Goal: Task Accomplishment & Management: Manage account settings

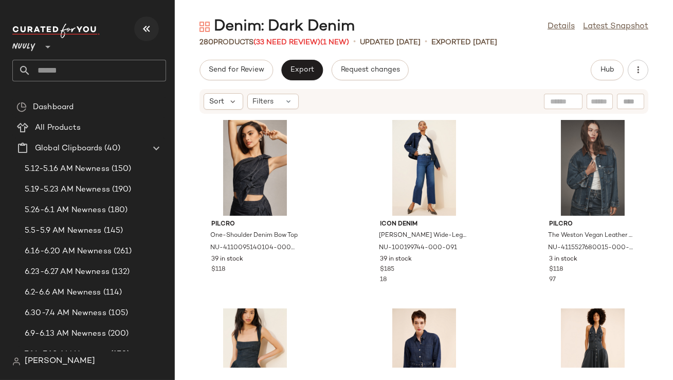
click at [143, 34] on icon "button" at bounding box center [146, 29] width 12 height 12
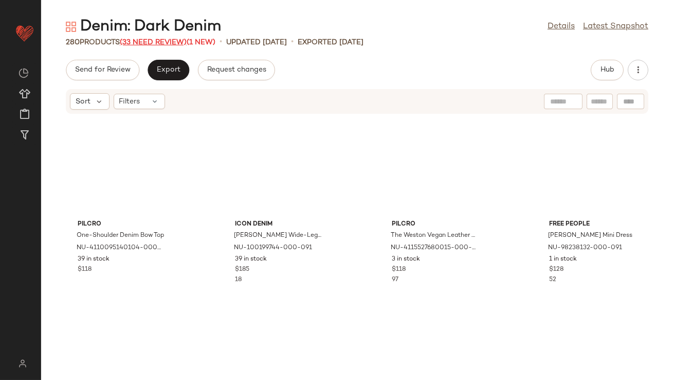
click at [144, 40] on span "(33 Need Review)" at bounding box center [153, 43] width 67 height 8
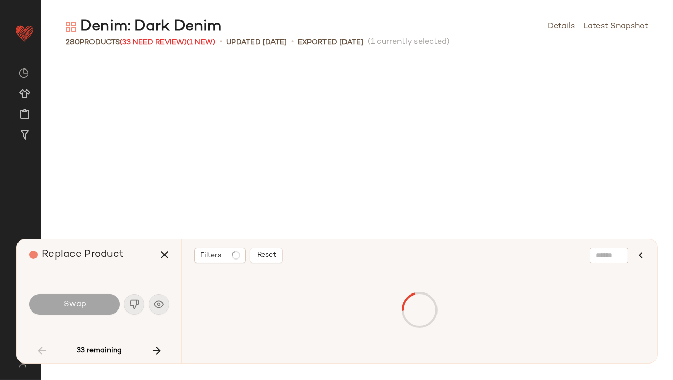
scroll to position [941, 0]
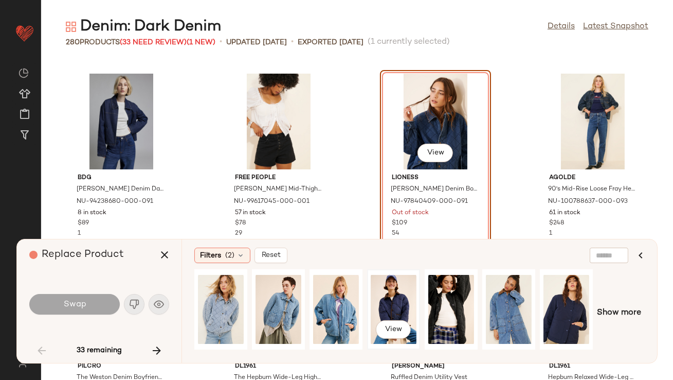
click at [389, 298] on div "View" at bounding box center [394, 309] width 46 height 73
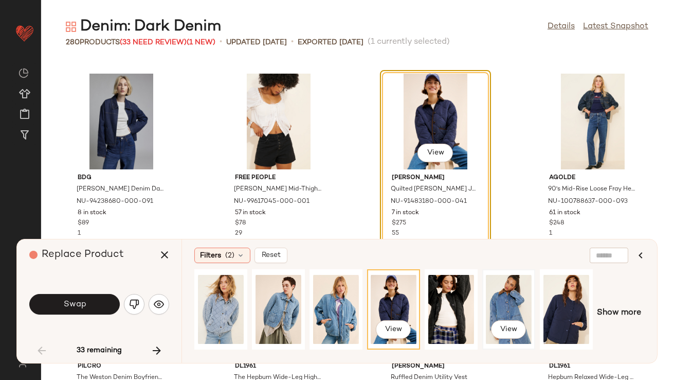
click at [523, 301] on div "View" at bounding box center [509, 309] width 46 height 73
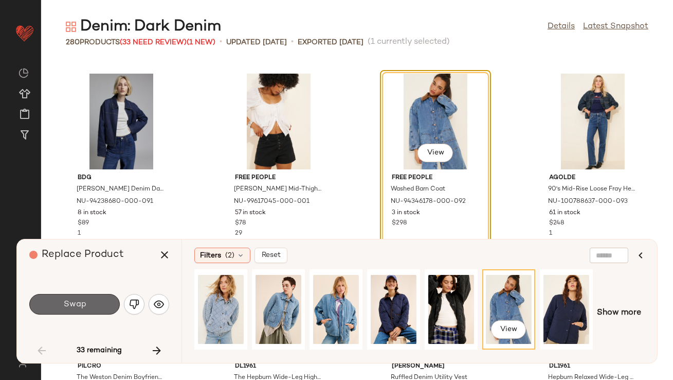
click at [95, 299] on button "Swap" at bounding box center [74, 304] width 91 height 21
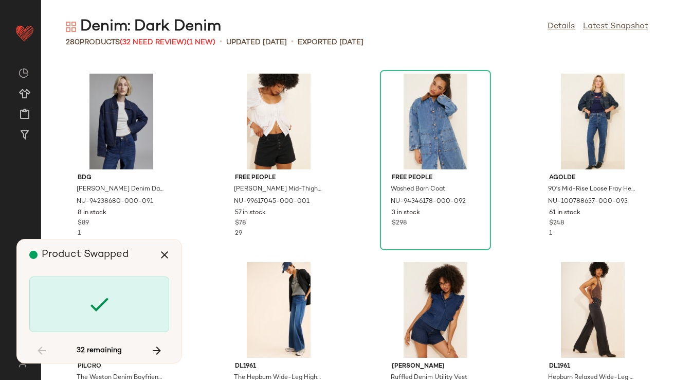
scroll to position [1317, 0]
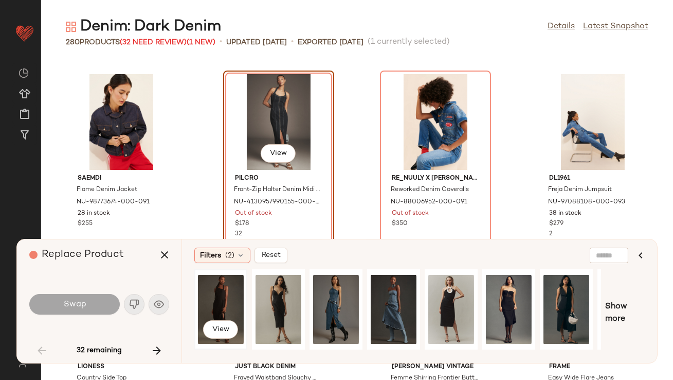
click at [210, 291] on div "View" at bounding box center [221, 309] width 46 height 73
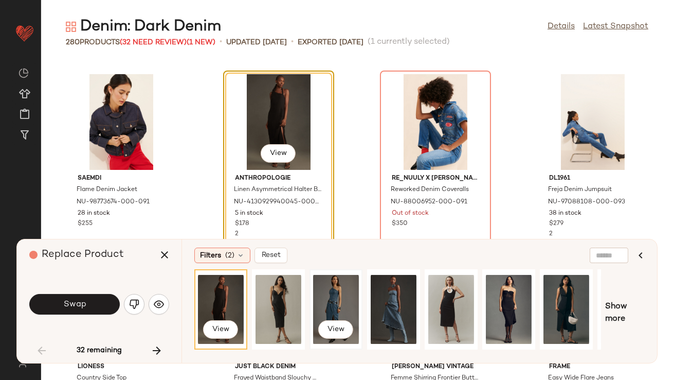
click at [344, 297] on div "View" at bounding box center [336, 309] width 46 height 73
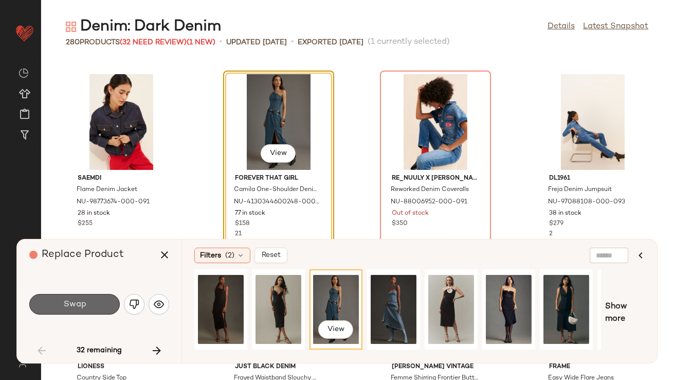
click at [62, 305] on button "Swap" at bounding box center [74, 304] width 91 height 21
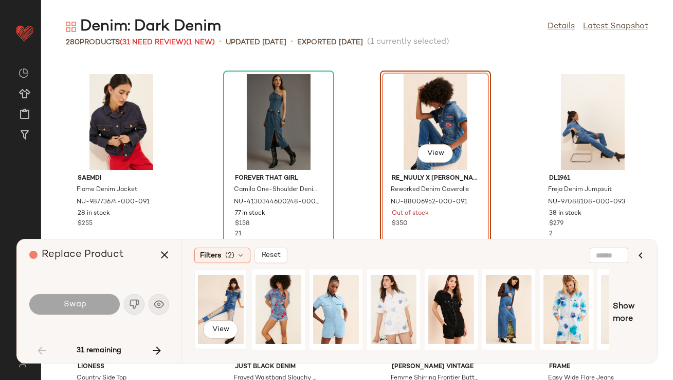
click at [228, 307] on div "View" at bounding box center [221, 309] width 46 height 73
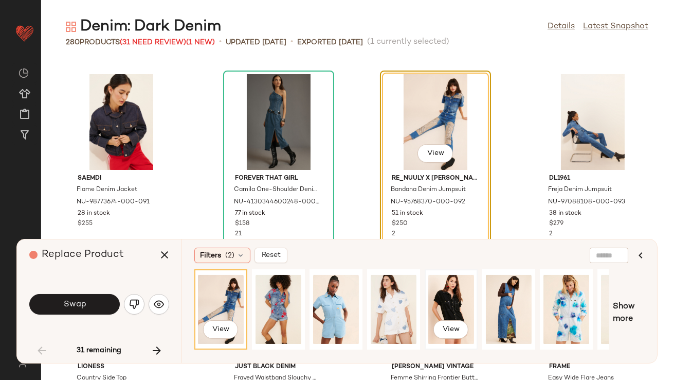
click at [454, 292] on div "View" at bounding box center [451, 309] width 46 height 73
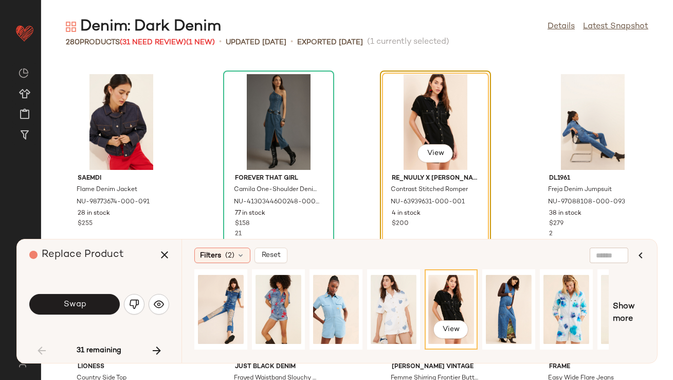
click at [84, 300] on span "Swap" at bounding box center [74, 304] width 23 height 10
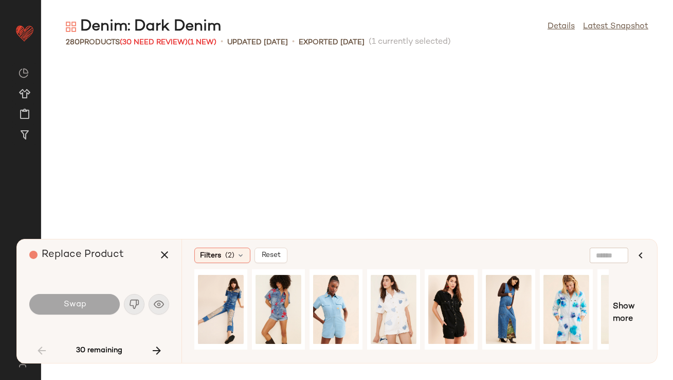
scroll to position [1882, 0]
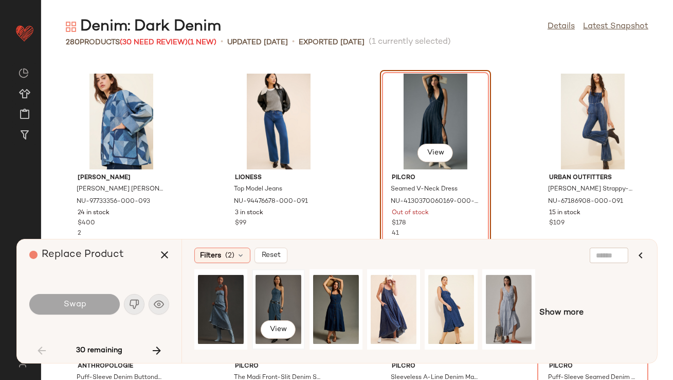
click at [281, 295] on div "View" at bounding box center [279, 309] width 46 height 73
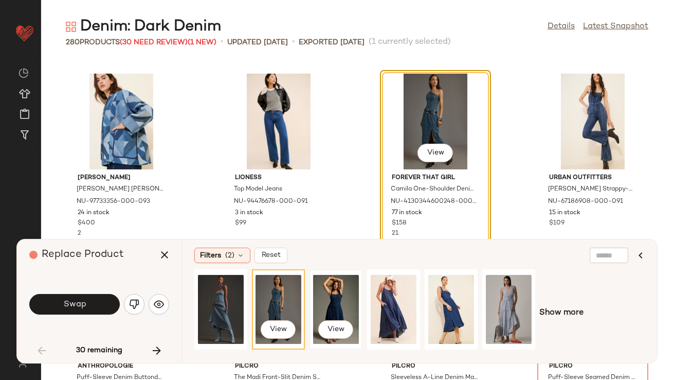
click at [334, 298] on div "View" at bounding box center [336, 309] width 46 height 73
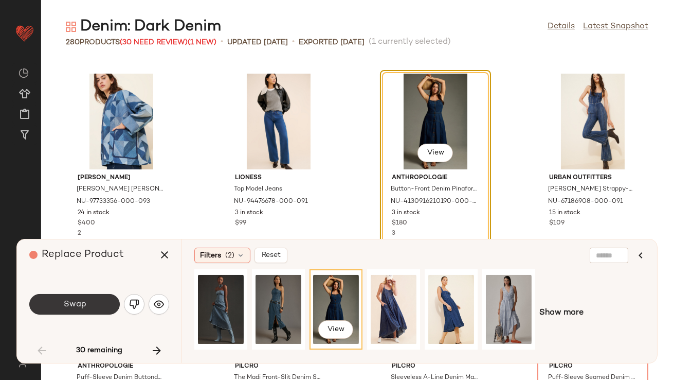
click at [64, 300] on span "Swap" at bounding box center [74, 304] width 23 height 10
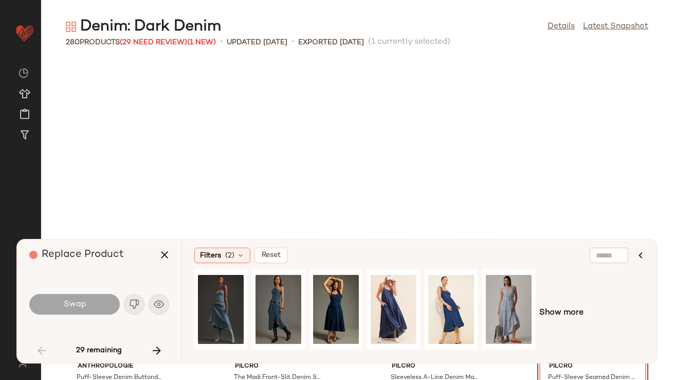
scroll to position [2070, 0]
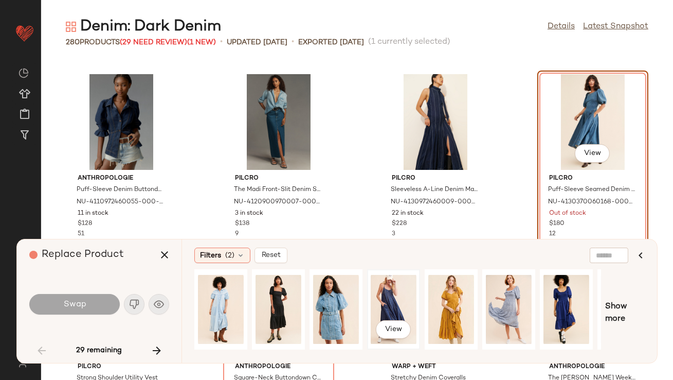
click at [401, 309] on div "View" at bounding box center [394, 309] width 46 height 73
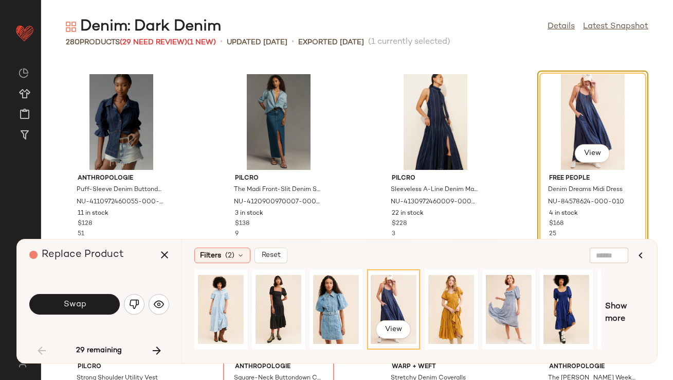
click at [80, 295] on button "Swap" at bounding box center [74, 304] width 91 height 21
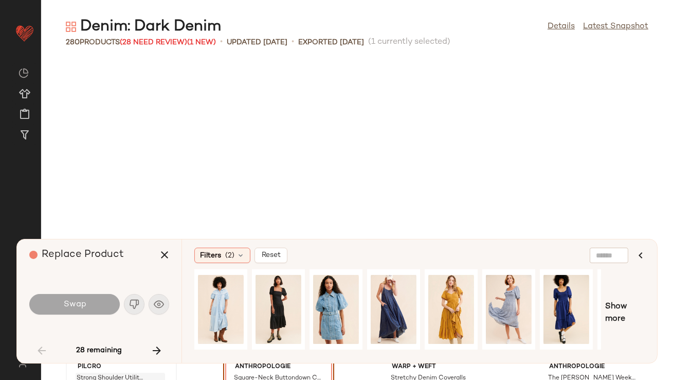
scroll to position [2258, 0]
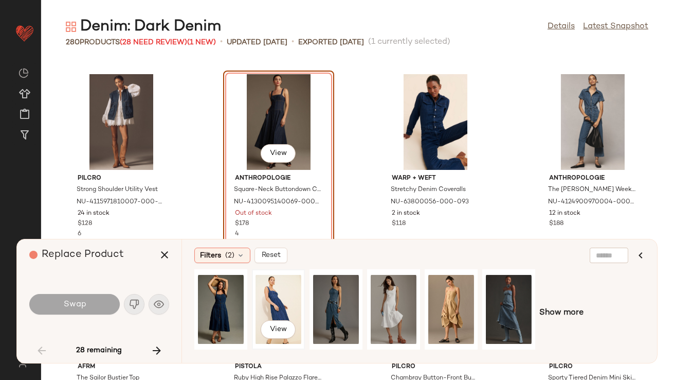
click at [270, 301] on div "View" at bounding box center [279, 309] width 46 height 73
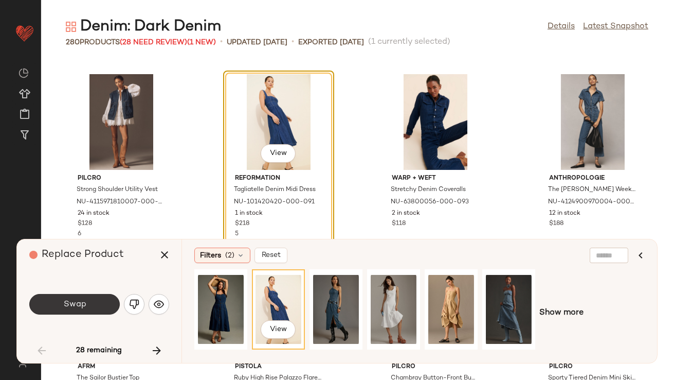
click at [100, 308] on button "Swap" at bounding box center [74, 304] width 91 height 21
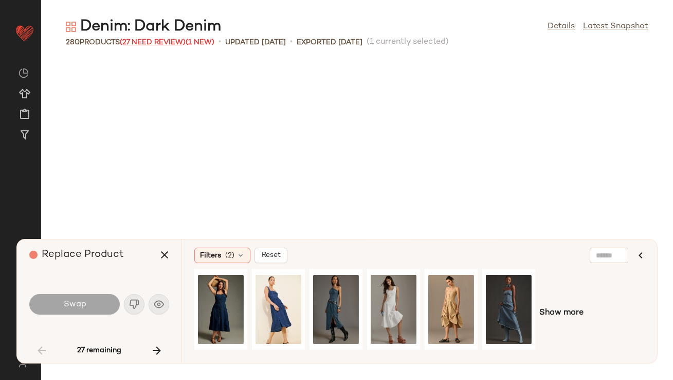
scroll to position [3200, 0]
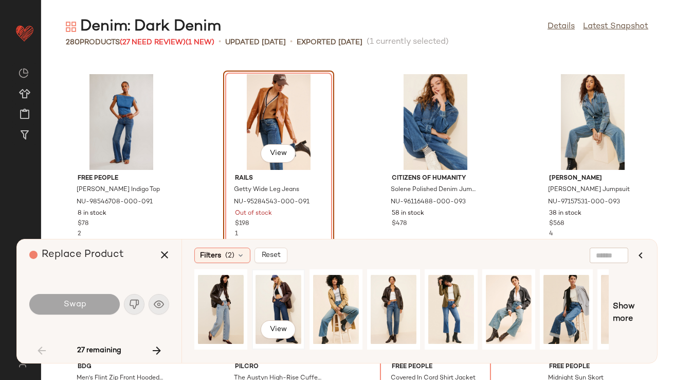
click at [276, 288] on div "View" at bounding box center [279, 309] width 46 height 73
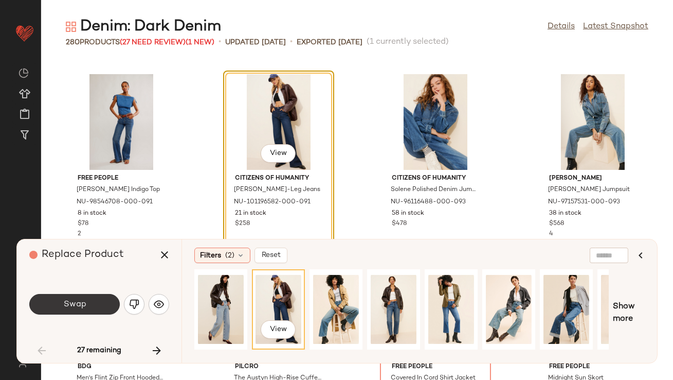
click at [86, 298] on button "Swap" at bounding box center [74, 304] width 91 height 21
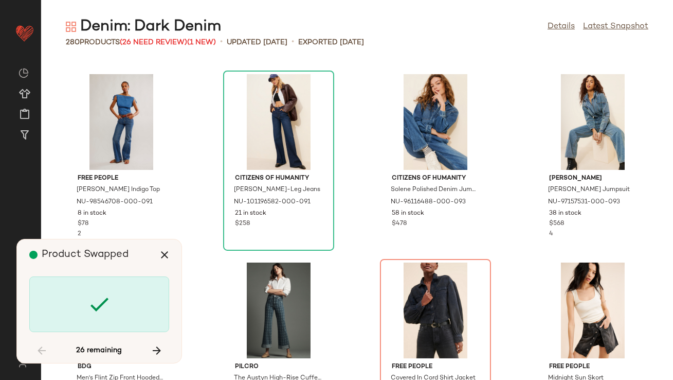
scroll to position [3388, 0]
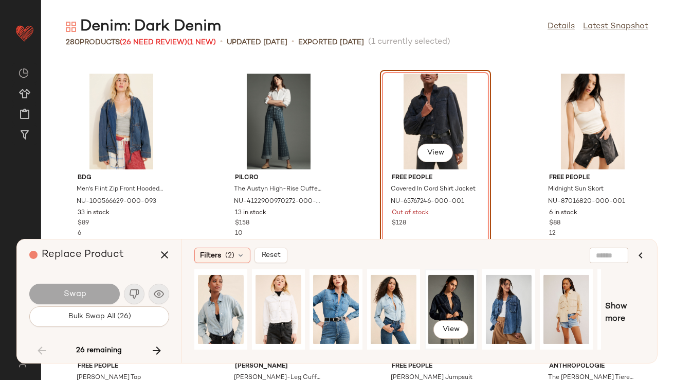
click at [450, 299] on div "View" at bounding box center [451, 309] width 46 height 73
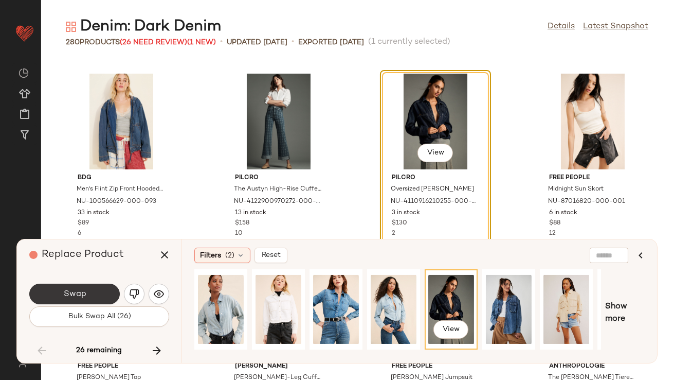
click at [55, 291] on button "Swap" at bounding box center [74, 293] width 91 height 21
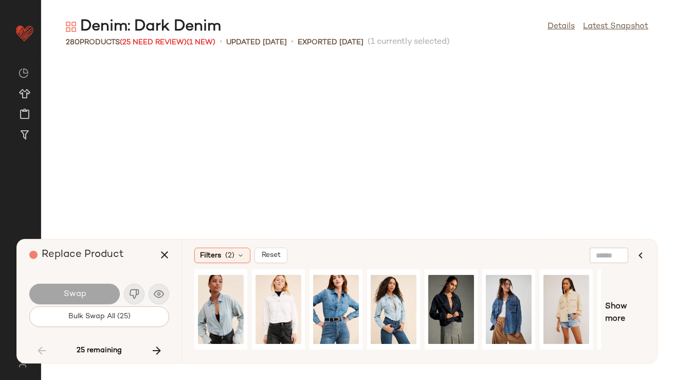
scroll to position [3953, 0]
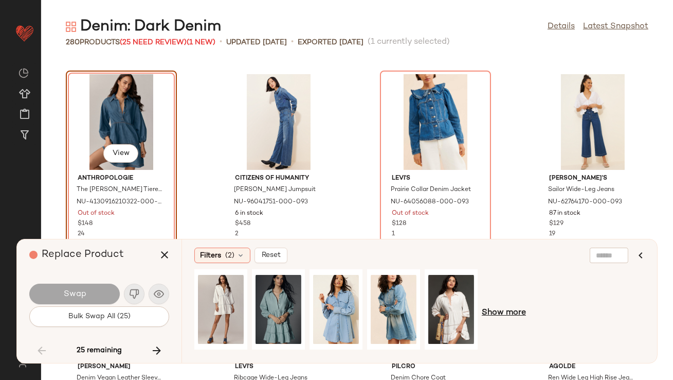
click at [519, 309] on span "Show more" at bounding box center [504, 313] width 44 height 12
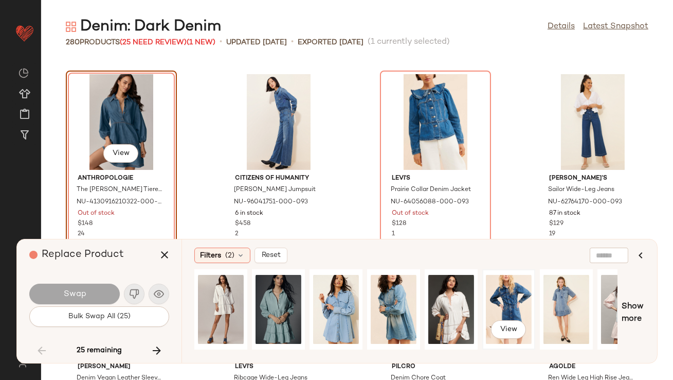
click at [507, 304] on div "View" at bounding box center [509, 309] width 46 height 73
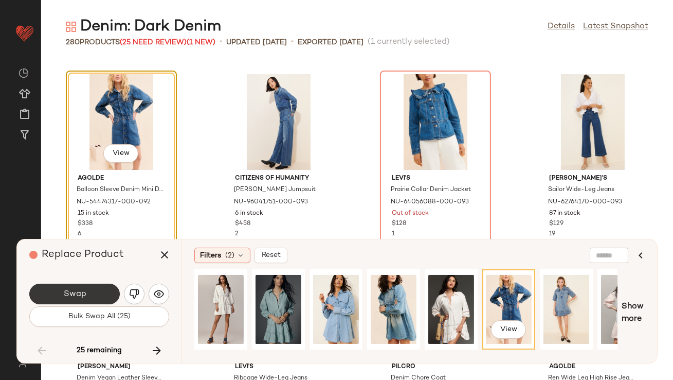
click at [73, 286] on button "Swap" at bounding box center [74, 293] width 91 height 21
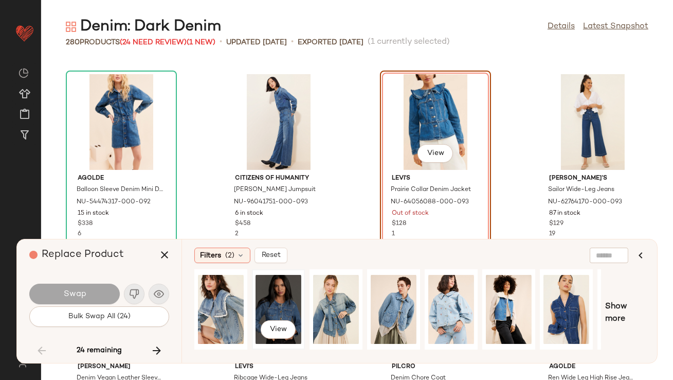
click at [277, 304] on div "View" at bounding box center [279, 309] width 46 height 73
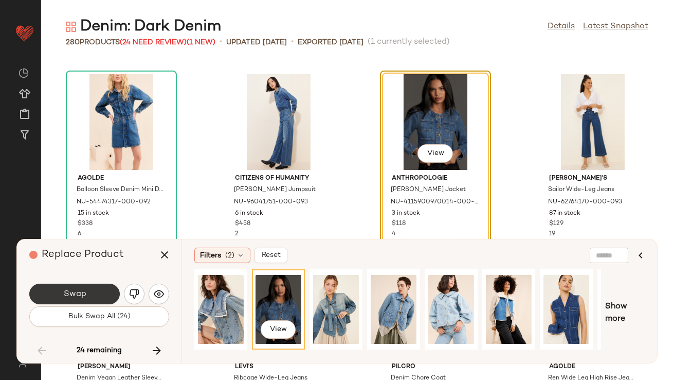
click at [56, 294] on button "Swap" at bounding box center [74, 293] width 91 height 21
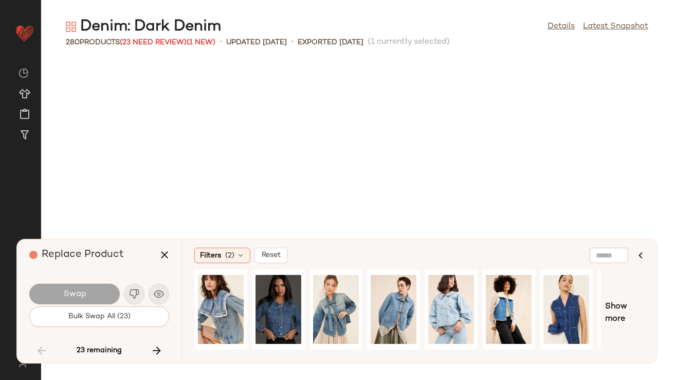
scroll to position [4330, 0]
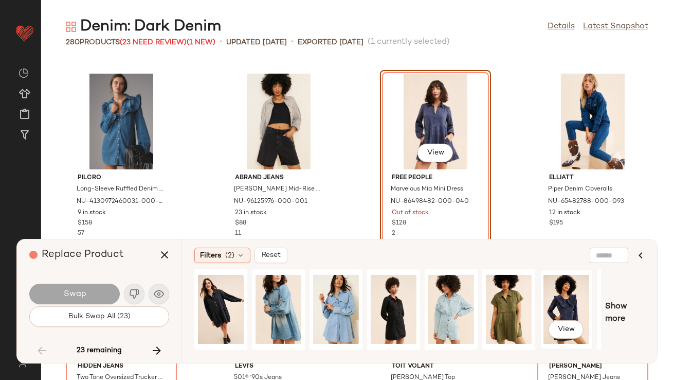
click at [578, 294] on div "View" at bounding box center [567, 309] width 46 height 73
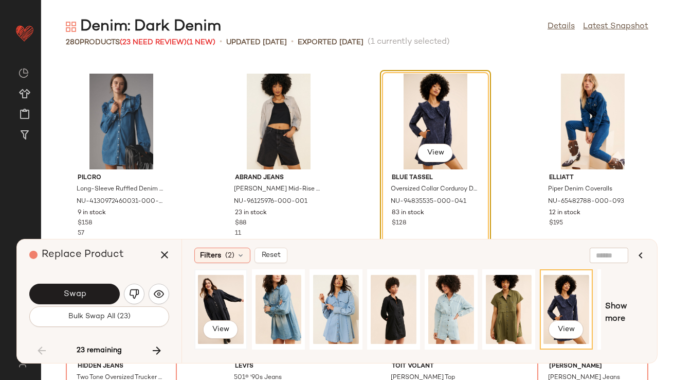
click at [223, 295] on div "View" at bounding box center [221, 309] width 46 height 73
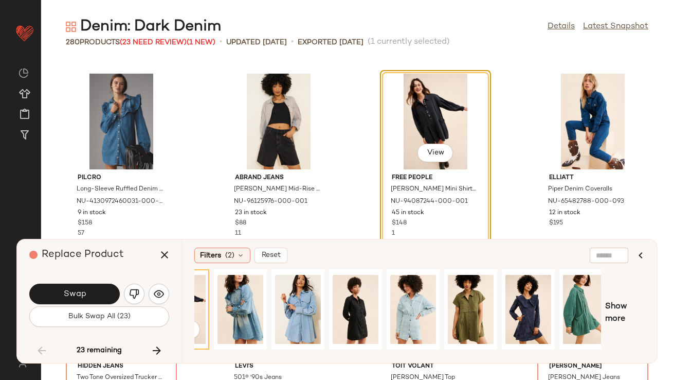
scroll to position [0, 48]
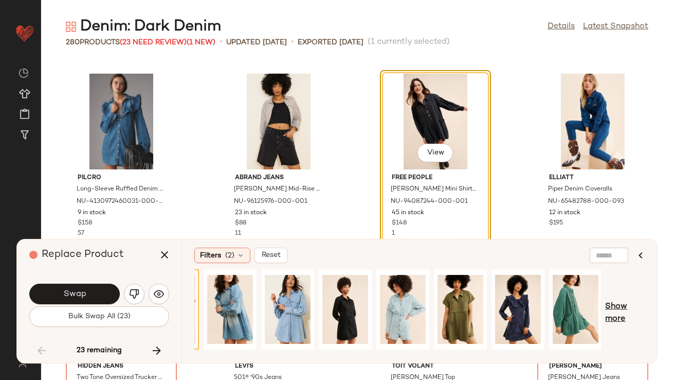
click at [629, 309] on span "Show more" at bounding box center [625, 312] width 40 height 25
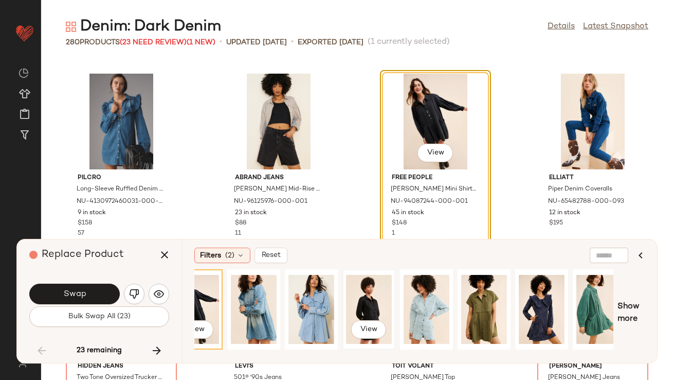
click at [373, 301] on div "View" at bounding box center [369, 309] width 46 height 73
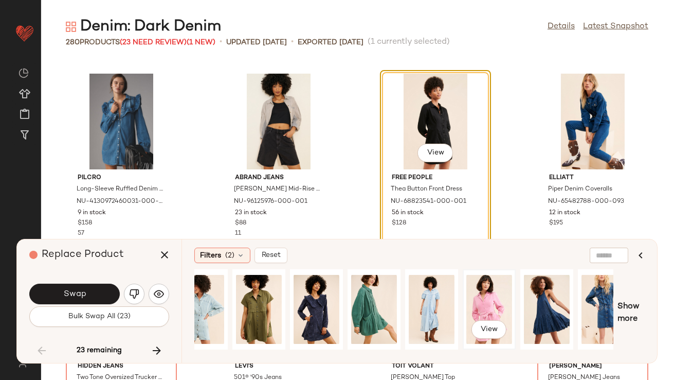
scroll to position [0, 266]
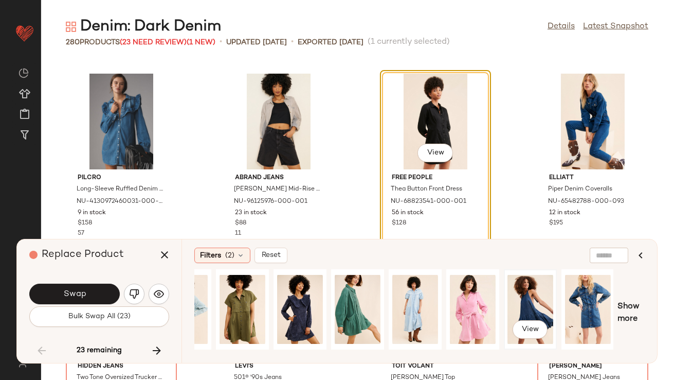
click at [522, 298] on div "View" at bounding box center [531, 309] width 46 height 73
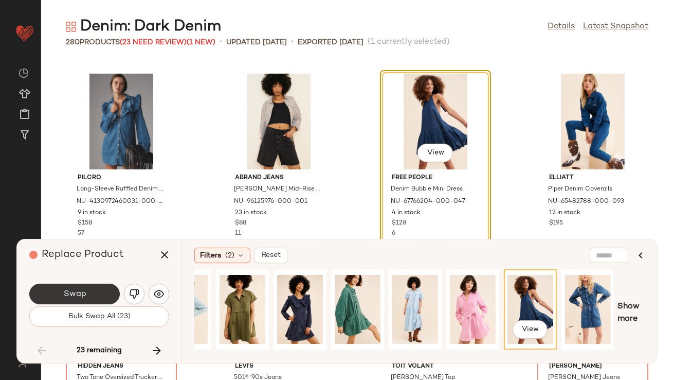
click at [95, 288] on button "Swap" at bounding box center [74, 293] width 91 height 21
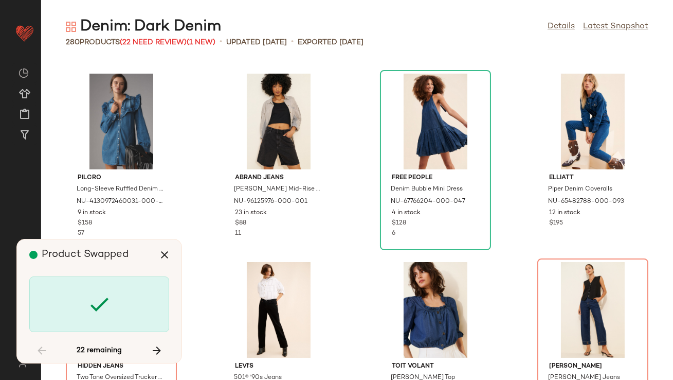
scroll to position [4518, 0]
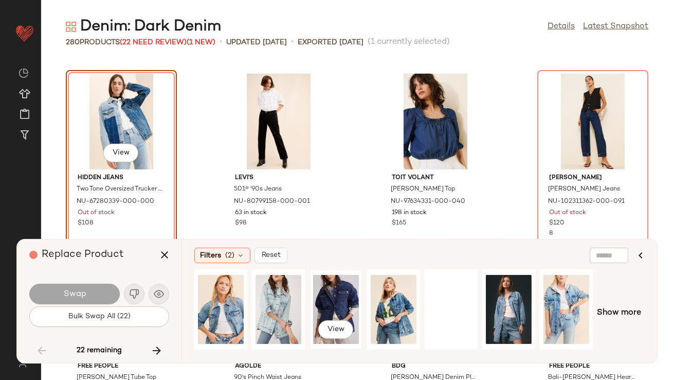
click at [313, 292] on div "View" at bounding box center [336, 309] width 46 height 73
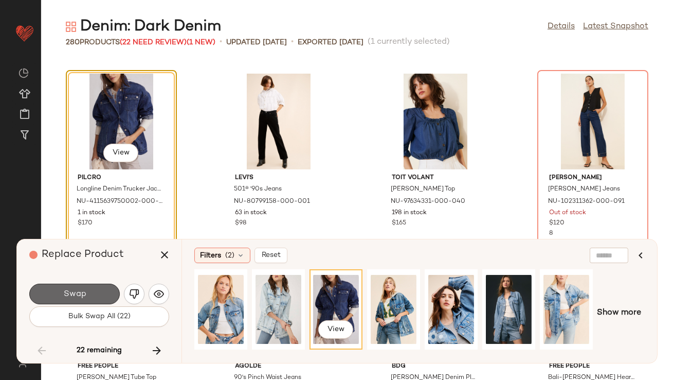
click at [68, 301] on button "Swap" at bounding box center [74, 293] width 91 height 21
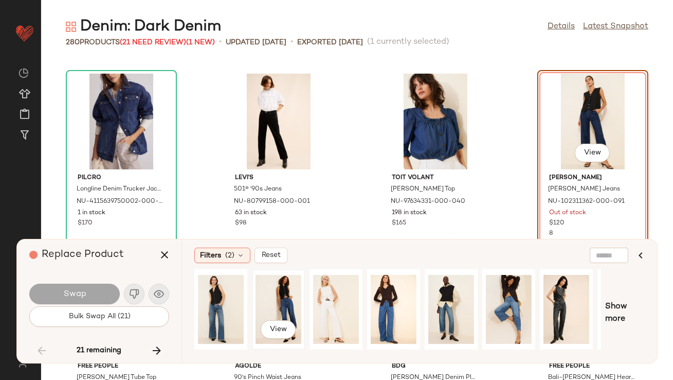
click at [278, 284] on div "View" at bounding box center [279, 309] width 46 height 73
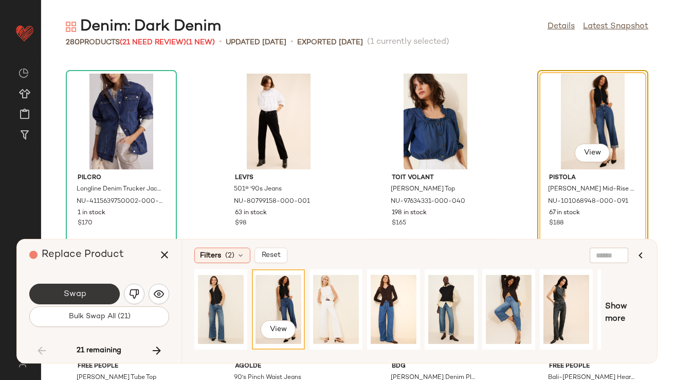
click at [87, 284] on button "Swap" at bounding box center [74, 293] width 91 height 21
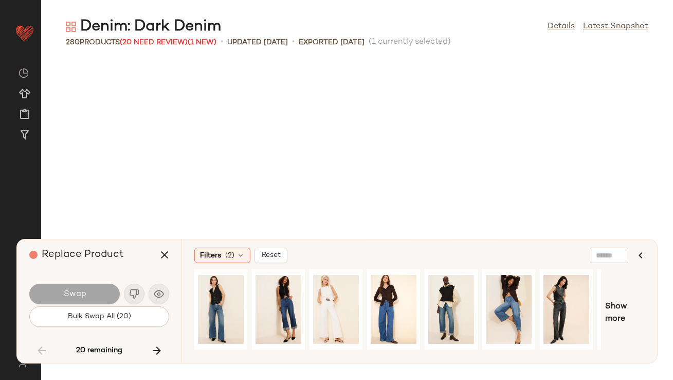
scroll to position [5459, 0]
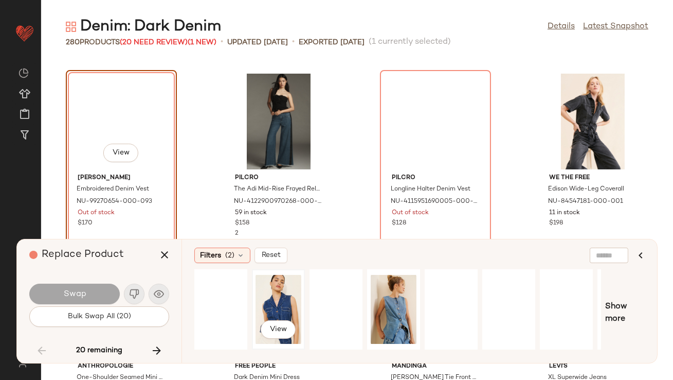
click at [280, 293] on div "View" at bounding box center [279, 309] width 46 height 73
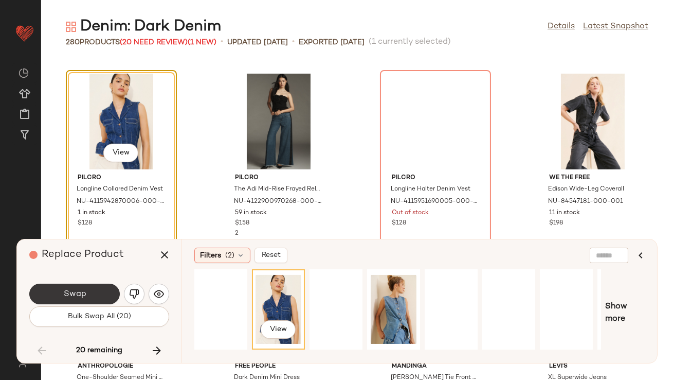
click at [71, 290] on span "Swap" at bounding box center [74, 294] width 23 height 10
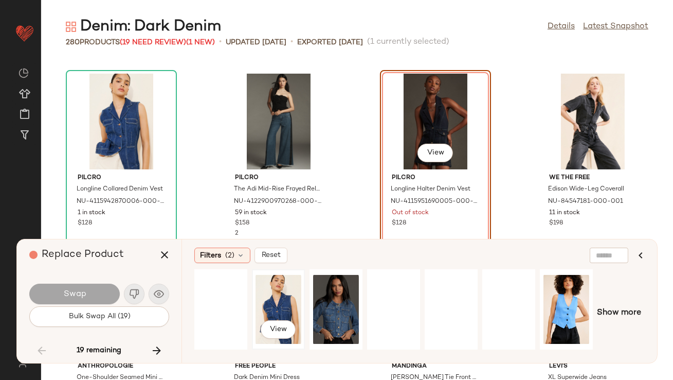
click at [265, 303] on div "View" at bounding box center [279, 309] width 46 height 73
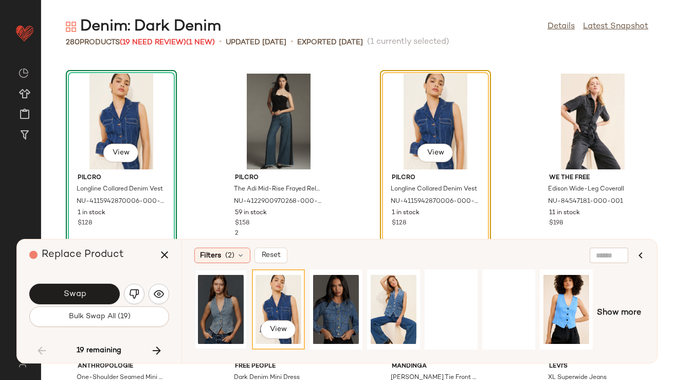
click at [194, 300] on div at bounding box center [220, 309] width 53 height 80
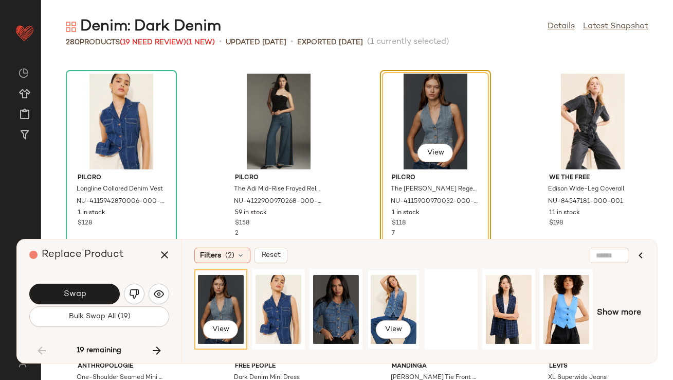
click at [401, 292] on div "View" at bounding box center [394, 309] width 46 height 73
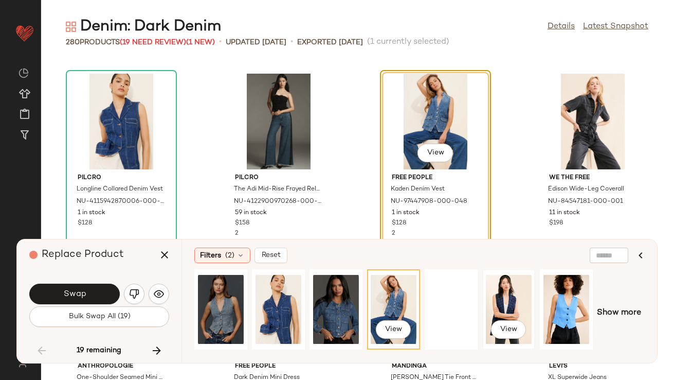
click at [524, 298] on div "View" at bounding box center [509, 309] width 46 height 73
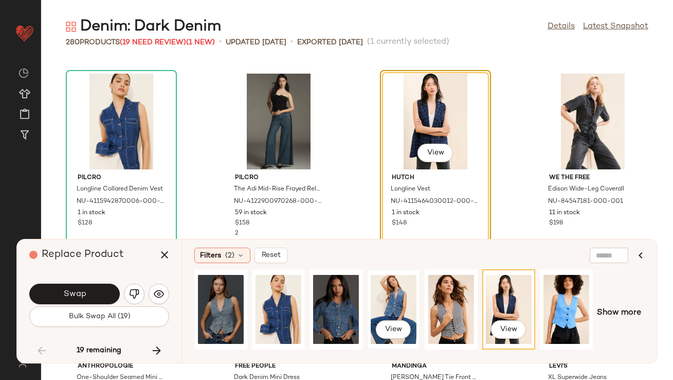
click at [381, 288] on div "View" at bounding box center [394, 309] width 46 height 73
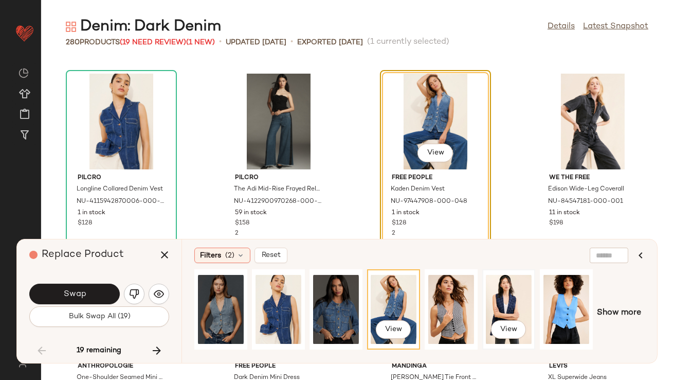
click at [496, 297] on div "View" at bounding box center [509, 309] width 46 height 73
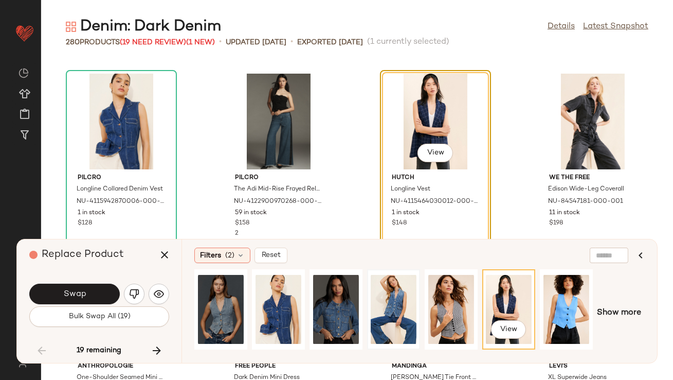
click at [375, 294] on div at bounding box center [394, 309] width 46 height 73
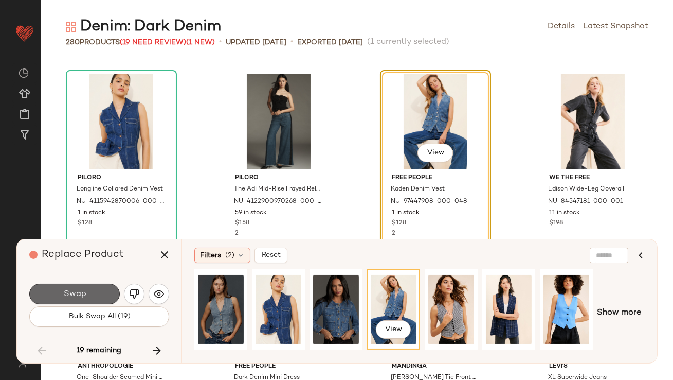
click at [73, 292] on span "Swap" at bounding box center [74, 294] width 23 height 10
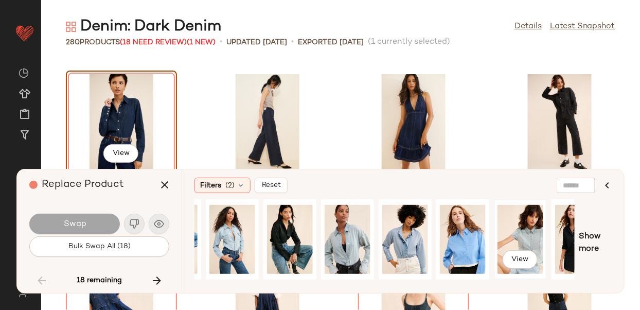
scroll to position [0, 132]
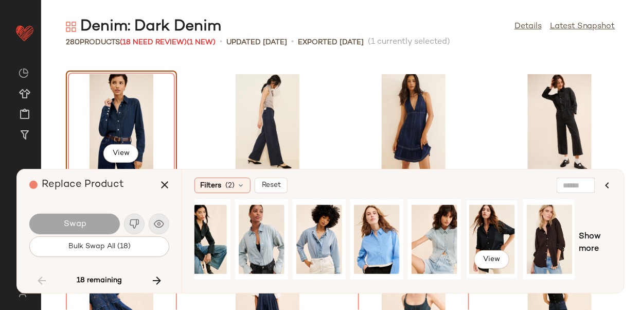
click at [501, 241] on div "View" at bounding box center [492, 239] width 46 height 73
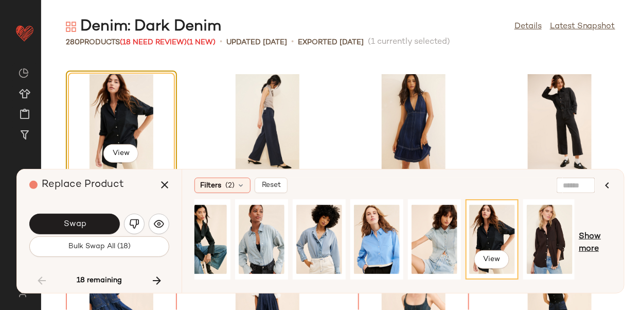
click at [584, 237] on span "Show more" at bounding box center [595, 242] width 33 height 25
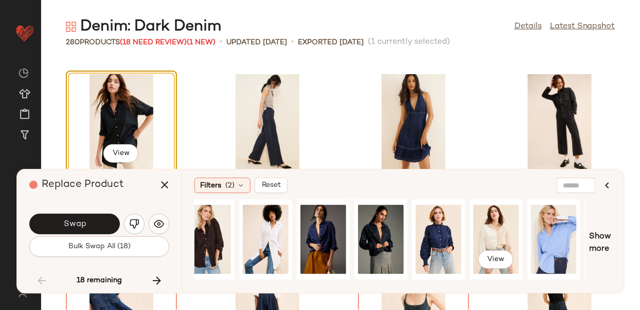
scroll to position [0, 474]
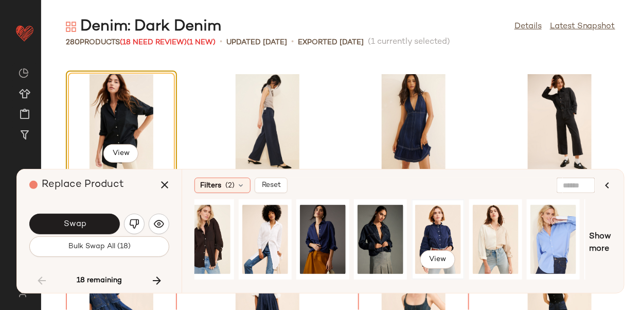
click at [418, 237] on div "View" at bounding box center [438, 239] width 46 height 73
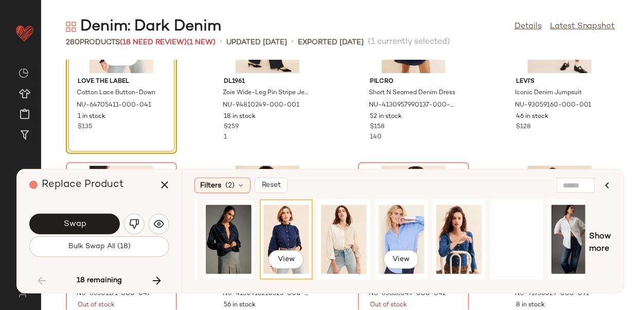
scroll to position [0, 640]
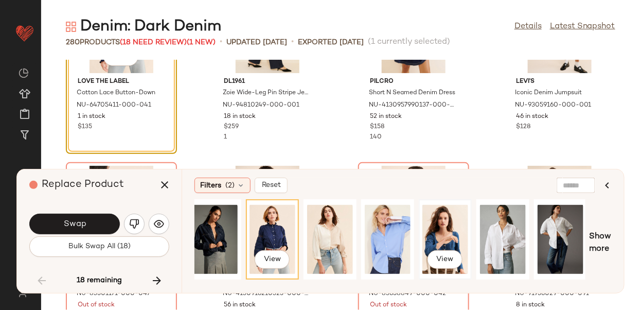
click at [438, 229] on div "View" at bounding box center [445, 239] width 46 height 73
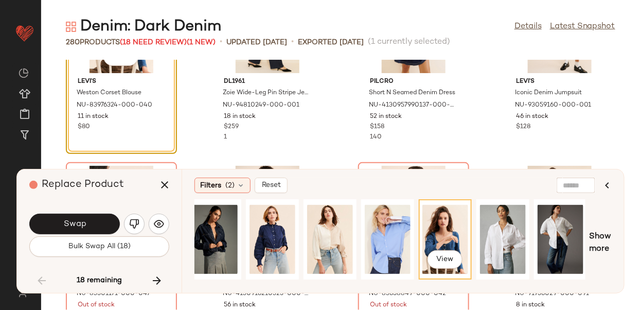
click at [82, 217] on button "Swap" at bounding box center [74, 223] width 91 height 21
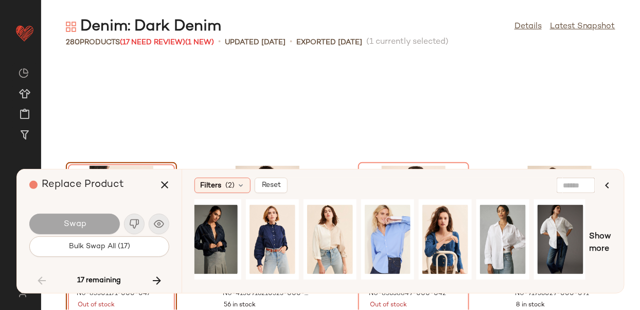
scroll to position [6023, 0]
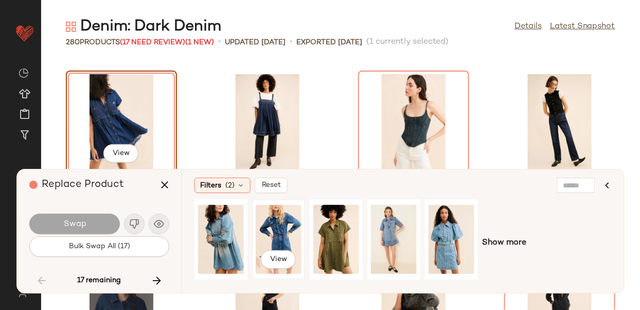
click at [281, 232] on div "View" at bounding box center [279, 239] width 46 height 73
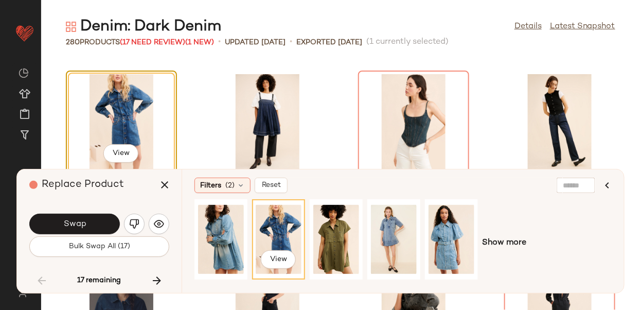
click at [102, 221] on button "Swap" at bounding box center [74, 223] width 91 height 21
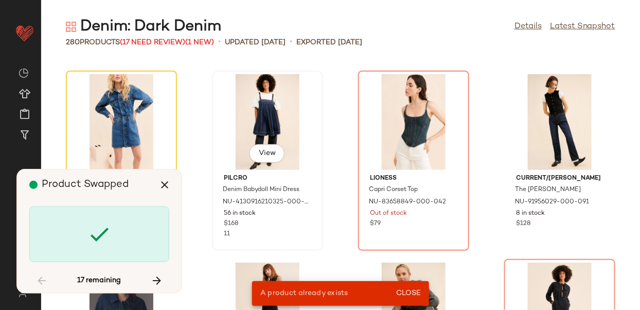
scroll to position [3953, 0]
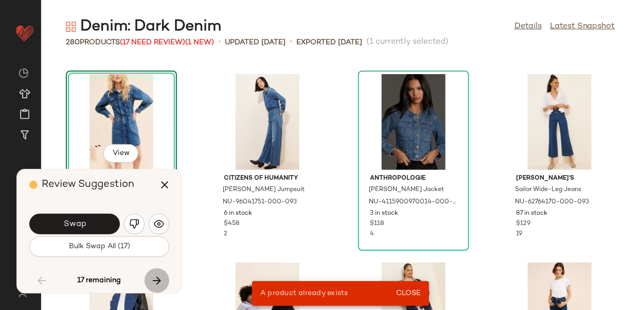
click at [157, 282] on icon "button" at bounding box center [157, 280] width 12 height 12
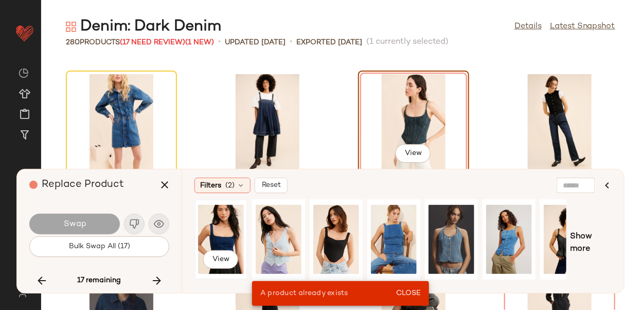
click at [219, 229] on div "View" at bounding box center [221, 239] width 46 height 73
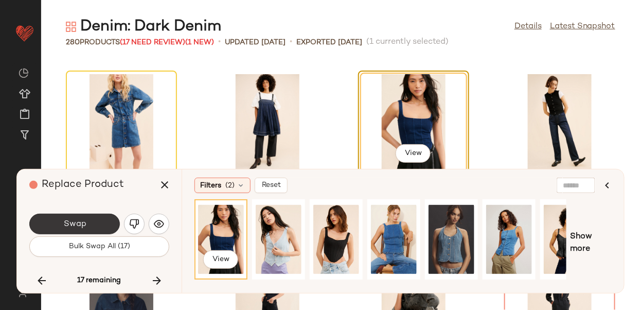
click at [96, 230] on button "Swap" at bounding box center [74, 223] width 91 height 21
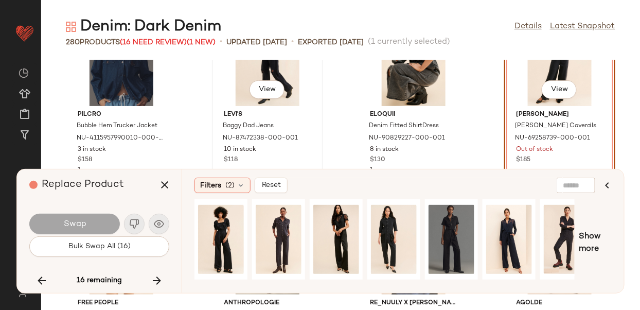
scroll to position [6276, 0]
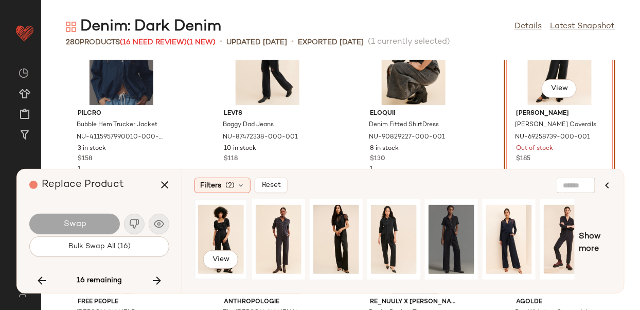
click at [224, 228] on div "View" at bounding box center [221, 239] width 46 height 73
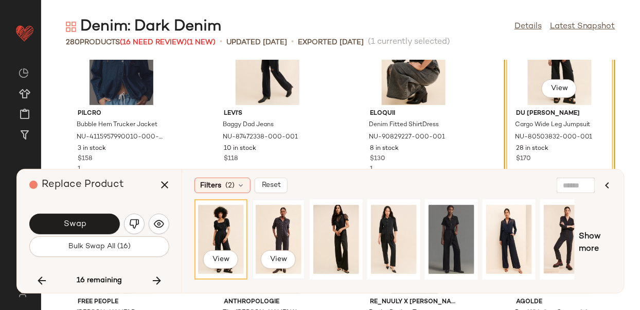
click at [271, 238] on div "View" at bounding box center [279, 239] width 46 height 73
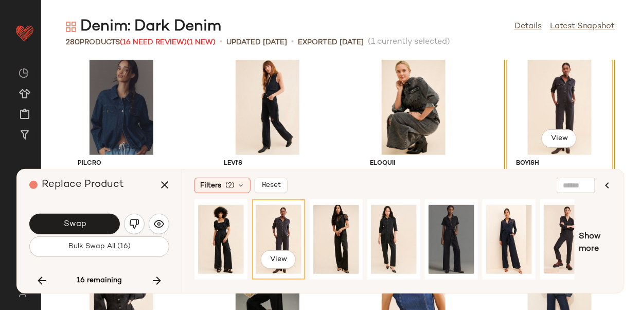
scroll to position [6226, 0]
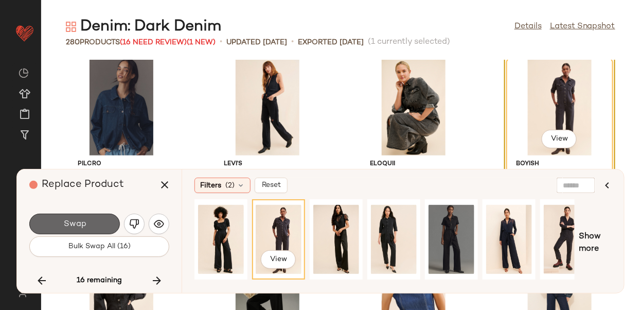
click at [110, 220] on button "Swap" at bounding box center [74, 223] width 91 height 21
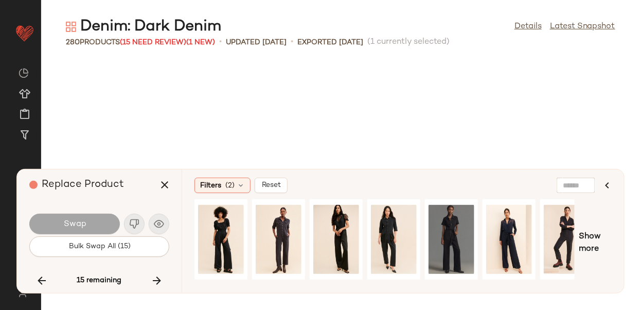
scroll to position [6589, 0]
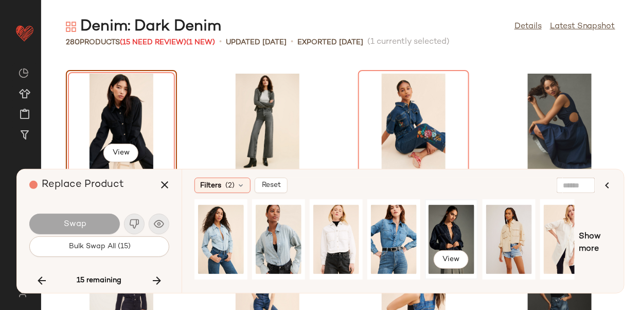
click at [462, 220] on div "View" at bounding box center [451, 239] width 46 height 73
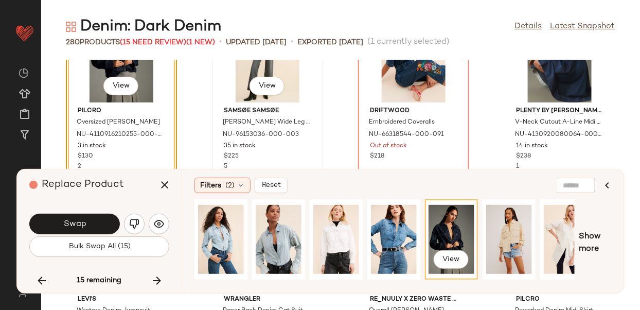
scroll to position [6659, 0]
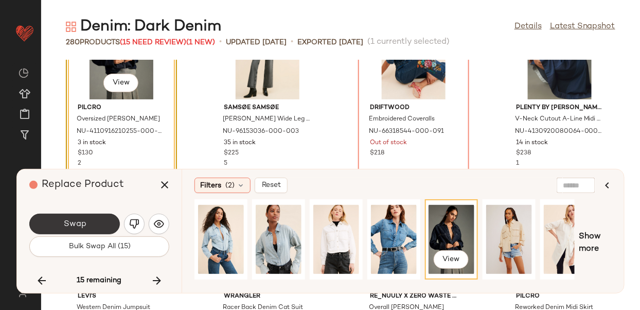
click at [100, 222] on button "Swap" at bounding box center [74, 223] width 91 height 21
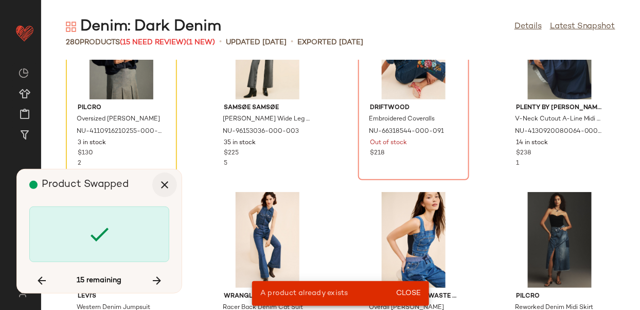
click at [170, 189] on icon "button" at bounding box center [164, 184] width 12 height 12
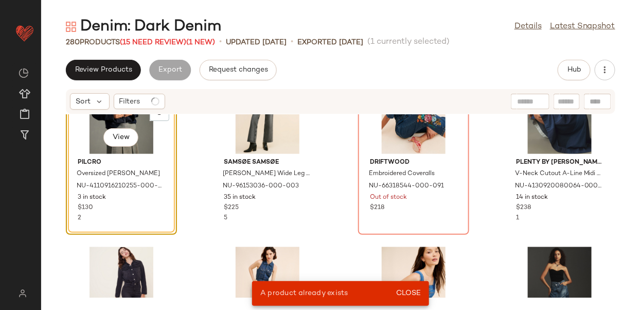
scroll to position [3388, 0]
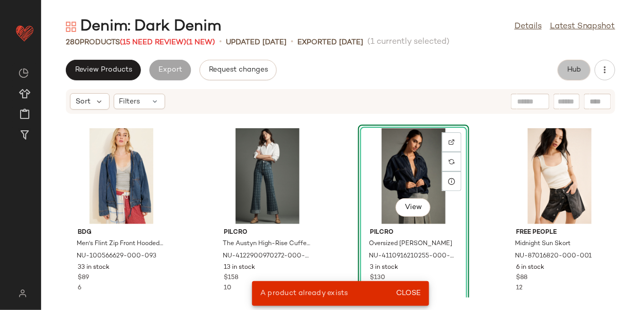
click at [586, 65] on button "Hub" at bounding box center [574, 70] width 33 height 21
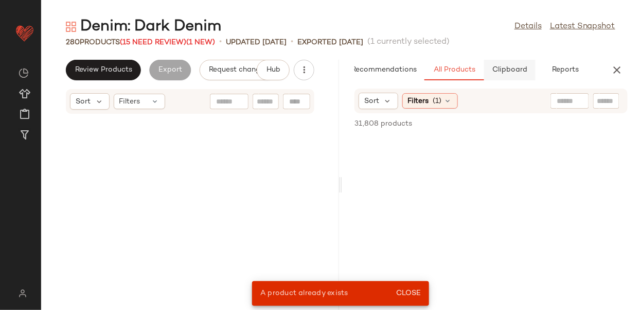
scroll to position [6965, 0]
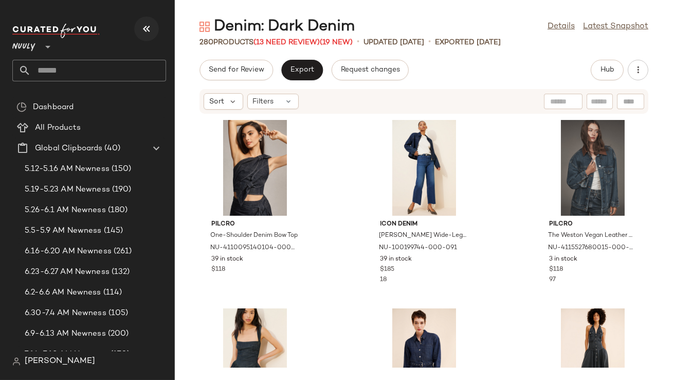
click at [146, 27] on icon "button" at bounding box center [146, 29] width 12 height 12
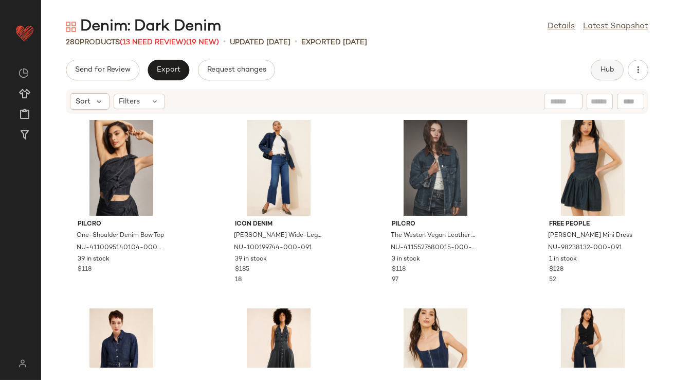
click at [617, 70] on button "Hub" at bounding box center [607, 70] width 33 height 21
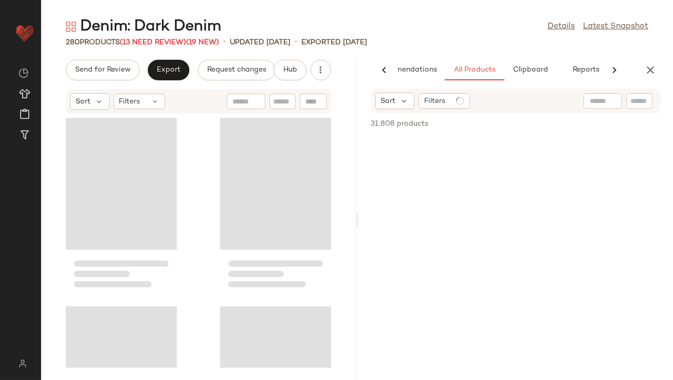
scroll to position [0, 58]
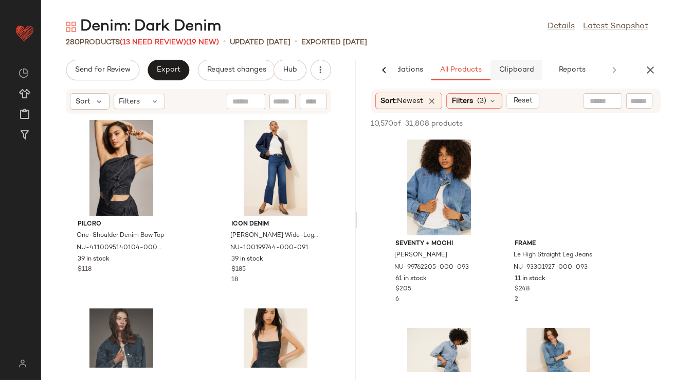
click at [517, 64] on button "Clipboard" at bounding box center [516, 70] width 51 height 21
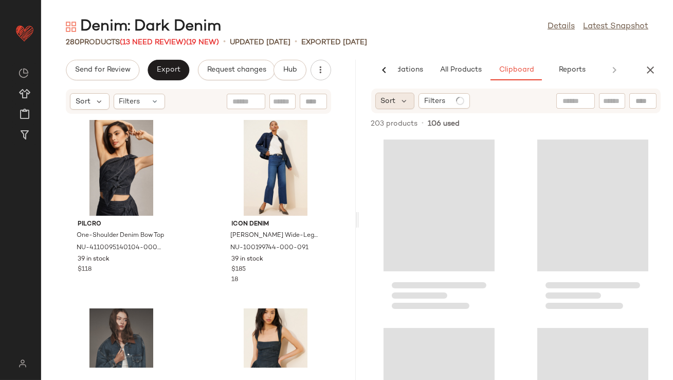
click at [411, 105] on div "Sort" at bounding box center [395, 101] width 40 height 16
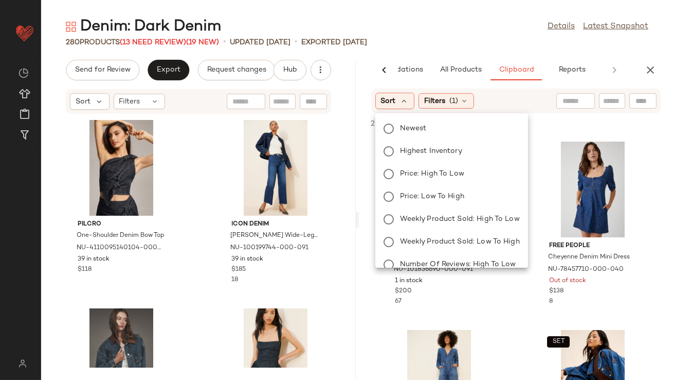
click at [399, 143] on div "Newest Highest Inventory Price: High to Low Price: Low to High Weekly Product S…" at bounding box center [450, 230] width 155 height 226
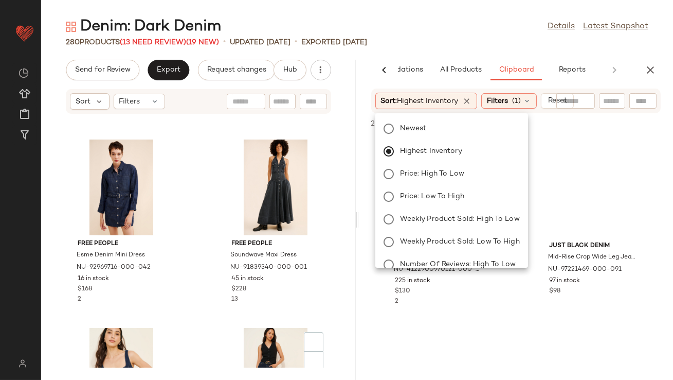
scroll to position [454, 0]
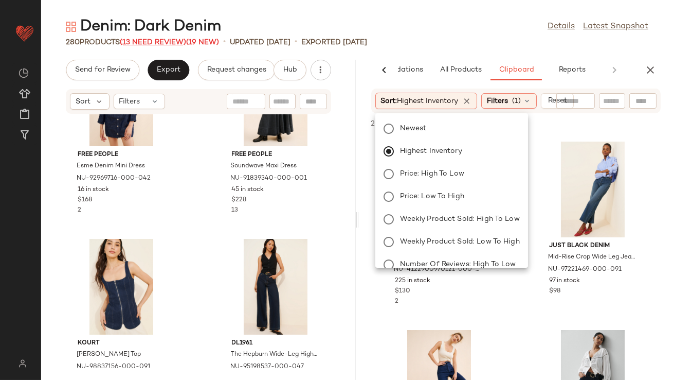
click at [163, 42] on span "(13 Need Review)" at bounding box center [153, 43] width 66 height 8
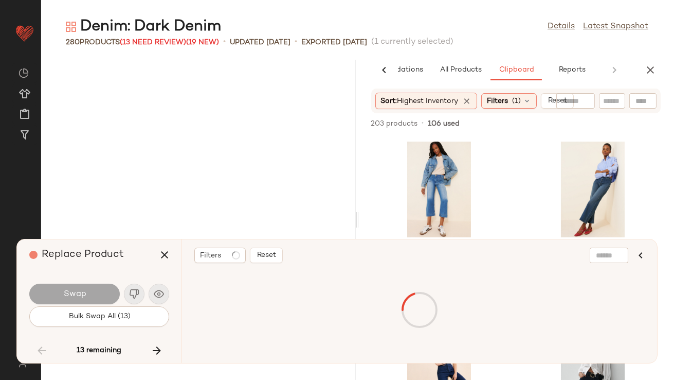
scroll to position [13365, 0]
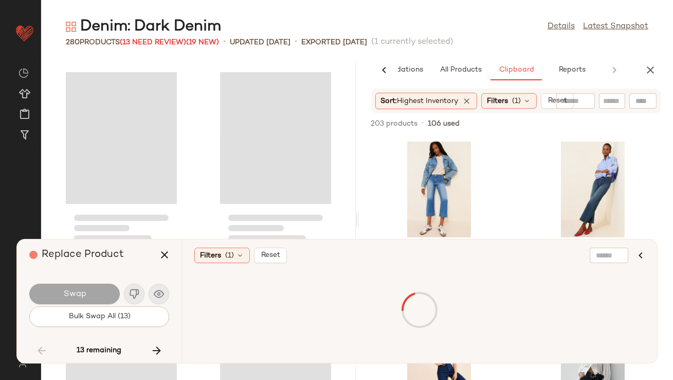
click at [425, 24] on div "Denim: Dark Denim Details Latest Snapshot" at bounding box center [357, 26] width 632 height 21
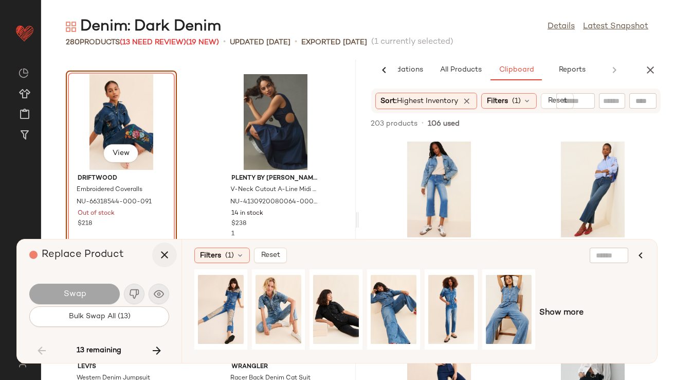
click at [165, 259] on icon "button" at bounding box center [164, 254] width 12 height 12
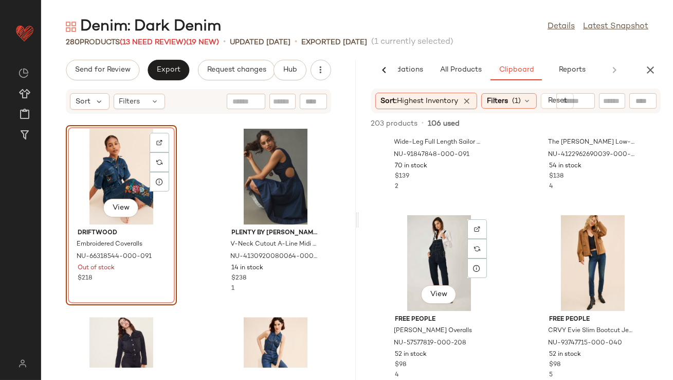
scroll to position [314, 0]
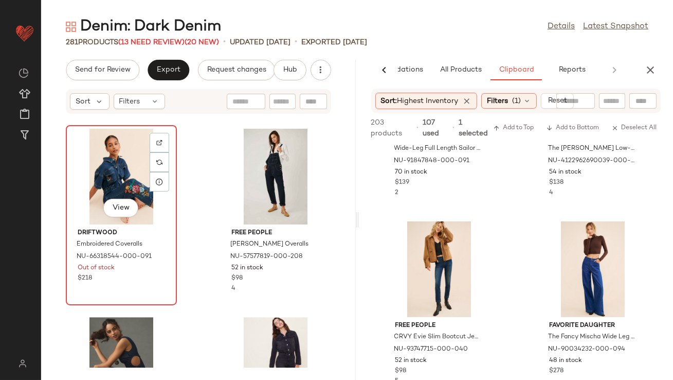
click at [94, 168] on div "View" at bounding box center [121, 177] width 104 height 96
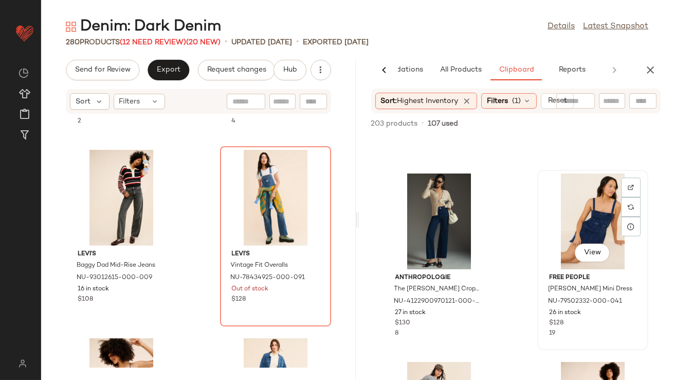
scroll to position [917, 0]
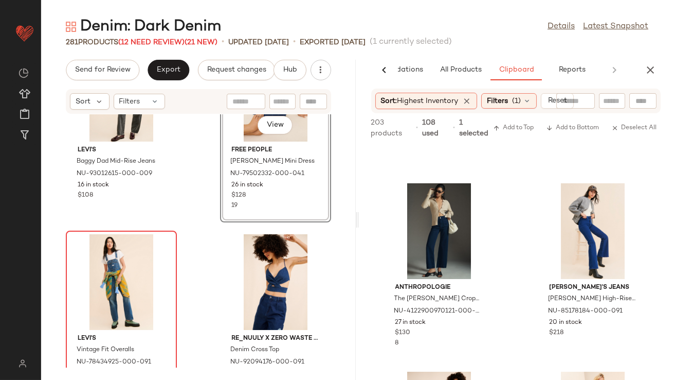
scroll to position [14408, 0]
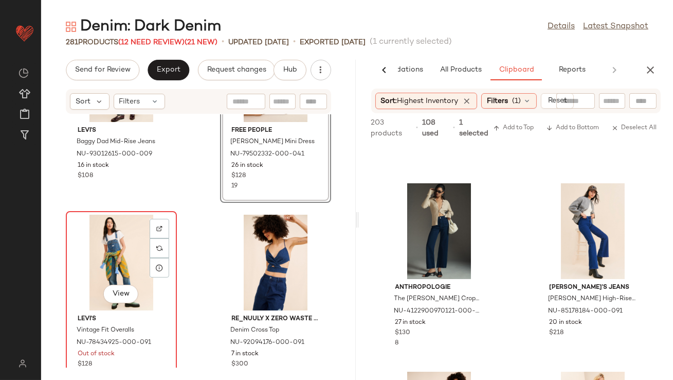
click at [109, 248] on div "View" at bounding box center [121, 262] width 104 height 96
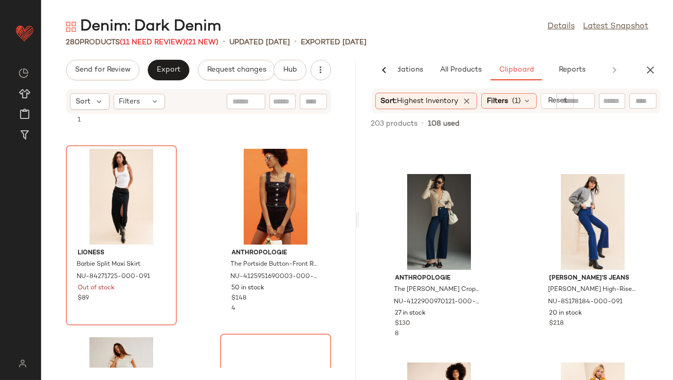
scroll to position [16169, 0]
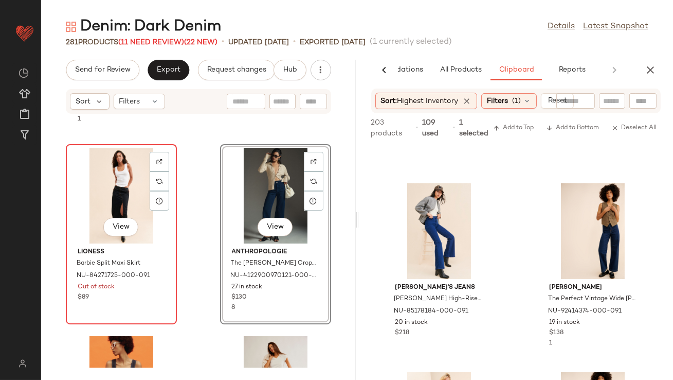
click at [91, 195] on div "View" at bounding box center [121, 196] width 104 height 96
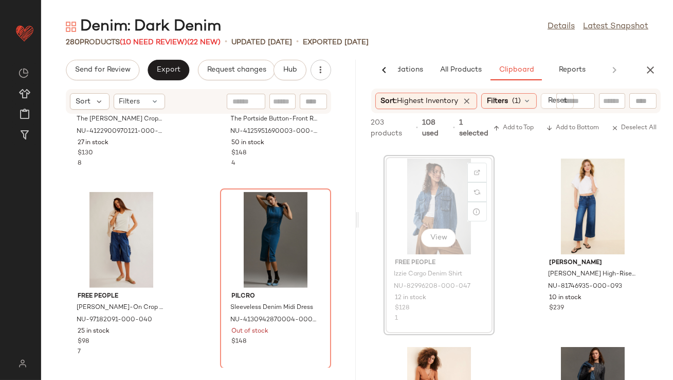
scroll to position [1694, 0]
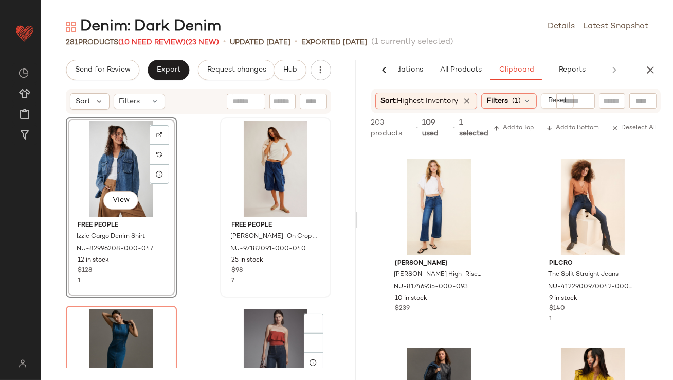
scroll to position [16472, 0]
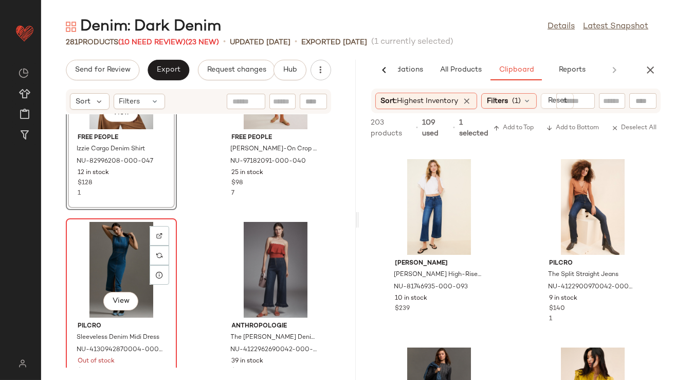
click at [126, 261] on div "View" at bounding box center [121, 270] width 104 height 96
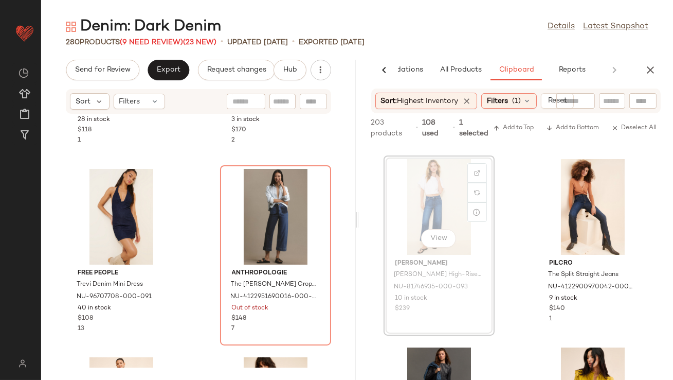
scroll to position [1694, 0]
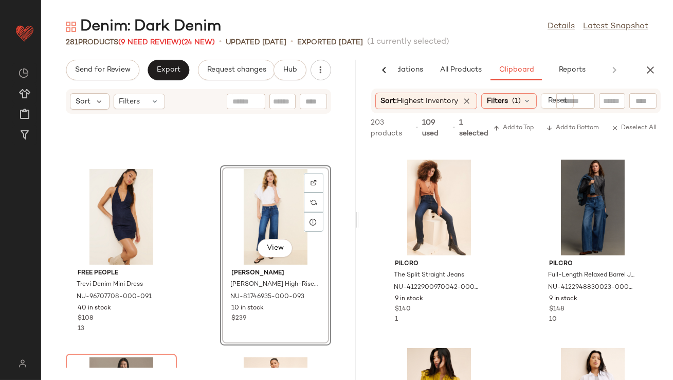
scroll to position [17025, 0]
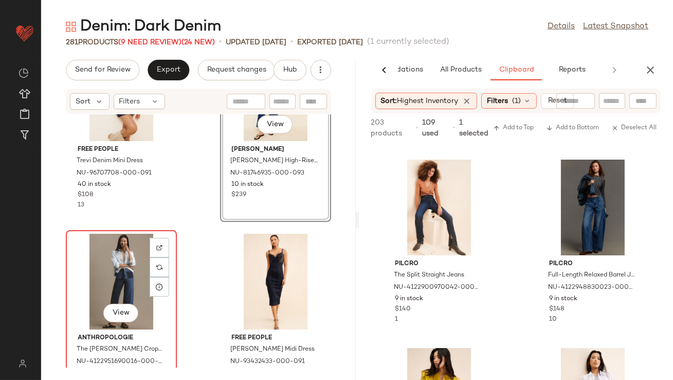
click at [86, 278] on div "View" at bounding box center [121, 282] width 104 height 96
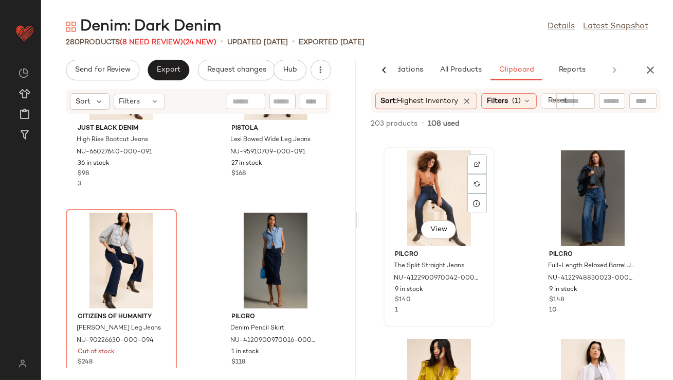
scroll to position [1693, 0]
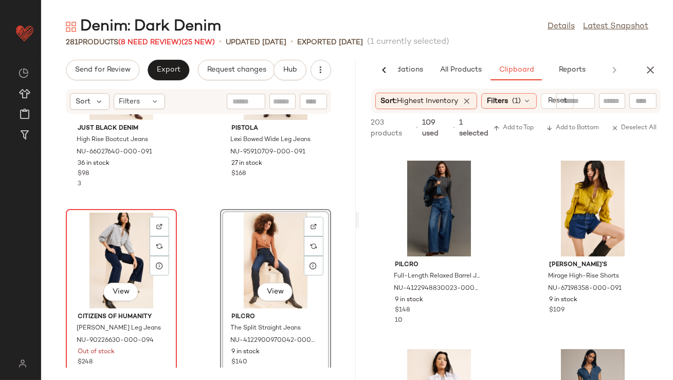
click at [117, 248] on div "View" at bounding box center [121, 260] width 104 height 96
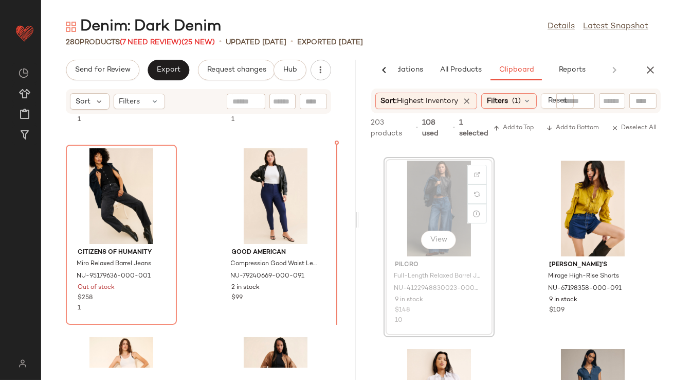
scroll to position [1691, 0]
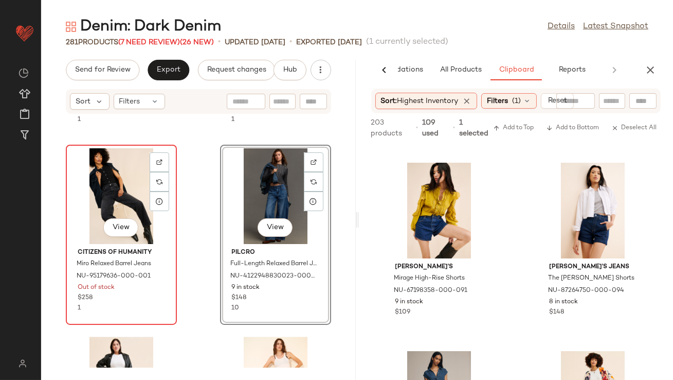
click at [104, 180] on div "View" at bounding box center [121, 196] width 104 height 96
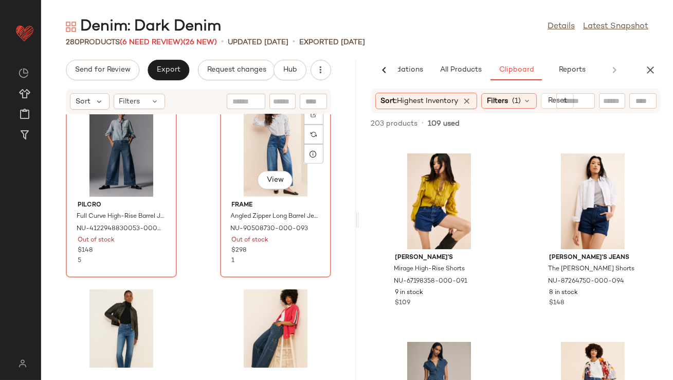
scroll to position [23688, 0]
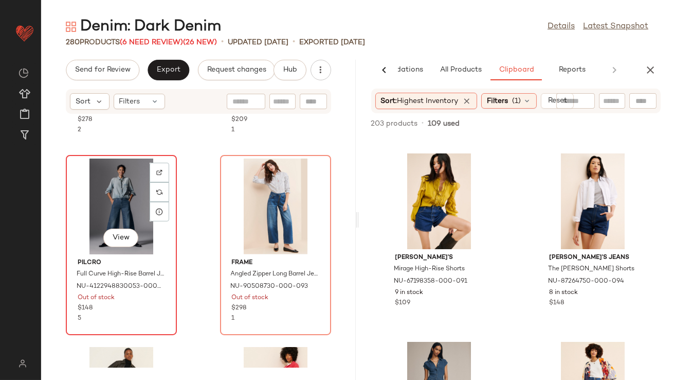
click at [123, 208] on div "View" at bounding box center [121, 206] width 104 height 96
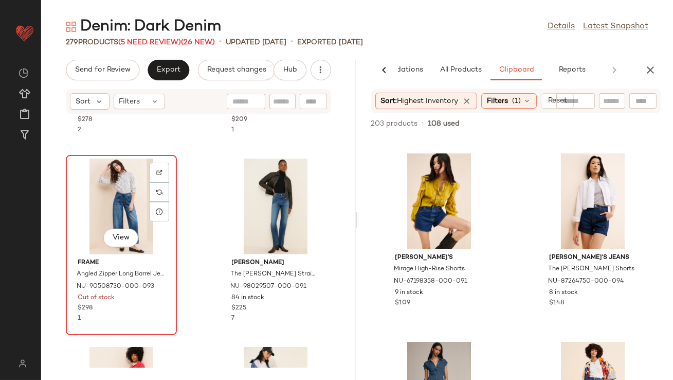
click at [123, 208] on div "View" at bounding box center [121, 206] width 104 height 96
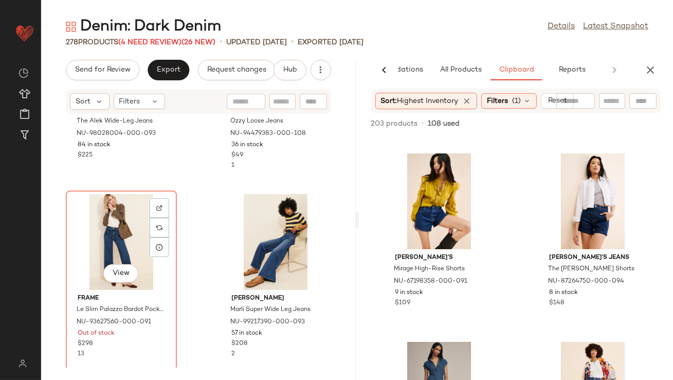
scroll to position [24220, 0]
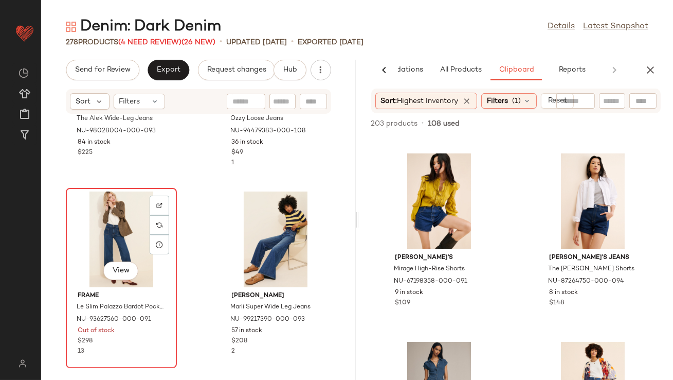
click at [106, 261] on div "View" at bounding box center [120, 271] width 35 height 21
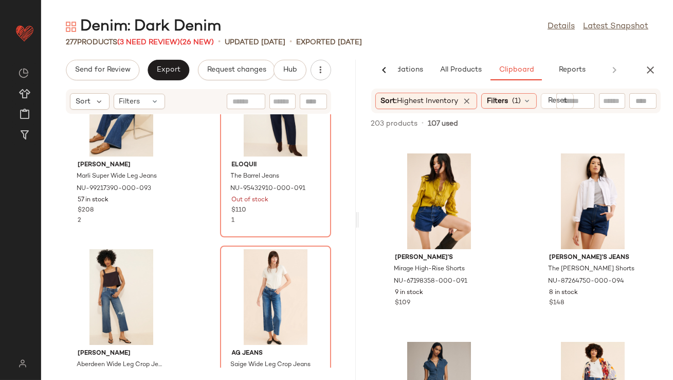
scroll to position [24305, 0]
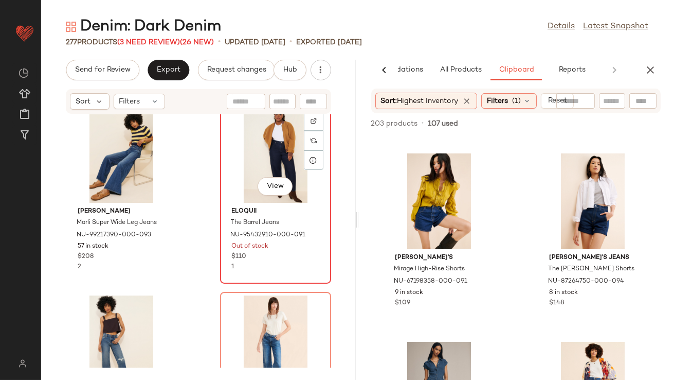
click at [264, 145] on div "View" at bounding box center [276, 155] width 104 height 96
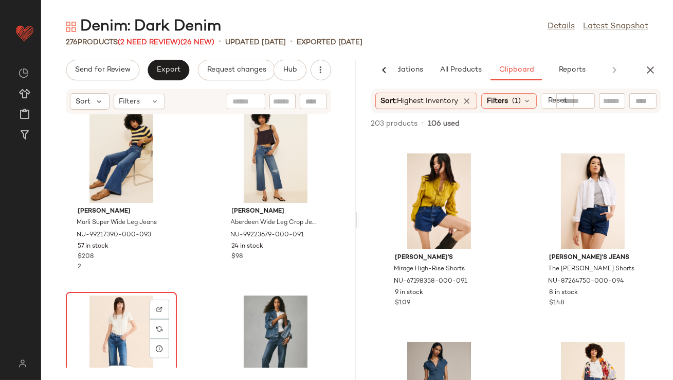
click at [122, 309] on div "View" at bounding box center [121, 343] width 104 height 96
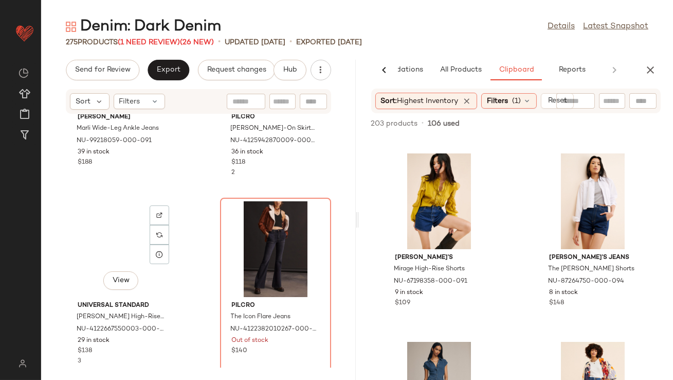
scroll to position [24980, 0]
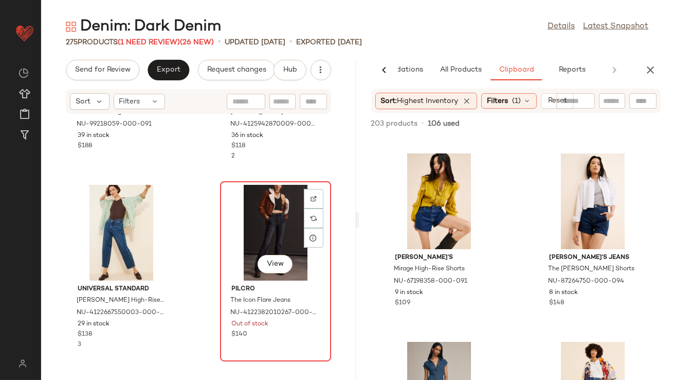
click at [264, 239] on div "View" at bounding box center [276, 233] width 104 height 96
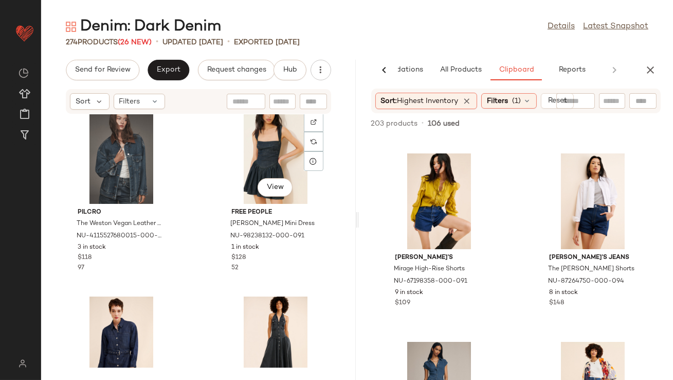
scroll to position [195, 0]
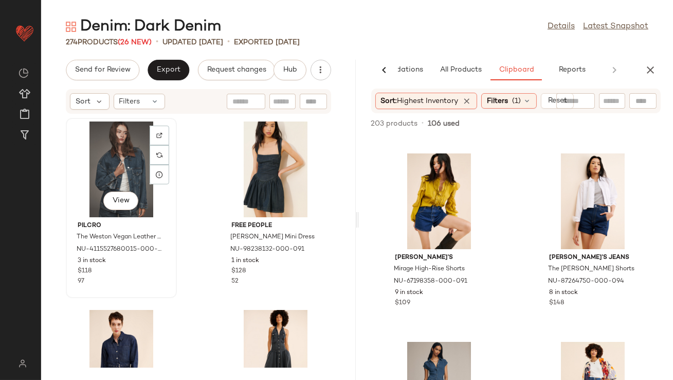
click at [116, 158] on div "View" at bounding box center [121, 169] width 104 height 96
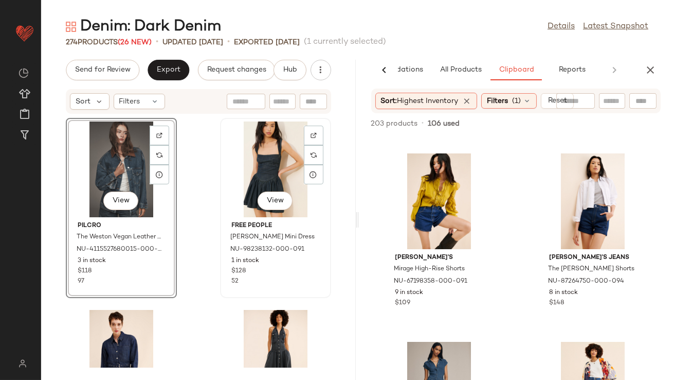
click at [242, 163] on div "View" at bounding box center [276, 169] width 104 height 96
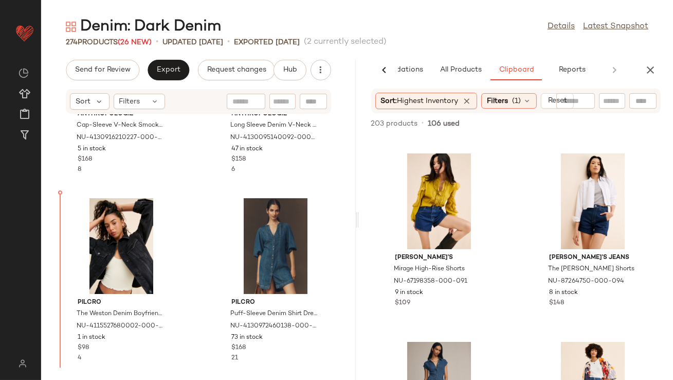
scroll to position [1439, 0]
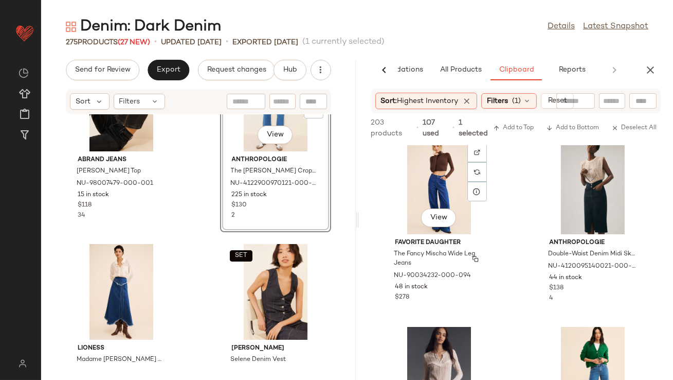
scroll to position [420, 0]
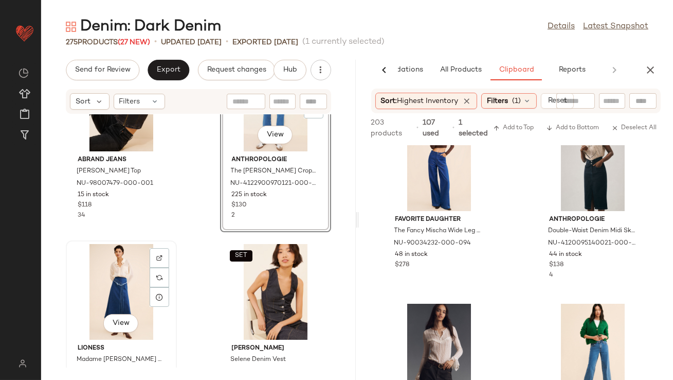
click at [87, 260] on div "View" at bounding box center [121, 292] width 104 height 96
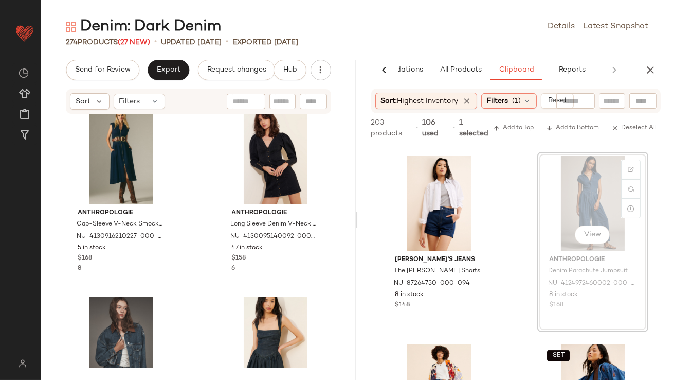
scroll to position [1696, 0]
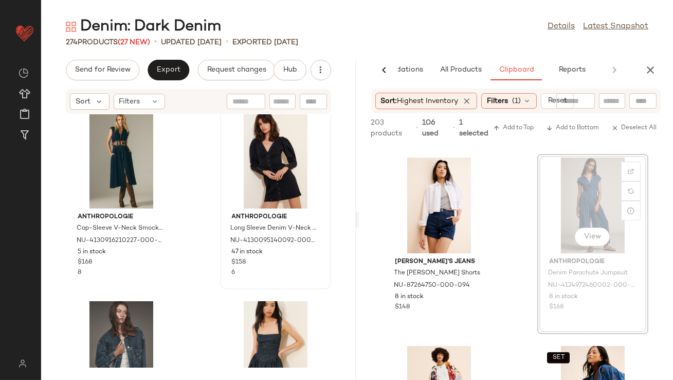
drag, startPoint x: 562, startPoint y: 167, endPoint x: 251, endPoint y: 172, distance: 311.2
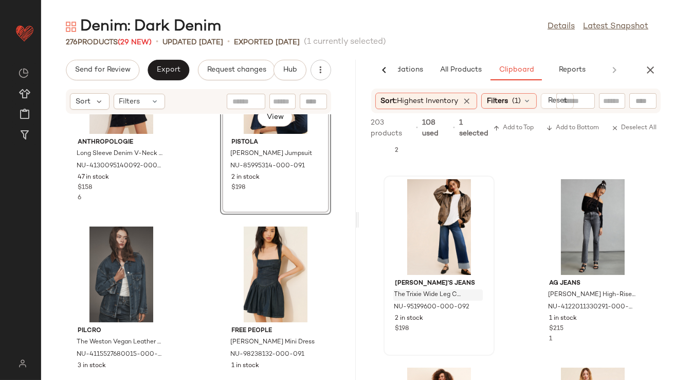
scroll to position [1496, 0]
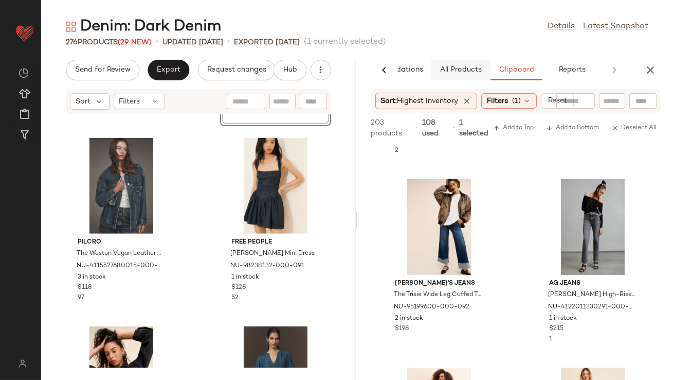
click at [460, 72] on span "All Products" at bounding box center [460, 70] width 42 height 8
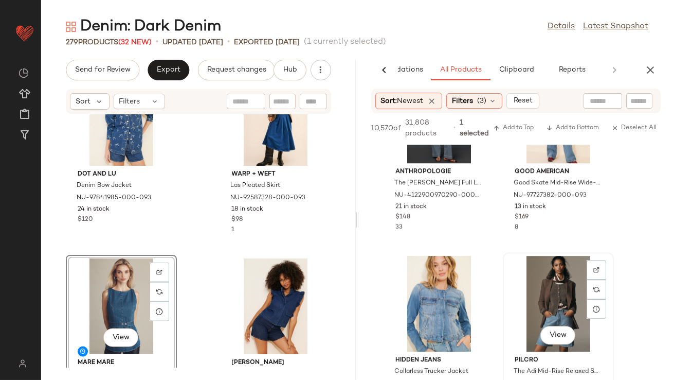
scroll to position [5675, 0]
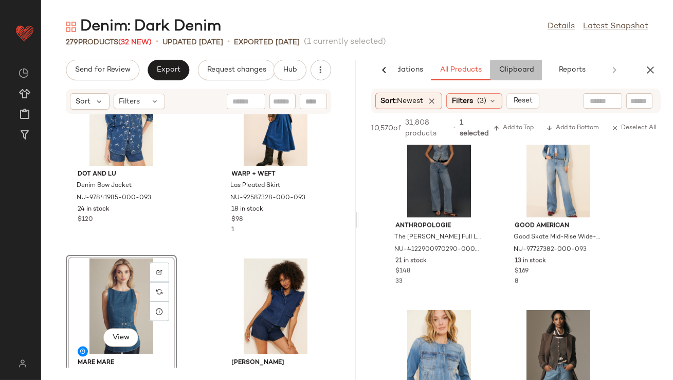
click at [507, 65] on button "Clipboard" at bounding box center [516, 70] width 51 height 21
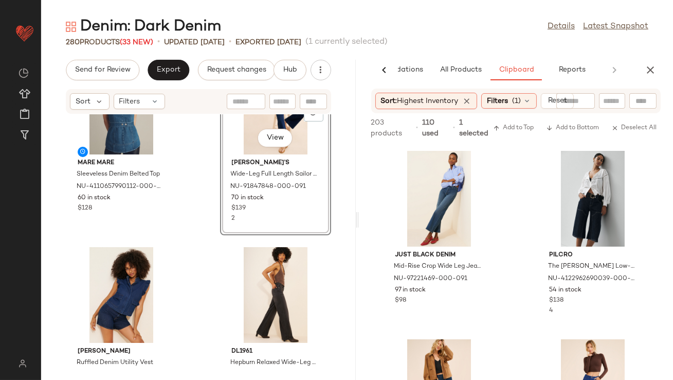
scroll to position [2923, 0]
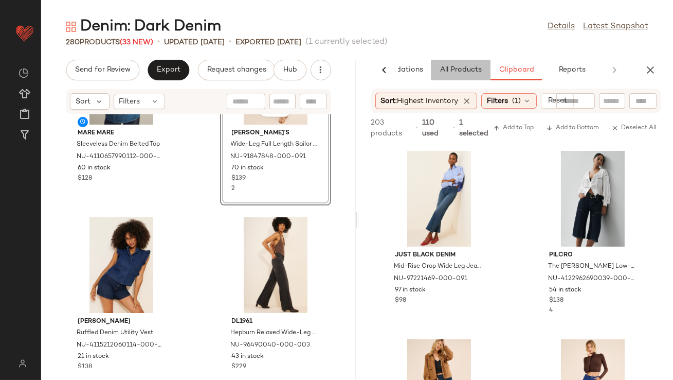
click at [465, 64] on button "All Products" at bounding box center [461, 70] width 60 height 21
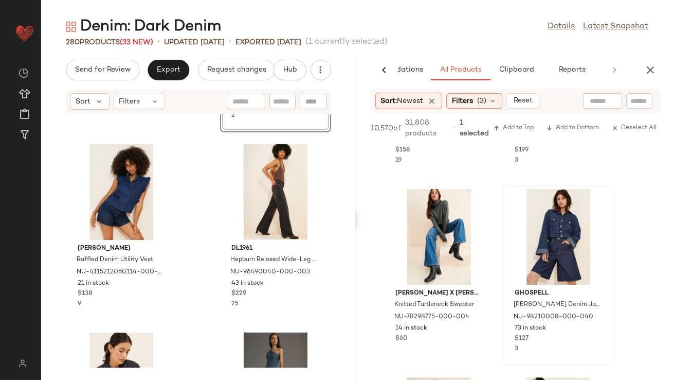
scroll to position [3012, 0]
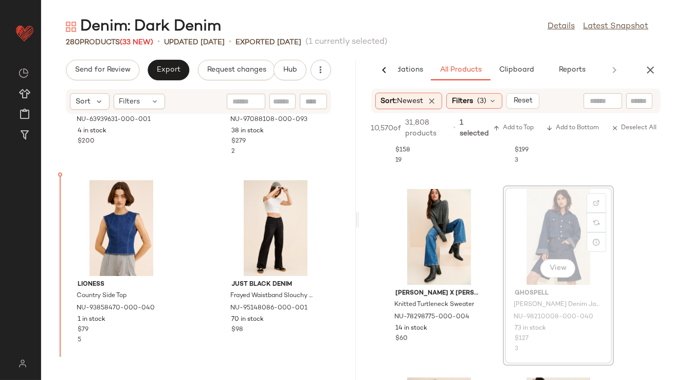
drag, startPoint x: 573, startPoint y: 230, endPoint x: 567, endPoint y: 230, distance: 6.2
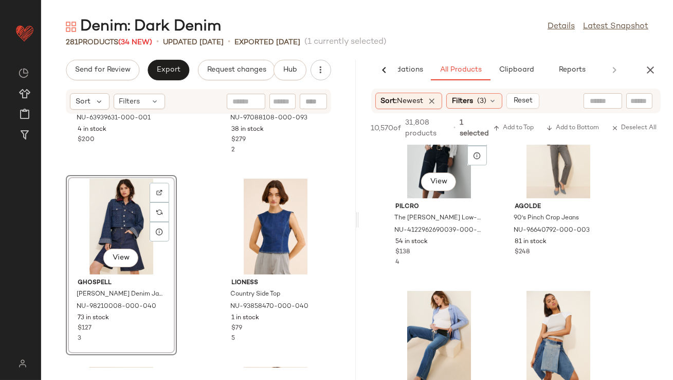
scroll to position [6775, 0]
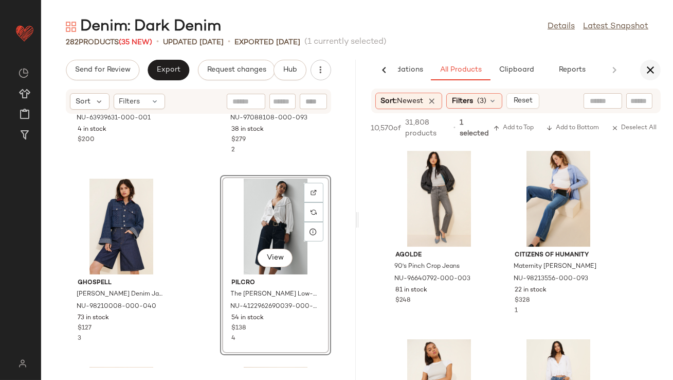
click at [639, 71] on icon "button" at bounding box center [650, 70] width 12 height 12
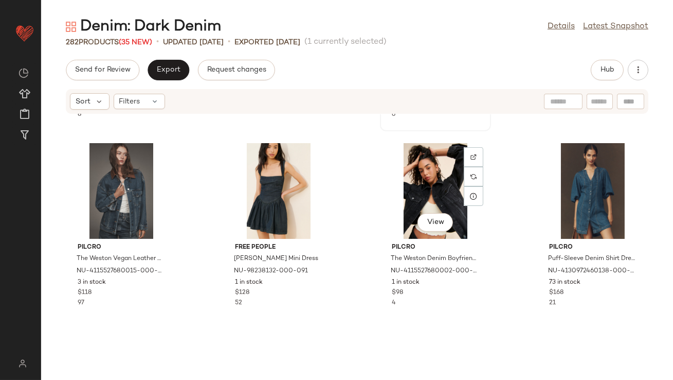
scroll to position [899, 0]
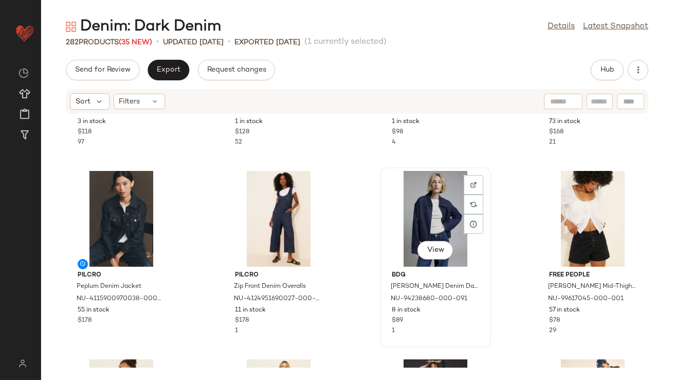
click at [422, 221] on div "View" at bounding box center [436, 219] width 104 height 96
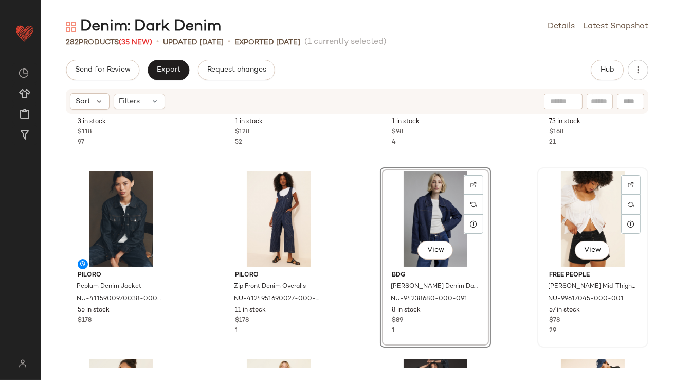
click at [573, 214] on div "View" at bounding box center [593, 219] width 104 height 96
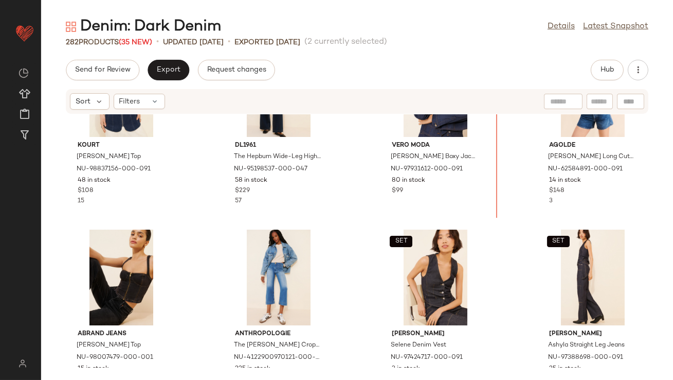
scroll to position [234, 0]
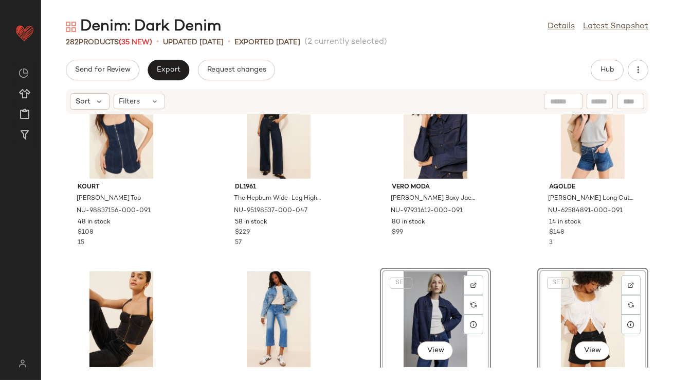
click at [370, 251] on div "Kourt Belinda Denim Top NU-98837156-000-091 48 in stock $108 15 DL1961 The Hepb…" at bounding box center [357, 240] width 632 height 253
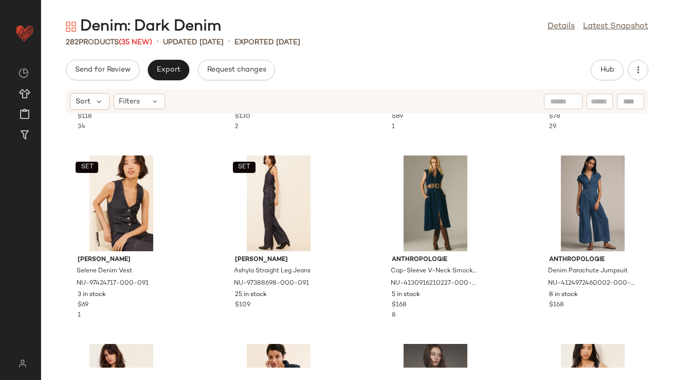
scroll to position [548, 0]
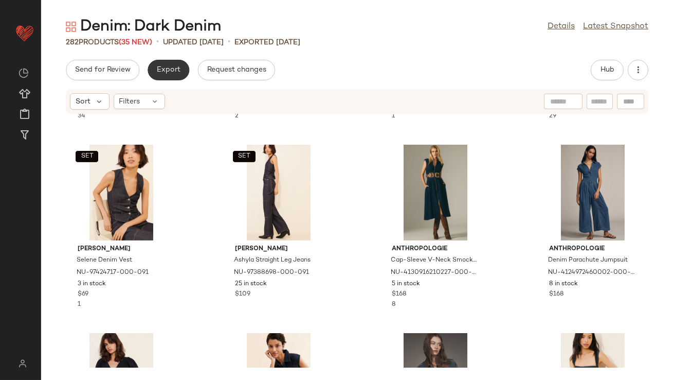
click at [178, 69] on span "Export" at bounding box center [168, 70] width 24 height 8
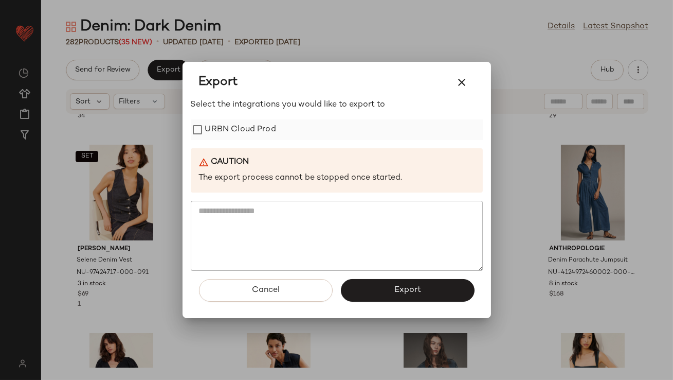
click at [210, 131] on label "URBN Cloud Prod" at bounding box center [240, 129] width 71 height 21
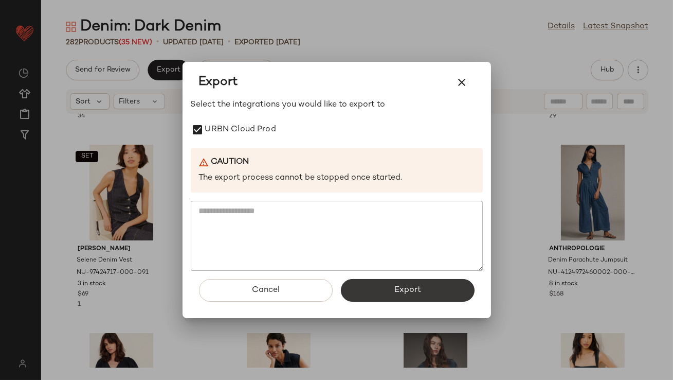
click at [385, 294] on button "Export" at bounding box center [408, 290] width 134 height 23
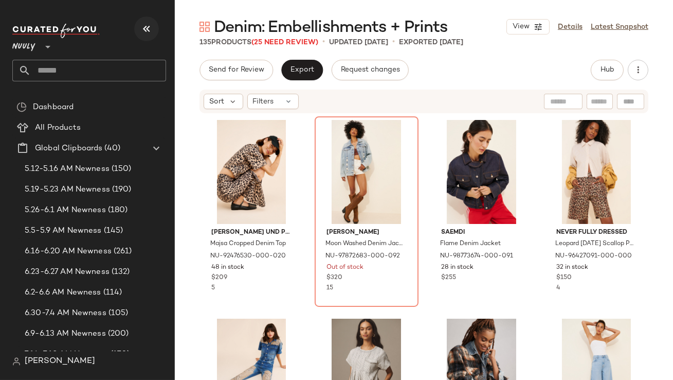
click at [149, 26] on icon "button" at bounding box center [146, 29] width 12 height 12
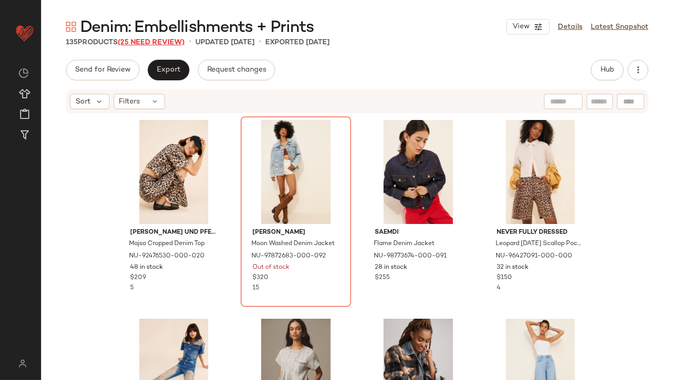
click at [151, 44] on span "(25 Need Review)" at bounding box center [151, 43] width 67 height 8
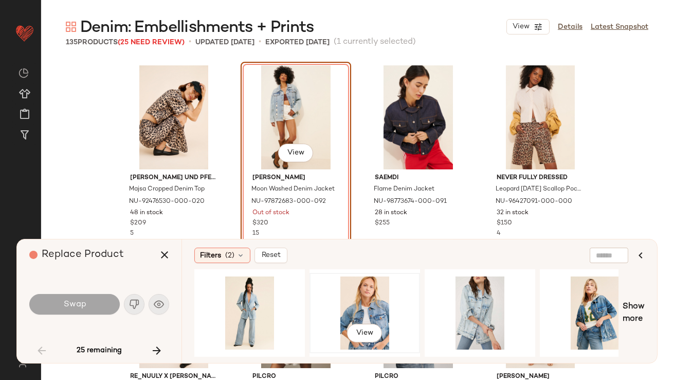
click at [351, 318] on div "View" at bounding box center [364, 312] width 103 height 73
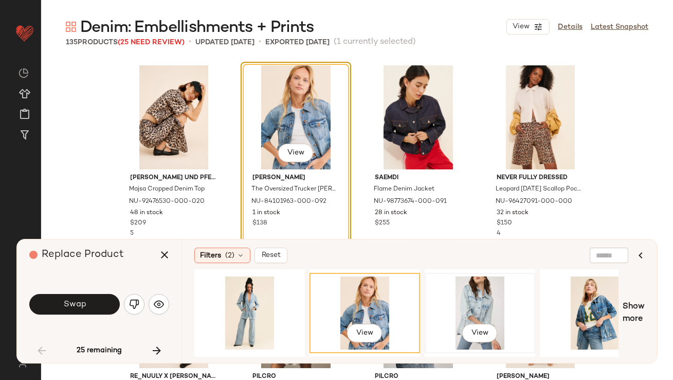
click at [459, 312] on div "View" at bounding box center [479, 312] width 103 height 73
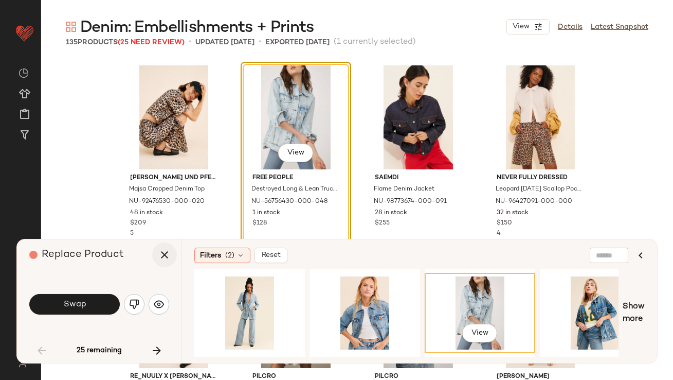
click at [163, 253] on icon "button" at bounding box center [164, 254] width 12 height 12
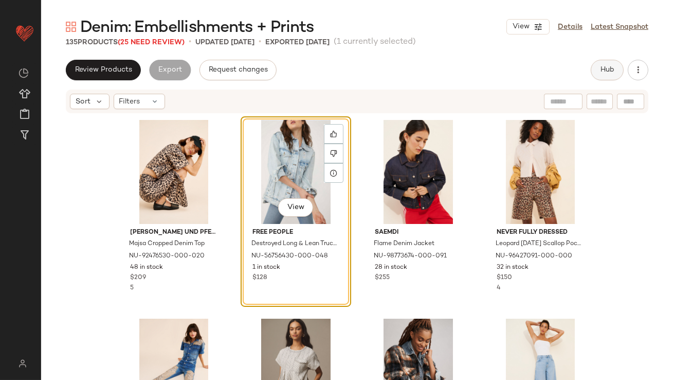
click at [599, 65] on button "Hub" at bounding box center [607, 70] width 33 height 21
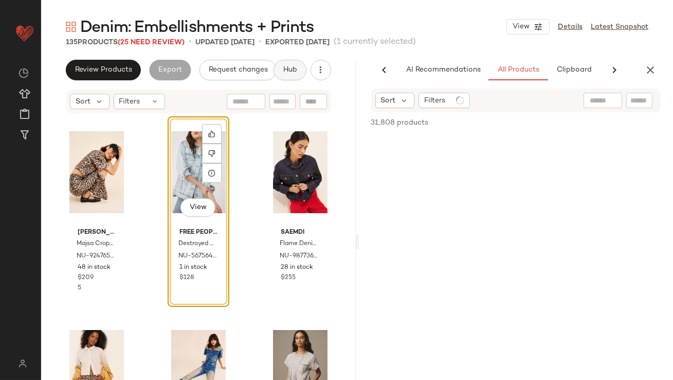
scroll to position [0, 58]
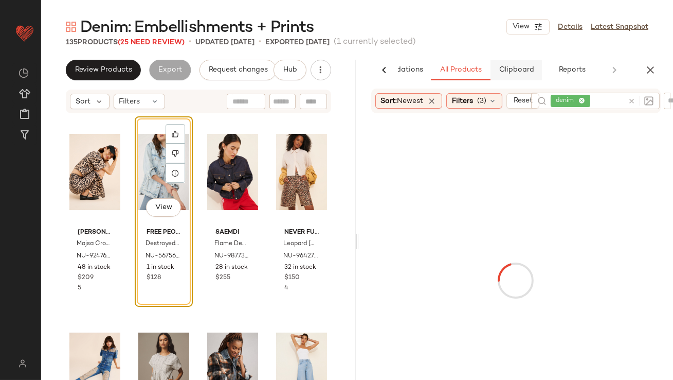
click at [502, 68] on span "Clipboard" at bounding box center [515, 70] width 35 height 8
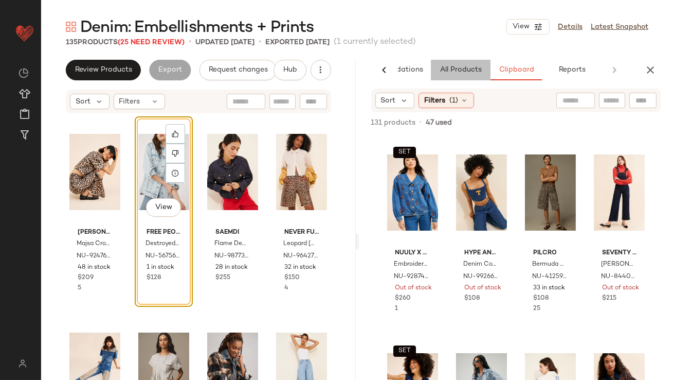
click at [455, 67] on span "All Products" at bounding box center [460, 70] width 42 height 8
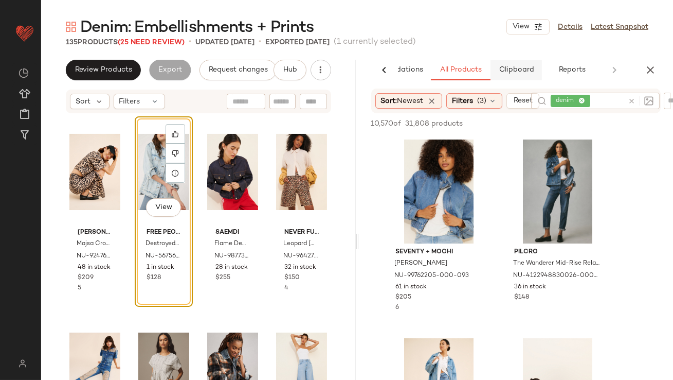
click at [513, 67] on span "Clipboard" at bounding box center [515, 70] width 35 height 8
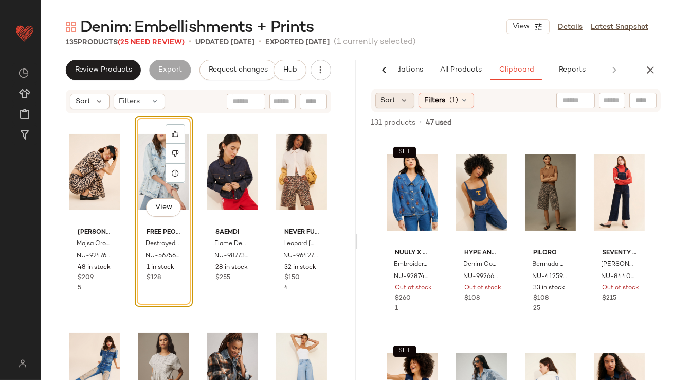
click at [409, 104] on div "Sort" at bounding box center [395, 100] width 40 height 15
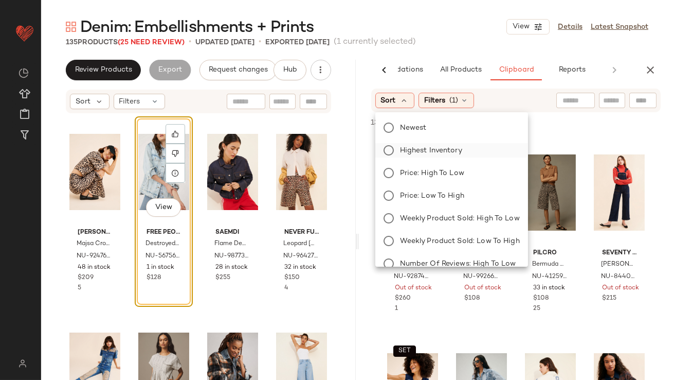
click at [408, 148] on span "Highest Inventory" at bounding box center [431, 150] width 62 height 11
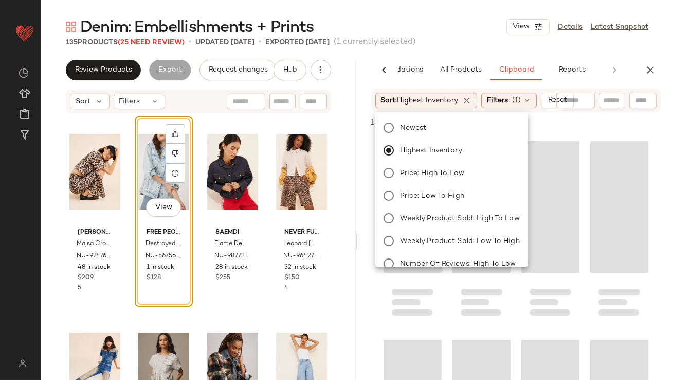
click at [452, 39] on div "135 Products (25 Need Review) • updated Aug 26th • Exported Aug 26th (1 current…" at bounding box center [357, 42] width 632 height 10
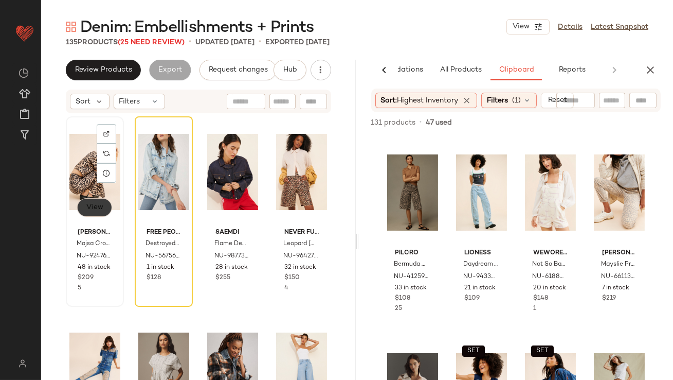
click at [89, 209] on span "View" at bounding box center [94, 207] width 17 height 8
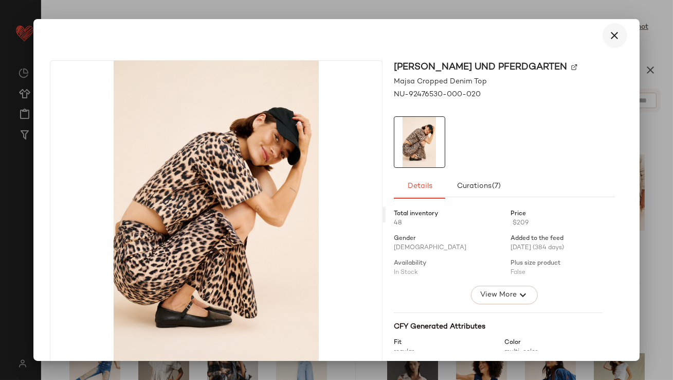
click at [603, 37] on button "button" at bounding box center [615, 35] width 25 height 25
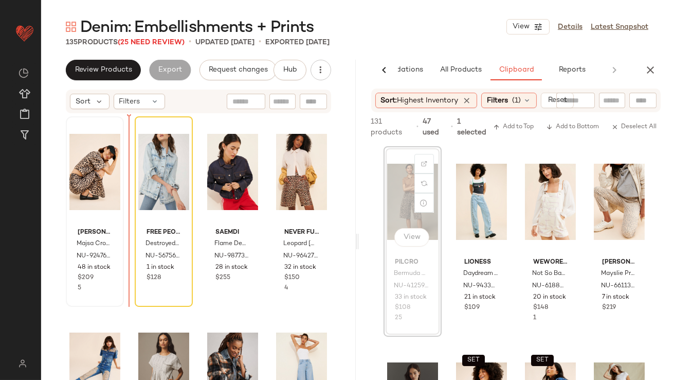
drag, startPoint x: 388, startPoint y: 169, endPoint x: 383, endPoint y: 170, distance: 5.2
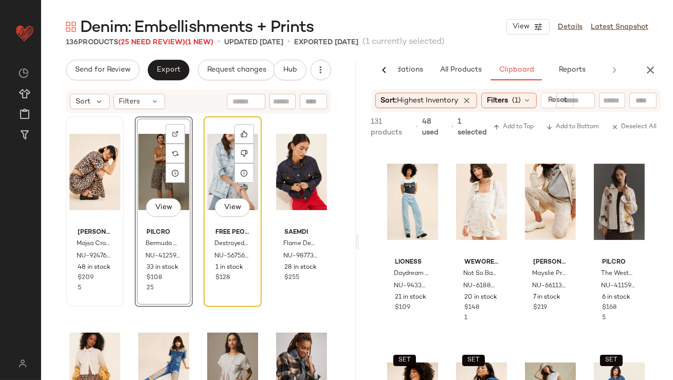
click at [209, 171] on div "View" at bounding box center [232, 172] width 51 height 104
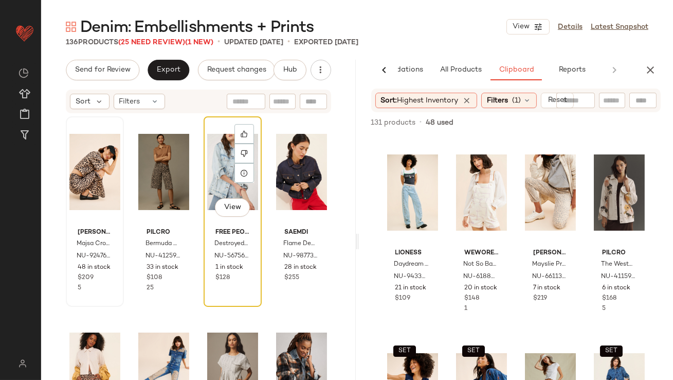
click at [221, 186] on div "View" at bounding box center [232, 172] width 51 height 104
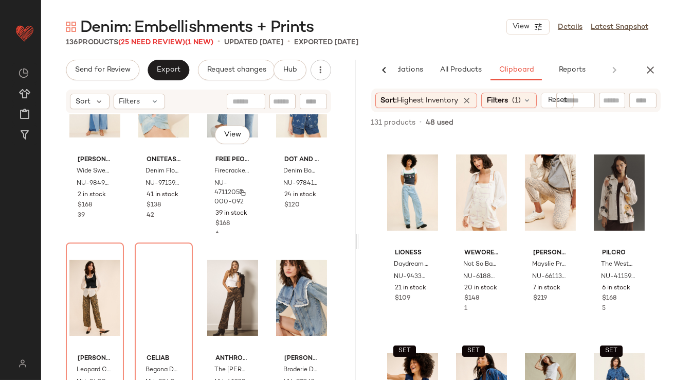
scroll to position [542, 0]
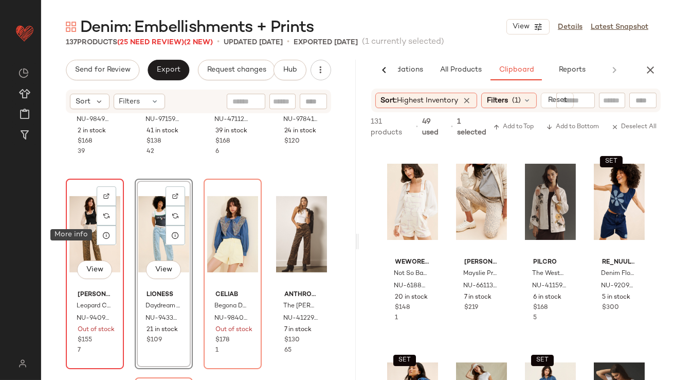
click at [89, 232] on div "View" at bounding box center [94, 234] width 51 height 104
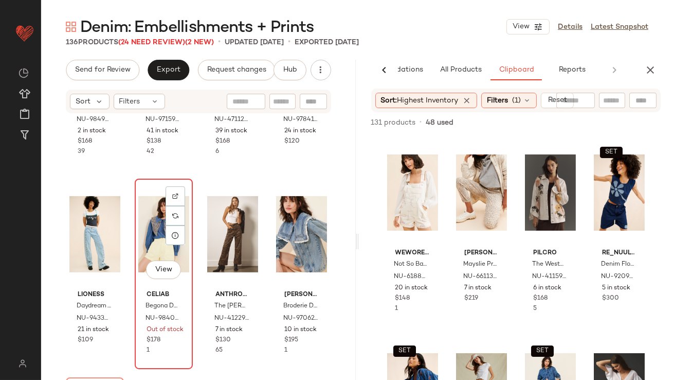
click at [148, 236] on div "View" at bounding box center [163, 234] width 51 height 104
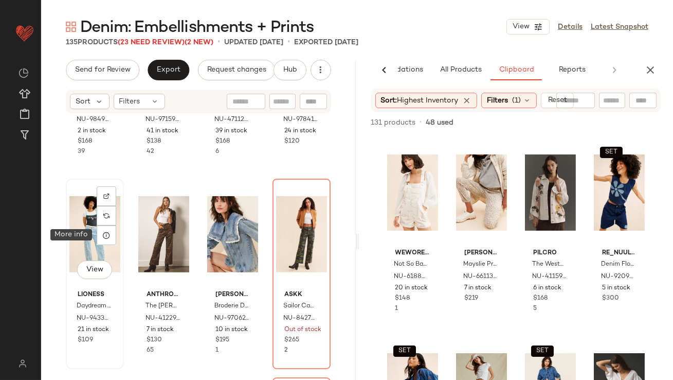
click at [94, 237] on div "View" at bounding box center [94, 234] width 51 height 104
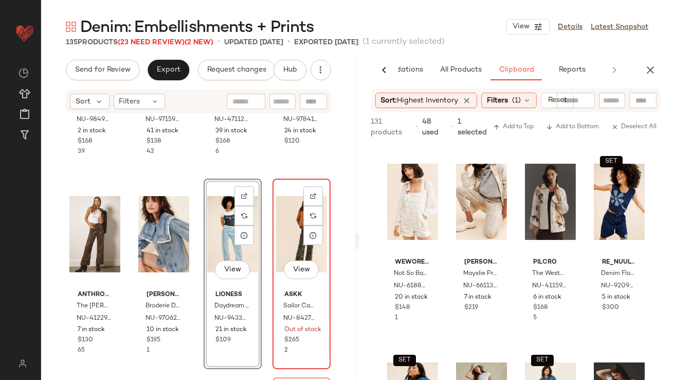
click at [295, 238] on div "View" at bounding box center [301, 234] width 51 height 104
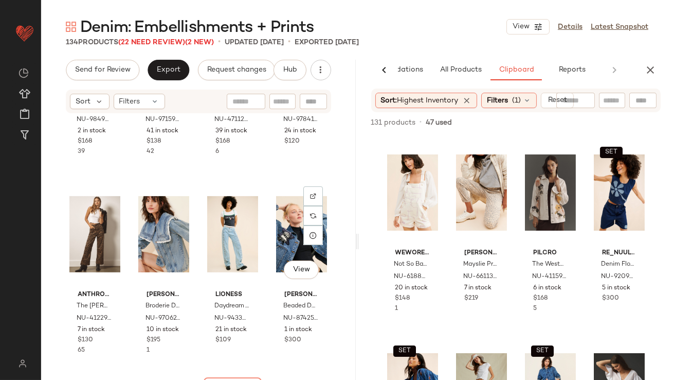
scroll to position [724, 0]
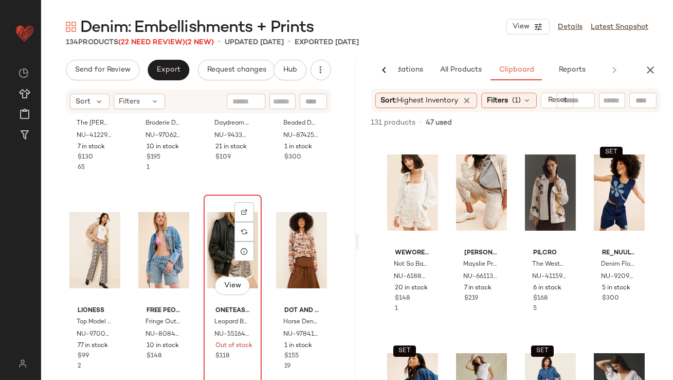
click at [218, 245] on div "View" at bounding box center [232, 250] width 51 height 104
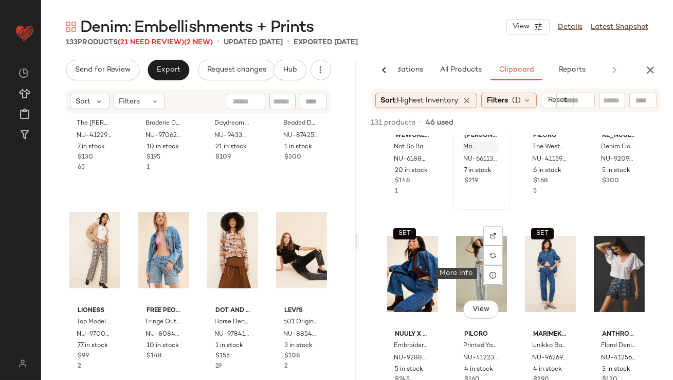
scroll to position [118, 0]
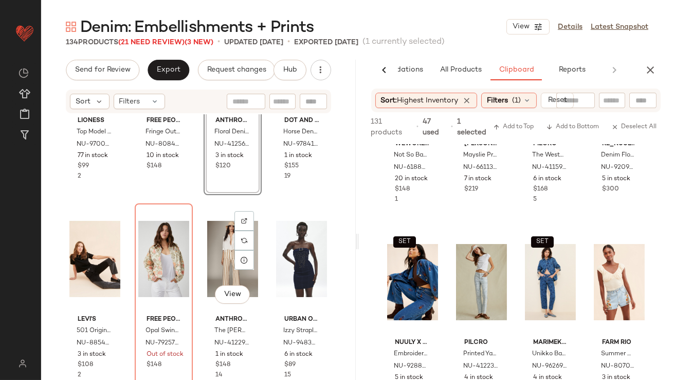
scroll to position [917, 0]
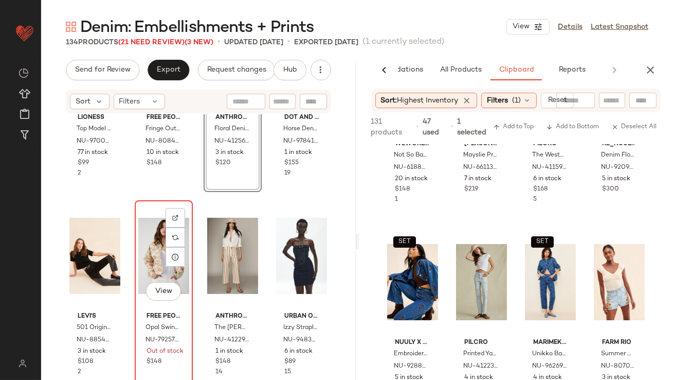
click at [159, 264] on div "View" at bounding box center [163, 256] width 51 height 104
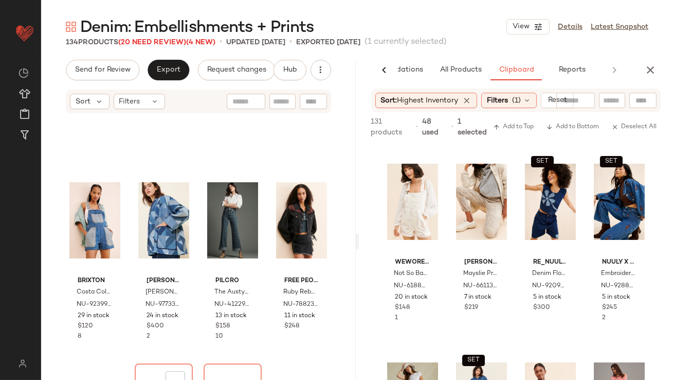
scroll to position [1252, 0]
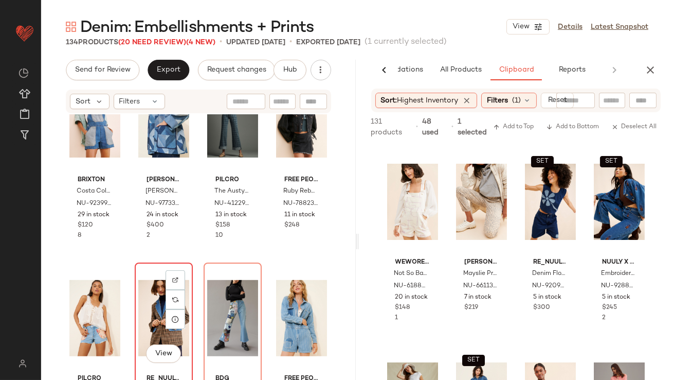
click at [151, 307] on div "View" at bounding box center [163, 318] width 51 height 104
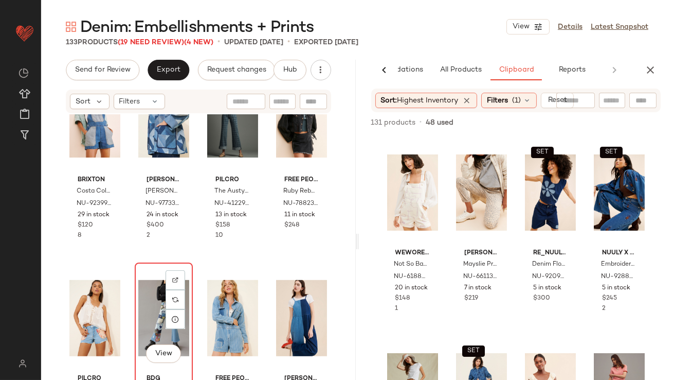
click at [152, 313] on div "View" at bounding box center [163, 318] width 51 height 104
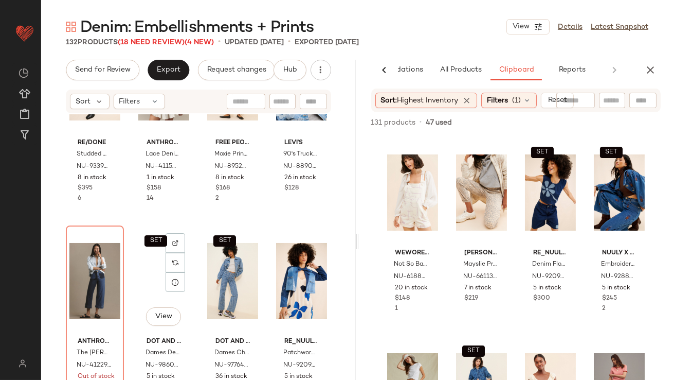
scroll to position [1687, 0]
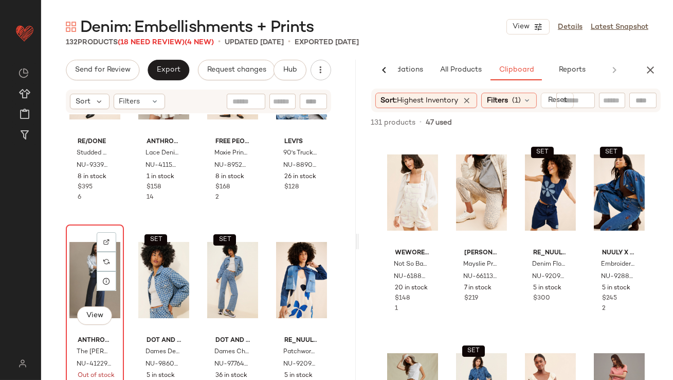
click at [93, 283] on div "View" at bounding box center [94, 280] width 51 height 104
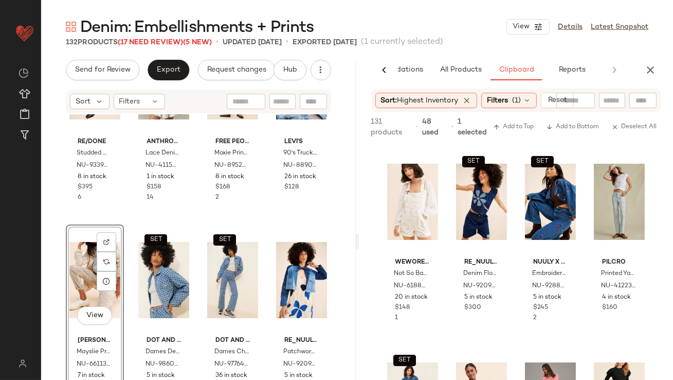
click at [89, 260] on div "View" at bounding box center [94, 280] width 51 height 104
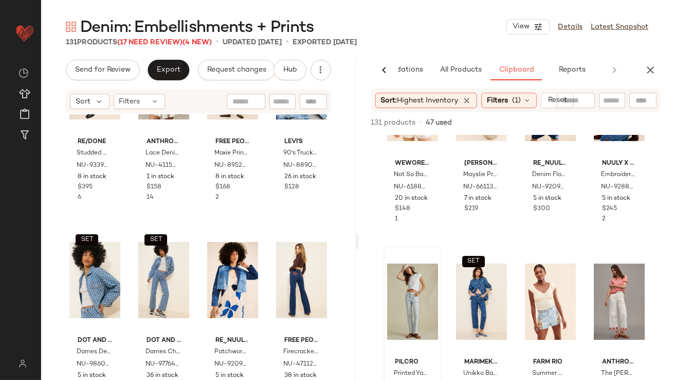
scroll to position [98, 0]
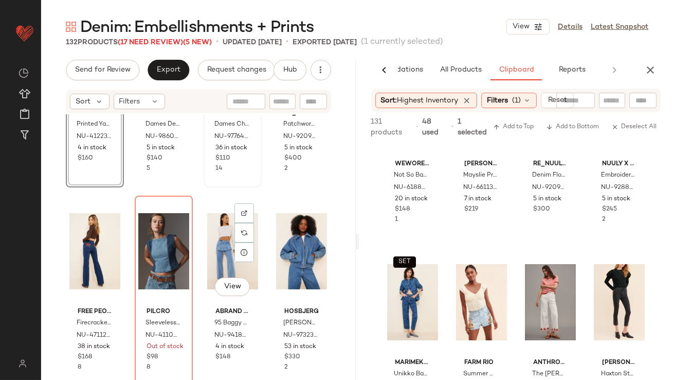
scroll to position [1922, 0]
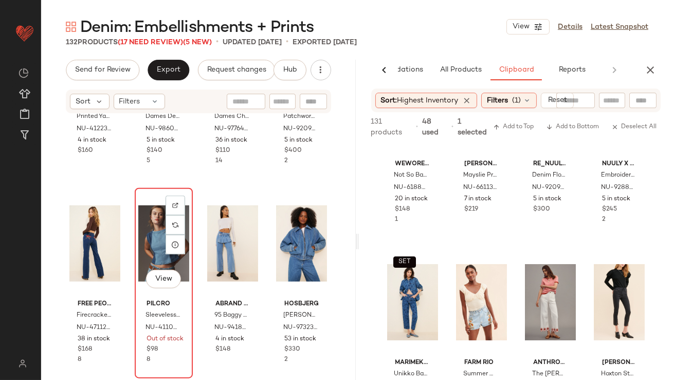
click at [154, 235] on div "View" at bounding box center [163, 243] width 51 height 104
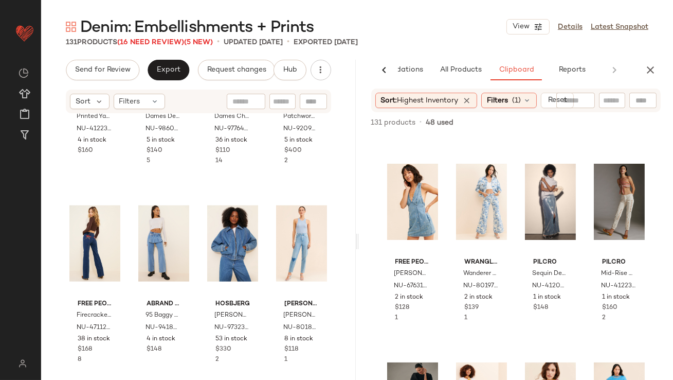
scroll to position [395, 0]
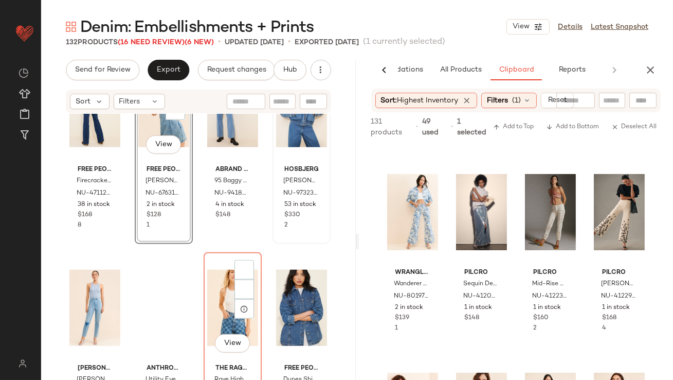
scroll to position [2111, 0]
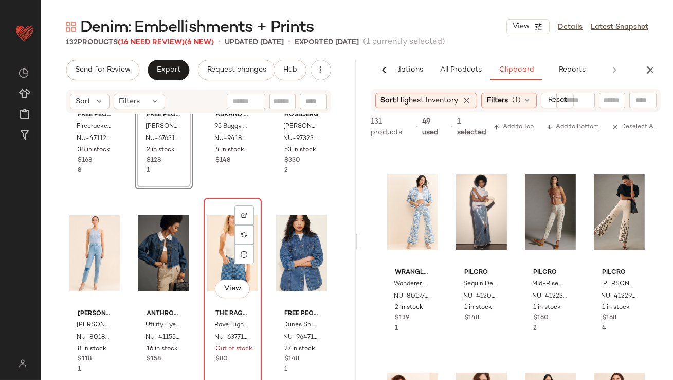
click at [219, 264] on div "View" at bounding box center [232, 253] width 51 height 104
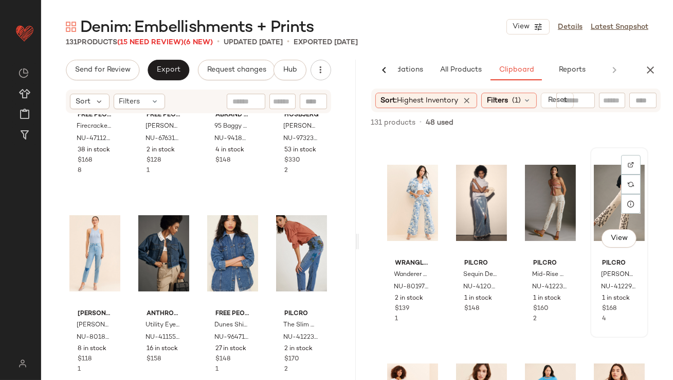
scroll to position [393, 0]
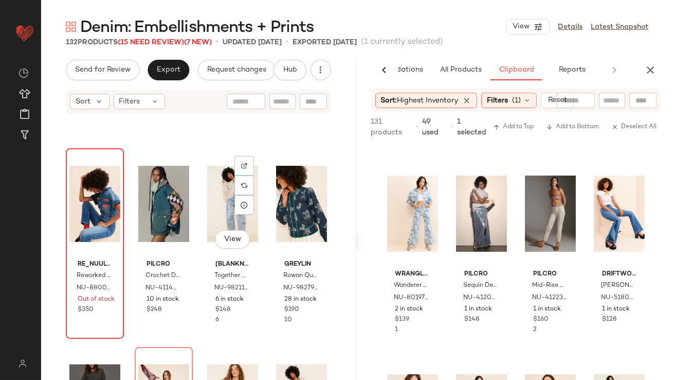
scroll to position [2713, 0]
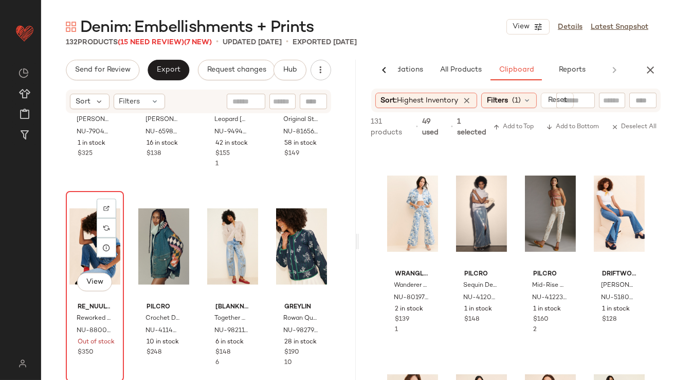
click at [83, 239] on div "View" at bounding box center [94, 246] width 51 height 104
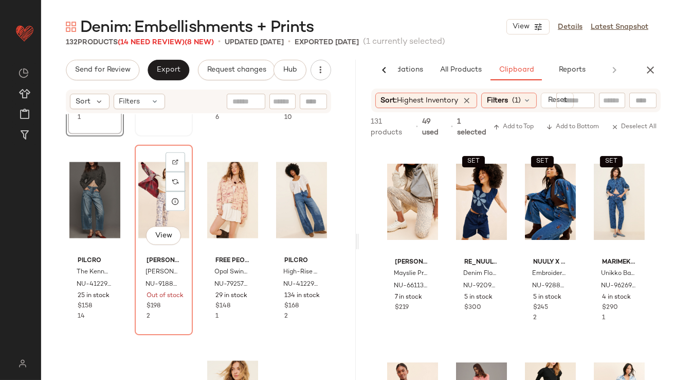
scroll to position [2989, 0]
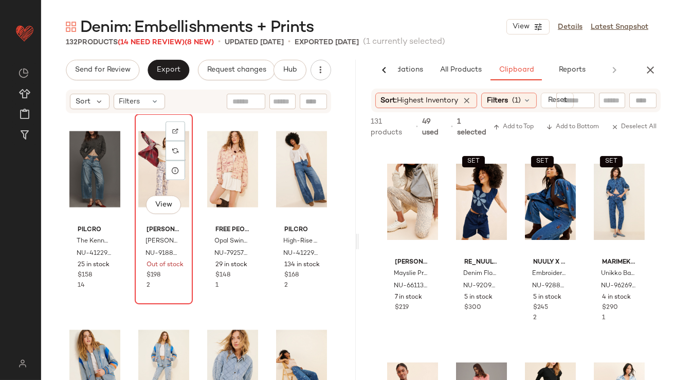
click at [143, 151] on div "View" at bounding box center [163, 169] width 51 height 104
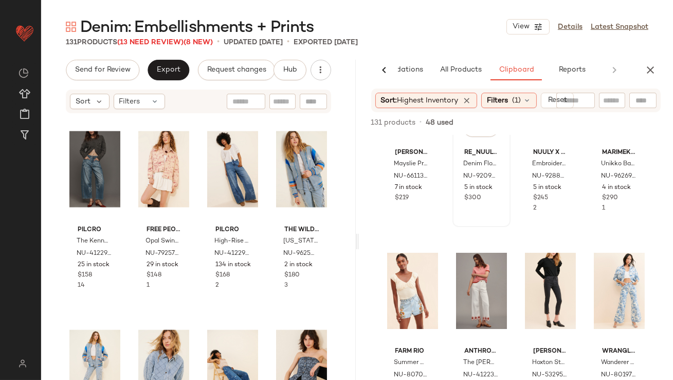
scroll to position [101, 0]
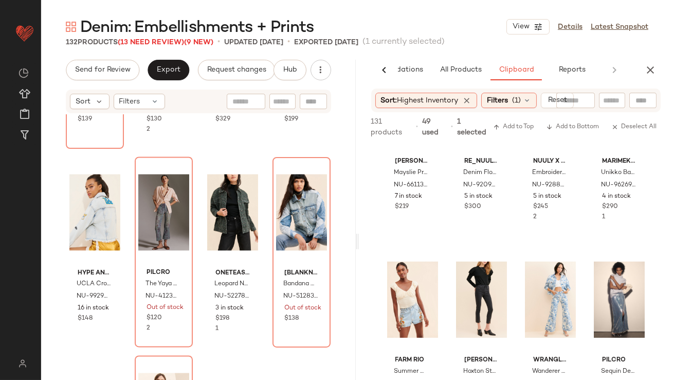
scroll to position [3752, 0]
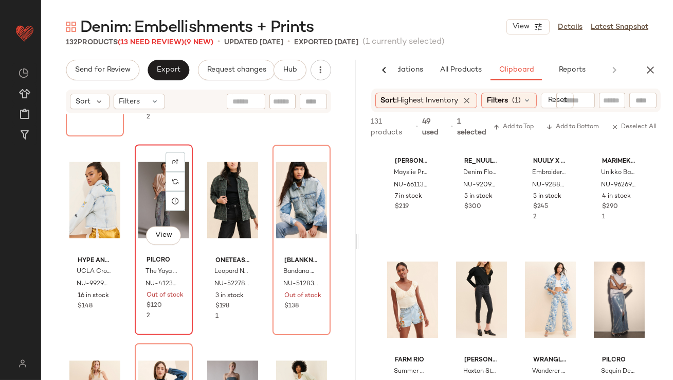
click at [148, 208] on div "View" at bounding box center [163, 200] width 51 height 104
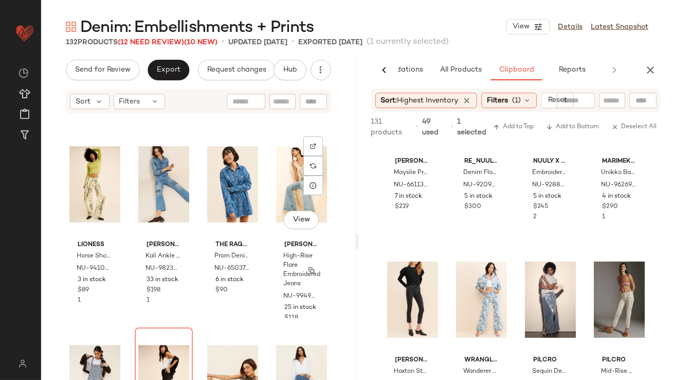
scroll to position [4473, 0]
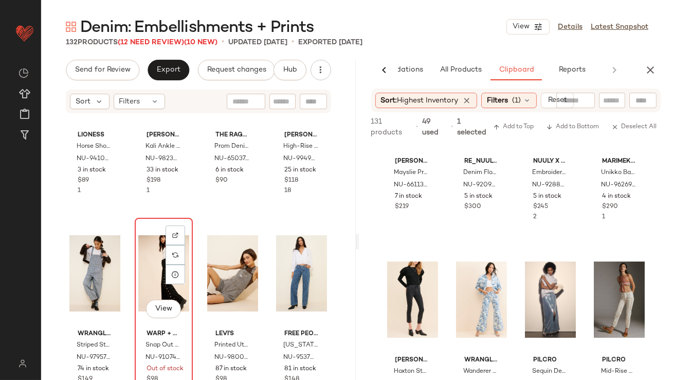
click at [159, 272] on div "View" at bounding box center [163, 273] width 51 height 104
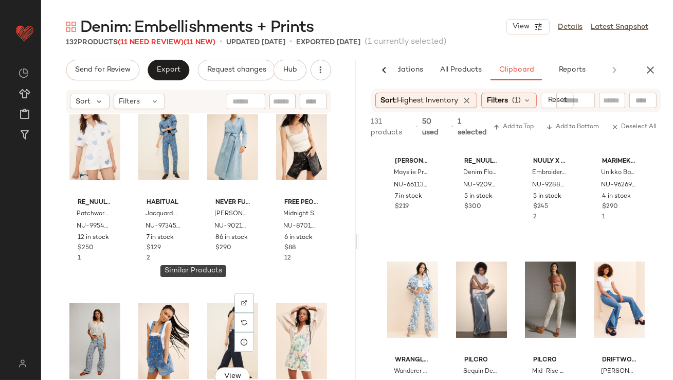
scroll to position [5012, 0]
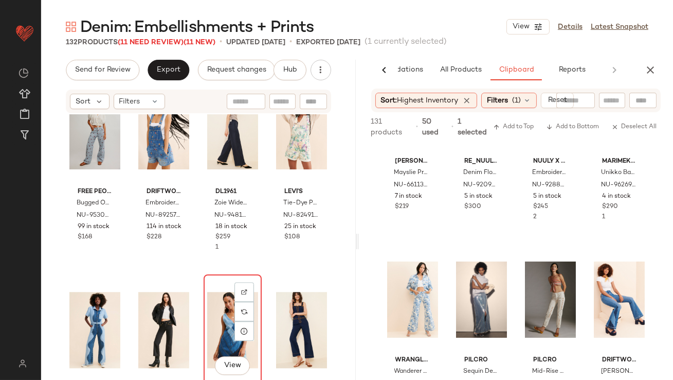
click at [212, 297] on div "View" at bounding box center [232, 330] width 51 height 104
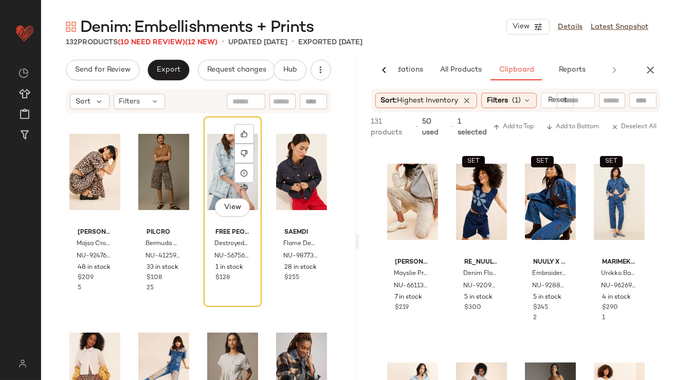
click at [222, 159] on div "View" at bounding box center [232, 172] width 51 height 104
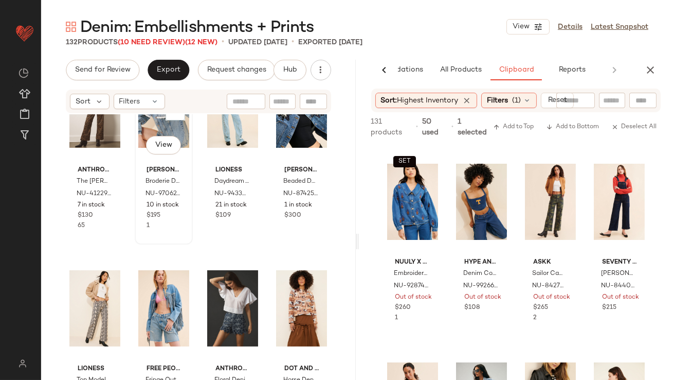
scroll to position [670, 0]
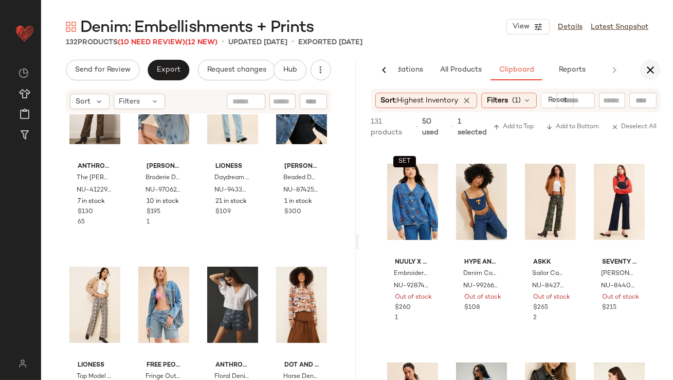
click at [649, 66] on icon "button" at bounding box center [650, 70] width 12 height 12
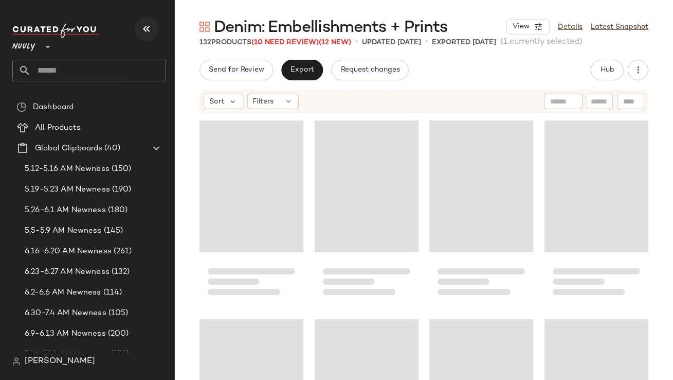
click at [151, 35] on button "button" at bounding box center [146, 28] width 25 height 25
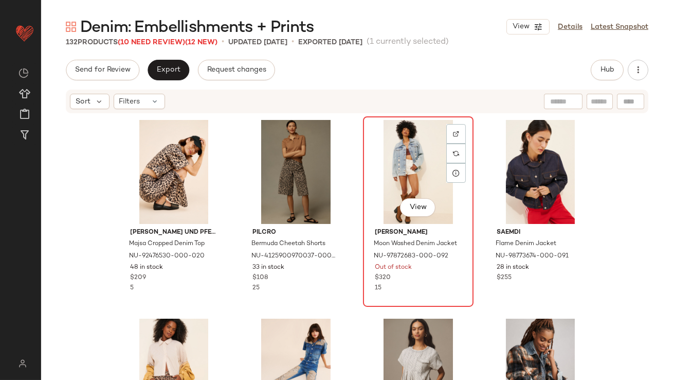
click at [387, 163] on div "View" at bounding box center [418, 172] width 103 height 104
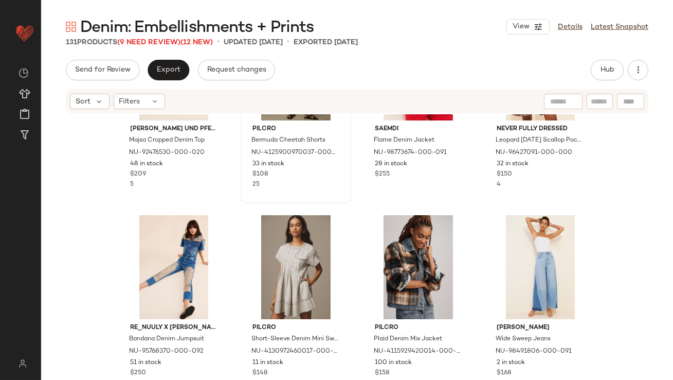
scroll to position [116, 0]
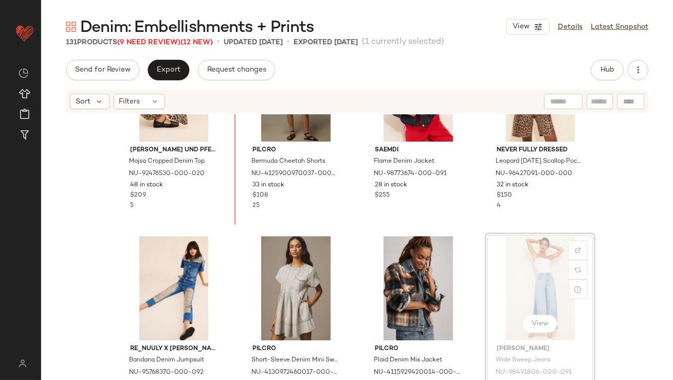
scroll to position [49, 0]
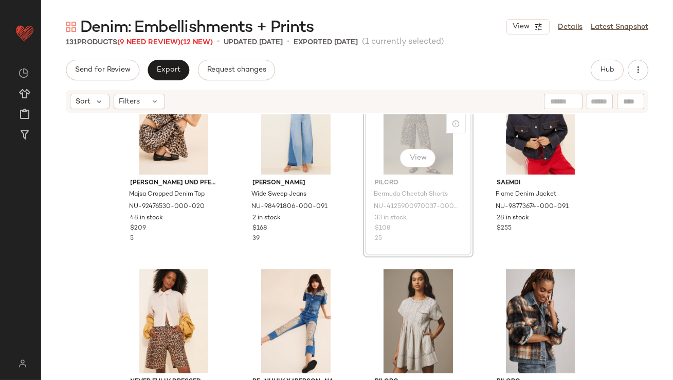
scroll to position [49, 0]
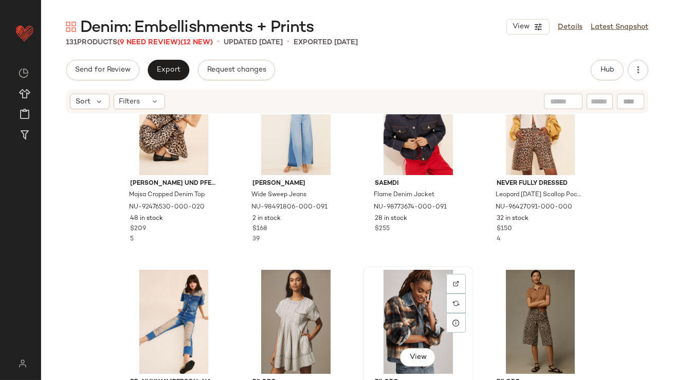
click at [410, 301] on div "View" at bounding box center [418, 322] width 103 height 104
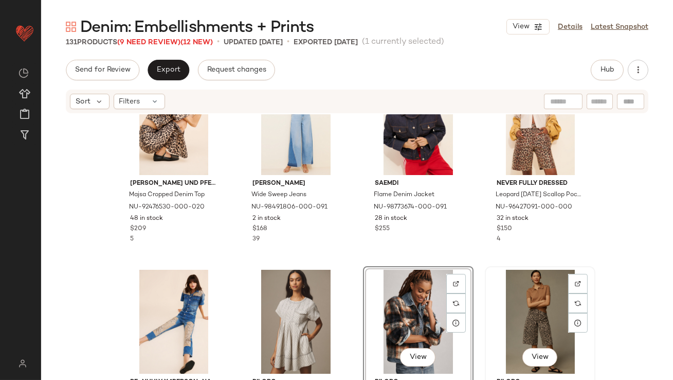
click at [514, 301] on div "View" at bounding box center [540, 322] width 103 height 104
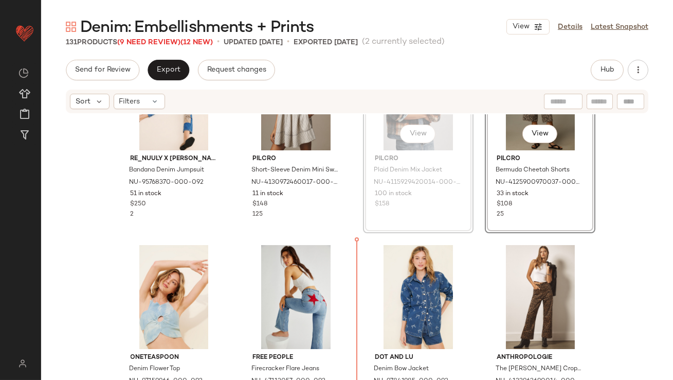
scroll to position [301, 0]
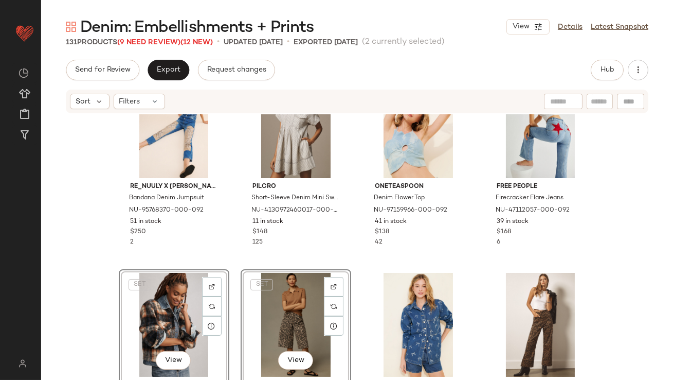
scroll to position [248, 0]
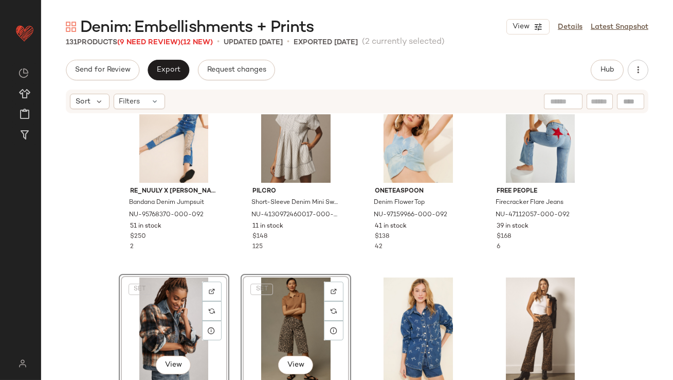
click at [156, 301] on div "SET View" at bounding box center [173, 329] width 103 height 104
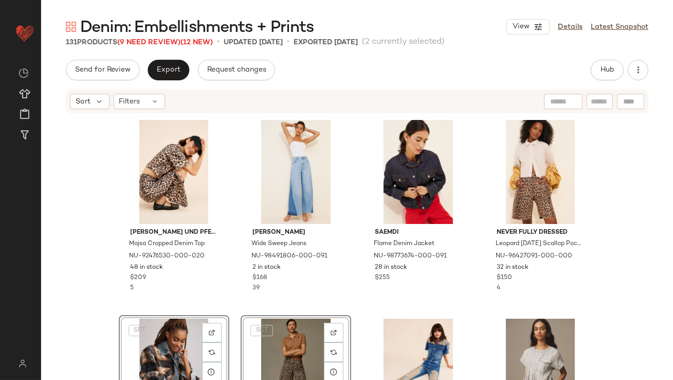
click at [354, 230] on div "[PERSON_NAME] und Pferdgarten Majsa Cropped Denim Top NU-92476530-000-020 48 in…" at bounding box center [357, 263] width 477 height 294
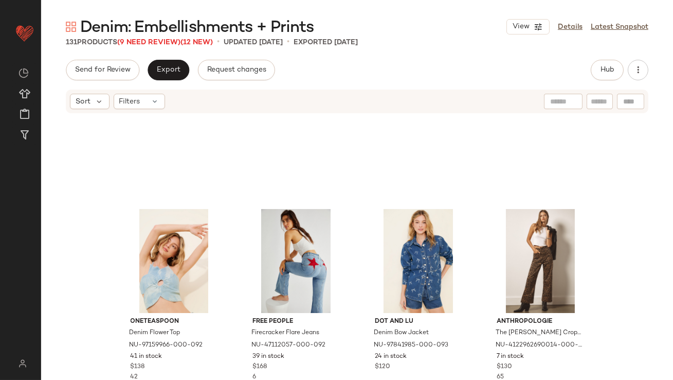
scroll to position [475, 0]
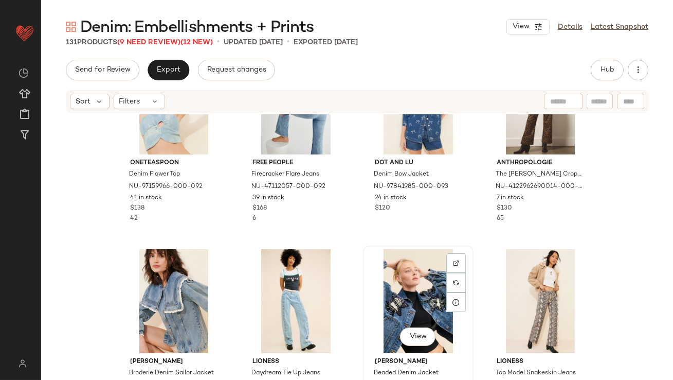
click at [383, 273] on div "View" at bounding box center [418, 301] width 103 height 104
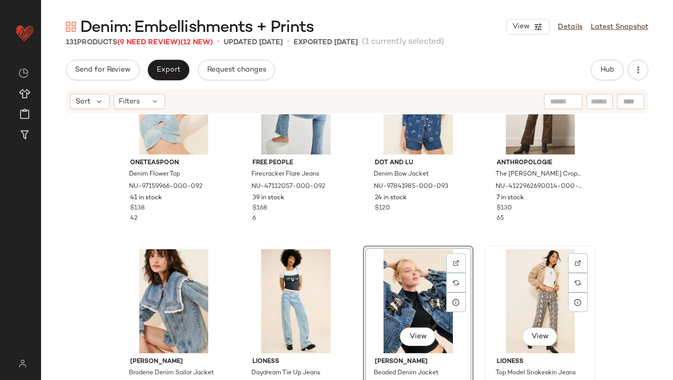
click at [534, 285] on div "View" at bounding box center [540, 301] width 103 height 104
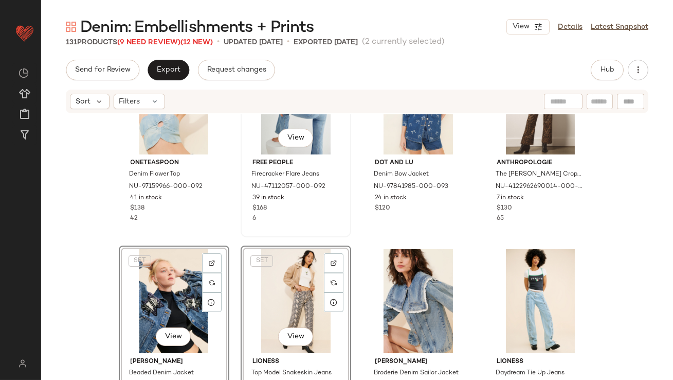
click at [322, 217] on div "6" at bounding box center [296, 218] width 87 height 9
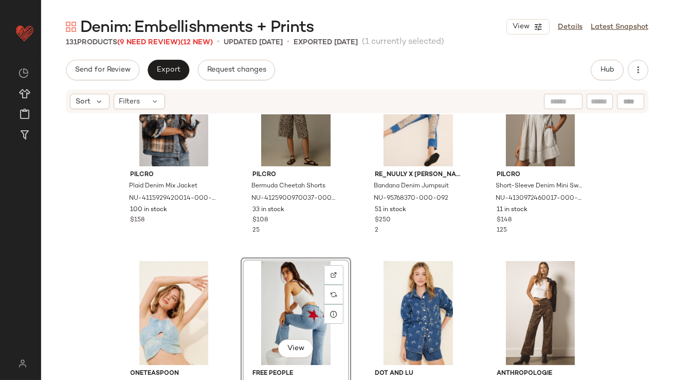
scroll to position [31, 0]
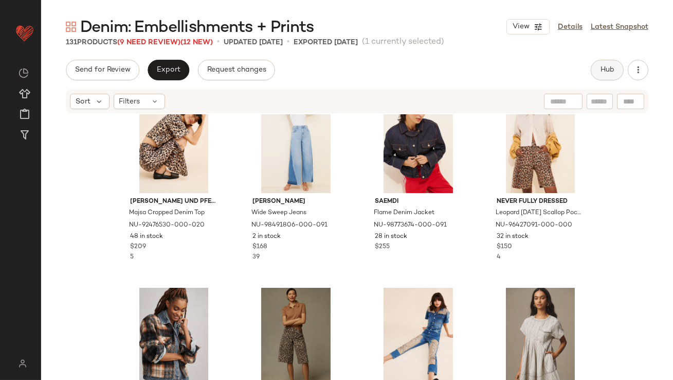
click at [597, 72] on button "Hub" at bounding box center [607, 70] width 33 height 21
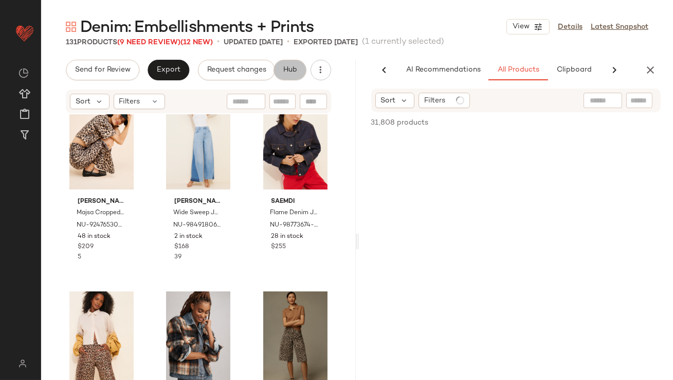
scroll to position [0, 58]
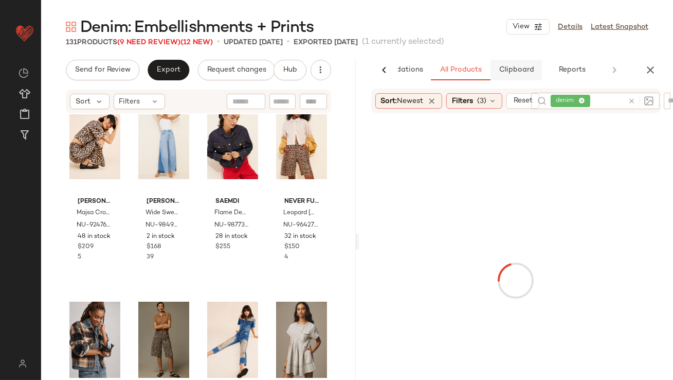
click at [523, 76] on button "Clipboard" at bounding box center [516, 70] width 51 height 21
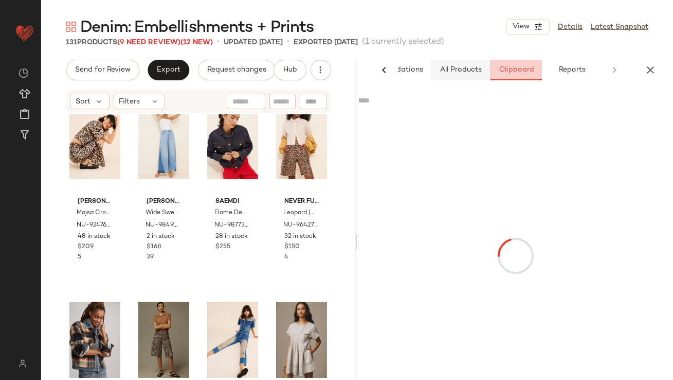
click at [469, 73] on span "All Products" at bounding box center [460, 70] width 42 height 8
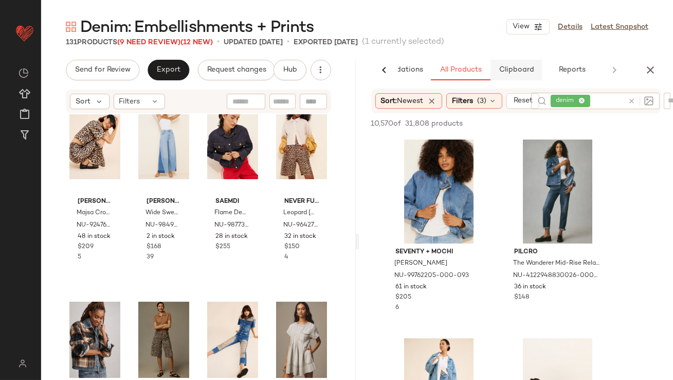
click at [514, 64] on button "Clipboard" at bounding box center [516, 70] width 51 height 21
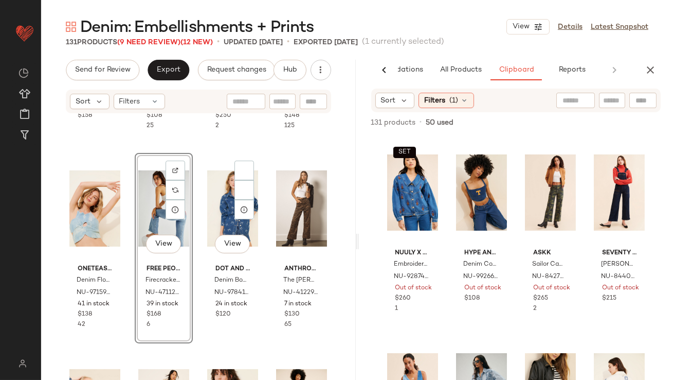
scroll to position [403, 0]
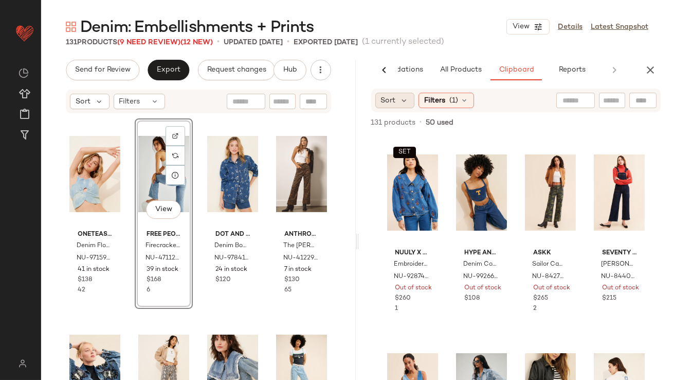
click at [394, 102] on span "Sort" at bounding box center [388, 100] width 15 height 11
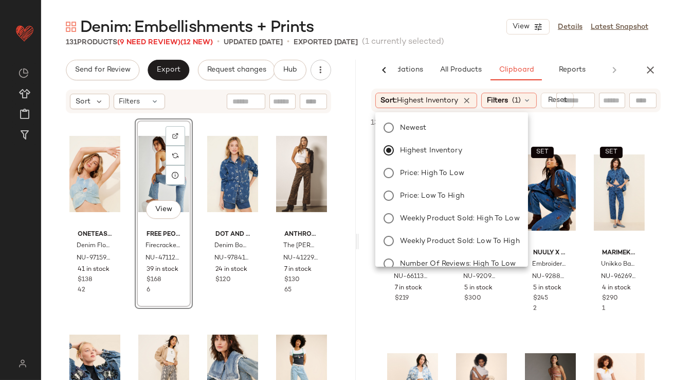
click at [444, 31] on div "Denim: Embellishments + Prints View Details Latest Snapshot" at bounding box center [357, 26] width 632 height 21
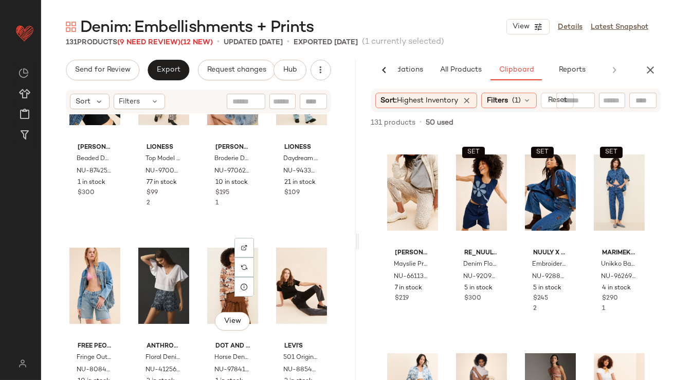
scroll to position [745, 0]
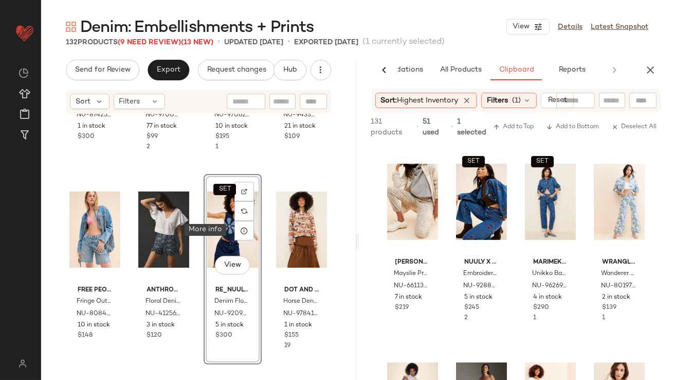
click at [246, 235] on div at bounding box center [245, 231] width 20 height 20
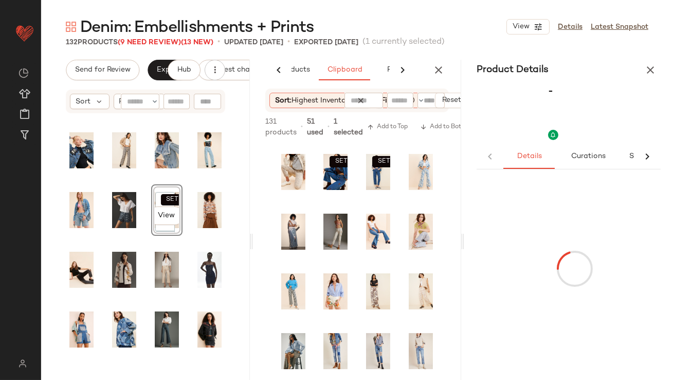
scroll to position [0, 124]
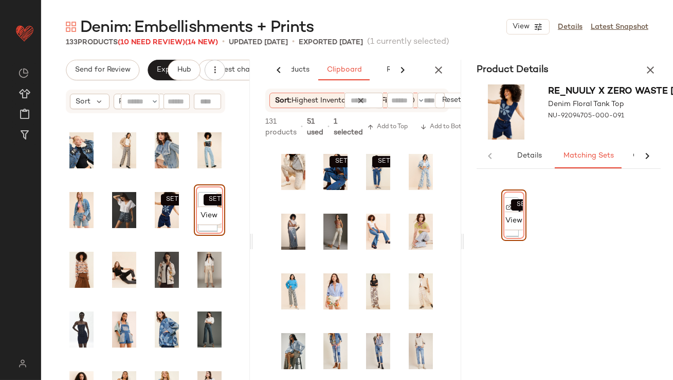
click at [656, 69] on button "button" at bounding box center [650, 70] width 21 height 21
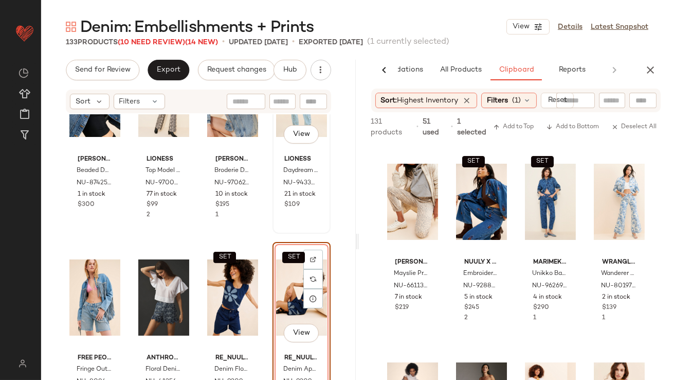
scroll to position [698, 0]
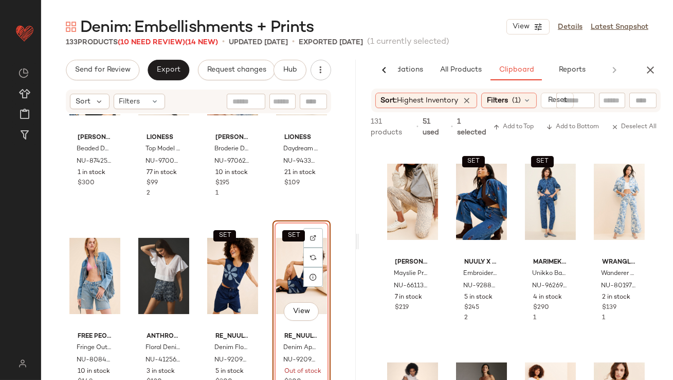
click at [279, 279] on div "SET View" at bounding box center [301, 276] width 51 height 104
click at [210, 280] on div "SET View" at bounding box center [232, 276] width 51 height 104
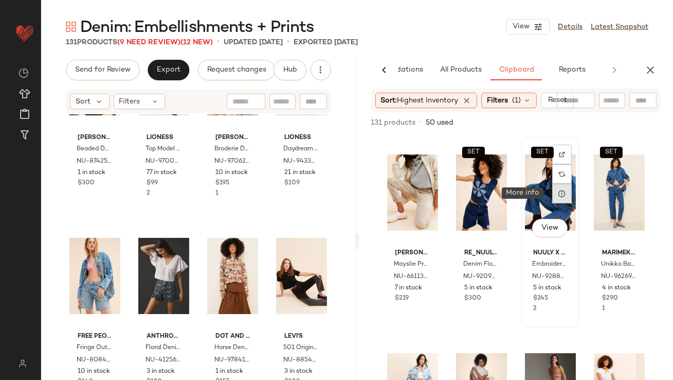
click at [558, 192] on icon at bounding box center [562, 193] width 8 height 8
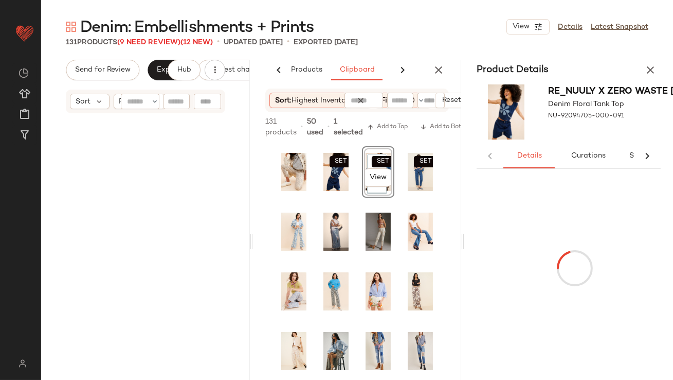
scroll to position [282, 0]
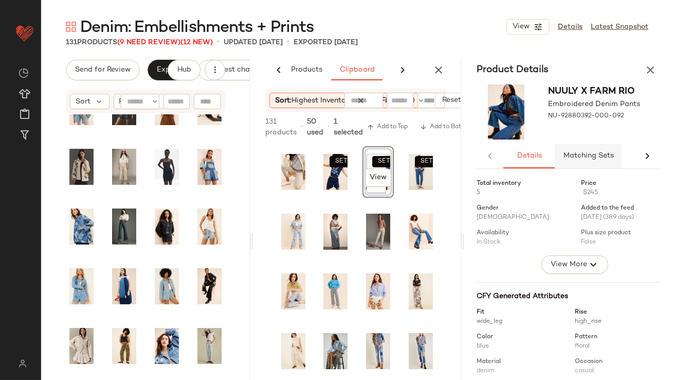
click at [580, 156] on span "Matching Sets" at bounding box center [588, 156] width 51 height 8
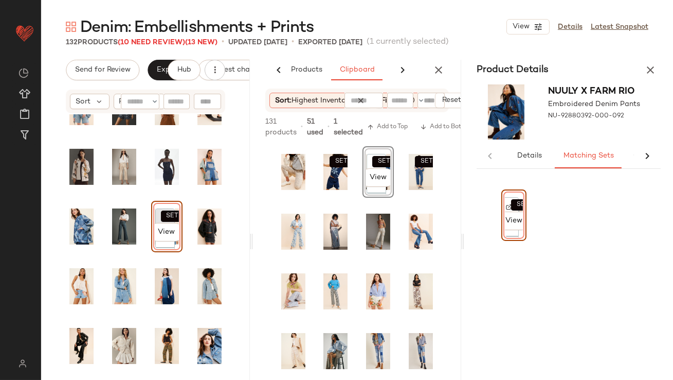
click at [155, 228] on div at bounding box center [165, 238] width 20 height 20
click at [156, 205] on div "SET View" at bounding box center [167, 226] width 24 height 44
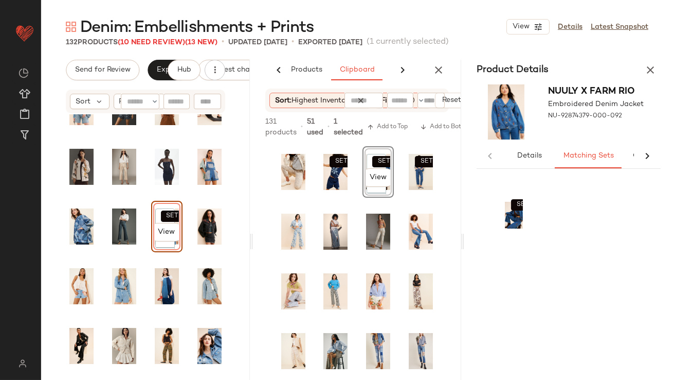
click at [648, 58] on div "Denim: Embellishments + Prints View Details Latest Snapshot 132 Products (10 Ne…" at bounding box center [357, 197] width 632 height 363
click at [648, 60] on button "button" at bounding box center [650, 70] width 21 height 21
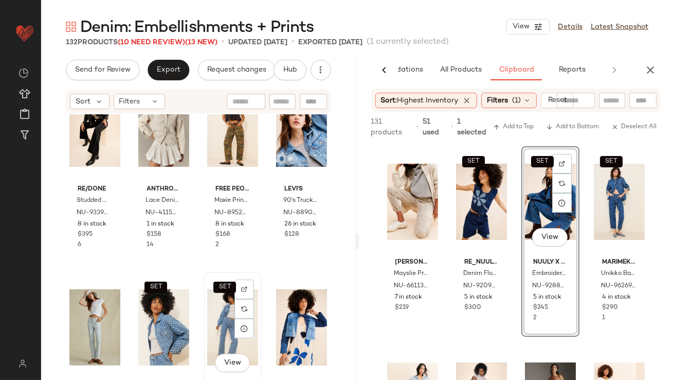
scroll to position [1628, 0]
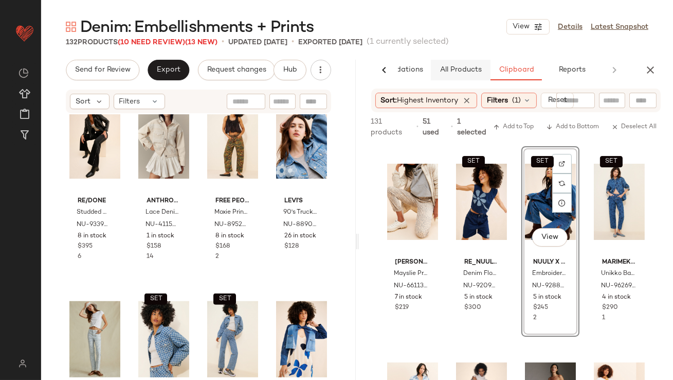
click at [472, 71] on span "All Products" at bounding box center [460, 70] width 42 height 8
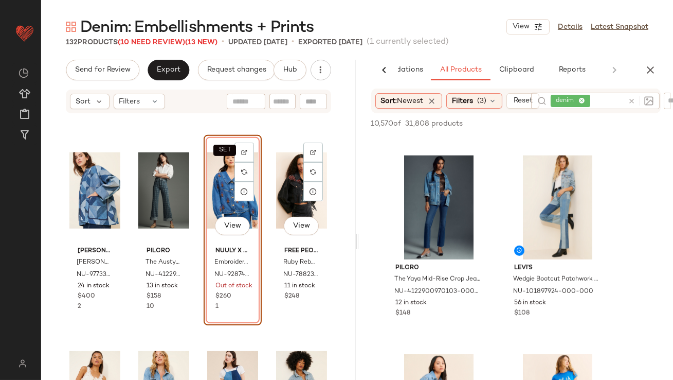
scroll to position [1180, 0]
click at [214, 195] on div "SET View" at bounding box center [232, 191] width 51 height 104
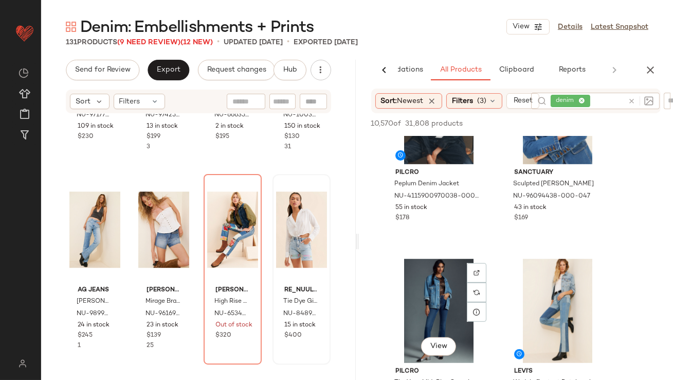
scroll to position [1461, 0]
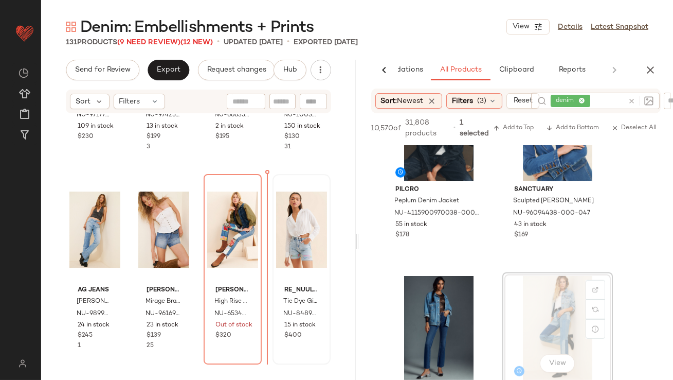
drag, startPoint x: 551, startPoint y: 282, endPoint x: 544, endPoint y: 282, distance: 7.2
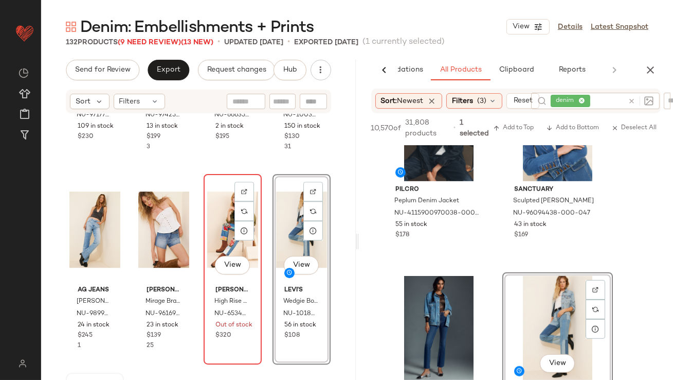
click at [217, 232] on div "View" at bounding box center [232, 229] width 51 height 104
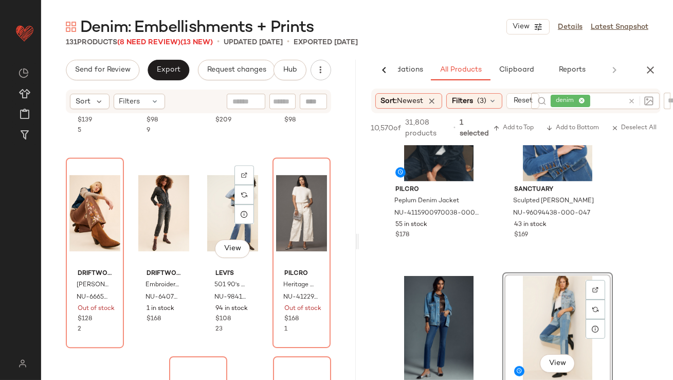
scroll to position [6123, 0]
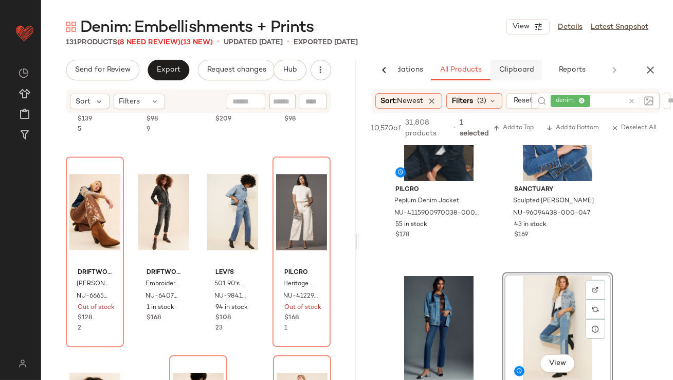
click at [502, 74] on span "Clipboard" at bounding box center [515, 70] width 35 height 8
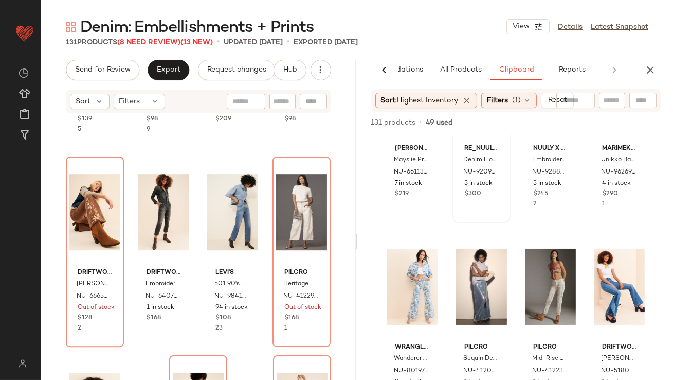
scroll to position [115, 0]
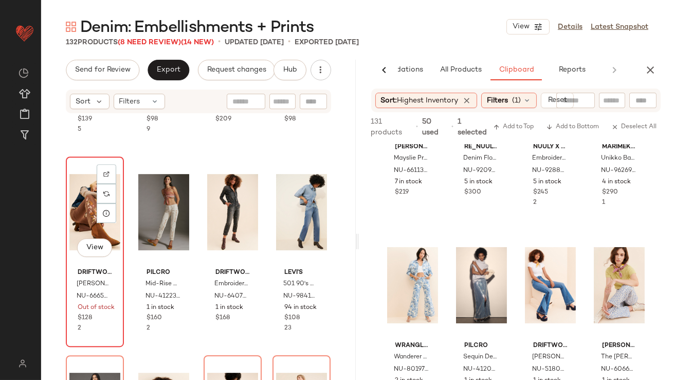
click at [79, 201] on div "View" at bounding box center [94, 212] width 51 height 104
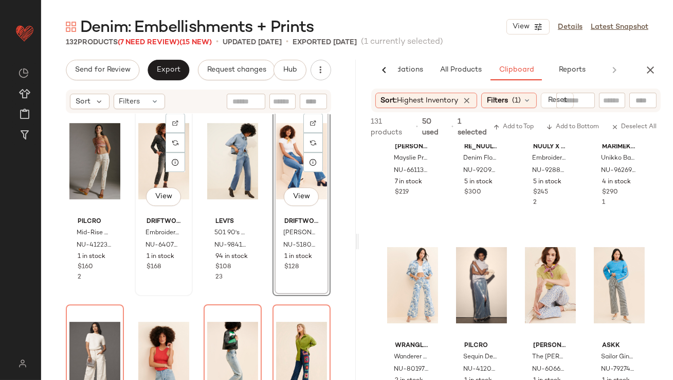
scroll to position [6192, 0]
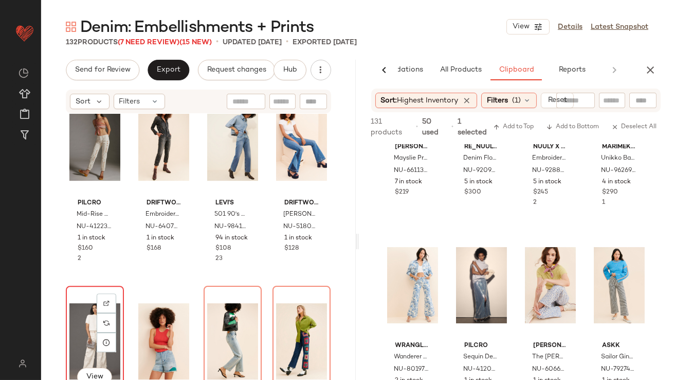
click at [84, 304] on div "View" at bounding box center [94, 341] width 51 height 104
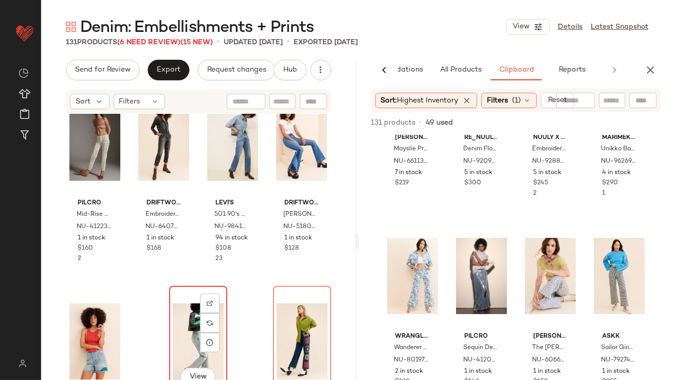
scroll to position [6257, 0]
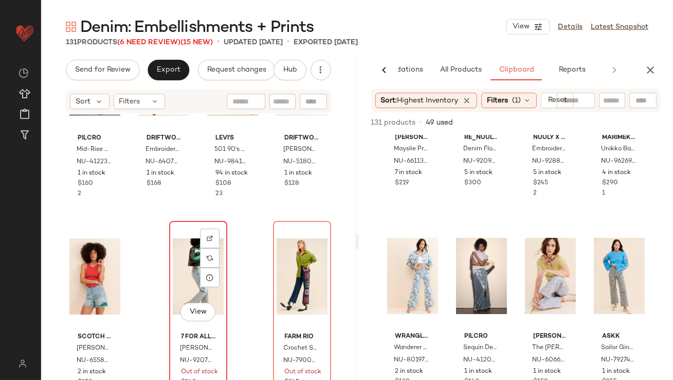
click at [187, 267] on div "View" at bounding box center [198, 276] width 51 height 104
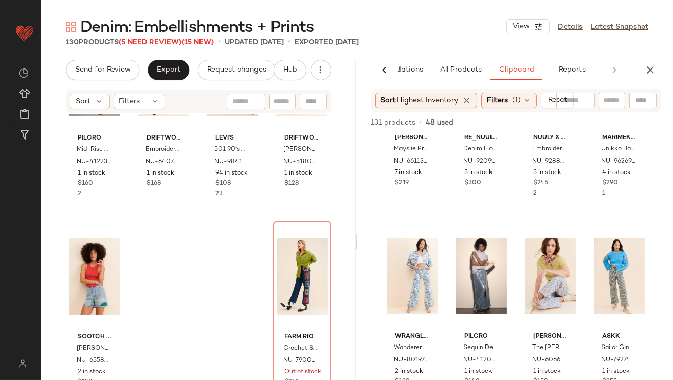
click at [187, 266] on div "Pilcro Mid-Rise Slim Straight Boyfriend Jeans NU-4122382010299-000-011 1 in sto…" at bounding box center [198, 262] width 315 height 296
click at [277, 267] on div "View" at bounding box center [302, 276] width 51 height 104
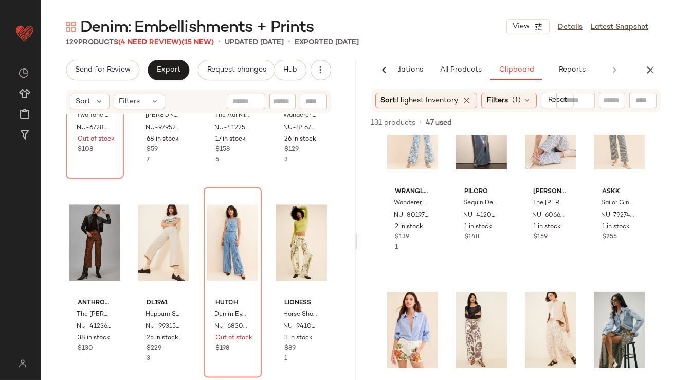
scroll to position [268, 0]
click at [226, 223] on div "View" at bounding box center [232, 242] width 51 height 104
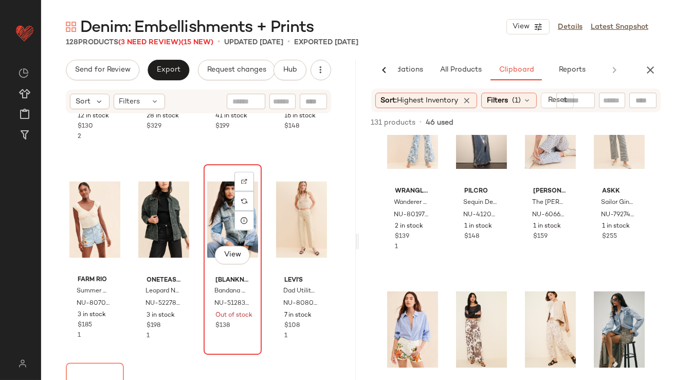
scroll to position [3737, 0]
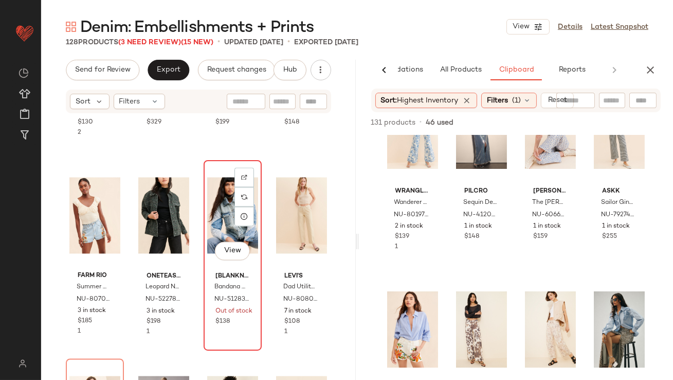
click at [221, 209] on div "View" at bounding box center [232, 216] width 51 height 104
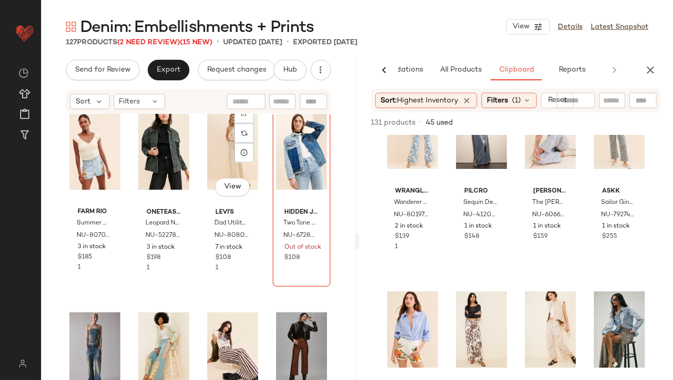
scroll to position [3810, 0]
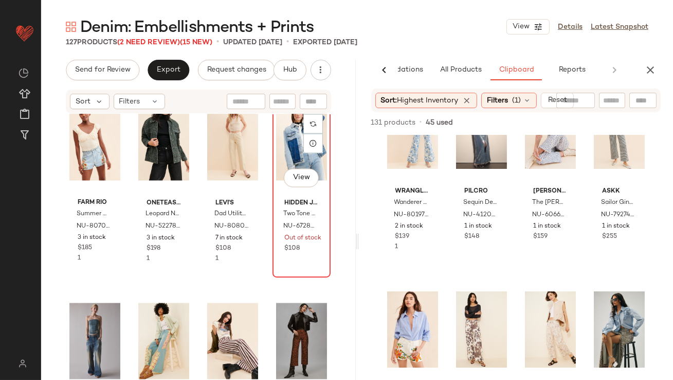
click at [295, 143] on div "View" at bounding box center [301, 143] width 51 height 104
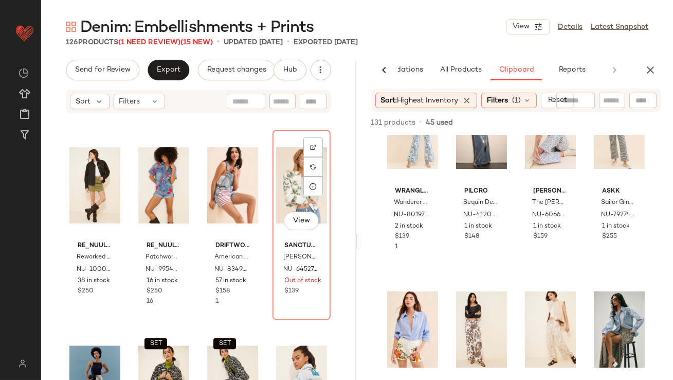
scroll to position [3369, 0]
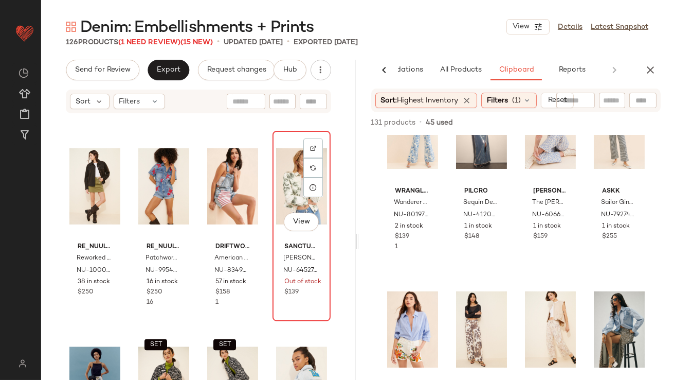
click at [276, 181] on div "View" at bounding box center [301, 186] width 51 height 104
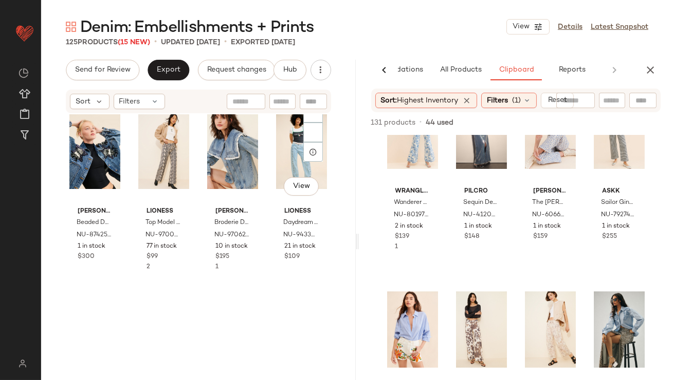
scroll to position [822, 0]
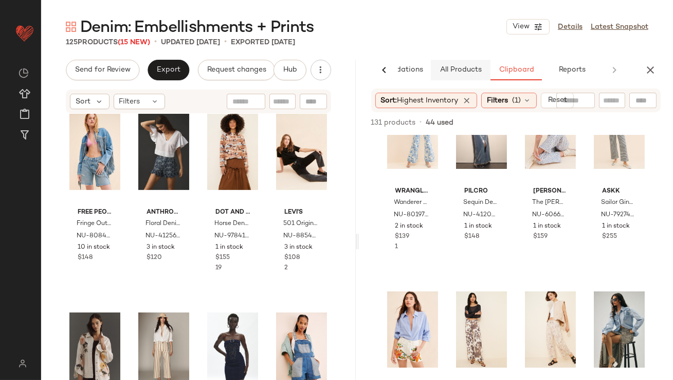
click at [456, 69] on span "All Products" at bounding box center [460, 70] width 42 height 8
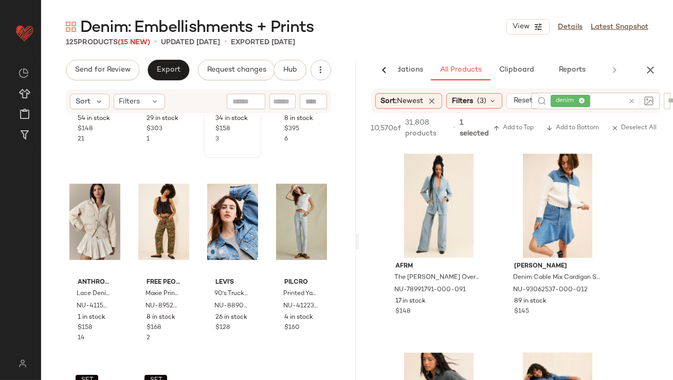
scroll to position [1567, 0]
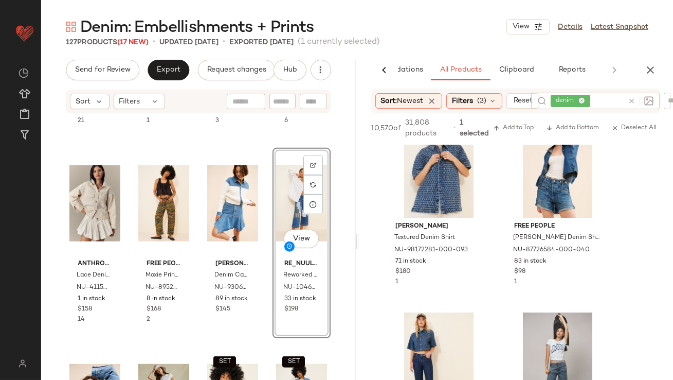
scroll to position [1646, 0]
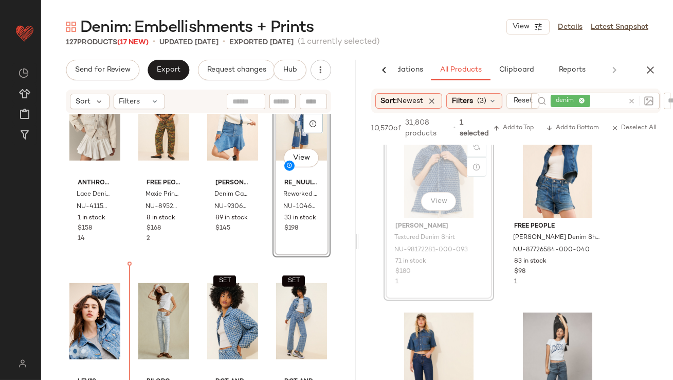
drag, startPoint x: 412, startPoint y: 165, endPoint x: 385, endPoint y: 180, distance: 31.1
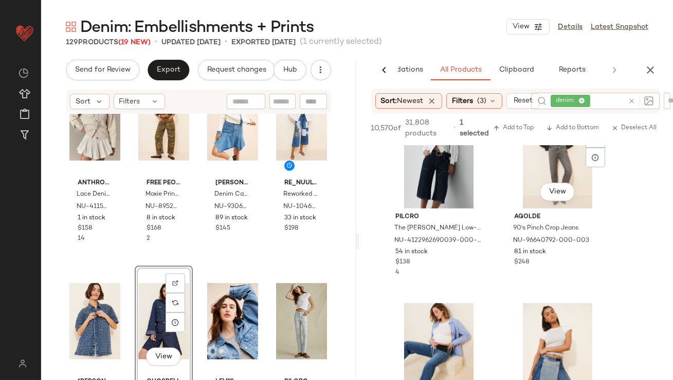
scroll to position [10013, 0]
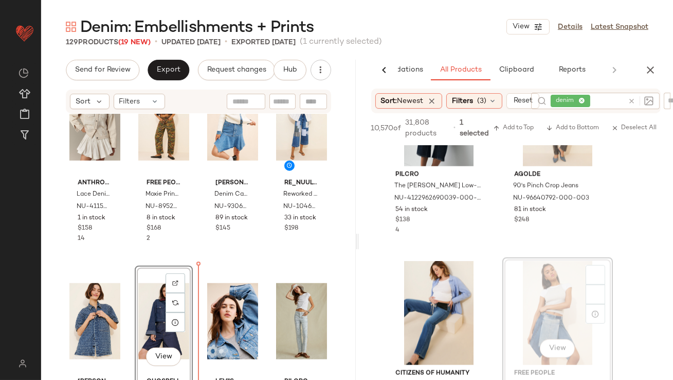
drag, startPoint x: 537, startPoint y: 286, endPoint x: 127, endPoint y: 324, distance: 411.6
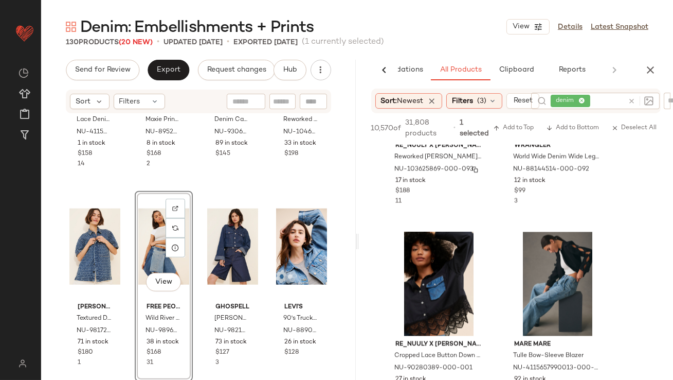
scroll to position [11863, 0]
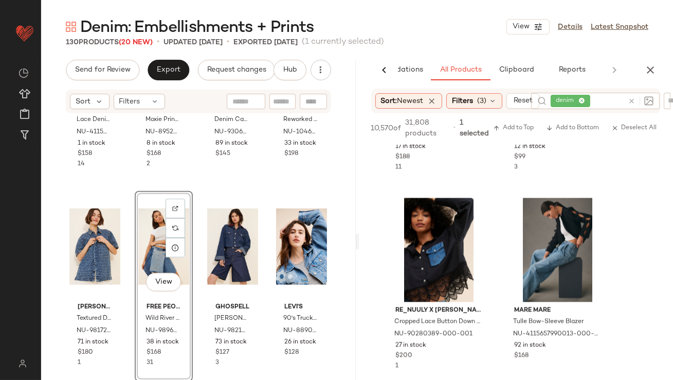
click at [152, 248] on div "View" at bounding box center [163, 246] width 51 height 104
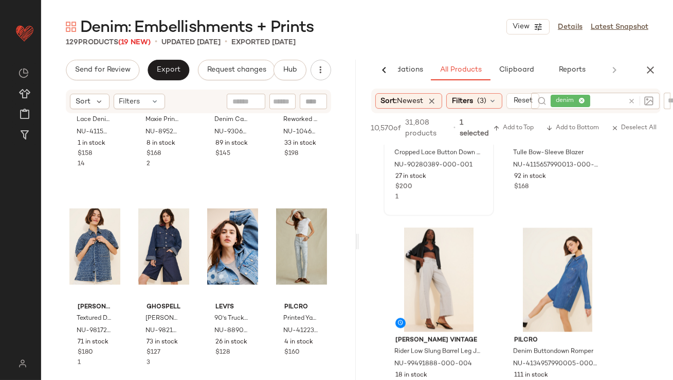
scroll to position [12117, 0]
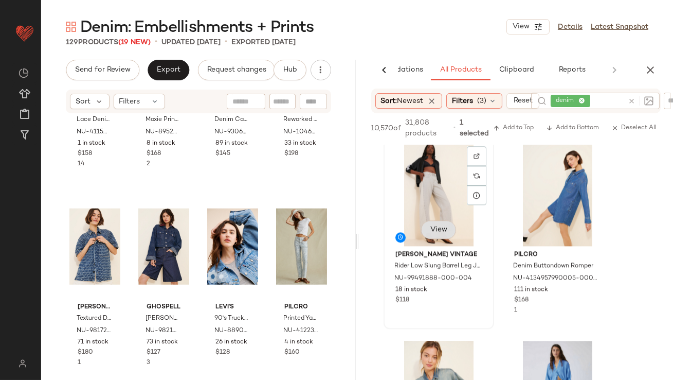
click at [429, 228] on button "View" at bounding box center [438, 229] width 35 height 19
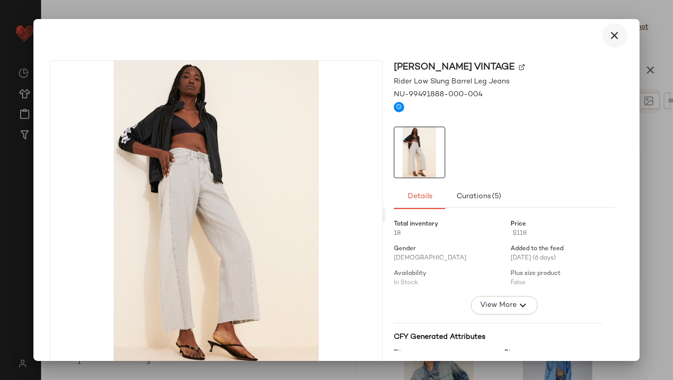
click at [614, 35] on icon "button" at bounding box center [615, 35] width 12 height 12
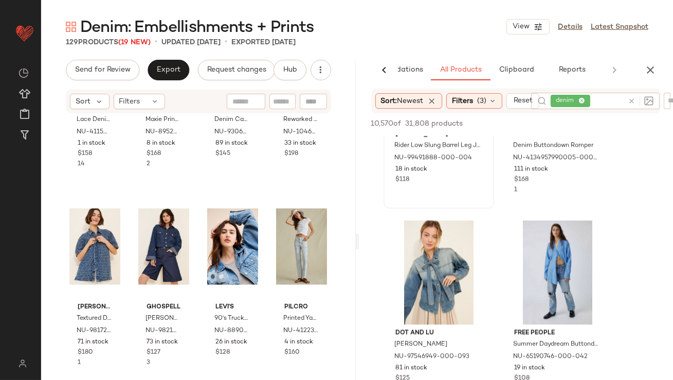
scroll to position [12260, 0]
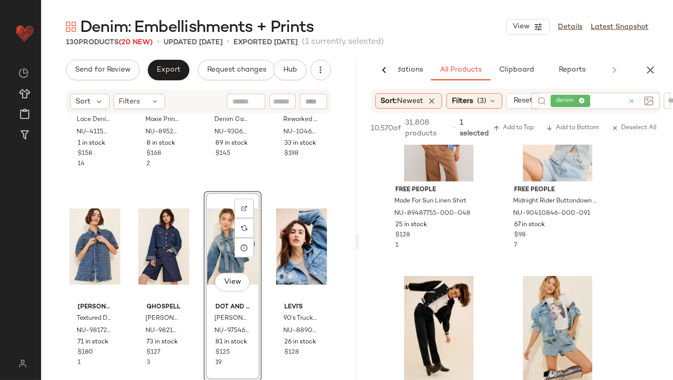
scroll to position [13074, 0]
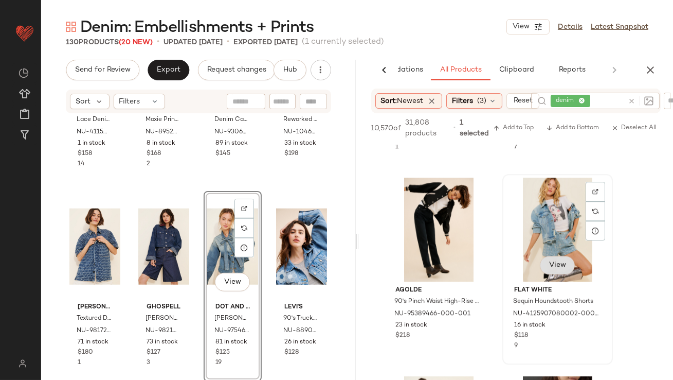
click at [571, 267] on div "View" at bounding box center [557, 229] width 103 height 104
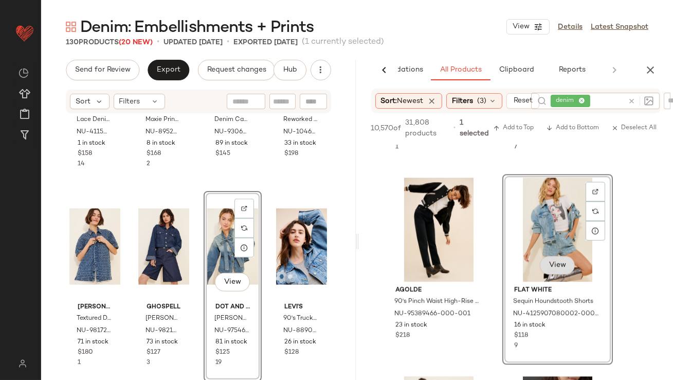
click at [561, 262] on span "View" at bounding box center [556, 265] width 17 height 8
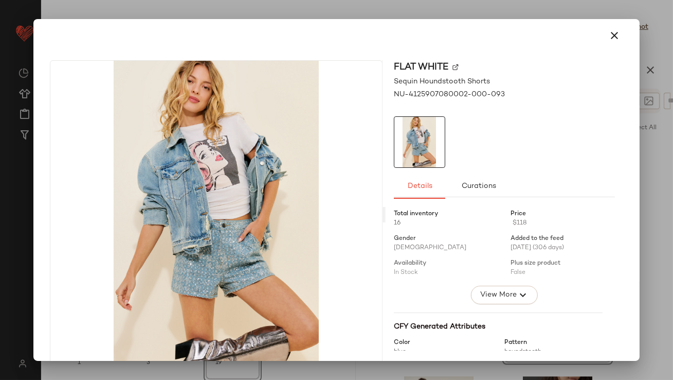
click at [627, 13] on div at bounding box center [336, 190] width 673 height 380
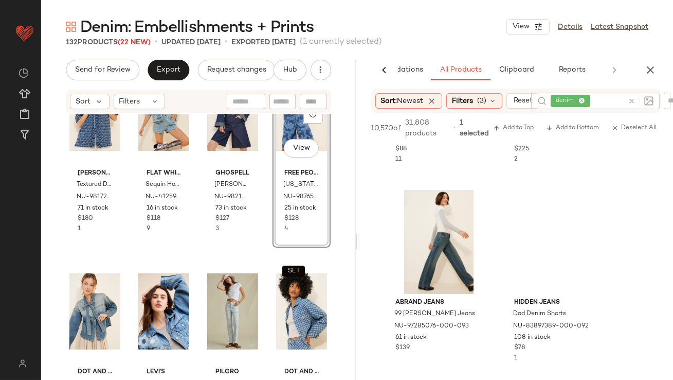
scroll to position [14993, 0]
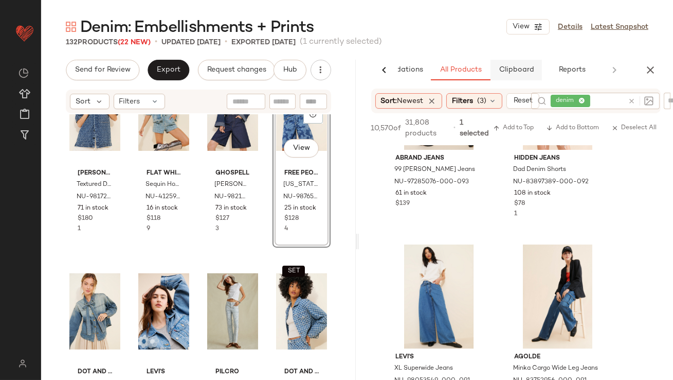
click at [508, 69] on span "Clipboard" at bounding box center [515, 70] width 35 height 8
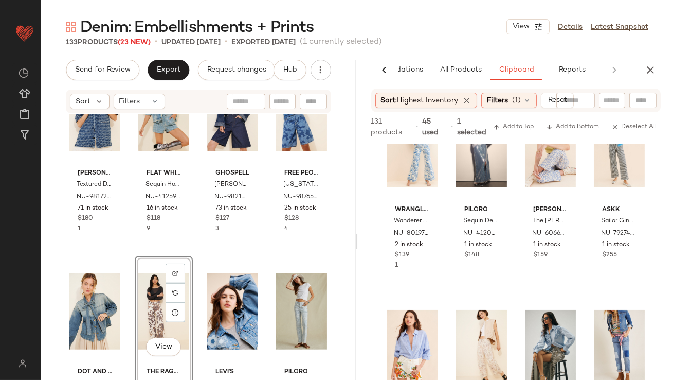
scroll to position [1918, 0]
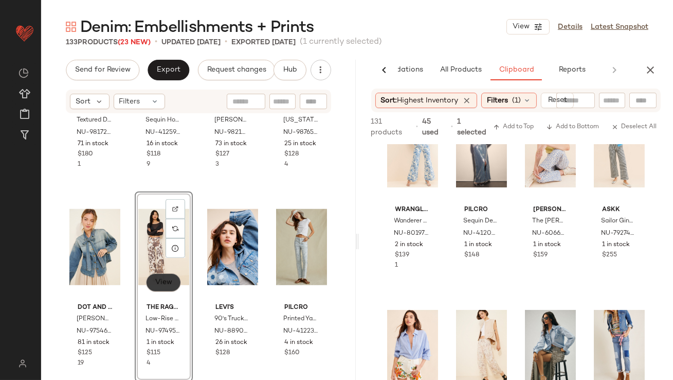
click at [161, 285] on span "View" at bounding box center [163, 282] width 17 height 8
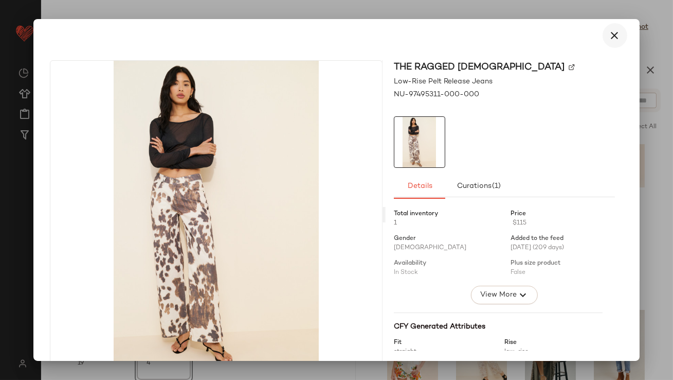
click at [609, 35] on icon "button" at bounding box center [615, 35] width 12 height 12
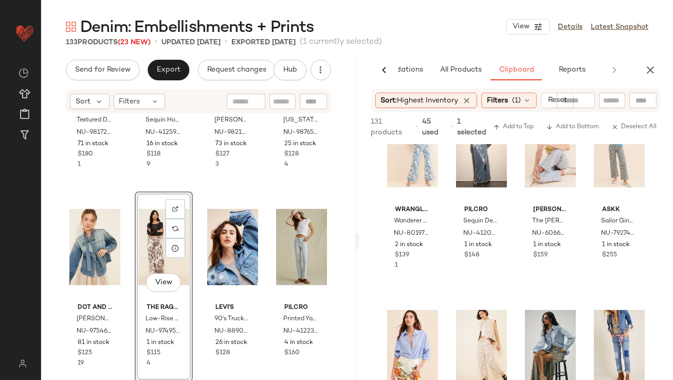
click at [648, 73] on icon "button" at bounding box center [650, 70] width 12 height 12
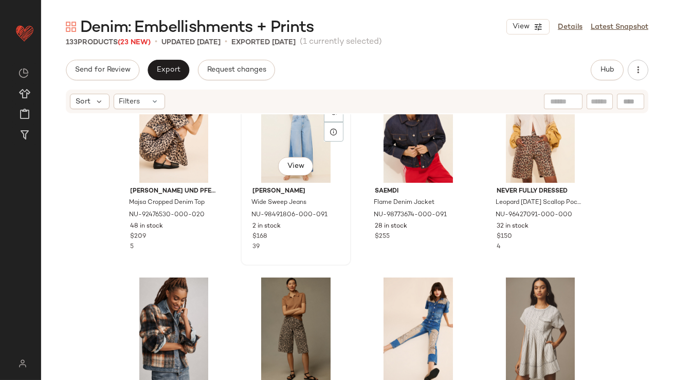
scroll to position [0, 0]
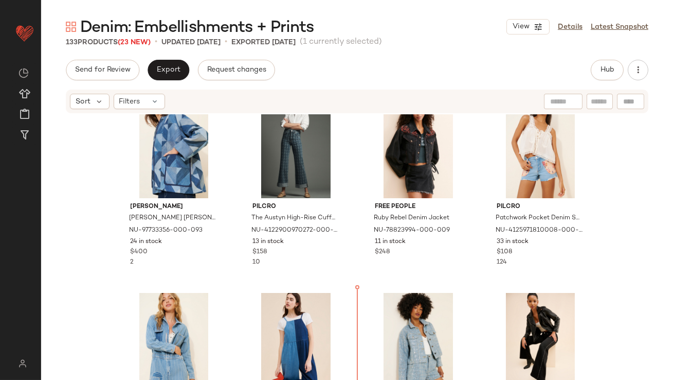
scroll to position [1225, 0]
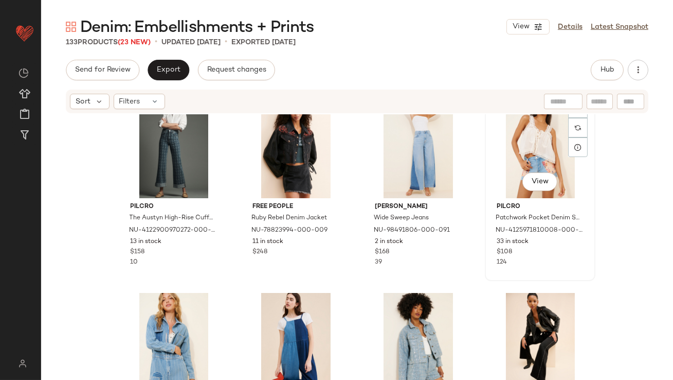
click at [518, 147] on div "View" at bounding box center [540, 146] width 103 height 104
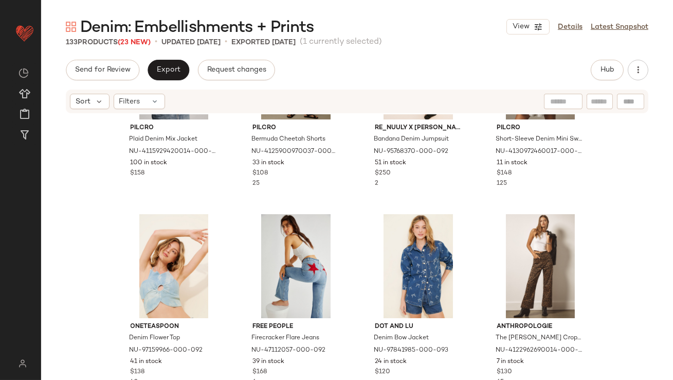
scroll to position [446, 0]
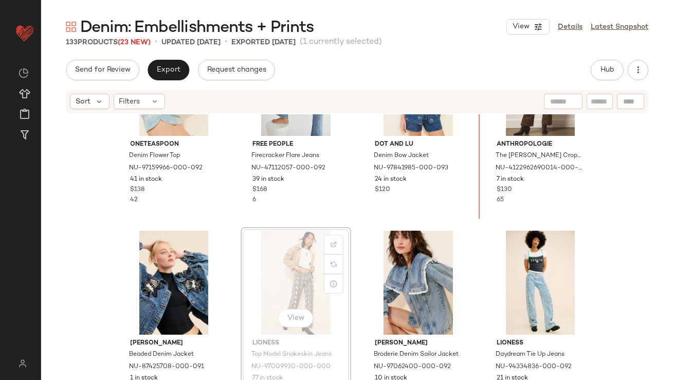
scroll to position [480, 0]
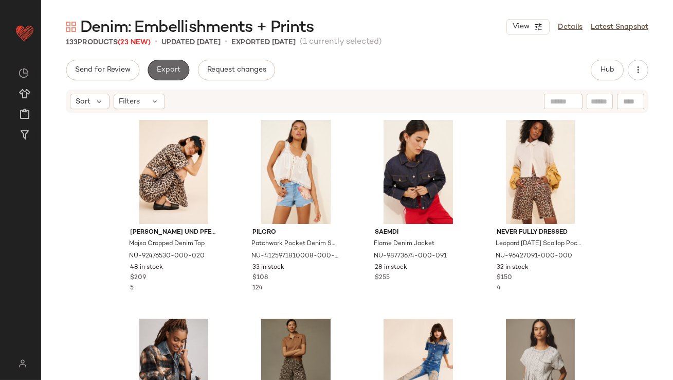
click at [161, 73] on span "Export" at bounding box center [168, 70] width 24 height 8
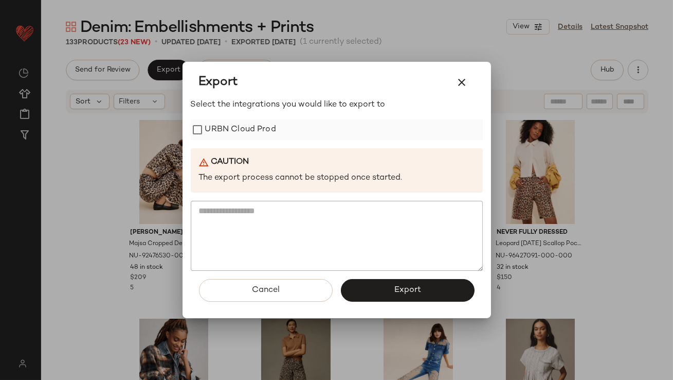
click at [208, 127] on label "URBN Cloud Prod" at bounding box center [240, 129] width 71 height 21
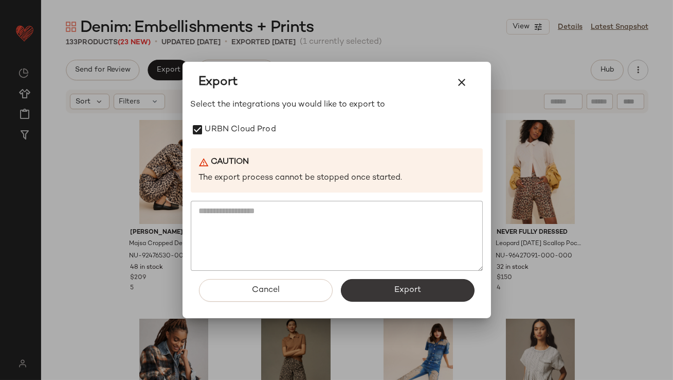
click at [401, 294] on span "Export" at bounding box center [407, 290] width 27 height 10
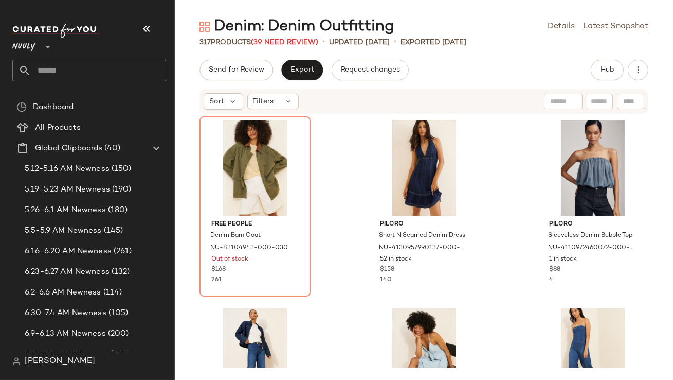
click at [152, 27] on icon "button" at bounding box center [146, 29] width 12 height 12
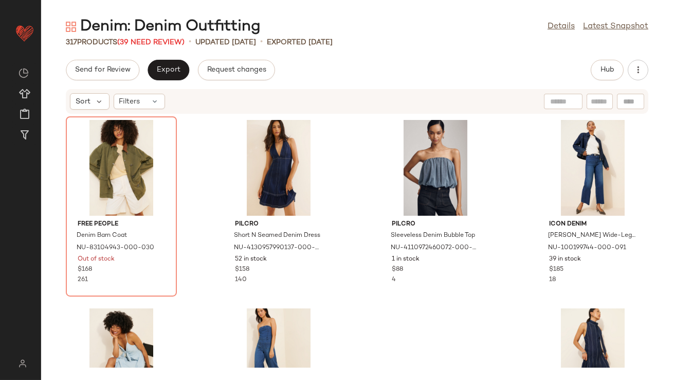
click at [164, 47] on div "Denim: Denim Outfitting Details Latest Snapshot 317 Products (39 Need Review) •…" at bounding box center [357, 197] width 632 height 363
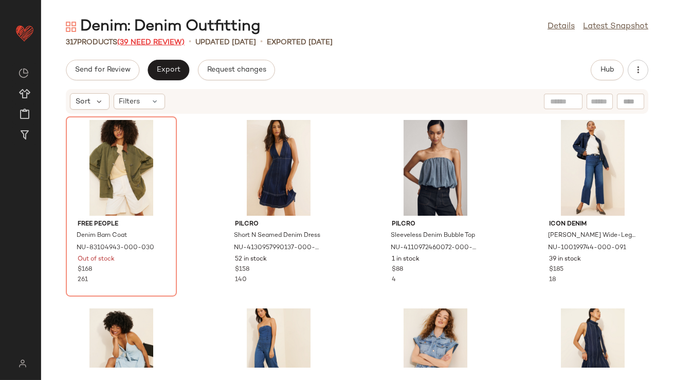
click at [163, 42] on span "(39 Need Review)" at bounding box center [150, 43] width 67 height 8
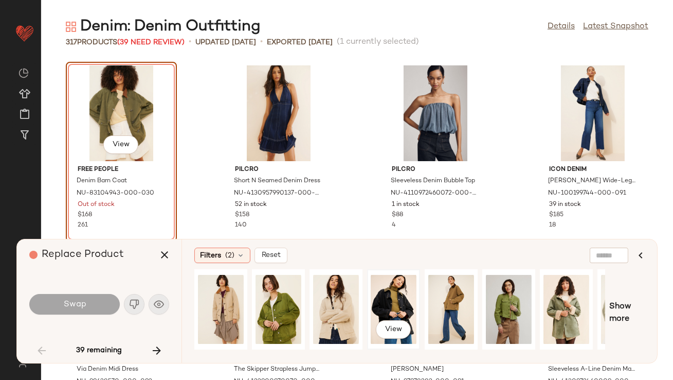
click at [399, 308] on div "View" at bounding box center [394, 309] width 46 height 73
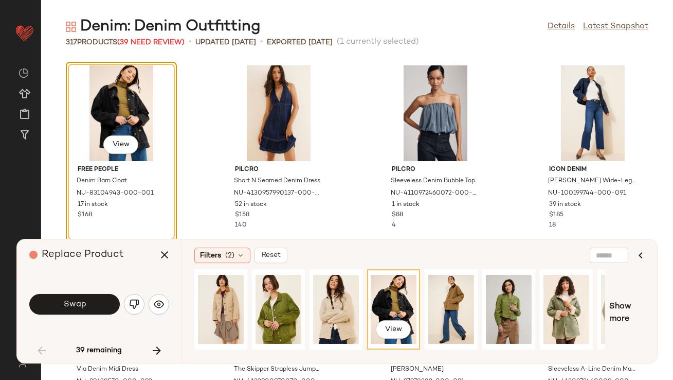
click at [85, 302] on span "Swap" at bounding box center [74, 304] width 23 height 10
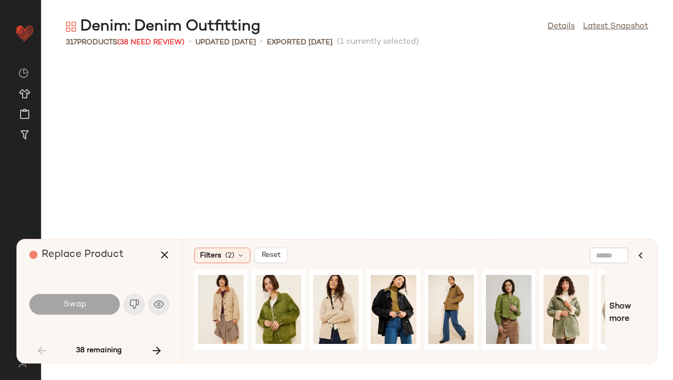
scroll to position [384, 0]
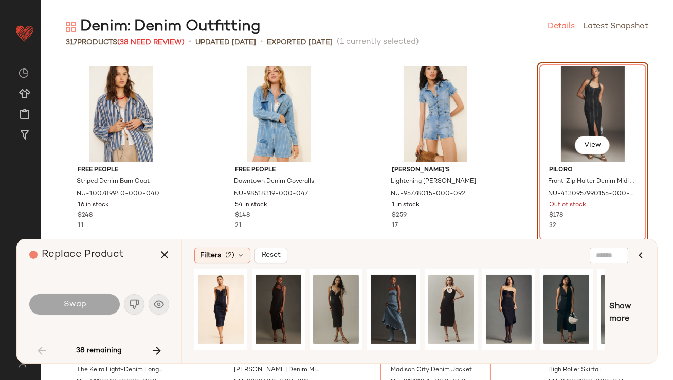
click at [554, 26] on link "Details" at bounding box center [561, 27] width 27 height 12
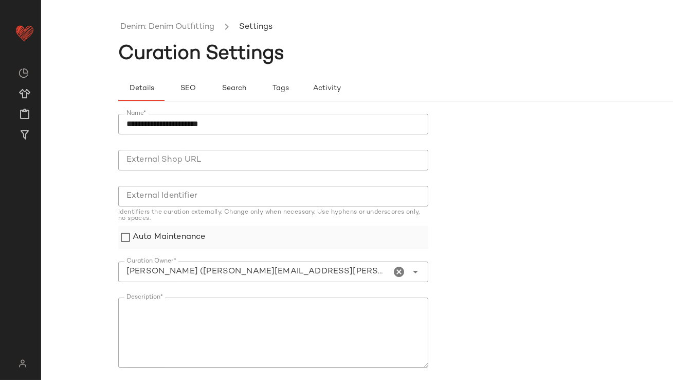
click at [169, 235] on label "Auto Maintenance" at bounding box center [169, 237] width 73 height 23
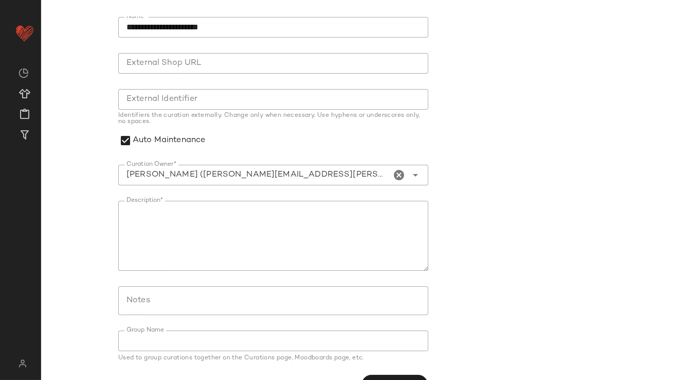
scroll to position [123, 0]
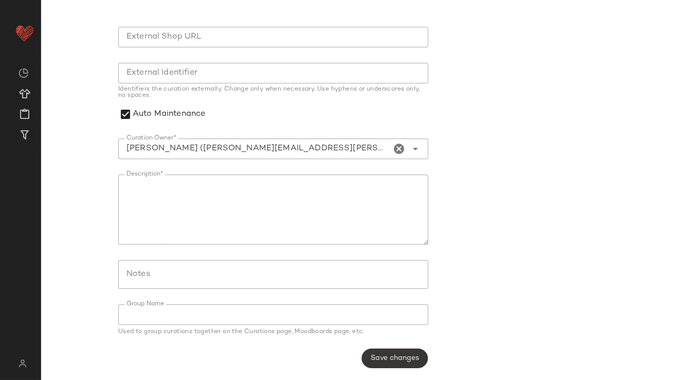
click at [403, 348] on button "Save changes" at bounding box center [395, 358] width 66 height 20
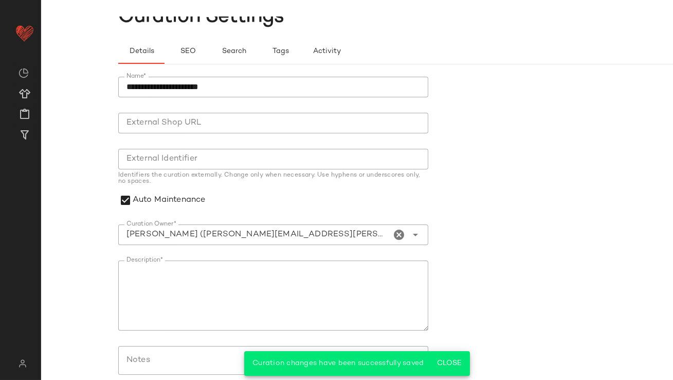
scroll to position [0, 0]
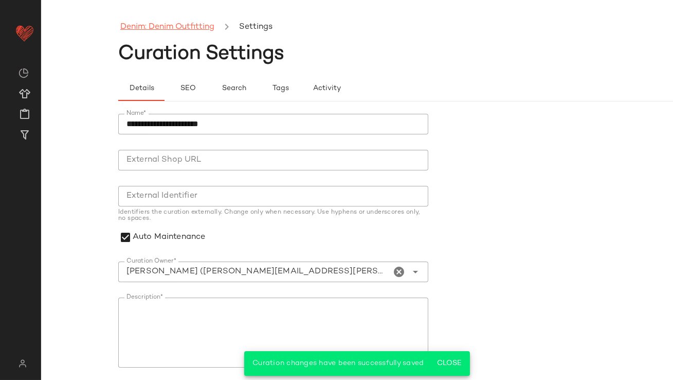
click at [165, 30] on link "Denim: Denim Outfitting" at bounding box center [167, 27] width 94 height 13
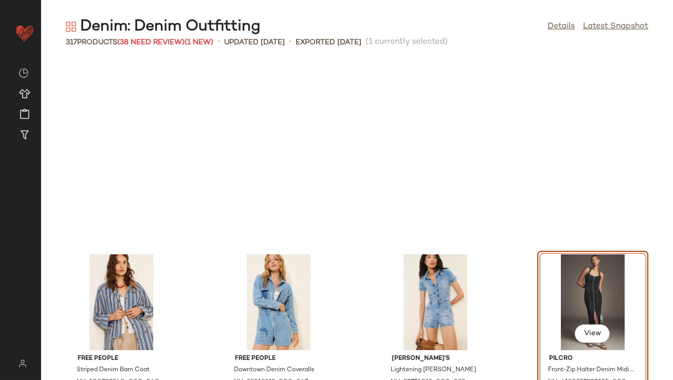
scroll to position [376, 0]
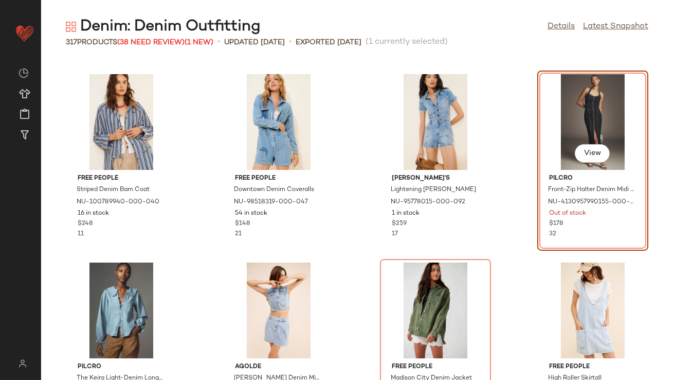
click at [175, 46] on div "317 Products (38 Need Review) (1 New)" at bounding box center [140, 42] width 148 height 11
click at [173, 39] on span "(38 Need Review)" at bounding box center [150, 43] width 67 height 8
click at [173, 41] on span "(38 Need Review)" at bounding box center [150, 43] width 67 height 8
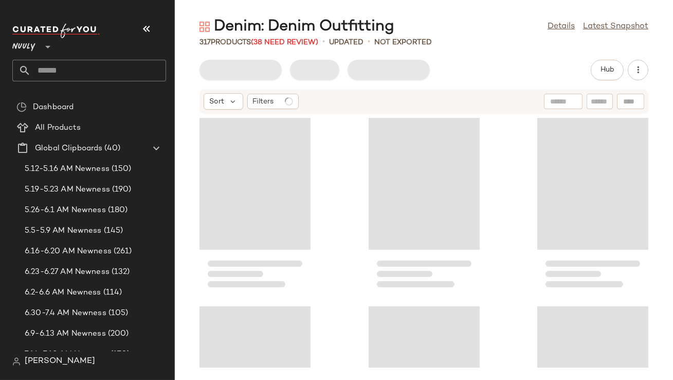
click at [141, 32] on icon "button" at bounding box center [146, 29] width 12 height 12
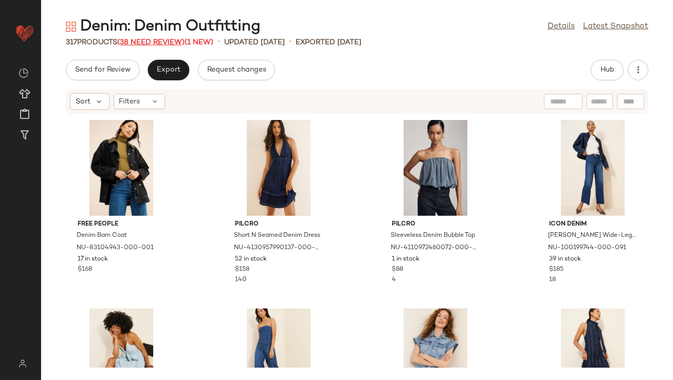
click at [142, 39] on span "(38 Need Review)" at bounding box center [150, 43] width 67 height 8
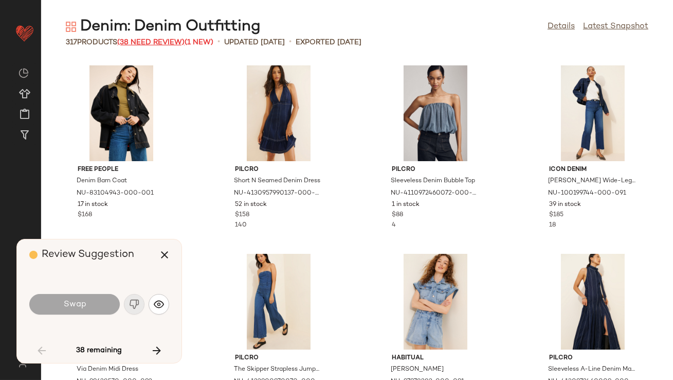
scroll to position [384, 0]
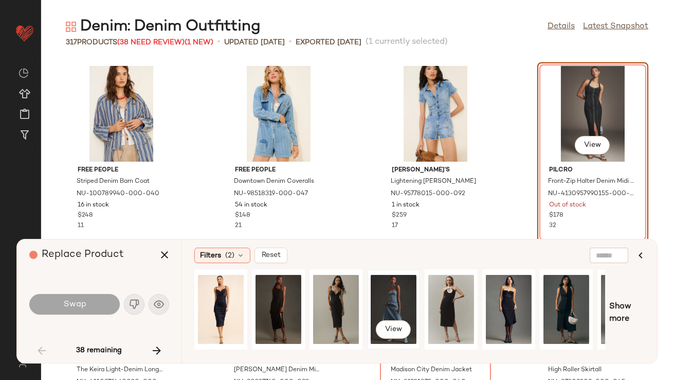
click at [391, 299] on div "View" at bounding box center [394, 309] width 46 height 73
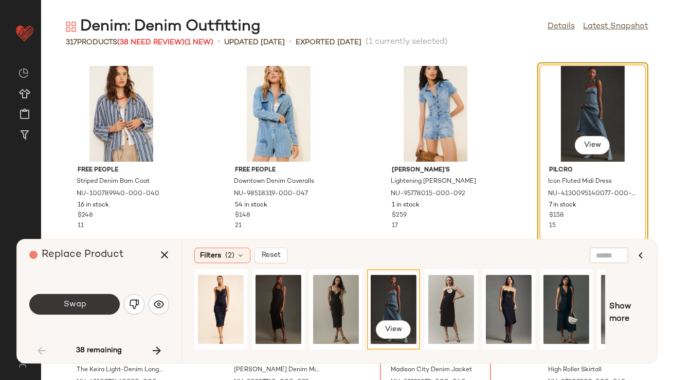
click at [63, 304] on span "Swap" at bounding box center [74, 304] width 23 height 10
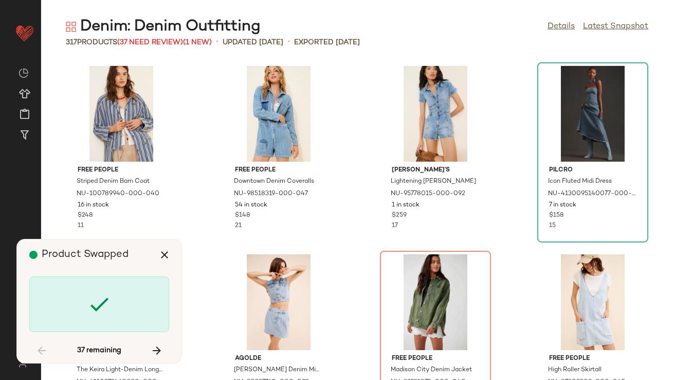
scroll to position [565, 0]
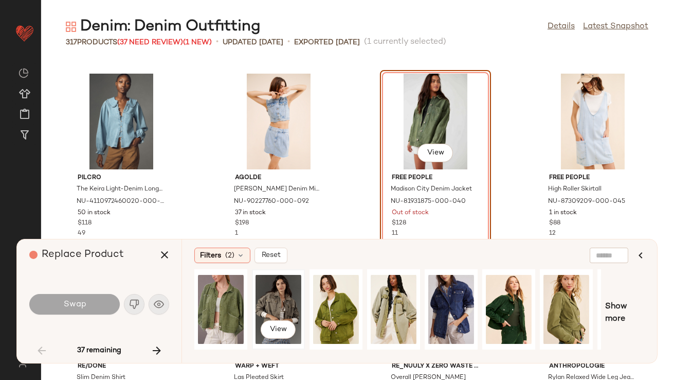
click at [276, 297] on div "View" at bounding box center [279, 309] width 46 height 73
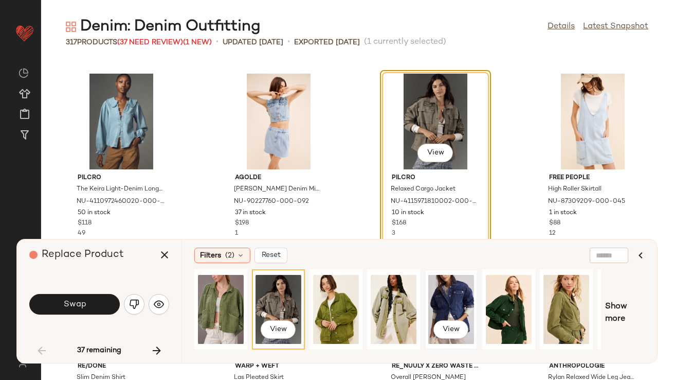
click at [441, 293] on div "View" at bounding box center [451, 309] width 46 height 73
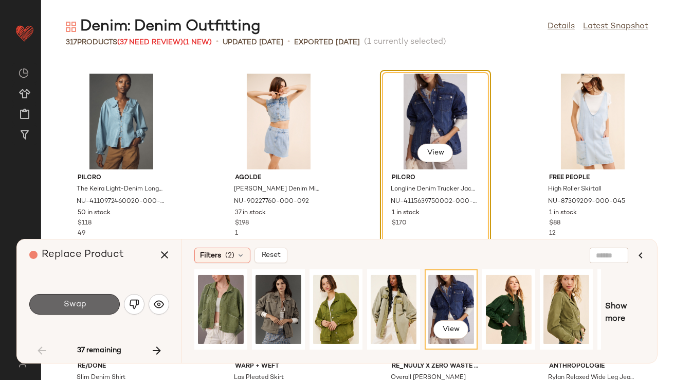
click at [66, 311] on button "Swap" at bounding box center [74, 304] width 91 height 21
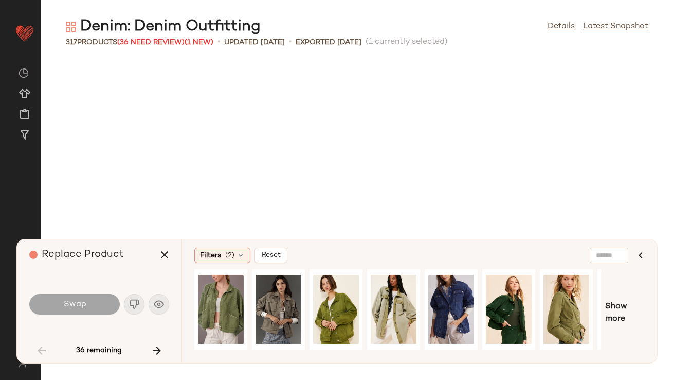
scroll to position [941, 0]
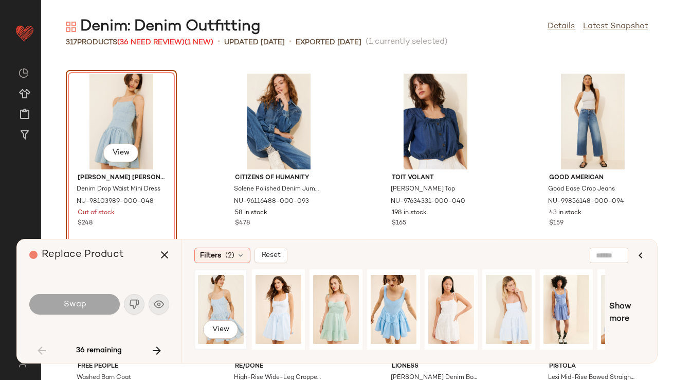
click at [211, 291] on div "View" at bounding box center [221, 309] width 46 height 73
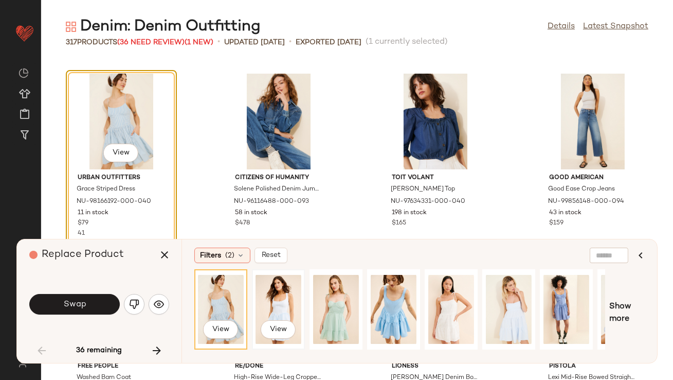
click at [297, 291] on div "View" at bounding box center [279, 309] width 46 height 73
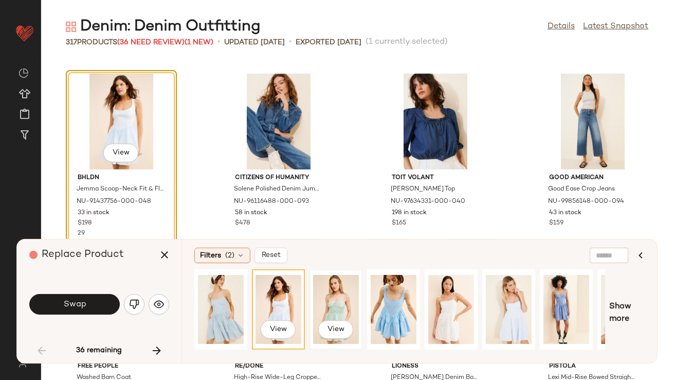
click at [361, 288] on div "View" at bounding box center [336, 309] width 51 height 78
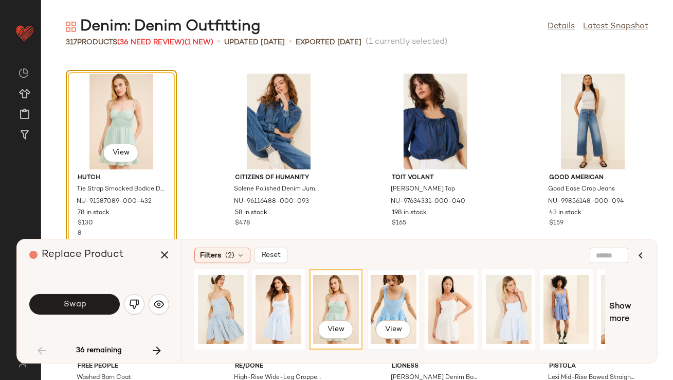
click at [409, 285] on div "View" at bounding box center [394, 309] width 46 height 73
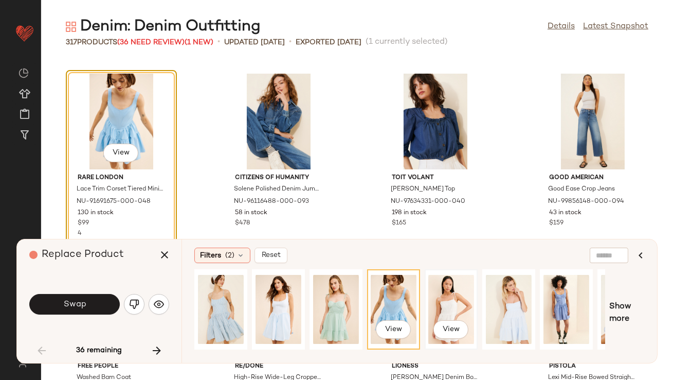
click at [462, 298] on div "View" at bounding box center [451, 309] width 46 height 73
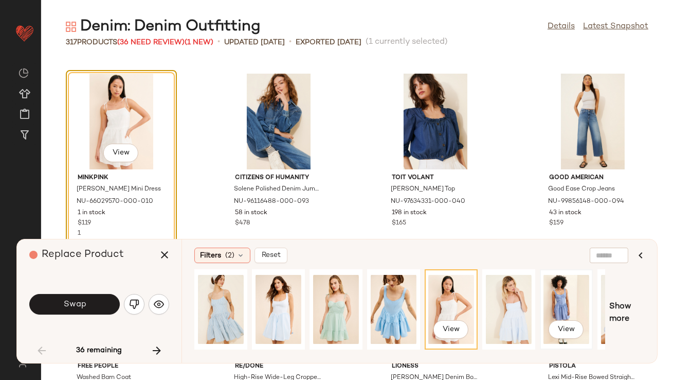
click at [548, 298] on div "View" at bounding box center [567, 309] width 46 height 73
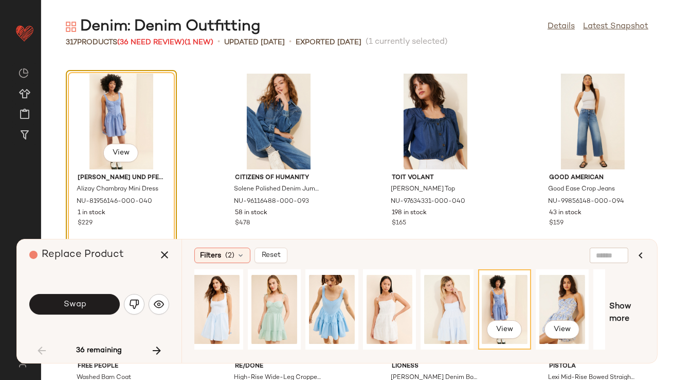
scroll to position [0, 102]
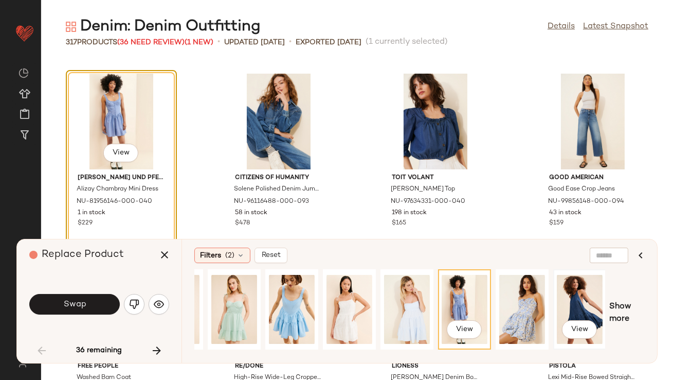
click at [567, 299] on div "View" at bounding box center [580, 309] width 46 height 73
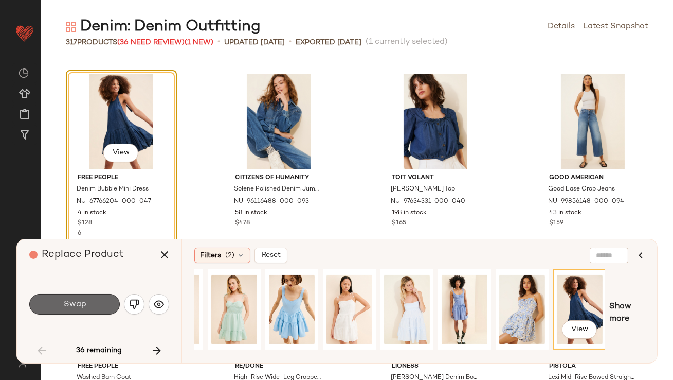
click at [68, 295] on button "Swap" at bounding box center [74, 304] width 91 height 21
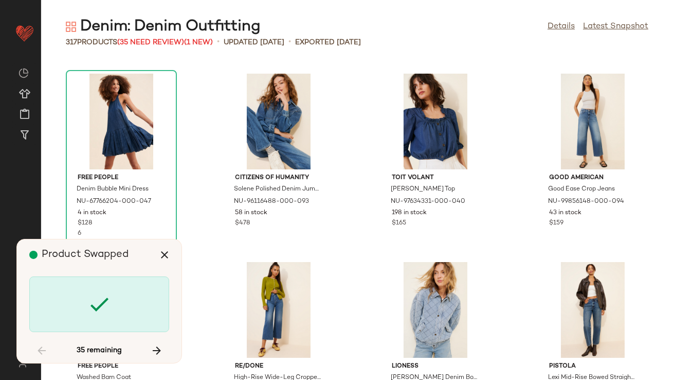
scroll to position [1694, 0]
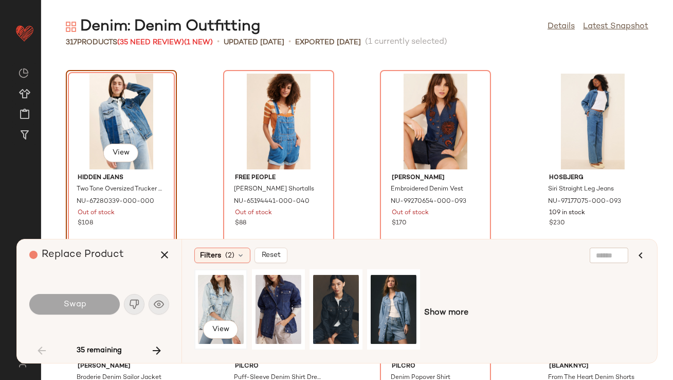
click at [233, 306] on div "View" at bounding box center [221, 309] width 46 height 73
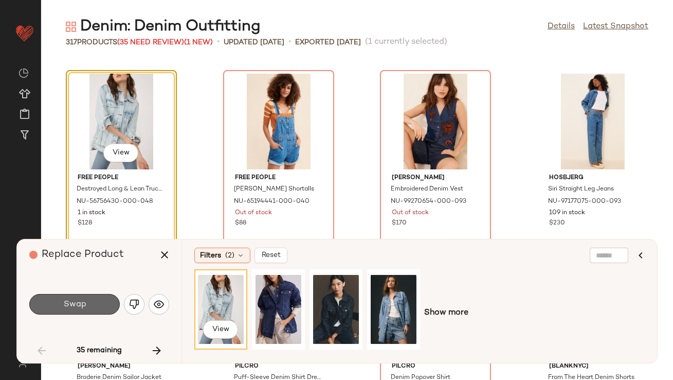
click at [80, 312] on button "Swap" at bounding box center [74, 304] width 91 height 21
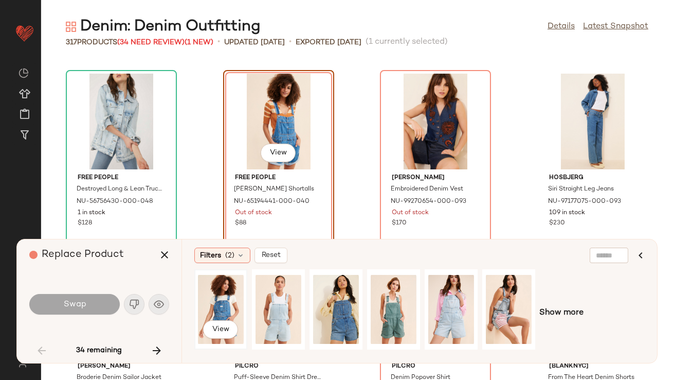
click at [219, 307] on div "View" at bounding box center [221, 309] width 46 height 73
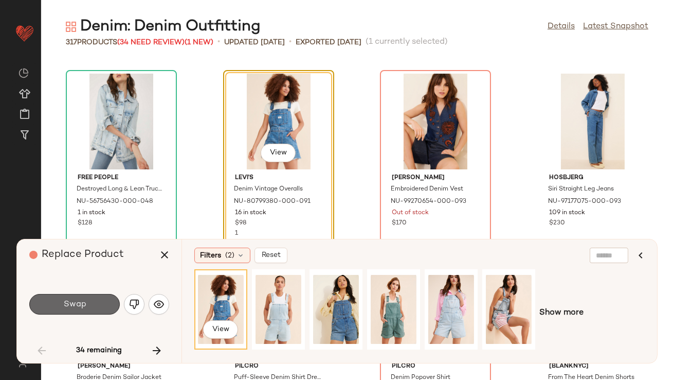
click at [78, 296] on button "Swap" at bounding box center [74, 304] width 91 height 21
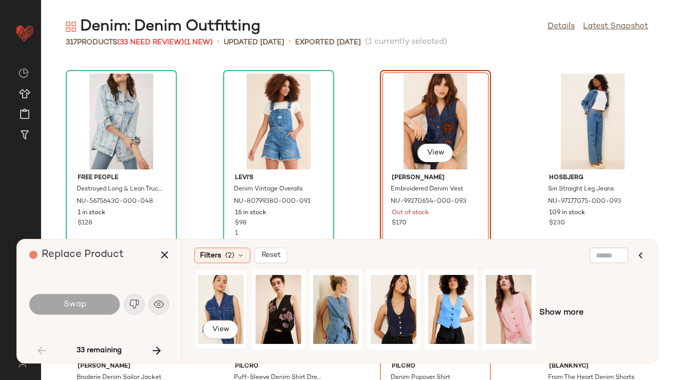
click at [228, 301] on div "View" at bounding box center [221, 309] width 46 height 73
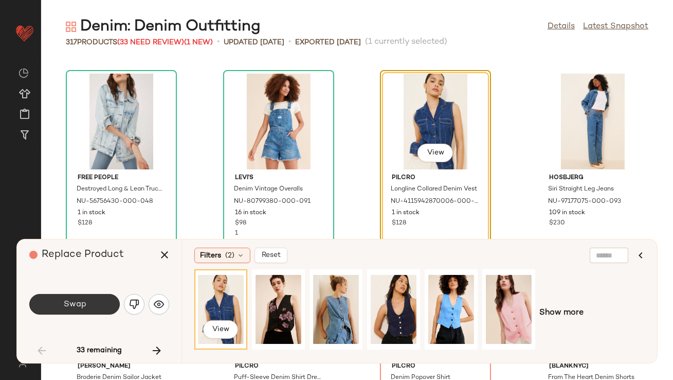
click at [75, 301] on span "Swap" at bounding box center [74, 304] width 23 height 10
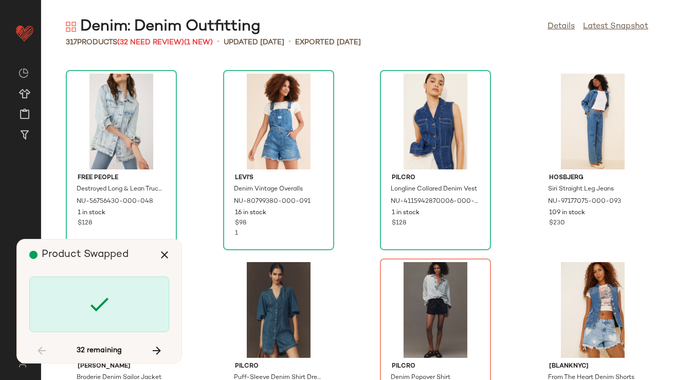
scroll to position [1882, 0]
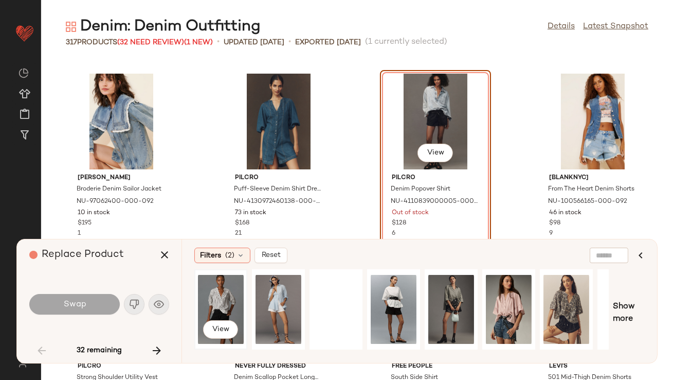
click at [204, 304] on div "View" at bounding box center [221, 309] width 46 height 73
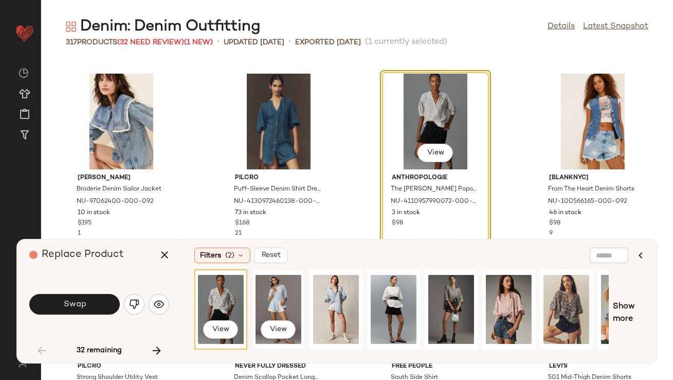
click at [271, 285] on div "View" at bounding box center [279, 309] width 46 height 73
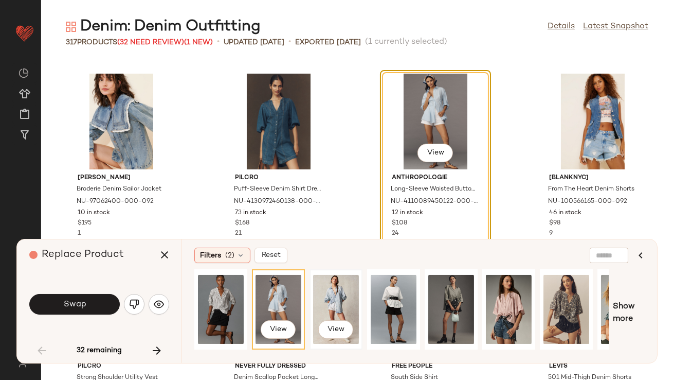
click at [342, 295] on div "View" at bounding box center [336, 309] width 46 height 73
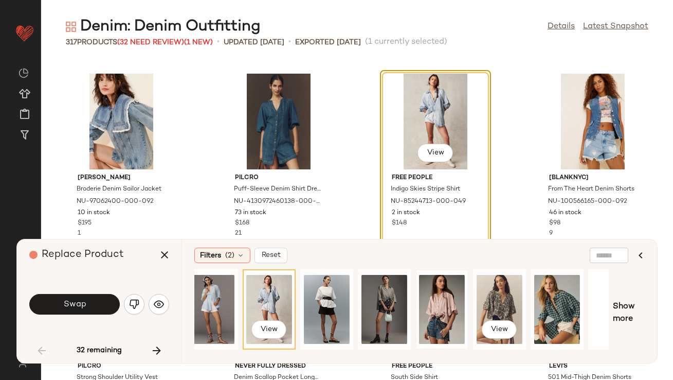
scroll to position [0, 156]
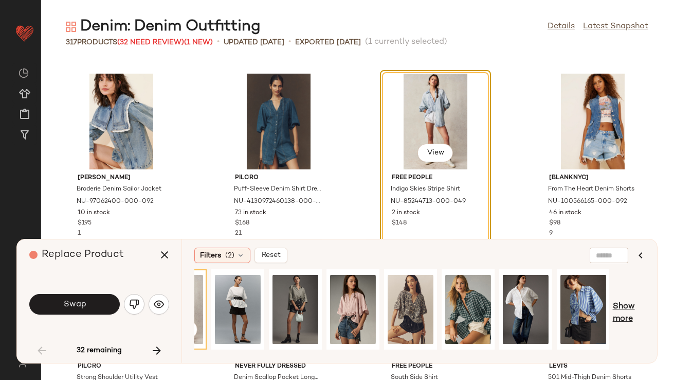
click at [637, 300] on span "Show more" at bounding box center [629, 312] width 32 height 25
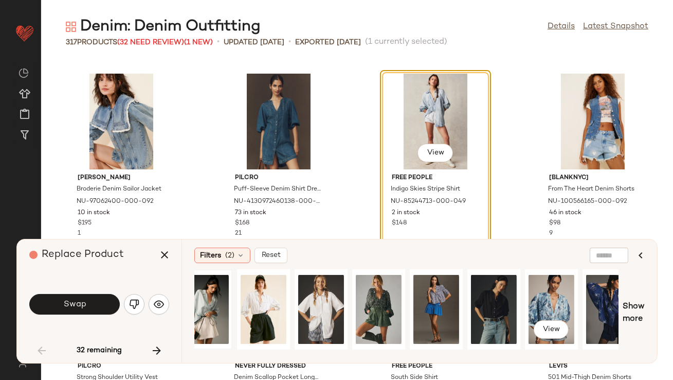
scroll to position [0, 722]
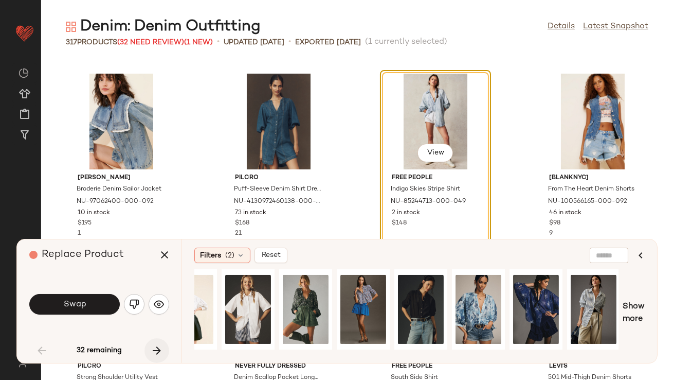
click at [157, 345] on icon "button" at bounding box center [157, 350] width 12 height 12
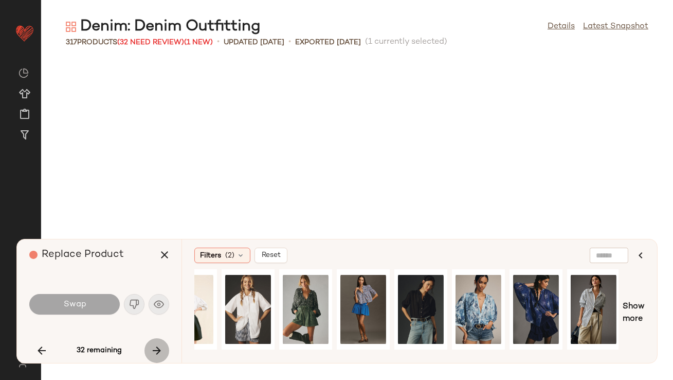
scroll to position [2258, 0]
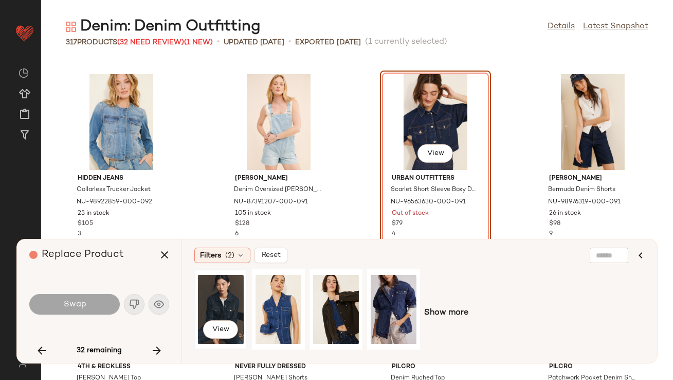
click at [228, 305] on div "View" at bounding box center [221, 309] width 46 height 73
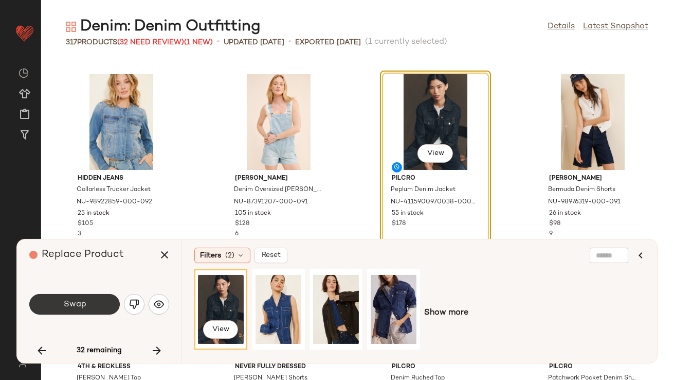
click at [92, 311] on button "Swap" at bounding box center [74, 304] width 91 height 21
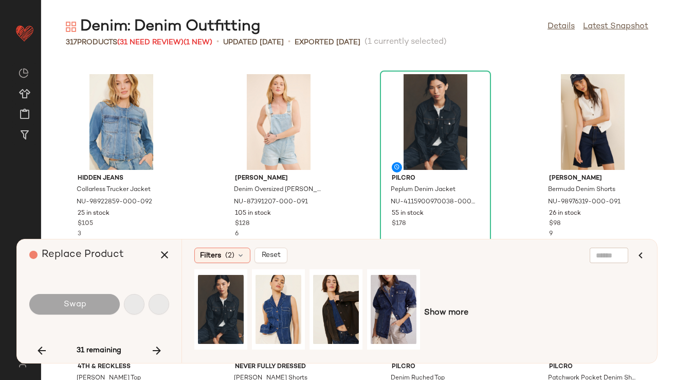
scroll to position [2824, 0]
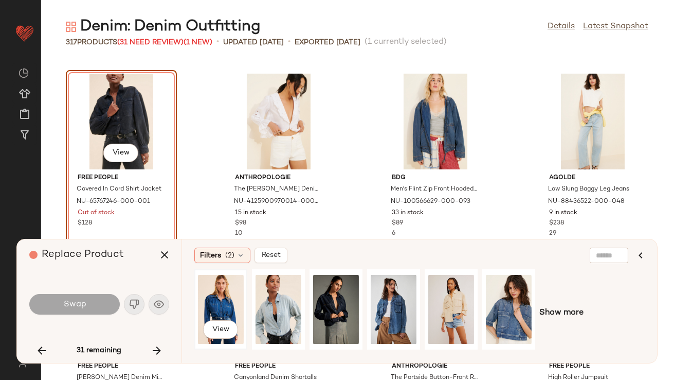
click at [225, 304] on div "View" at bounding box center [221, 309] width 46 height 73
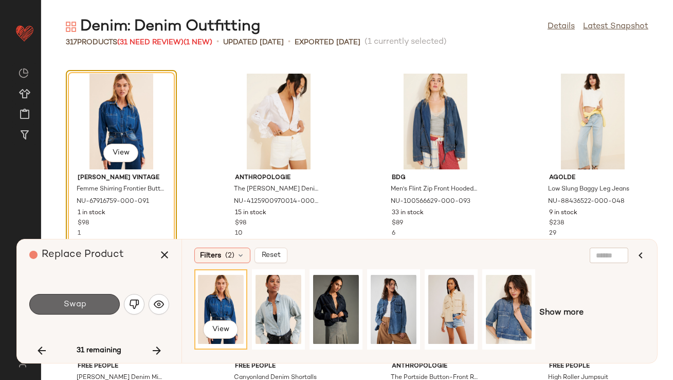
click at [86, 309] on button "Swap" at bounding box center [74, 304] width 91 height 21
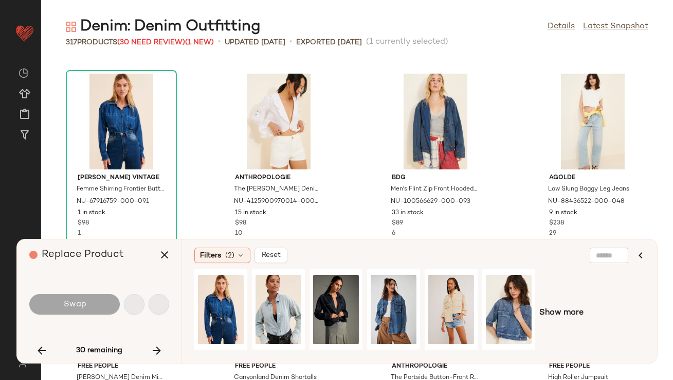
scroll to position [3388, 0]
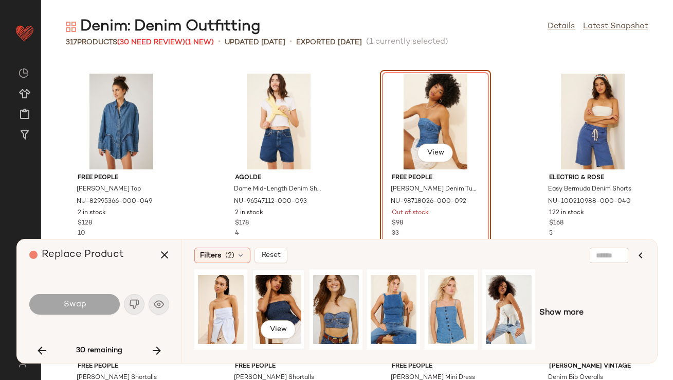
click at [267, 304] on div "View" at bounding box center [279, 309] width 46 height 73
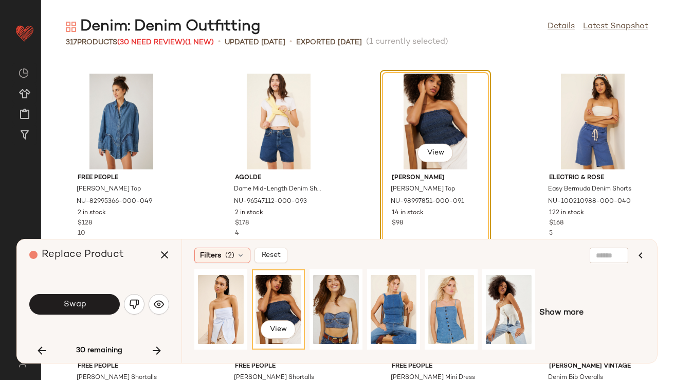
click at [94, 303] on button "Swap" at bounding box center [74, 304] width 91 height 21
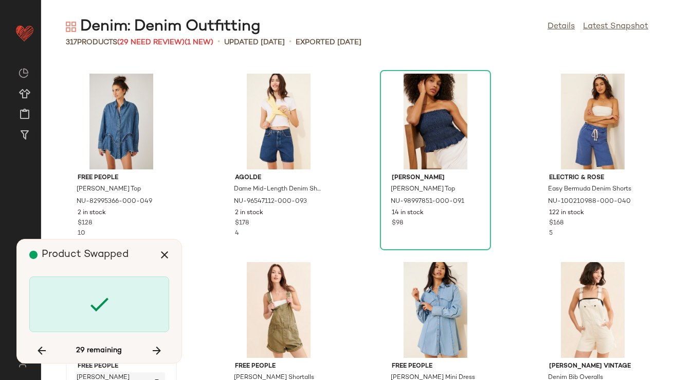
scroll to position [3765, 0]
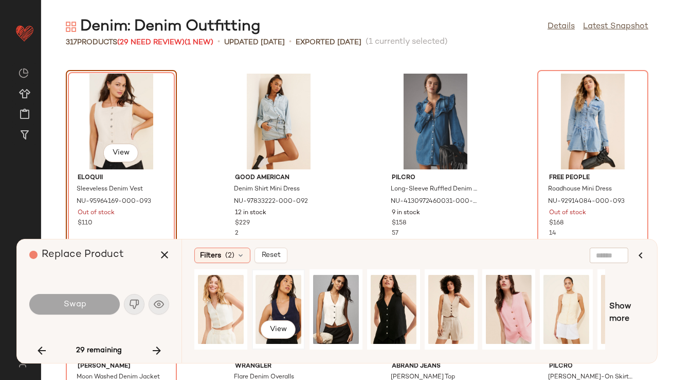
click at [268, 283] on div "View" at bounding box center [279, 309] width 46 height 73
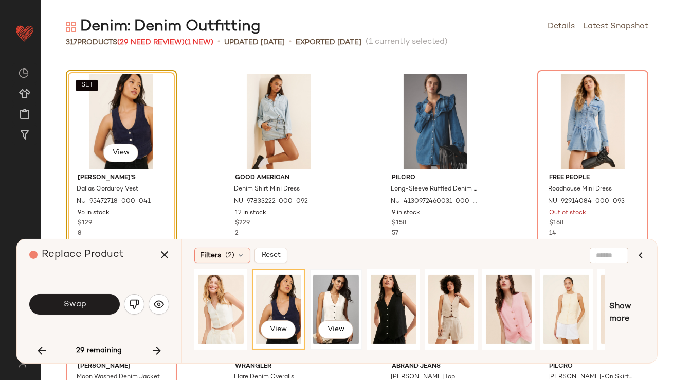
click at [346, 289] on div "View" at bounding box center [336, 309] width 46 height 73
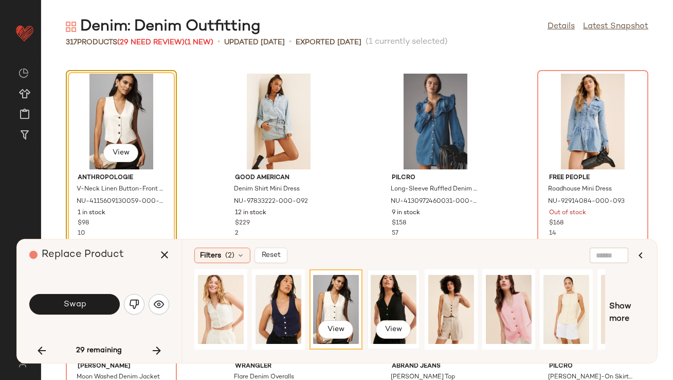
click at [392, 288] on div "View" at bounding box center [394, 309] width 46 height 73
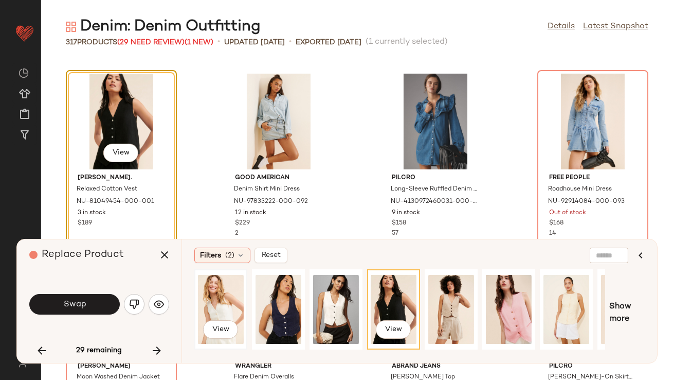
click at [219, 297] on div "View" at bounding box center [221, 309] width 46 height 73
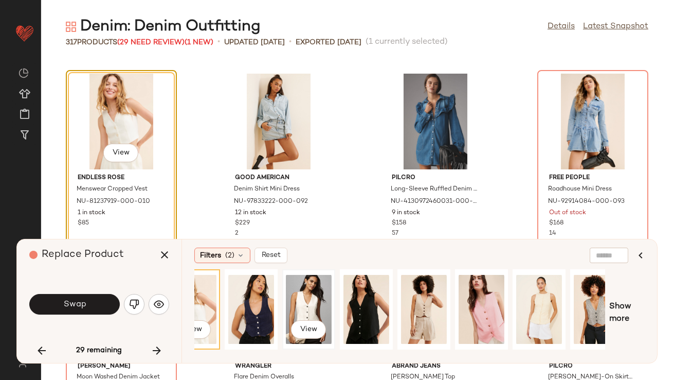
scroll to position [0, 102]
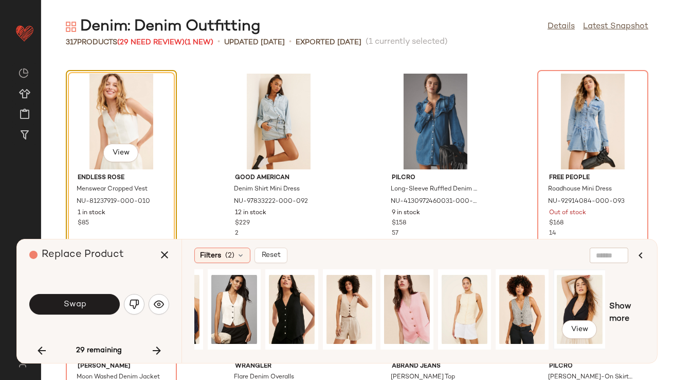
click at [565, 294] on div "View" at bounding box center [580, 309] width 46 height 73
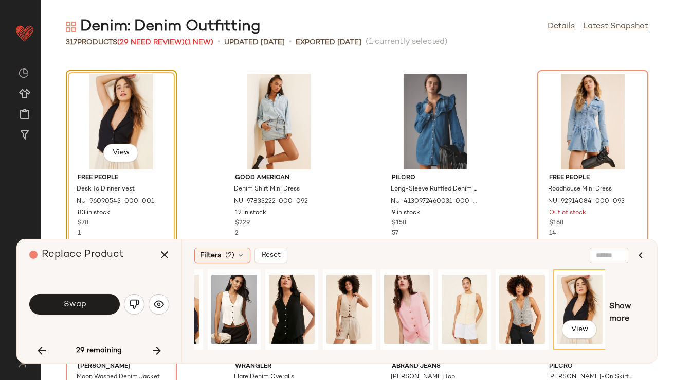
click at [616, 297] on div "View Show more" at bounding box center [419, 312] width 451 height 87
click at [616, 301] on span "Show more" at bounding box center [626, 312] width 35 height 25
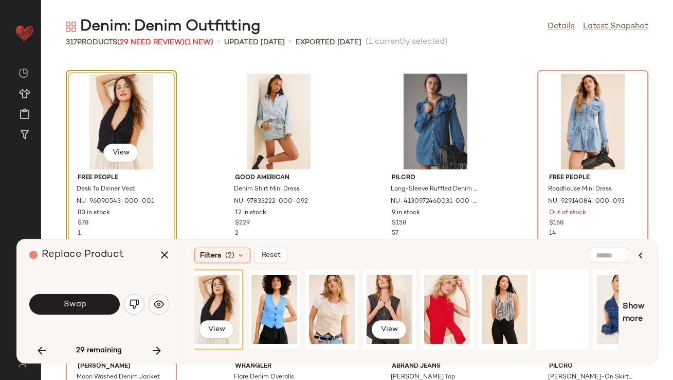
scroll to position [0, 478]
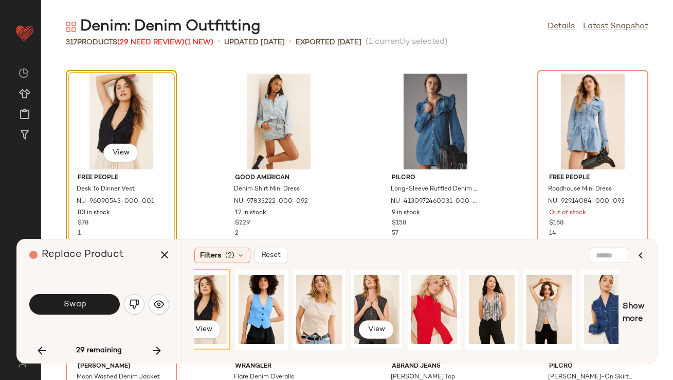
click at [383, 301] on div "View" at bounding box center [377, 309] width 46 height 73
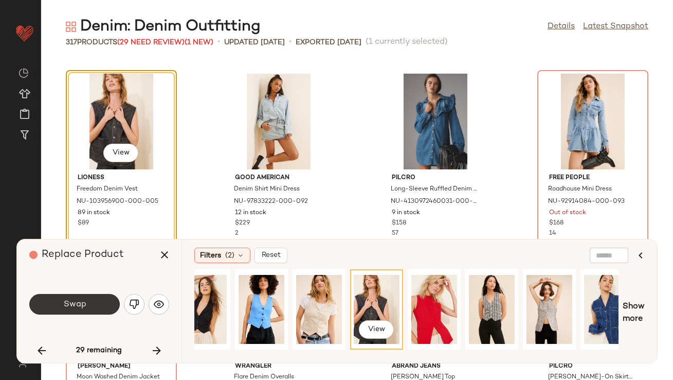
click at [105, 309] on button "Swap" at bounding box center [74, 304] width 91 height 21
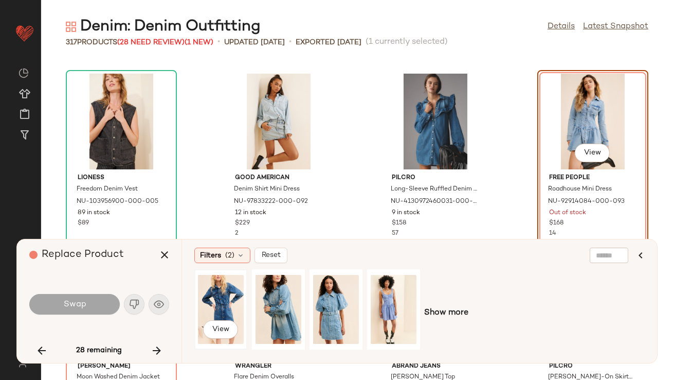
click at [229, 296] on div "View" at bounding box center [221, 309] width 46 height 73
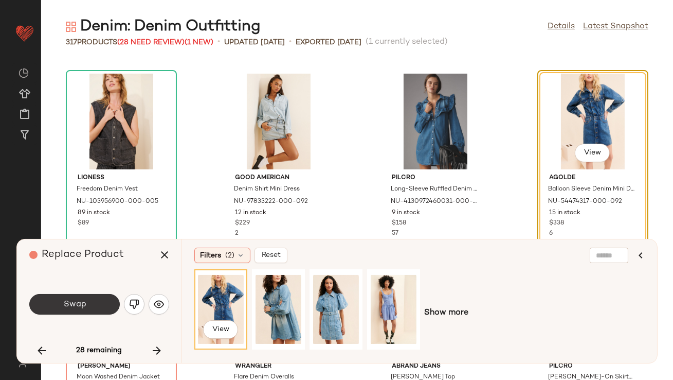
click at [71, 299] on span "Swap" at bounding box center [74, 304] width 23 height 10
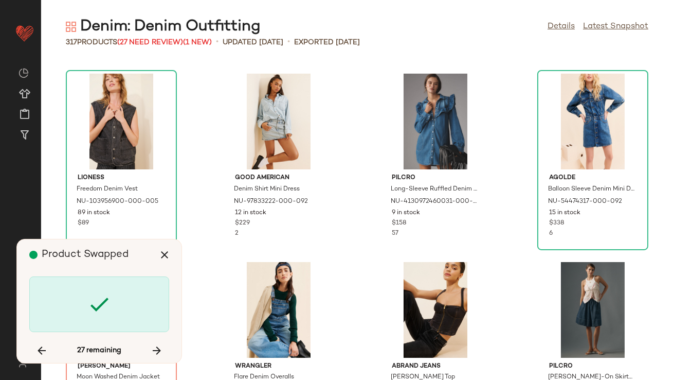
scroll to position [3953, 0]
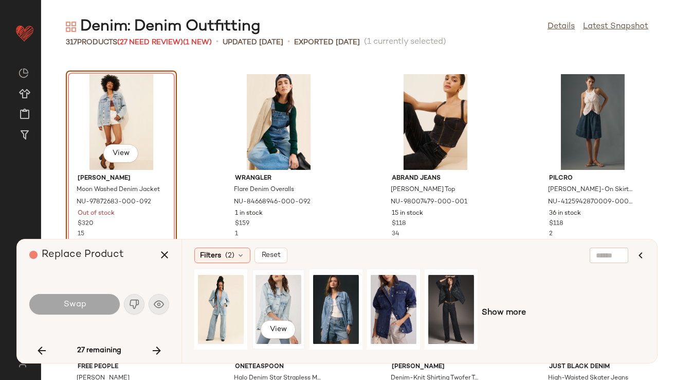
click at [265, 314] on div "View" at bounding box center [279, 309] width 46 height 73
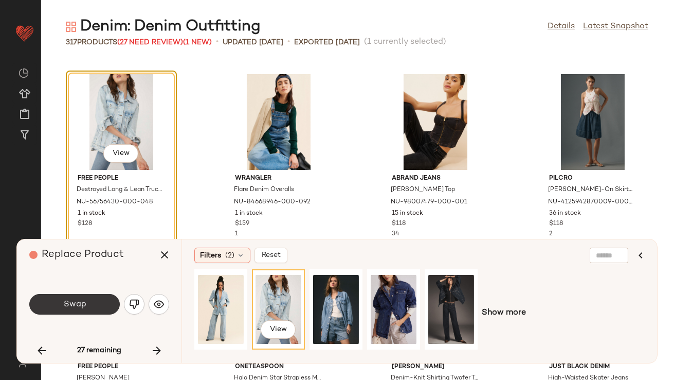
click at [78, 299] on span "Swap" at bounding box center [74, 304] width 23 height 10
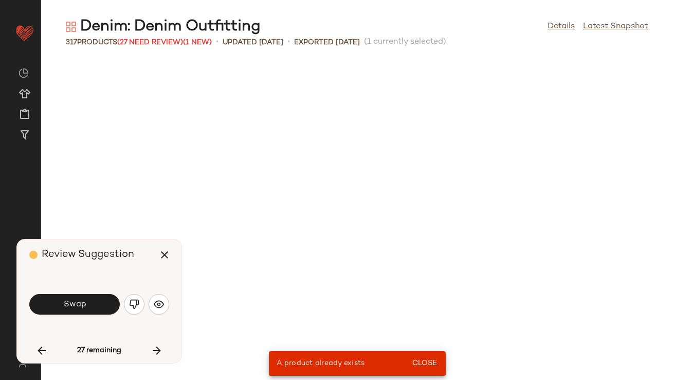
scroll to position [1694, 0]
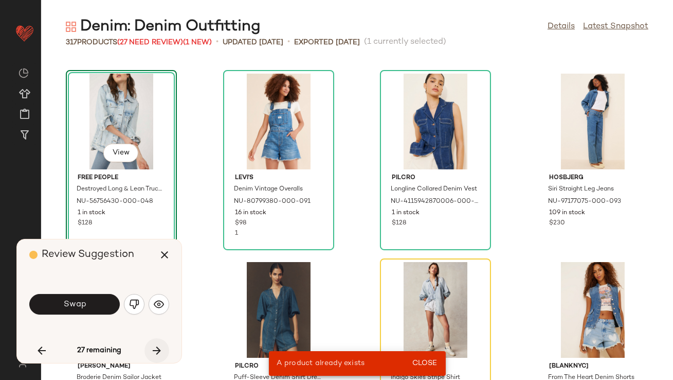
click at [156, 351] on icon "button" at bounding box center [157, 350] width 12 height 12
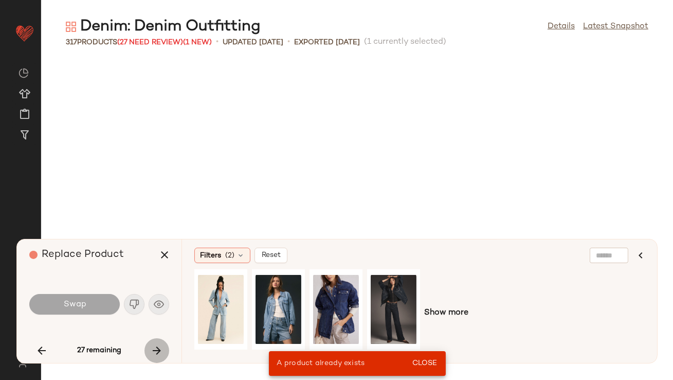
scroll to position [4330, 0]
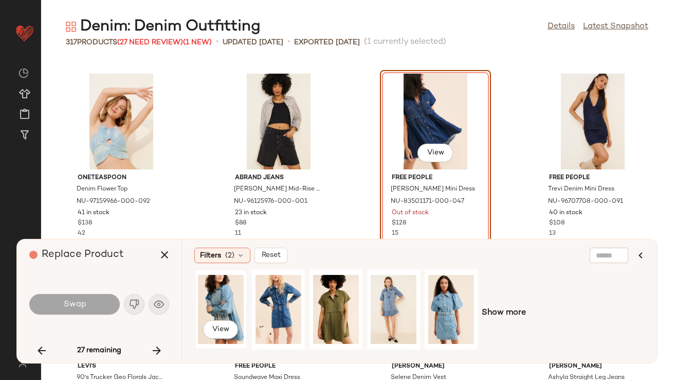
click at [218, 291] on div "View" at bounding box center [221, 309] width 46 height 73
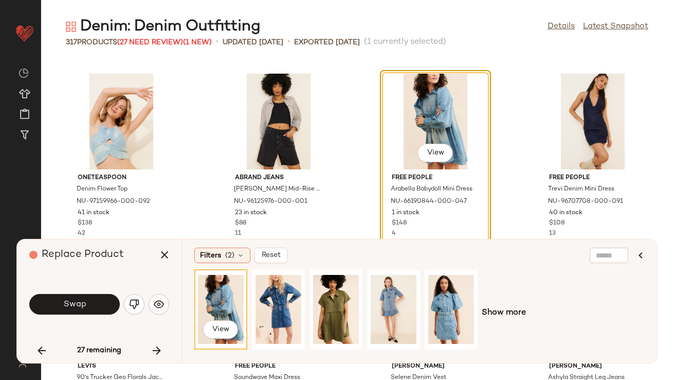
click at [50, 309] on button "Swap" at bounding box center [74, 304] width 91 height 21
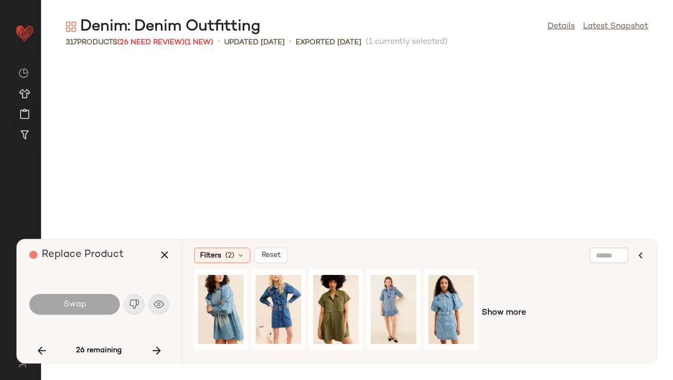
scroll to position [5647, 0]
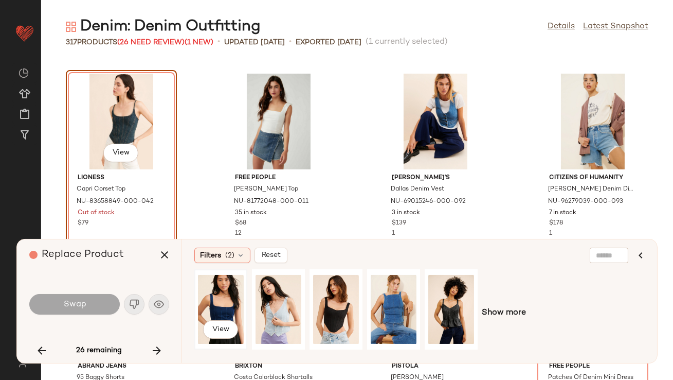
click at [210, 297] on div "View" at bounding box center [221, 309] width 46 height 73
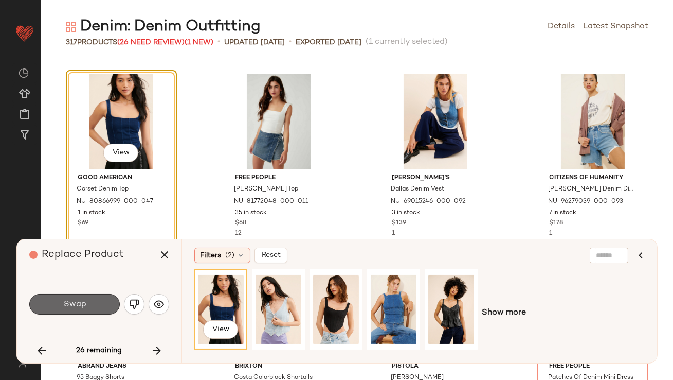
click at [96, 312] on button "Swap" at bounding box center [74, 304] width 91 height 21
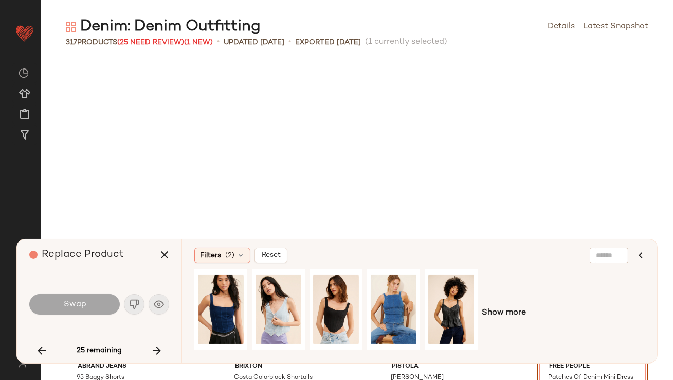
scroll to position [5835, 0]
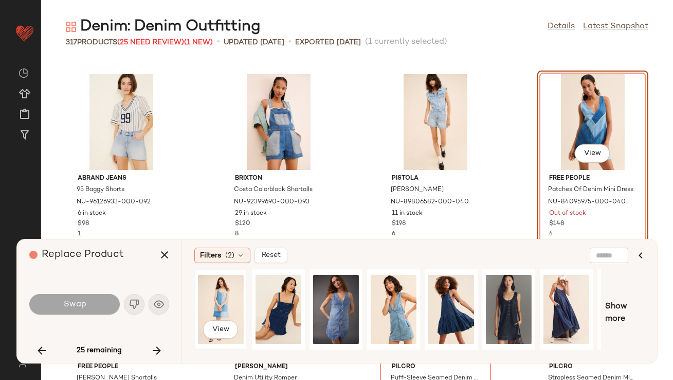
click at [206, 293] on div "View" at bounding box center [221, 309] width 46 height 73
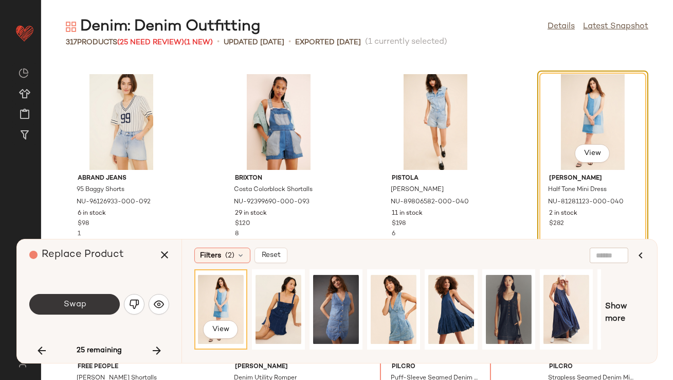
click at [69, 314] on button "Swap" at bounding box center [74, 304] width 91 height 21
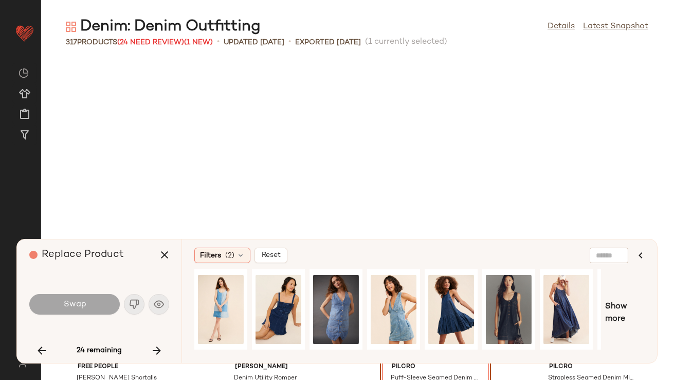
scroll to position [6023, 0]
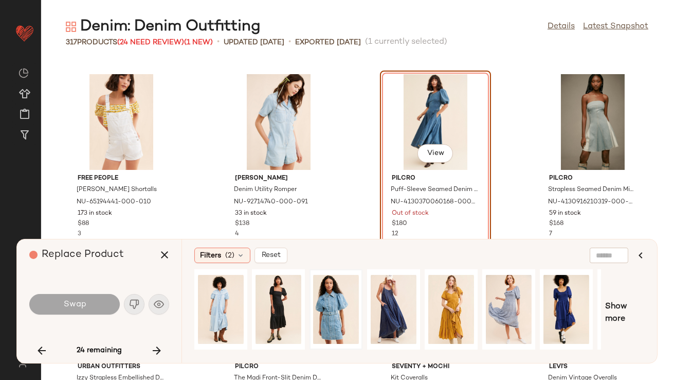
click at [311, 298] on div at bounding box center [336, 309] width 51 height 78
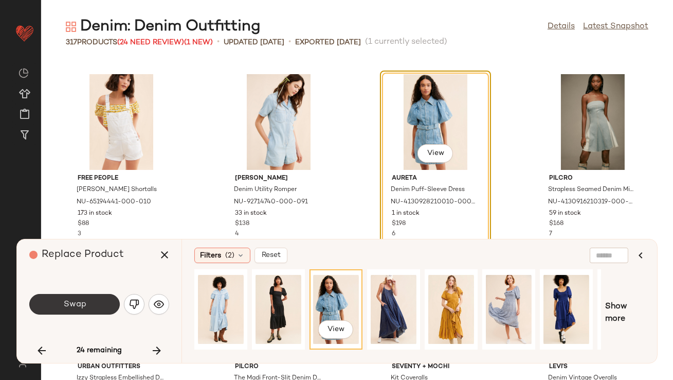
click at [83, 306] on span "Swap" at bounding box center [74, 304] width 23 height 10
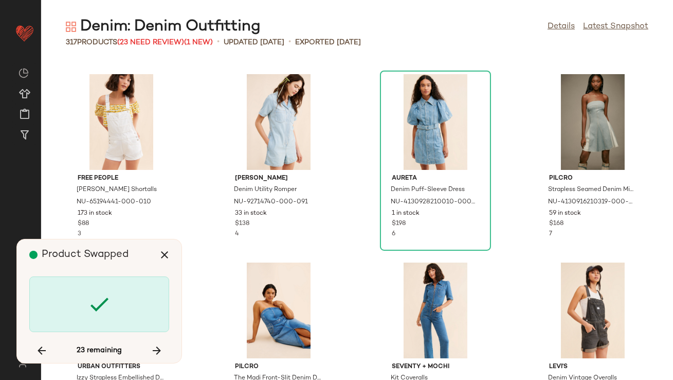
scroll to position [6400, 0]
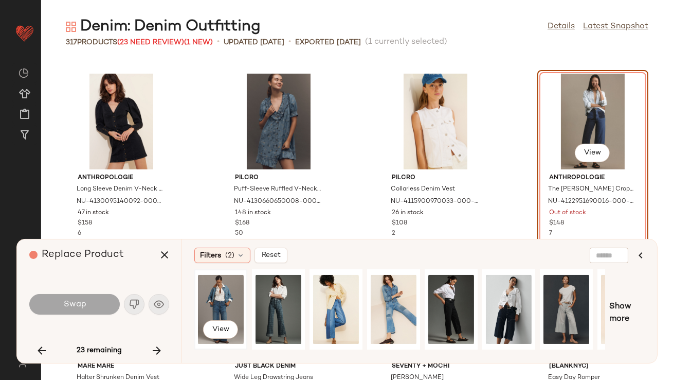
click at [206, 280] on div "View" at bounding box center [221, 309] width 46 height 73
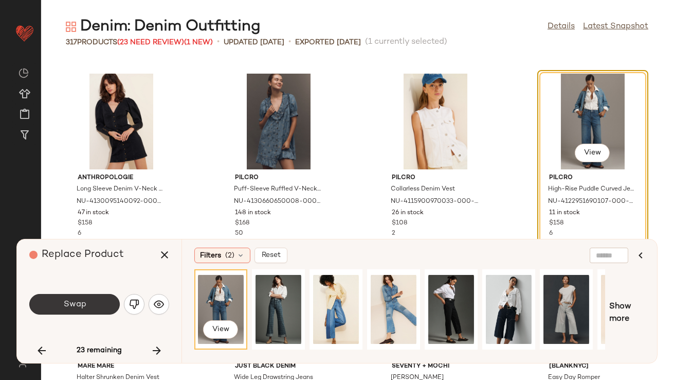
click at [95, 309] on button "Swap" at bounding box center [74, 304] width 91 height 21
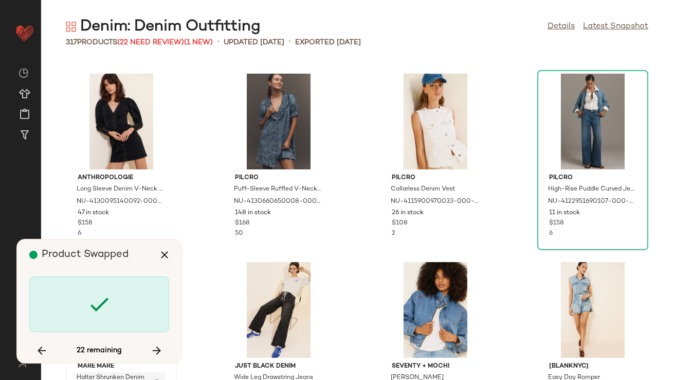
scroll to position [7153, 0]
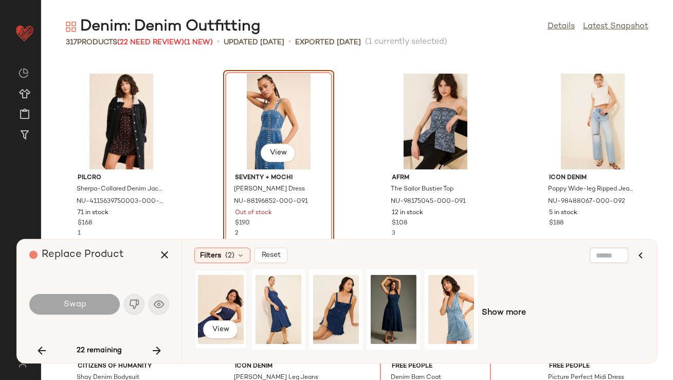
click at [217, 291] on div "View" at bounding box center [221, 309] width 46 height 73
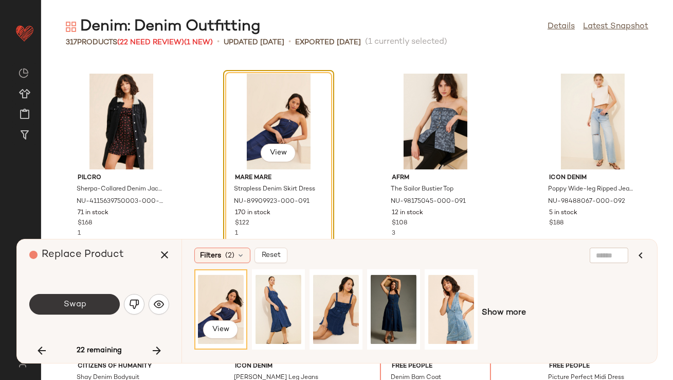
click at [97, 303] on button "Swap" at bounding box center [74, 304] width 91 height 21
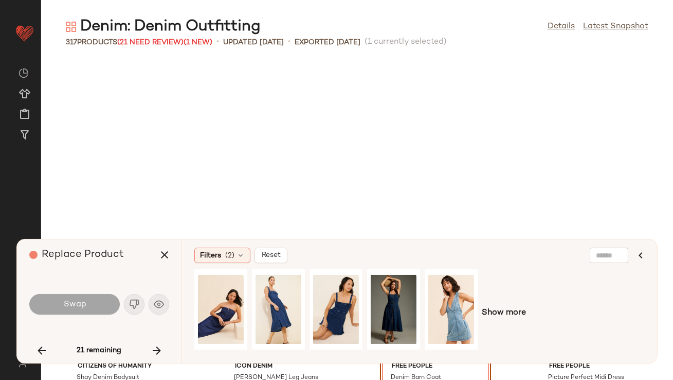
scroll to position [7342, 0]
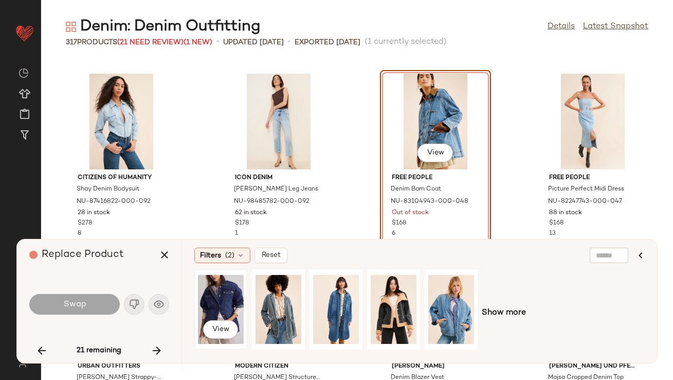
click at [220, 299] on div "View" at bounding box center [221, 309] width 46 height 73
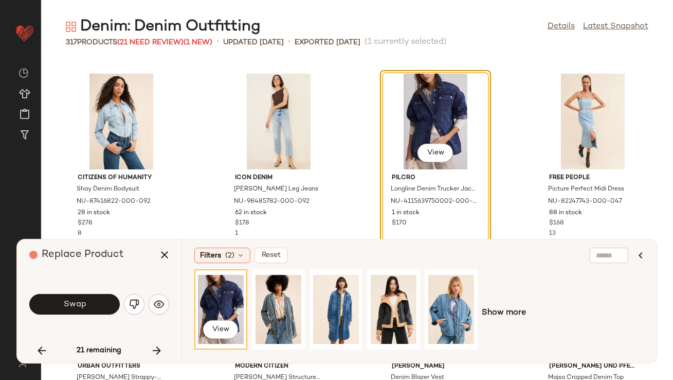
click at [95, 305] on button "Swap" at bounding box center [74, 304] width 91 height 21
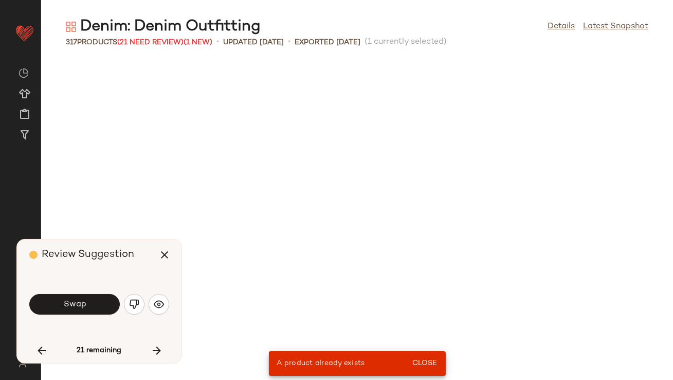
scroll to position [565, 0]
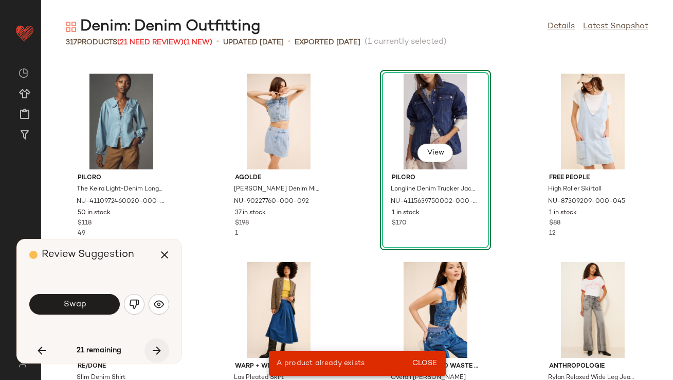
click at [156, 340] on button "button" at bounding box center [157, 350] width 25 height 25
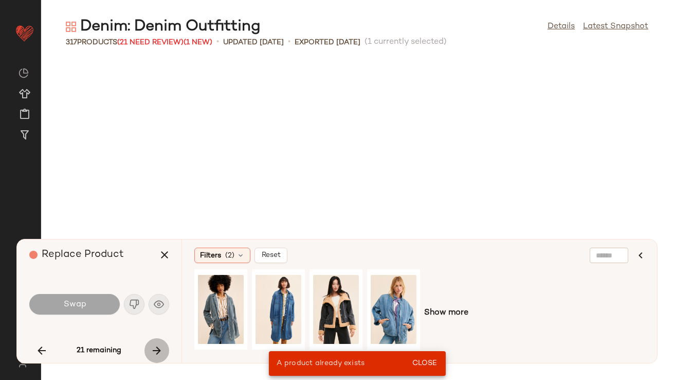
scroll to position [8471, 0]
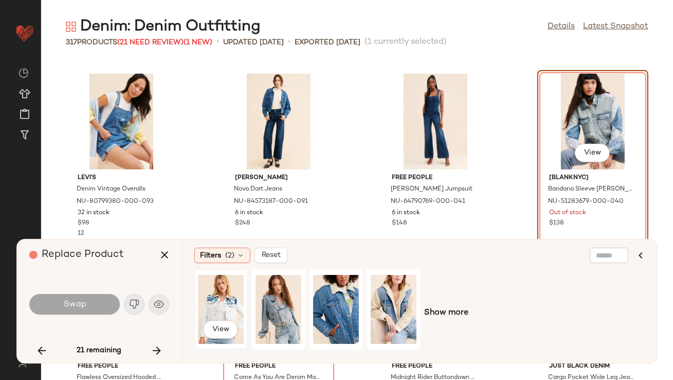
click at [233, 310] on div "View" at bounding box center [221, 309] width 46 height 73
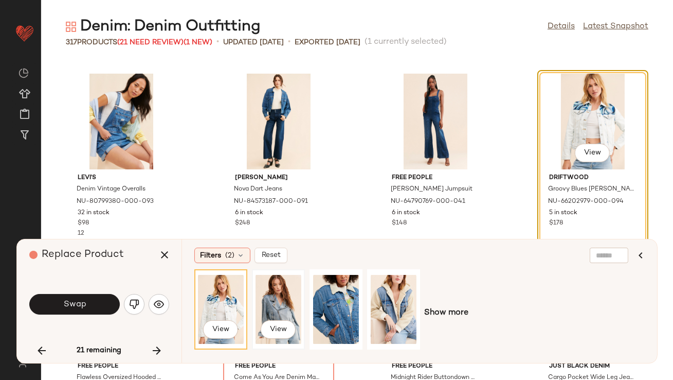
click at [288, 310] on div "View" at bounding box center [279, 309] width 46 height 73
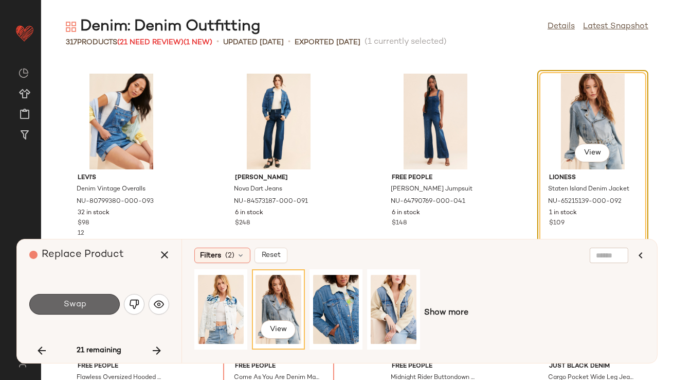
click at [92, 301] on button "Swap" at bounding box center [74, 304] width 91 height 21
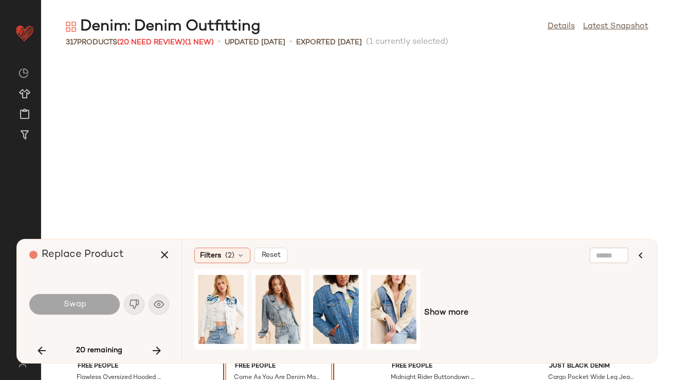
scroll to position [8659, 0]
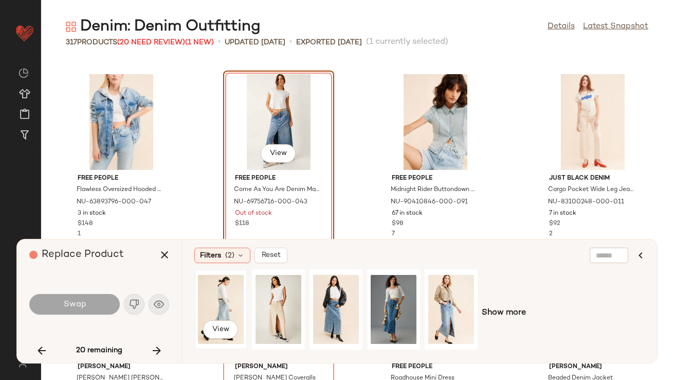
click at [225, 295] on div "View" at bounding box center [221, 309] width 46 height 73
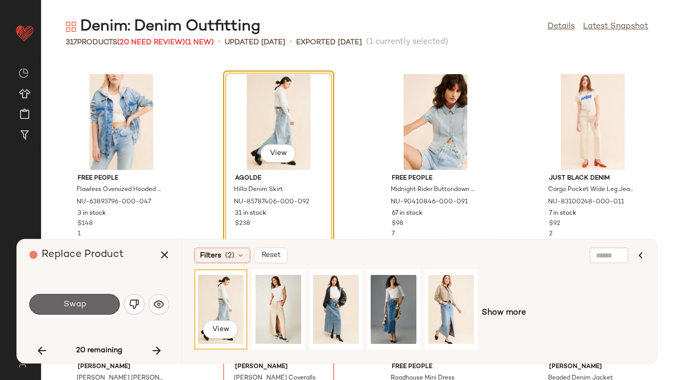
click at [103, 300] on button "Swap" at bounding box center [74, 304] width 91 height 21
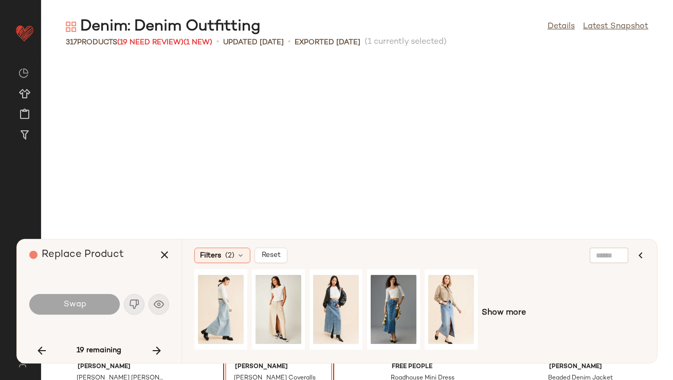
scroll to position [8847, 0]
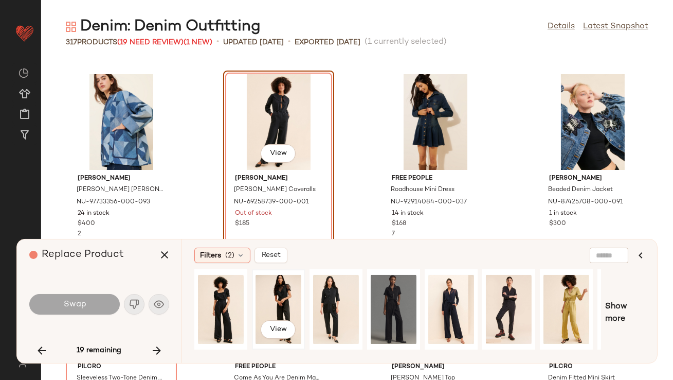
click at [279, 297] on div "View" at bounding box center [279, 309] width 46 height 73
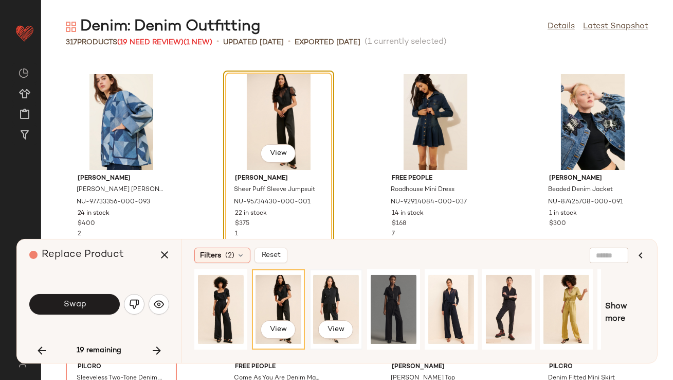
click at [325, 293] on div "View" at bounding box center [336, 309] width 46 height 73
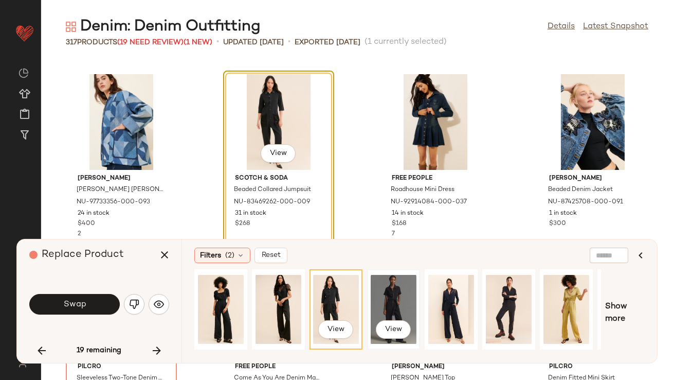
click at [398, 298] on div "View" at bounding box center [394, 309] width 46 height 73
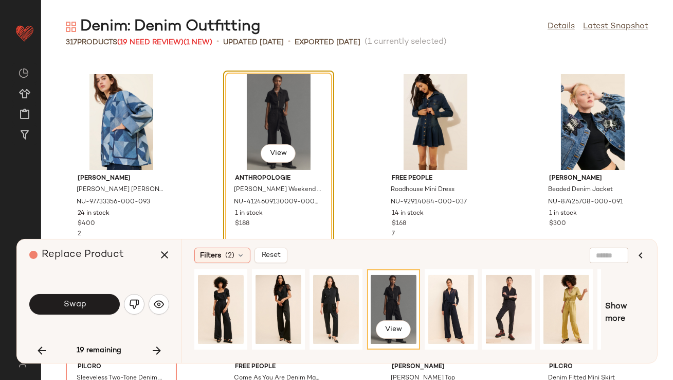
click at [91, 295] on button "Swap" at bounding box center [74, 304] width 91 height 21
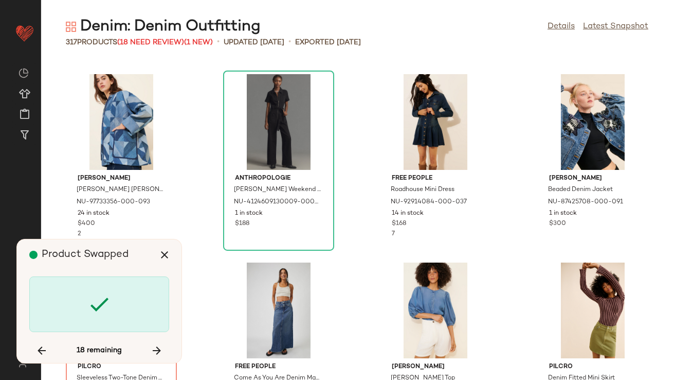
scroll to position [9036, 0]
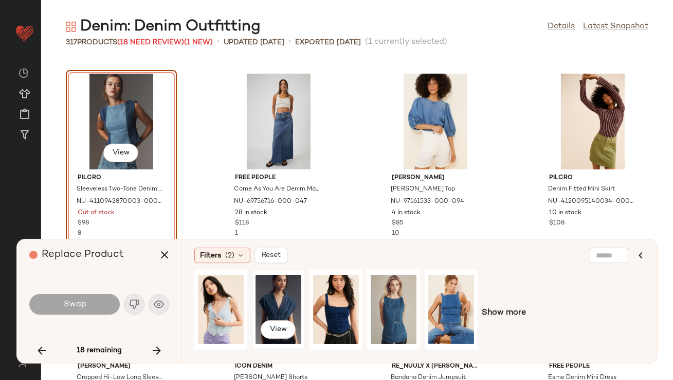
click at [275, 299] on div "View" at bounding box center [279, 309] width 46 height 73
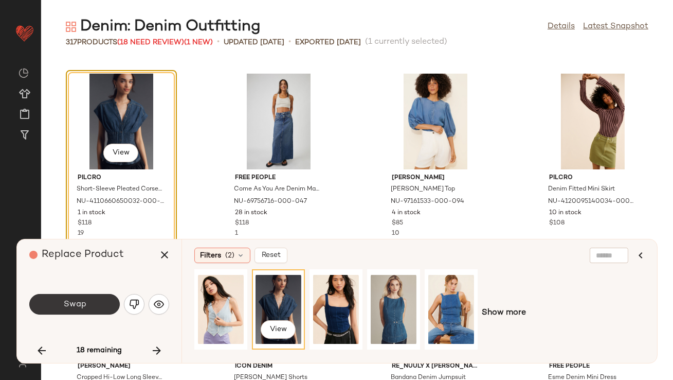
click at [63, 305] on span "Swap" at bounding box center [74, 304] width 23 height 10
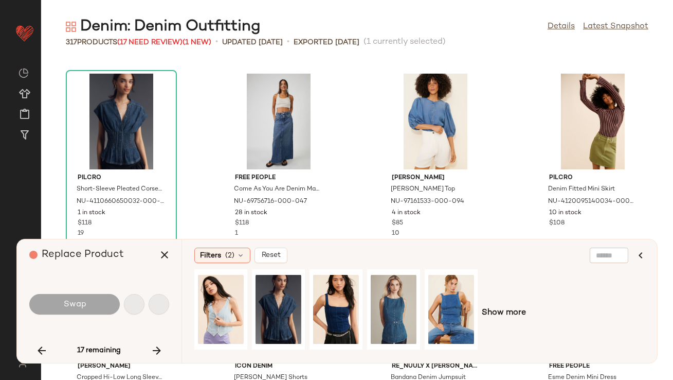
scroll to position [9788, 0]
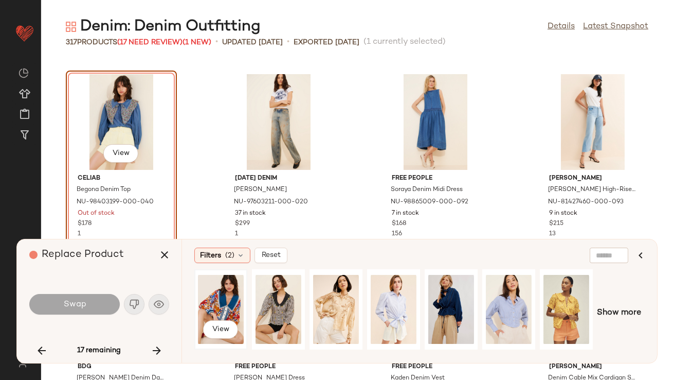
click at [215, 301] on div "View" at bounding box center [221, 309] width 46 height 73
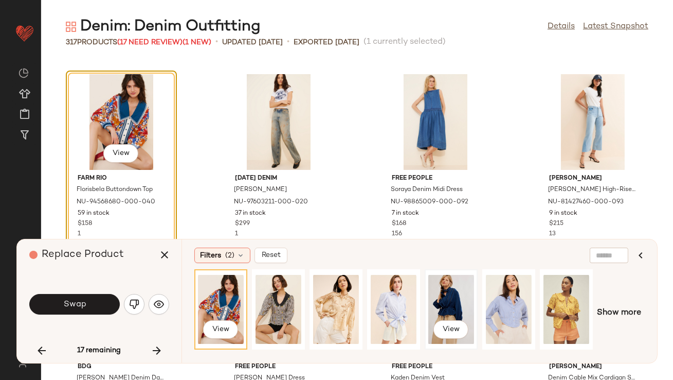
click at [440, 289] on div "View" at bounding box center [451, 309] width 46 height 73
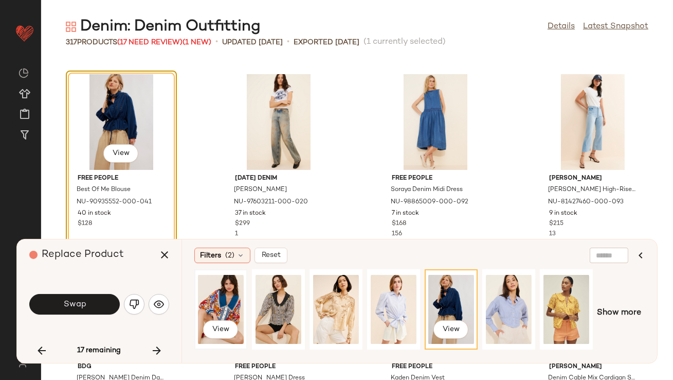
click at [216, 303] on div "View" at bounding box center [221, 309] width 46 height 73
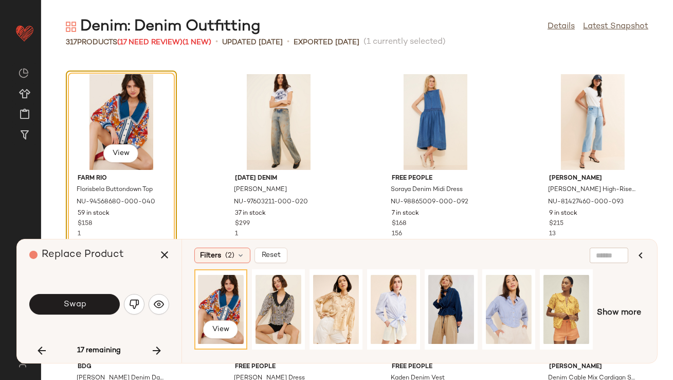
click at [636, 314] on span "Show more" at bounding box center [619, 313] width 44 height 12
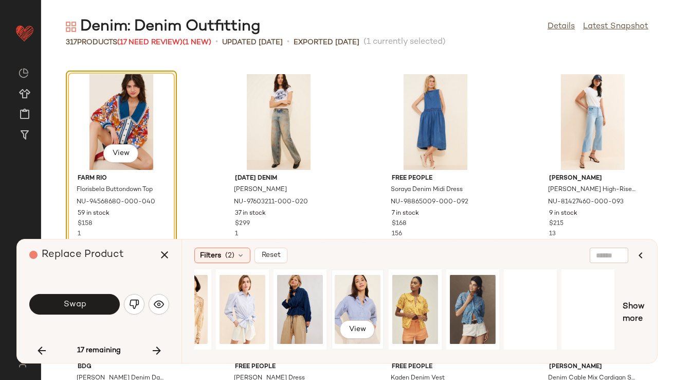
scroll to position [0, 213]
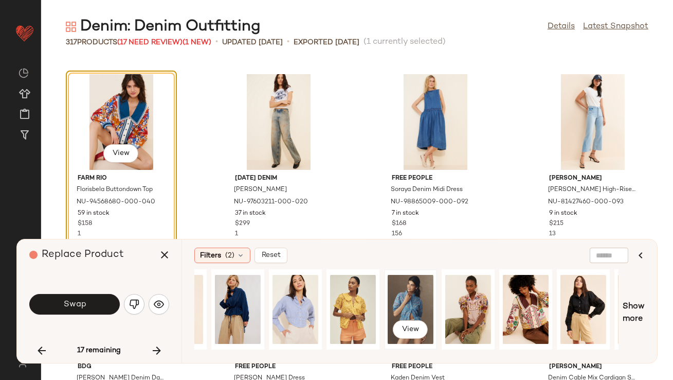
click at [412, 294] on div "View" at bounding box center [411, 309] width 46 height 73
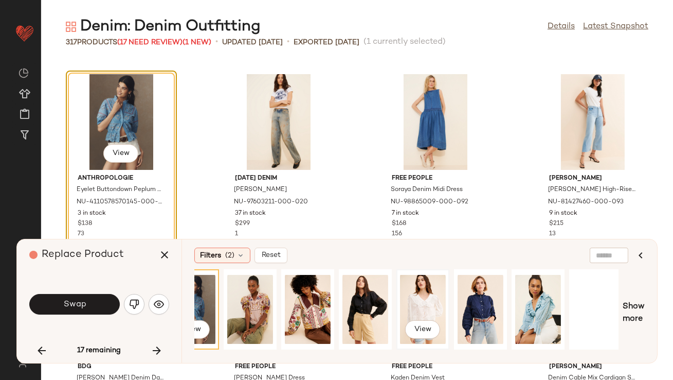
scroll to position [0, 480]
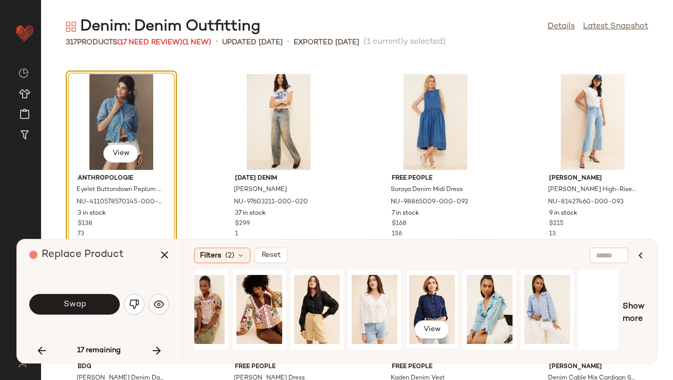
click at [446, 290] on div "View" at bounding box center [432, 309] width 46 height 73
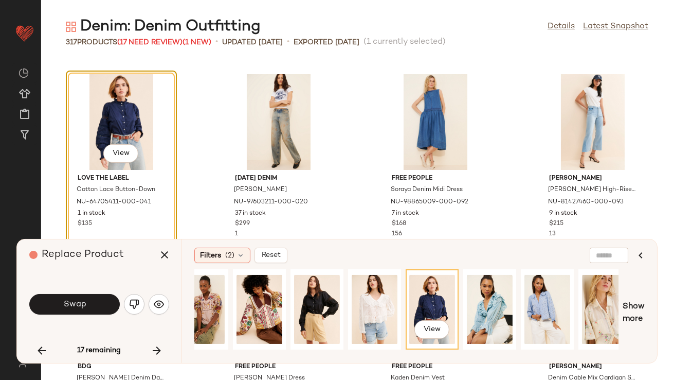
scroll to position [0, 549]
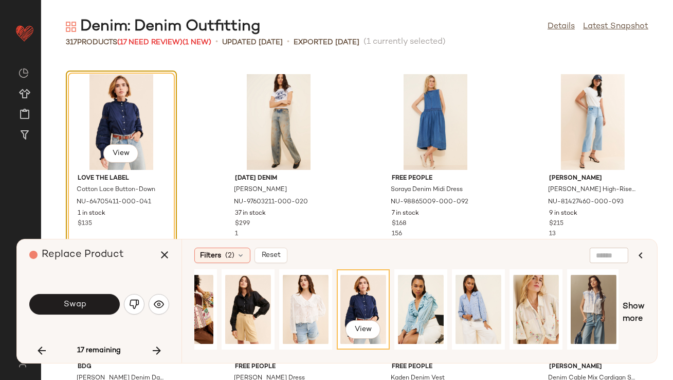
click at [660, 300] on div "View Love The Label Cotton Lace Button-Down NU-64705411-000-041 1 in stock $135…" at bounding box center [357, 220] width 632 height 320
click at [637, 303] on span "Show more" at bounding box center [634, 312] width 22 height 25
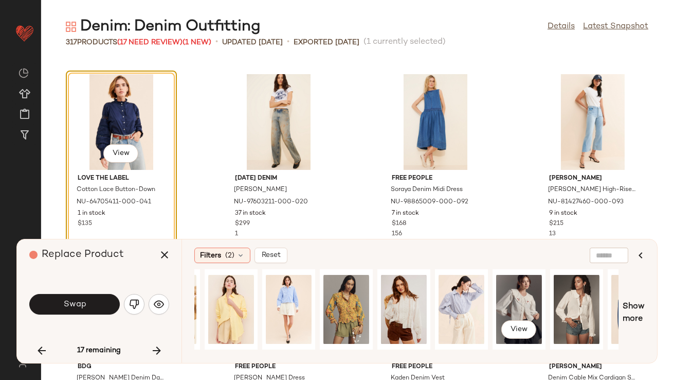
scroll to position [0, 1067]
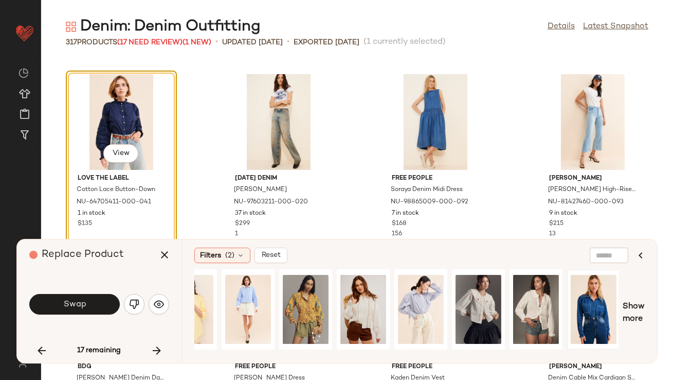
click at [579, 306] on div at bounding box center [594, 309] width 46 height 73
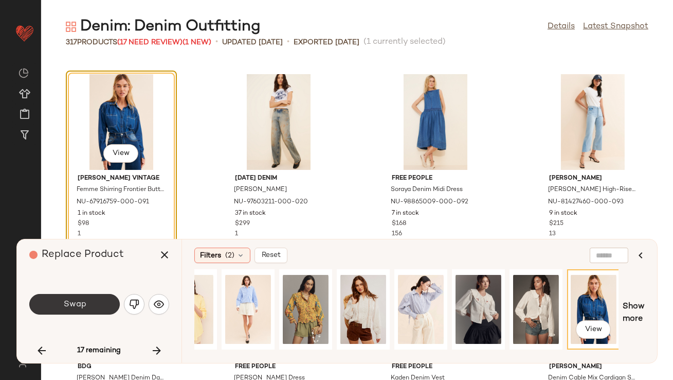
click at [89, 307] on button "Swap" at bounding box center [74, 304] width 91 height 21
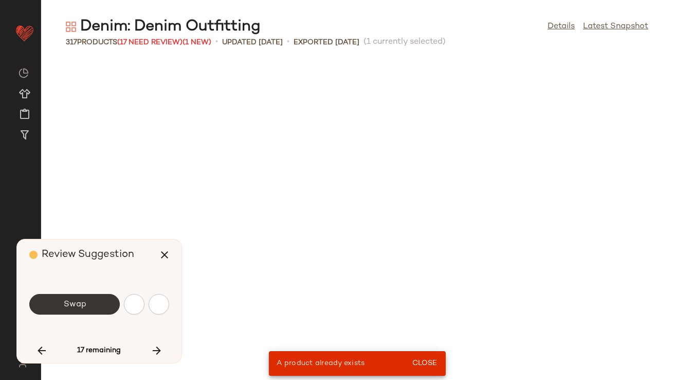
scroll to position [2824, 0]
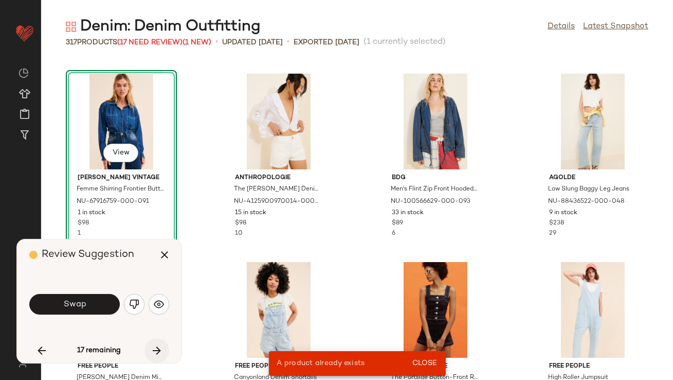
click at [162, 354] on icon "button" at bounding box center [157, 350] width 12 height 12
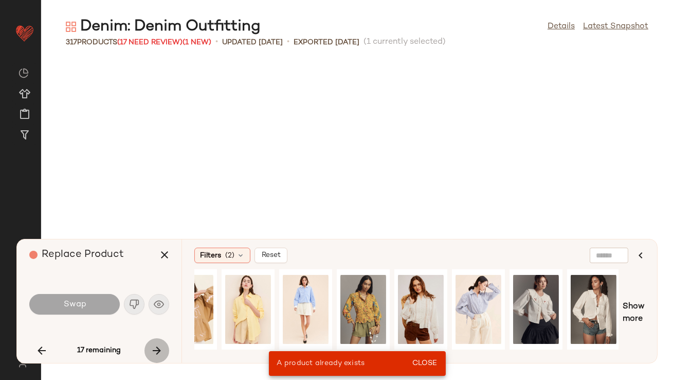
scroll to position [10353, 0]
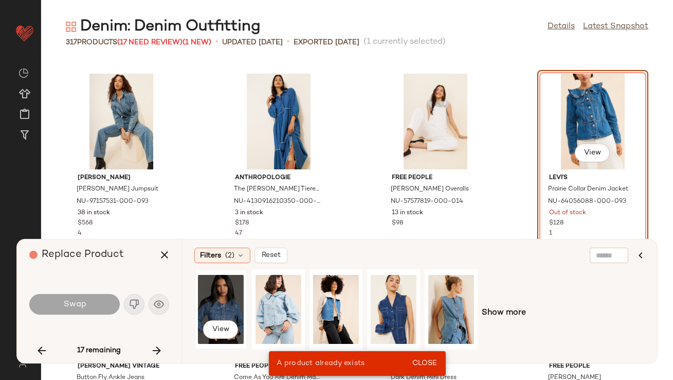
click at [223, 311] on div "View" at bounding box center [221, 309] width 46 height 73
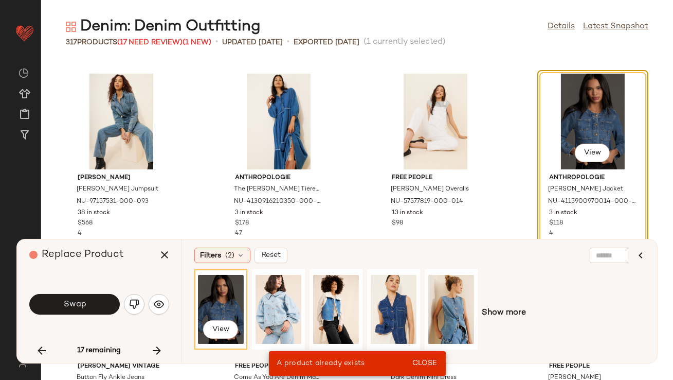
click at [96, 299] on button "Swap" at bounding box center [74, 304] width 91 height 21
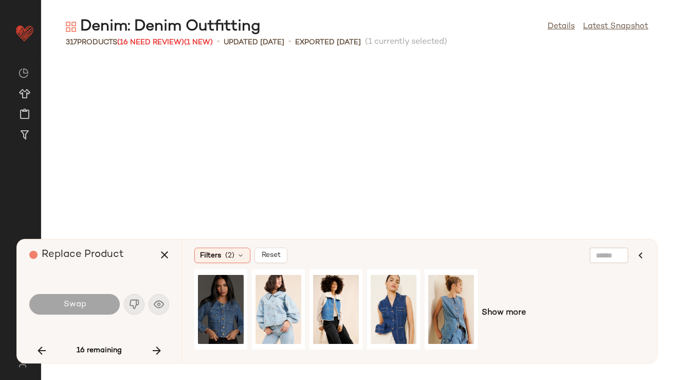
scroll to position [10729, 0]
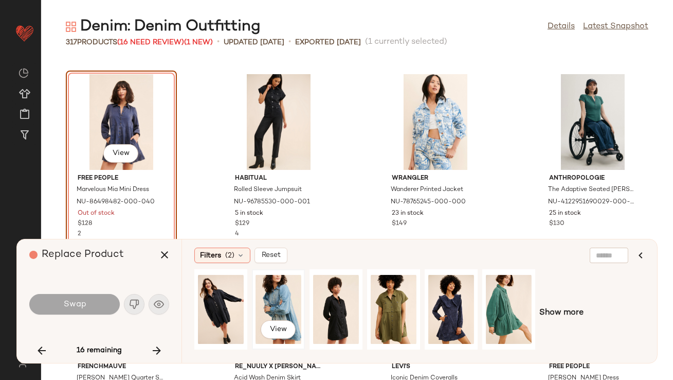
click at [280, 312] on div "View" at bounding box center [279, 309] width 46 height 73
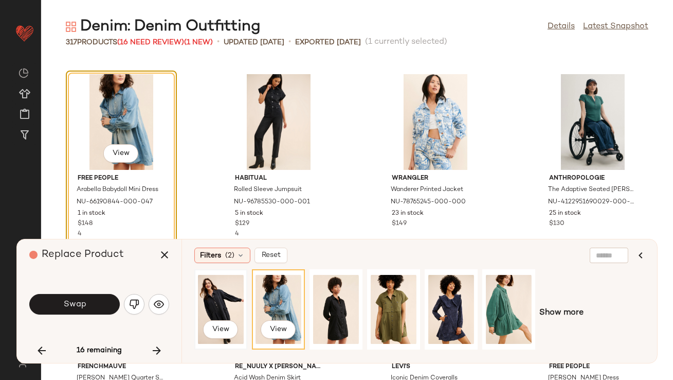
click at [233, 303] on div "View" at bounding box center [221, 309] width 46 height 73
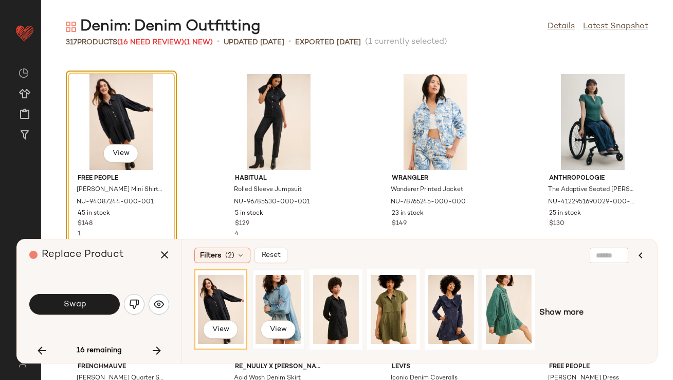
click at [272, 300] on div "View" at bounding box center [279, 309] width 46 height 73
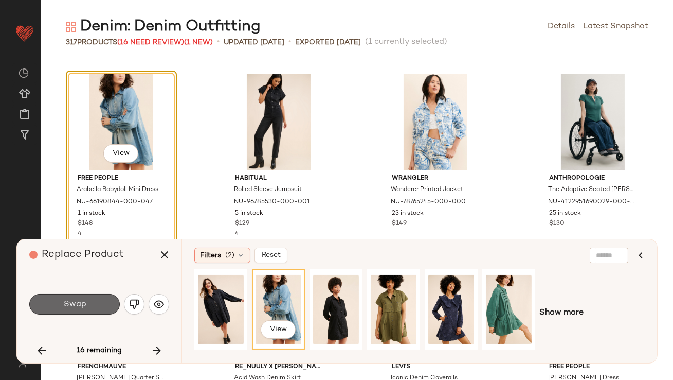
click at [96, 295] on button "Swap" at bounding box center [74, 304] width 91 height 21
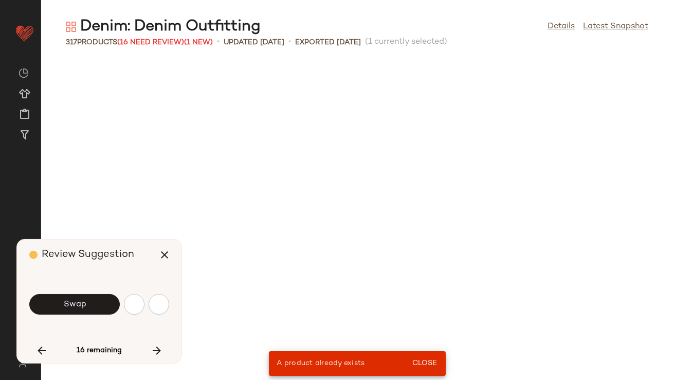
scroll to position [4330, 0]
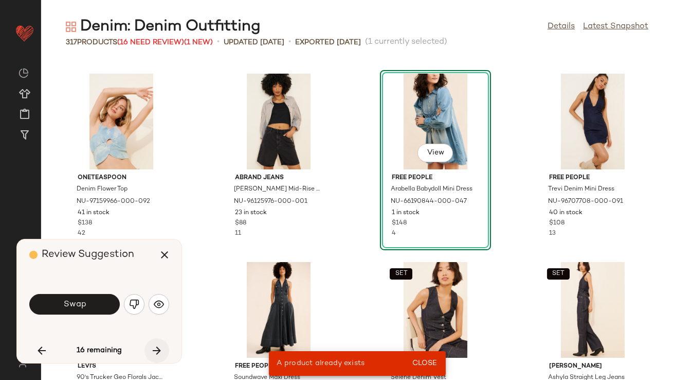
click at [159, 352] on icon "button" at bounding box center [157, 350] width 12 height 12
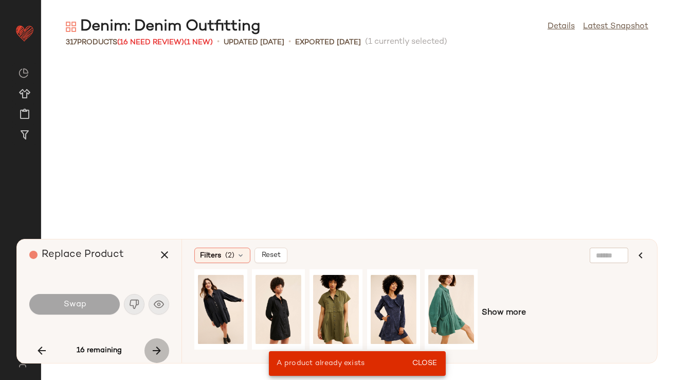
scroll to position [11295, 0]
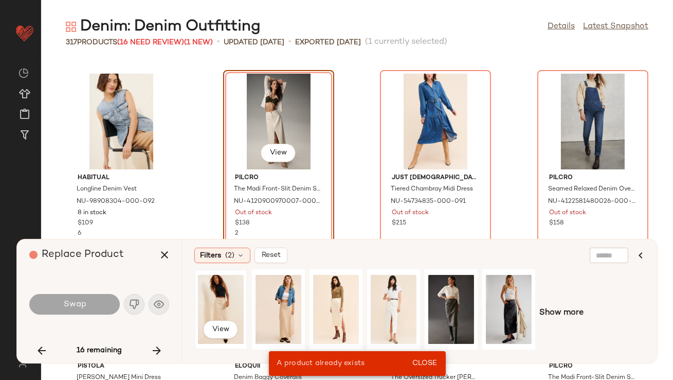
click at [226, 303] on div "View" at bounding box center [221, 309] width 46 height 73
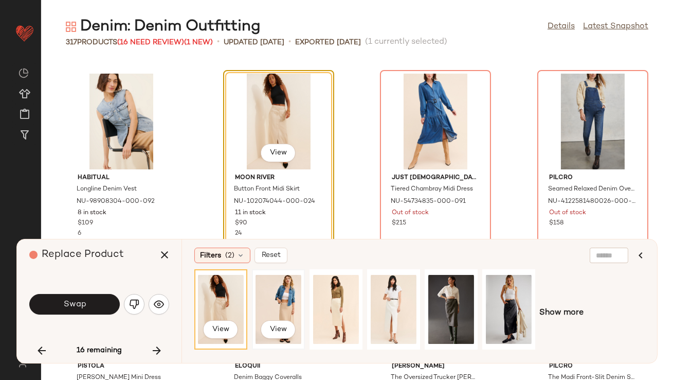
click at [265, 285] on div "View" at bounding box center [279, 309] width 46 height 73
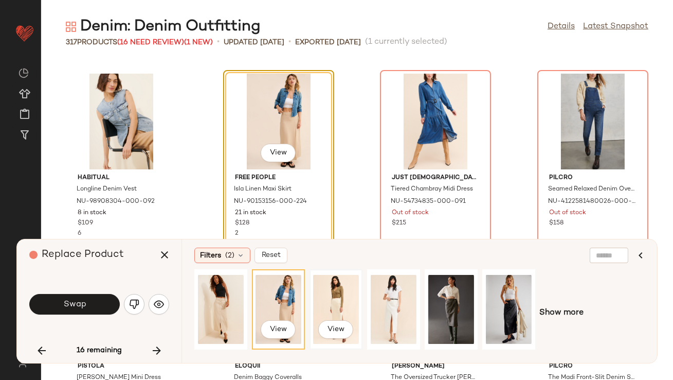
click at [346, 285] on div "View" at bounding box center [336, 309] width 46 height 73
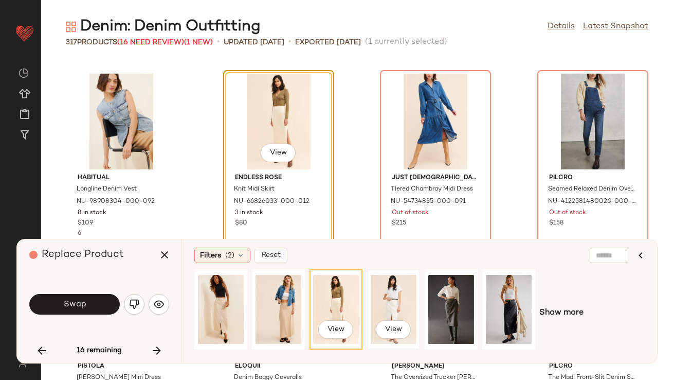
click at [391, 289] on div "View" at bounding box center [394, 309] width 46 height 73
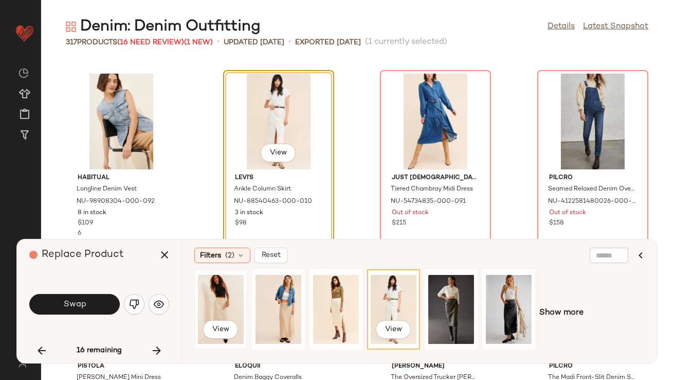
click at [219, 302] on div "View" at bounding box center [221, 309] width 46 height 73
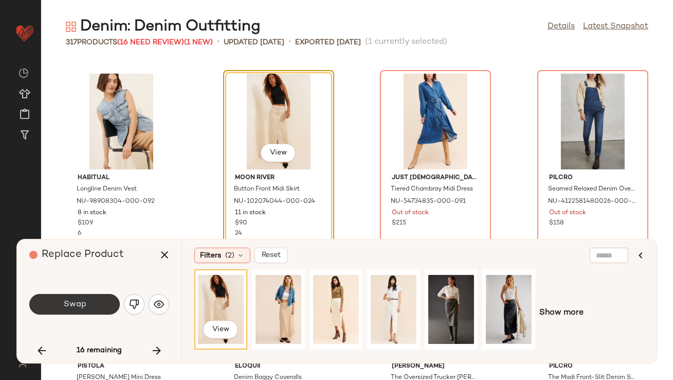
click at [64, 313] on button "Swap" at bounding box center [74, 304] width 91 height 21
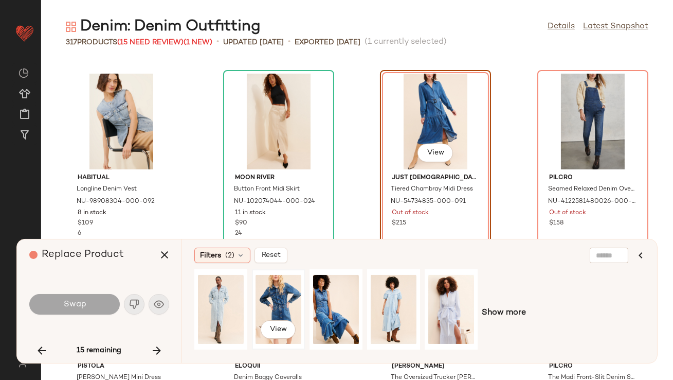
click at [268, 292] on div "View" at bounding box center [279, 309] width 46 height 73
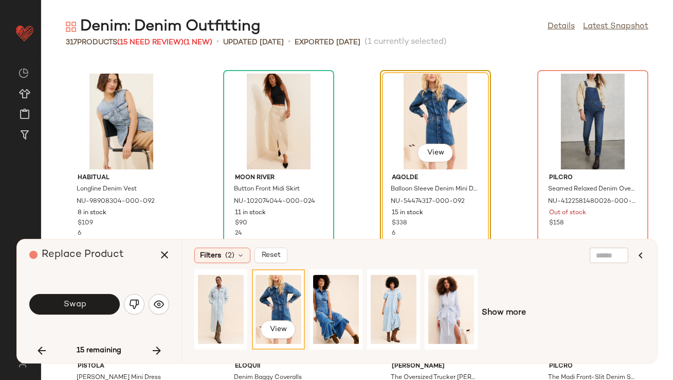
click at [92, 294] on button "Swap" at bounding box center [74, 304] width 91 height 21
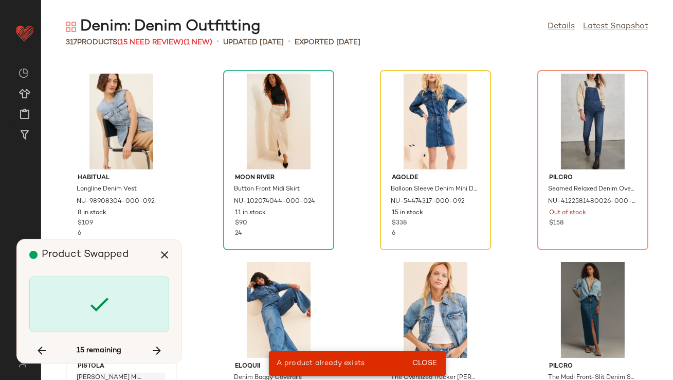
scroll to position [3765, 0]
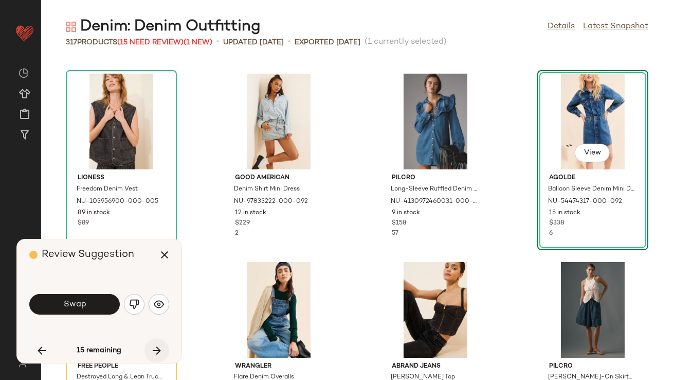
click at [159, 349] on icon "button" at bounding box center [157, 350] width 12 height 12
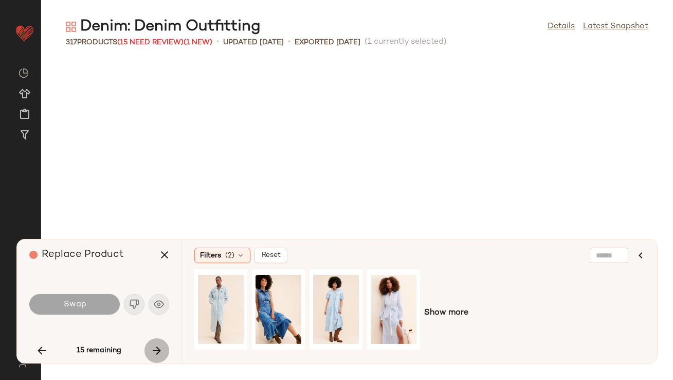
scroll to position [11295, 0]
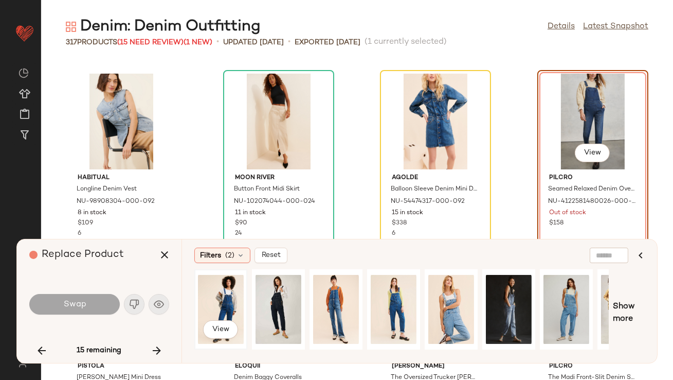
click at [212, 294] on div "View" at bounding box center [221, 309] width 46 height 73
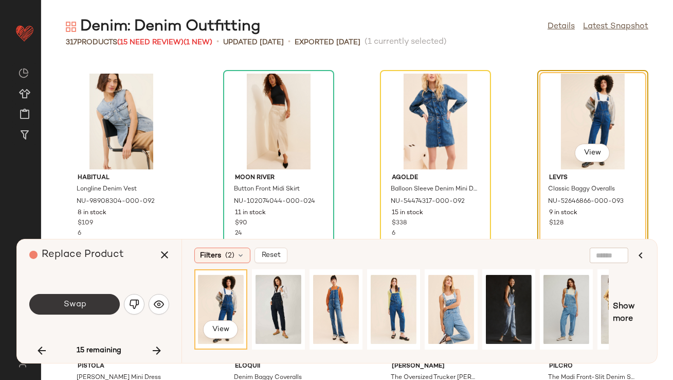
click at [107, 301] on button "Swap" at bounding box center [74, 304] width 91 height 21
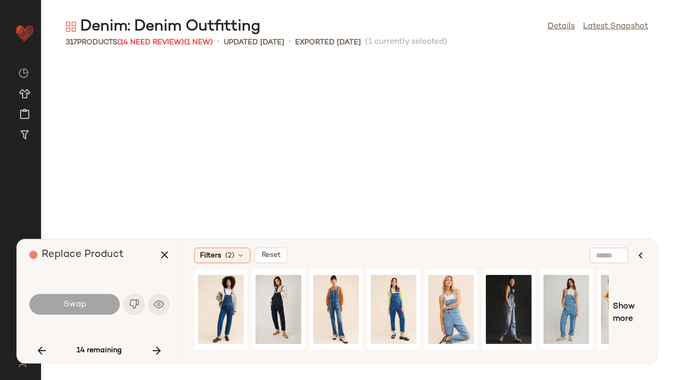
scroll to position [11671, 0]
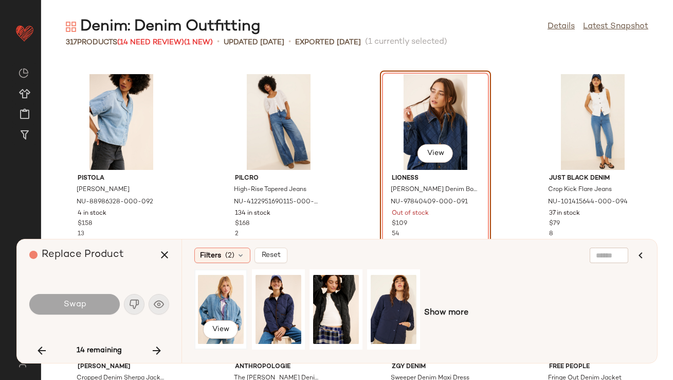
click at [225, 297] on div "View" at bounding box center [221, 309] width 46 height 73
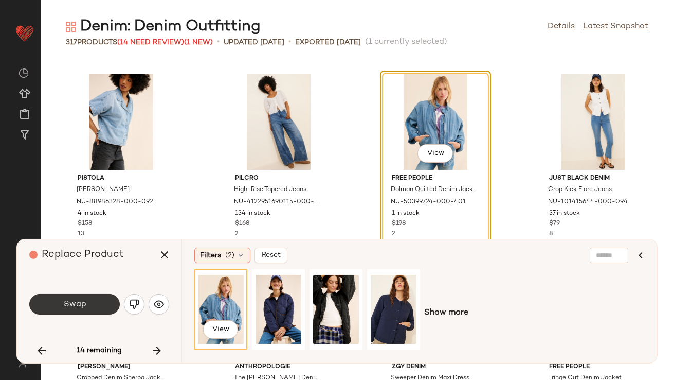
click at [94, 306] on button "Swap" at bounding box center [74, 304] width 91 height 21
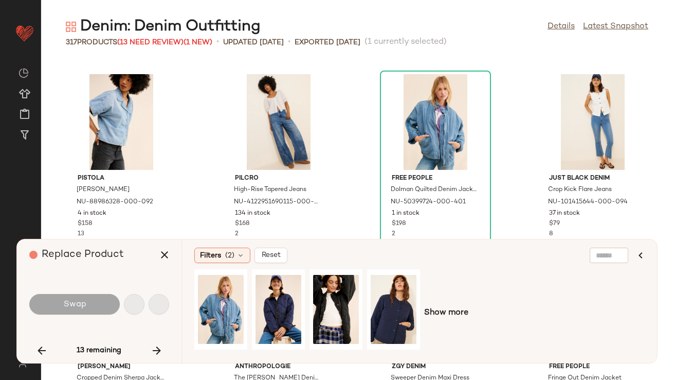
scroll to position [12424, 0]
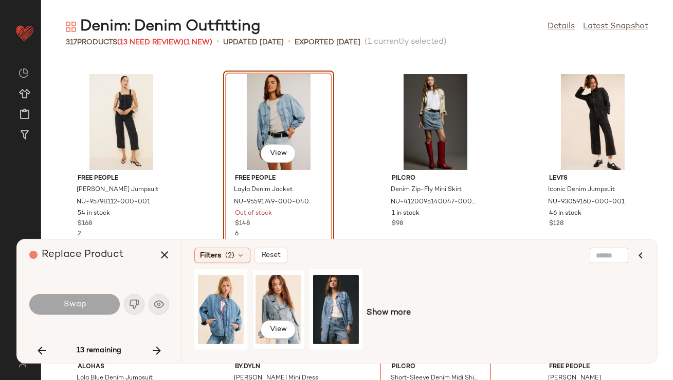
click at [257, 295] on div "View" at bounding box center [279, 309] width 46 height 73
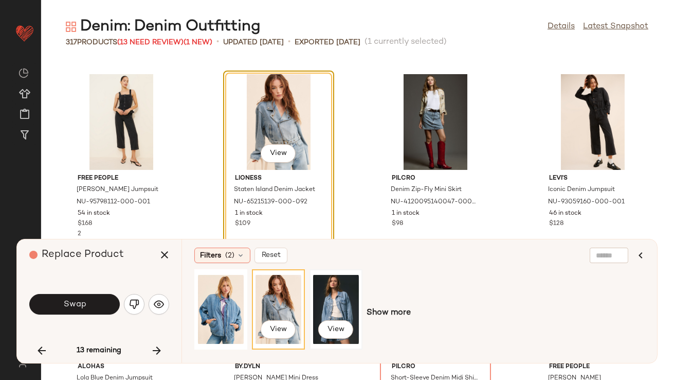
click at [322, 295] on div "View" at bounding box center [336, 309] width 46 height 73
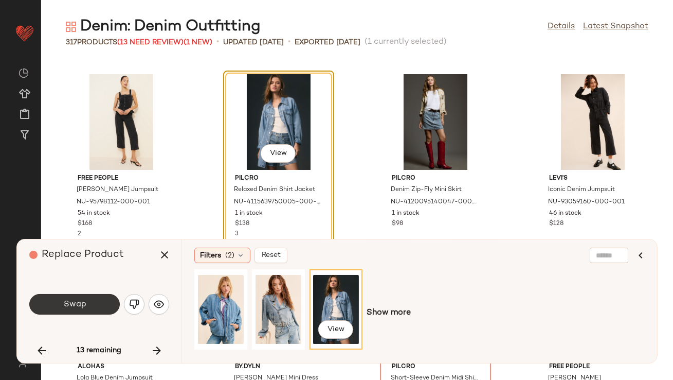
click at [87, 303] on button "Swap" at bounding box center [74, 304] width 91 height 21
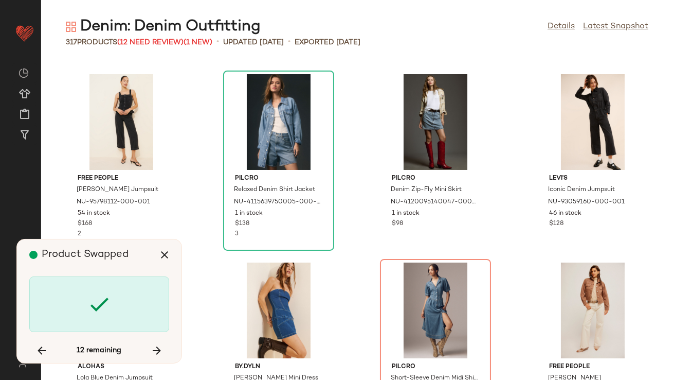
scroll to position [12612, 0]
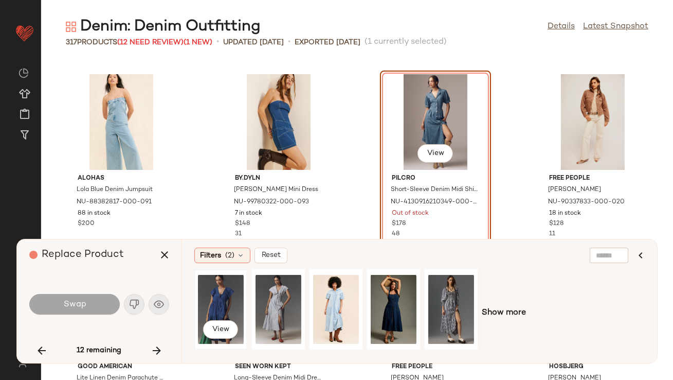
click at [221, 295] on div "View" at bounding box center [221, 309] width 46 height 73
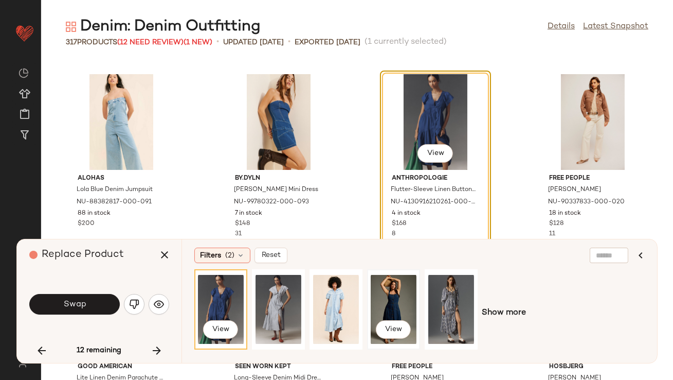
click at [398, 296] on div "View" at bounding box center [394, 309] width 46 height 73
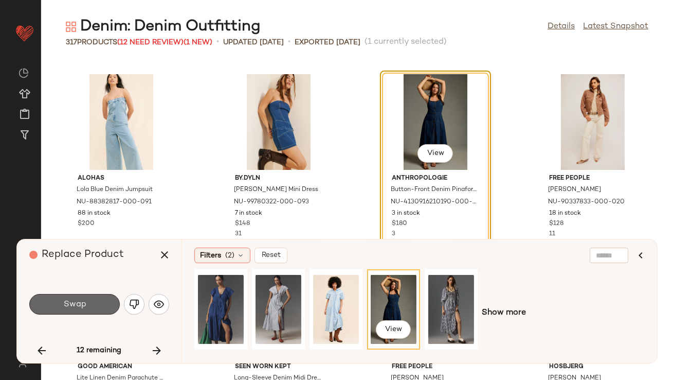
click at [56, 296] on button "Swap" at bounding box center [74, 304] width 91 height 21
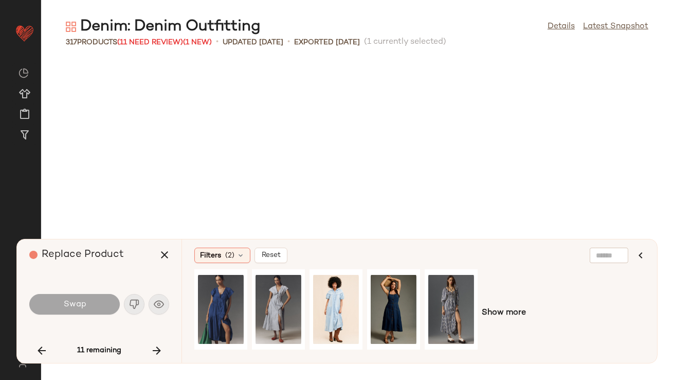
scroll to position [13553, 0]
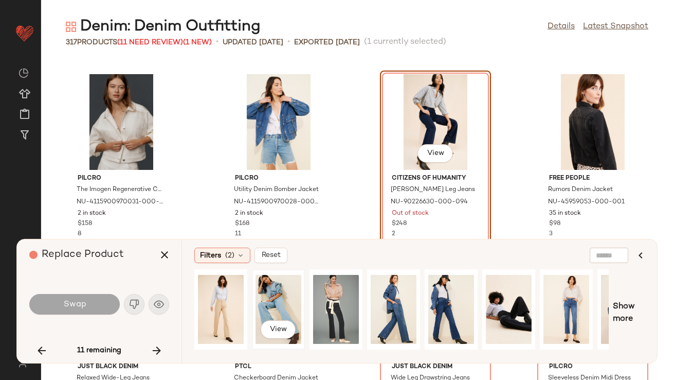
click at [263, 281] on div "View" at bounding box center [279, 309] width 46 height 73
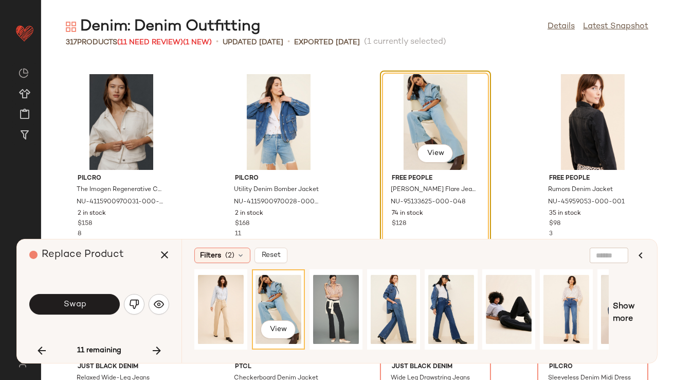
click at [70, 304] on span "Swap" at bounding box center [74, 304] width 23 height 10
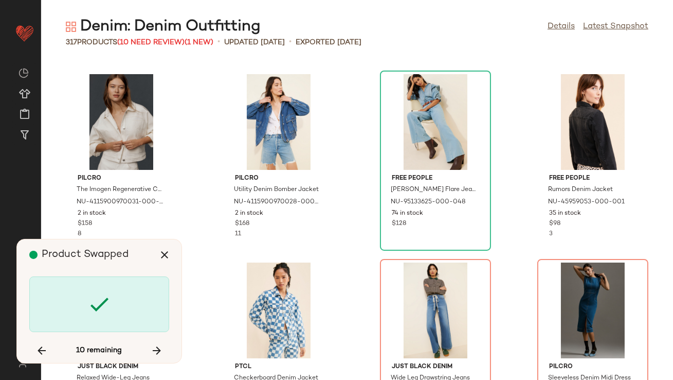
scroll to position [13742, 0]
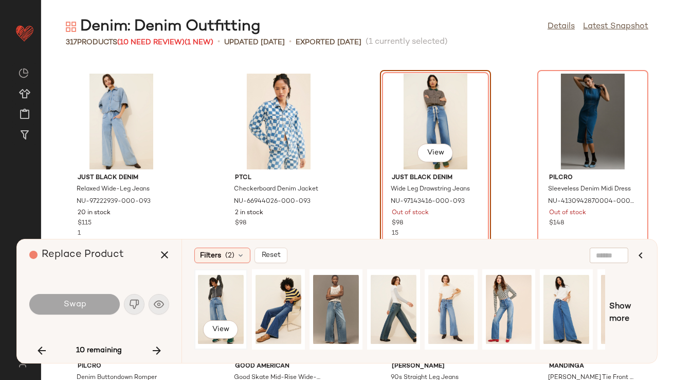
click at [207, 302] on div "View" at bounding box center [221, 309] width 46 height 73
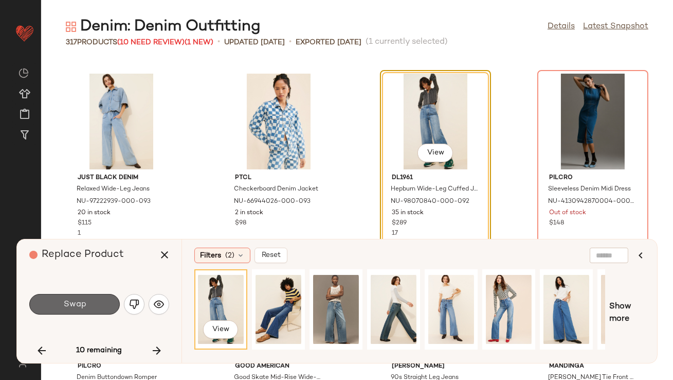
click at [80, 301] on span "Swap" at bounding box center [74, 304] width 23 height 10
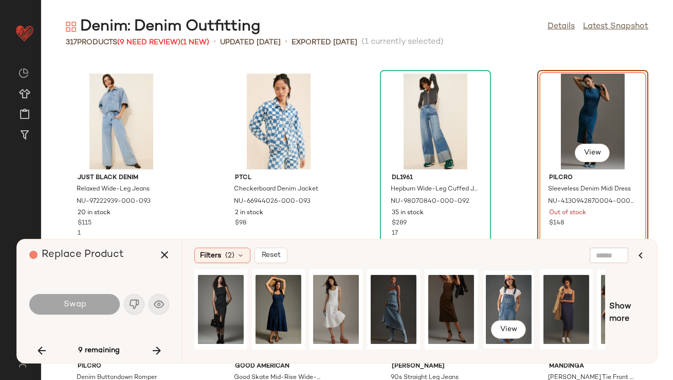
click at [502, 300] on div "View" at bounding box center [509, 309] width 46 height 73
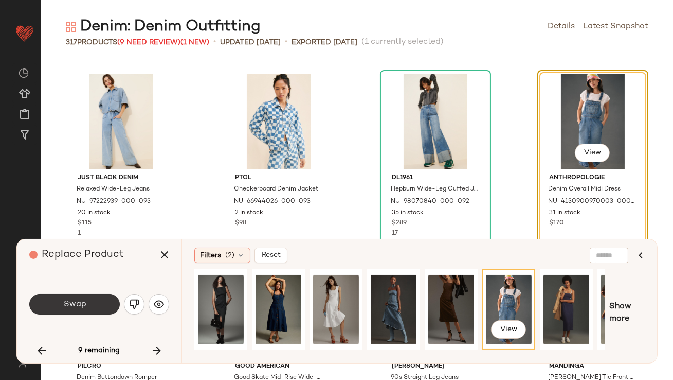
click at [96, 298] on button "Swap" at bounding box center [74, 304] width 91 height 21
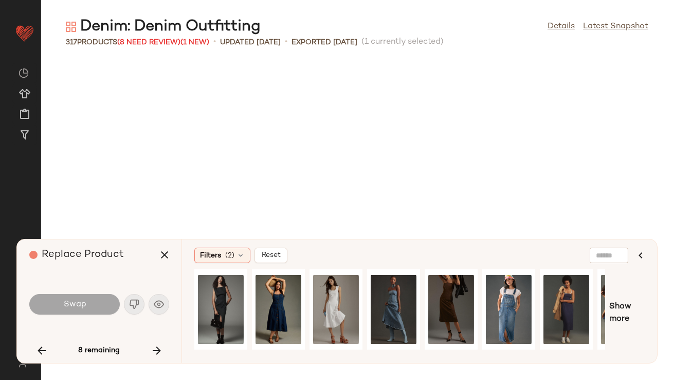
scroll to position [14494, 0]
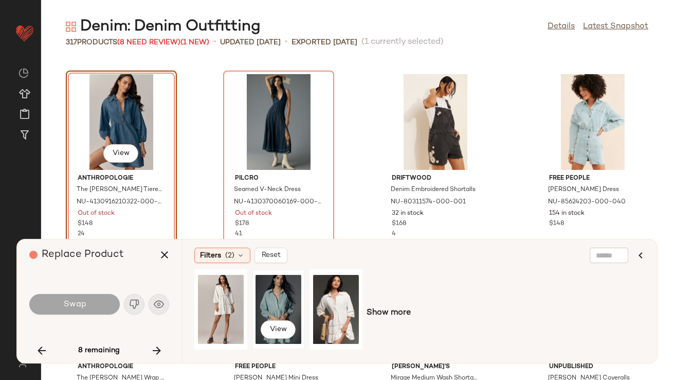
click at [265, 298] on div "View" at bounding box center [279, 309] width 46 height 73
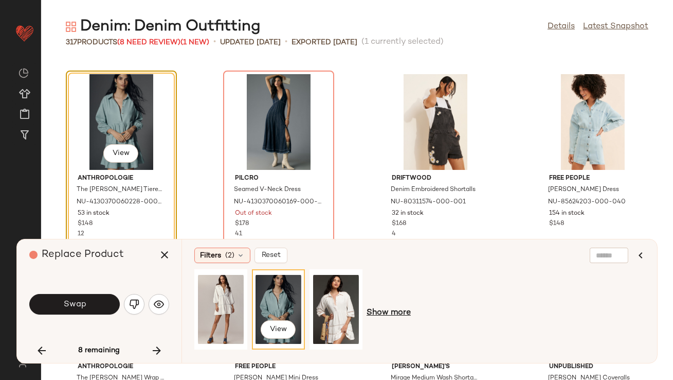
click at [382, 311] on span "Show more" at bounding box center [389, 313] width 44 height 12
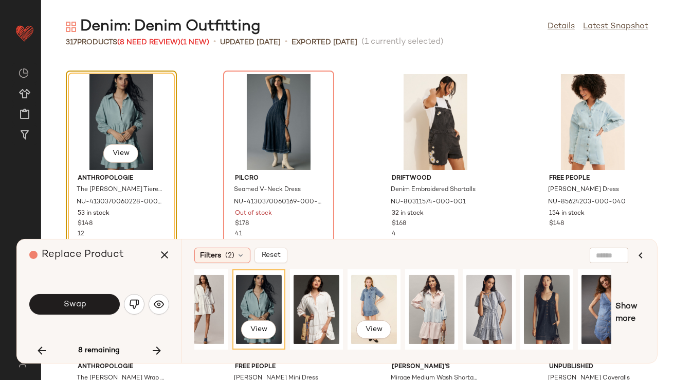
scroll to position [0, 41]
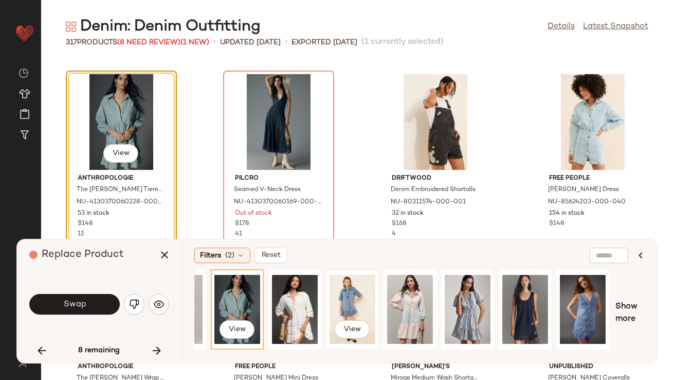
click at [362, 300] on div "View" at bounding box center [353, 309] width 46 height 73
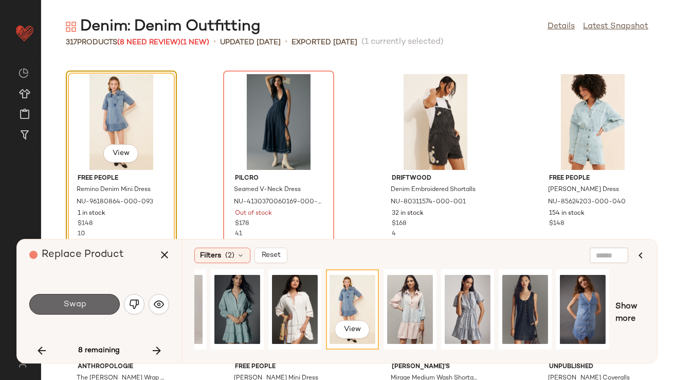
click at [99, 306] on button "Swap" at bounding box center [74, 304] width 91 height 21
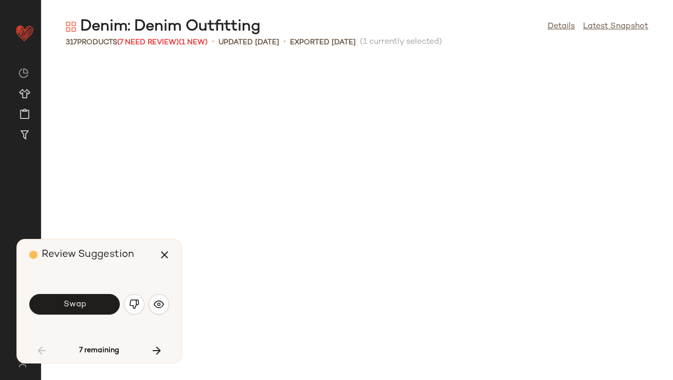
scroll to position [1882, 0]
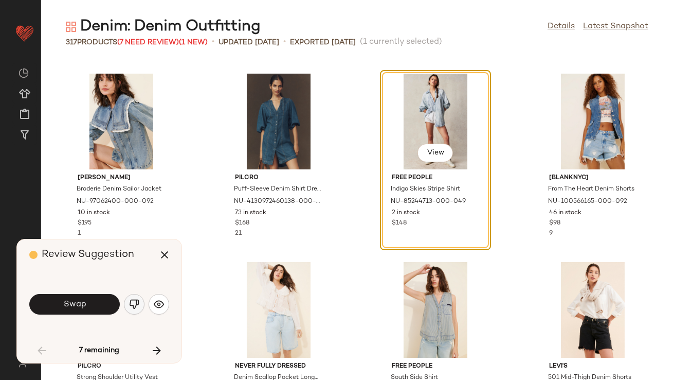
click at [135, 303] on img "button" at bounding box center [134, 304] width 10 height 10
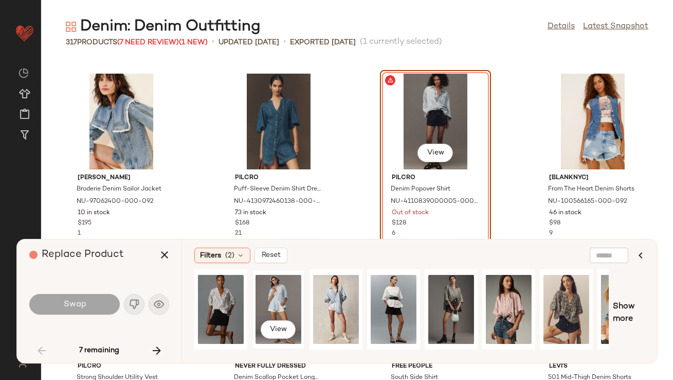
click at [286, 285] on div "View" at bounding box center [279, 309] width 46 height 73
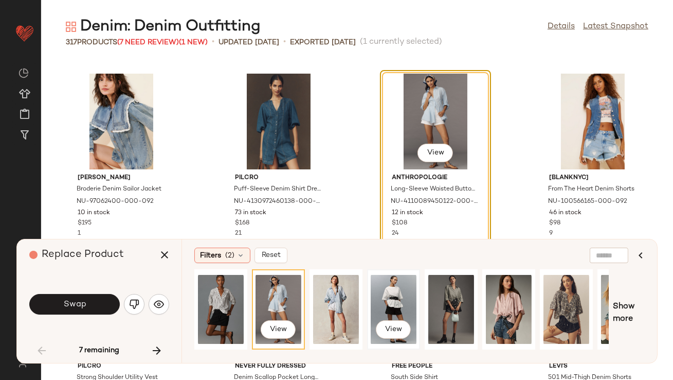
scroll to position [0, 156]
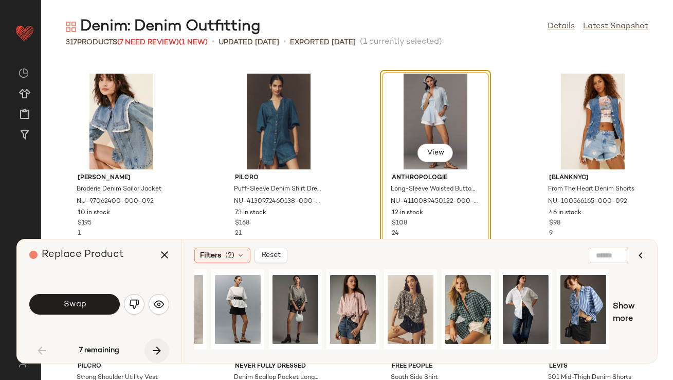
click at [156, 347] on icon "button" at bounding box center [157, 350] width 12 height 12
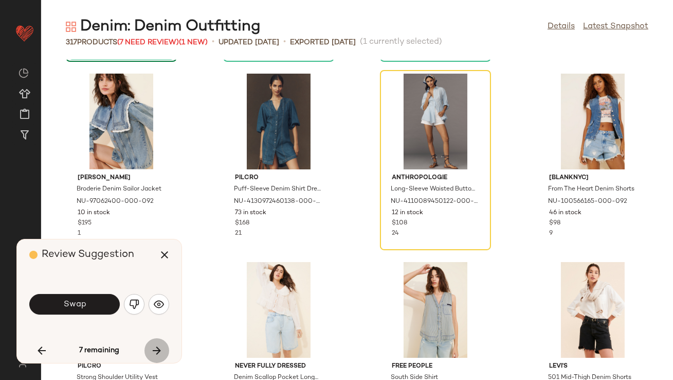
scroll to position [1694, 0]
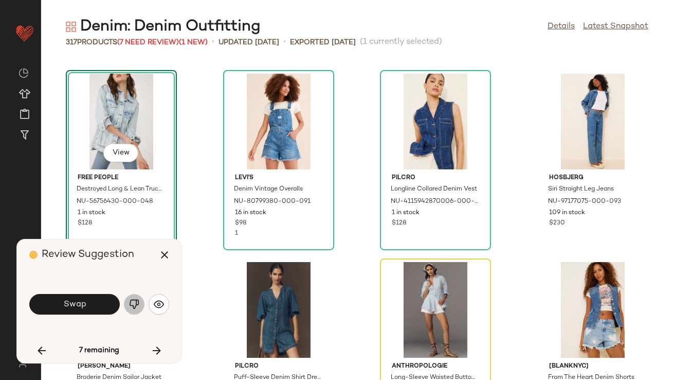
click at [135, 309] on button "button" at bounding box center [134, 304] width 21 height 21
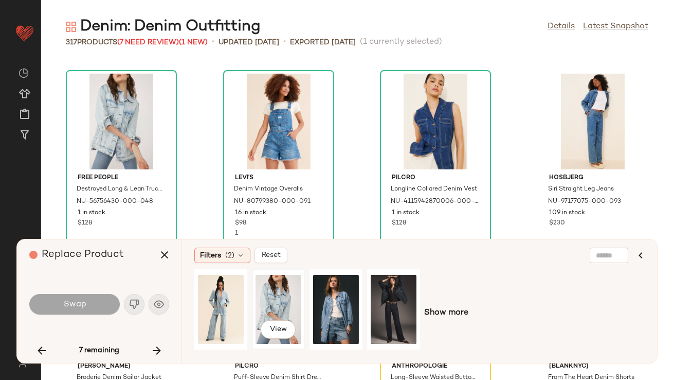
click at [262, 300] on div "View" at bounding box center [279, 309] width 46 height 73
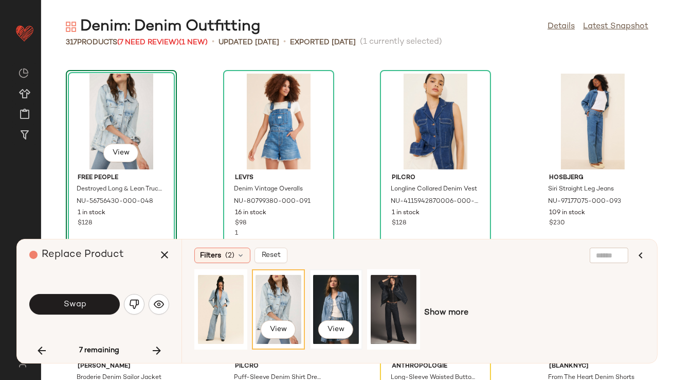
click at [339, 288] on div "View" at bounding box center [336, 309] width 46 height 73
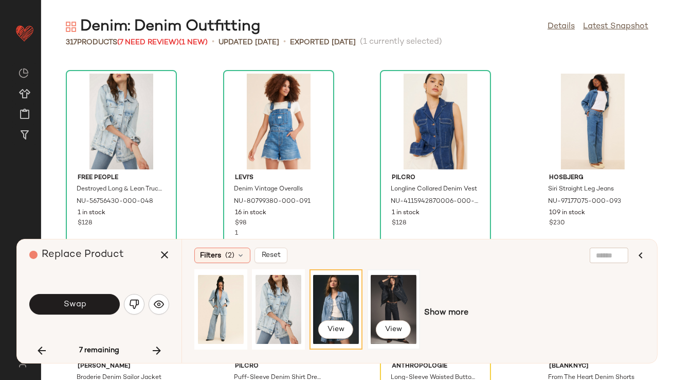
click at [382, 289] on div "View" at bounding box center [394, 309] width 46 height 73
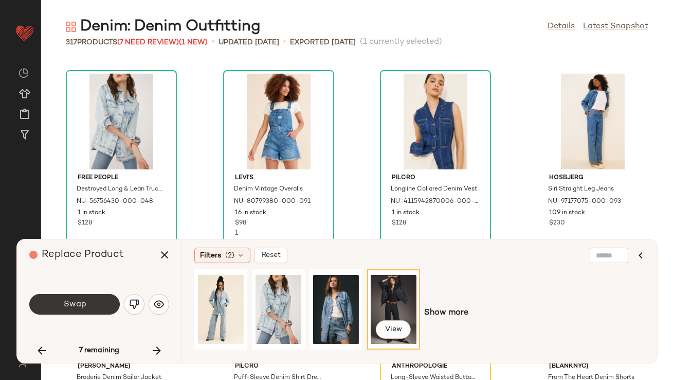
click at [59, 305] on button "Swap" at bounding box center [74, 304] width 91 height 21
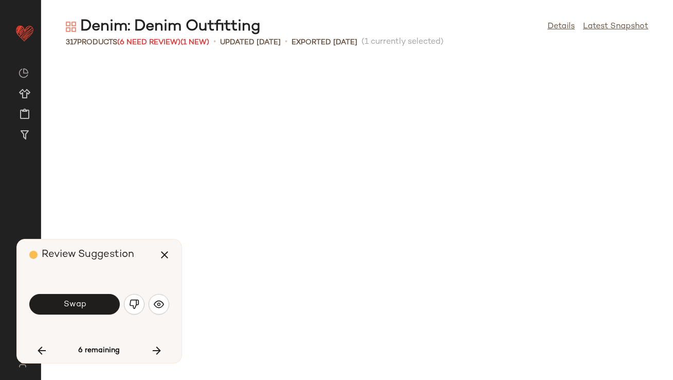
scroll to position [565, 0]
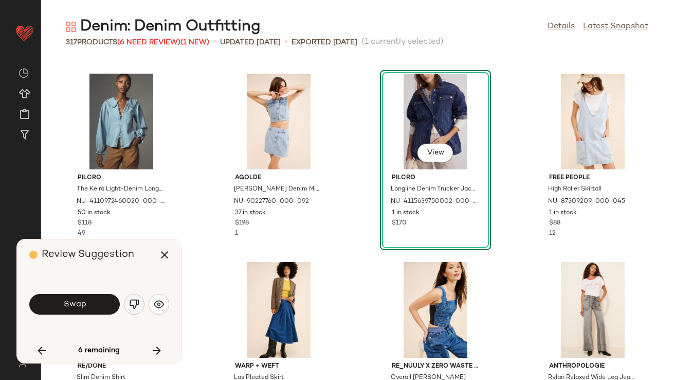
click at [137, 306] on img "button" at bounding box center [134, 304] width 10 height 10
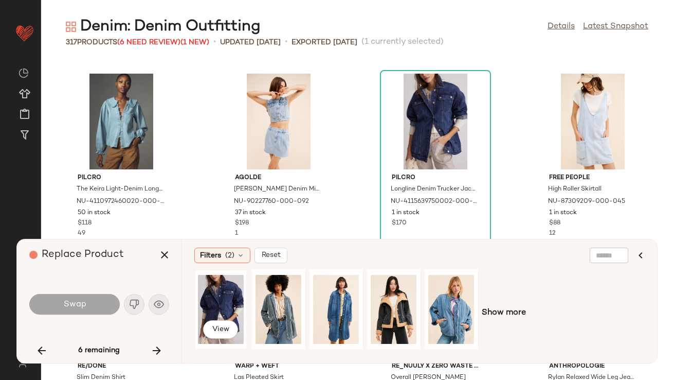
click at [229, 299] on div "View" at bounding box center [221, 309] width 46 height 73
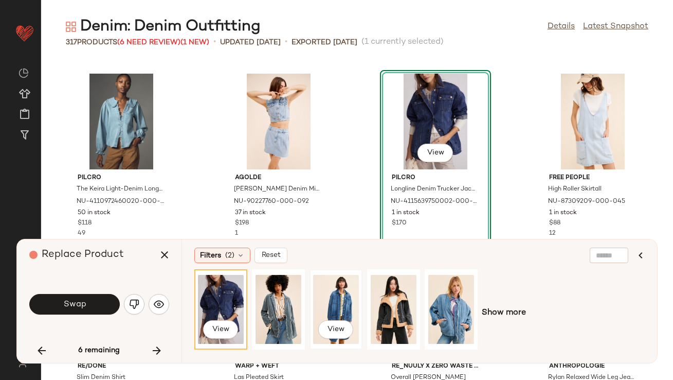
click at [322, 295] on div "View" at bounding box center [336, 309] width 46 height 73
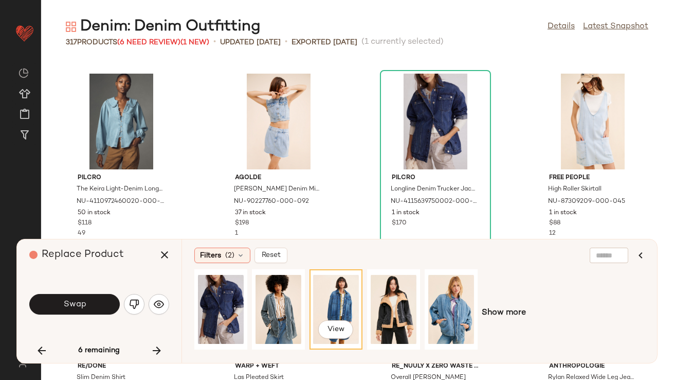
click at [324, 280] on div "View" at bounding box center [336, 309] width 46 height 73
click at [81, 310] on button "Swap" at bounding box center [74, 304] width 91 height 21
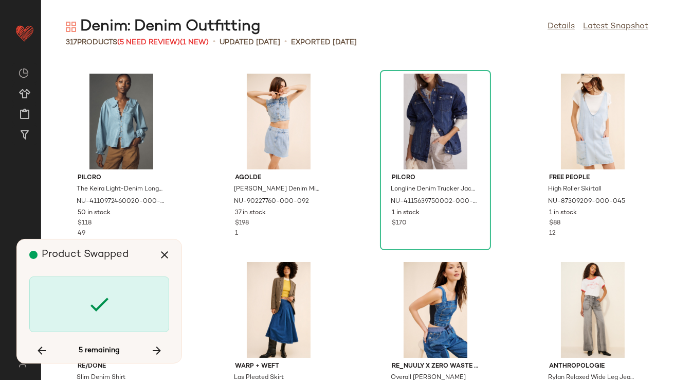
scroll to position [2824, 0]
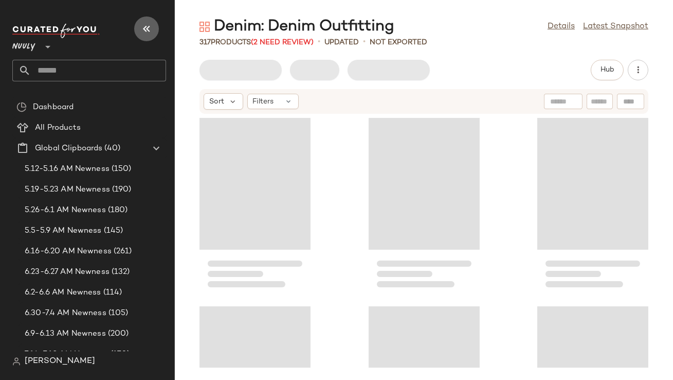
click at [149, 29] on icon "button" at bounding box center [146, 29] width 12 height 12
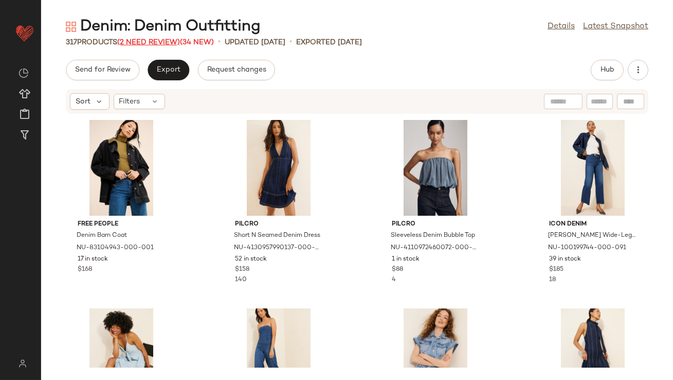
click at [139, 42] on span "(2 Need Review)" at bounding box center [148, 43] width 63 height 8
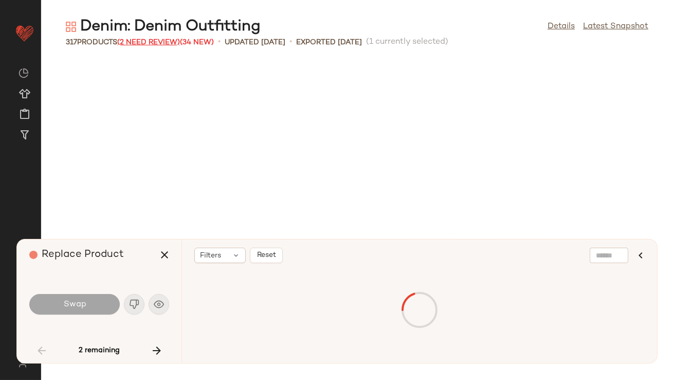
scroll to position [1882, 0]
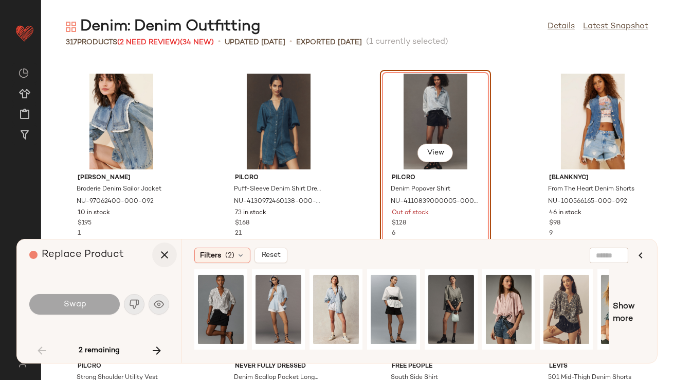
click at [154, 254] on button "button" at bounding box center [164, 254] width 25 height 25
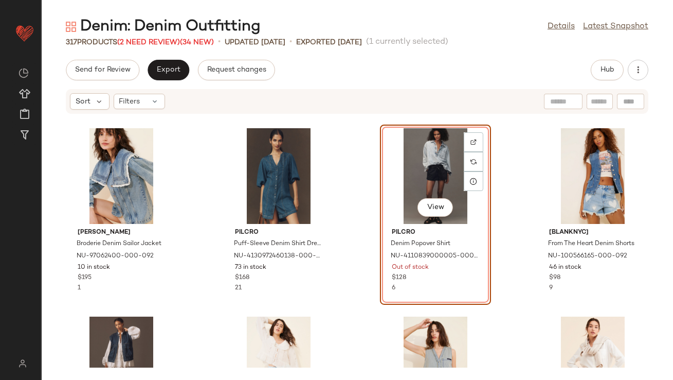
click at [595, 80] on div "Hub" at bounding box center [607, 70] width 33 height 21
click at [599, 74] on button "Hub" at bounding box center [607, 70] width 33 height 21
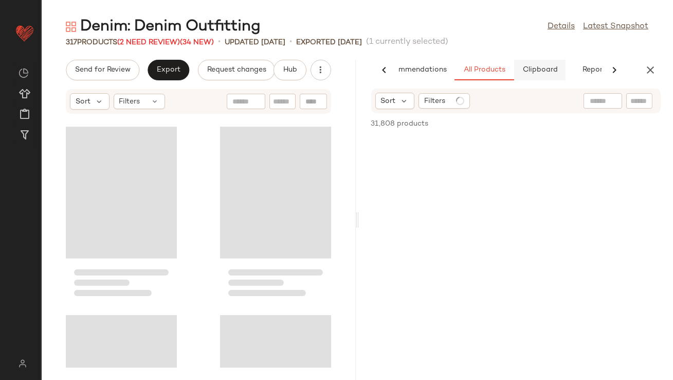
scroll to position [0, 58]
click at [517, 69] on span "Clipboard" at bounding box center [515, 70] width 35 height 8
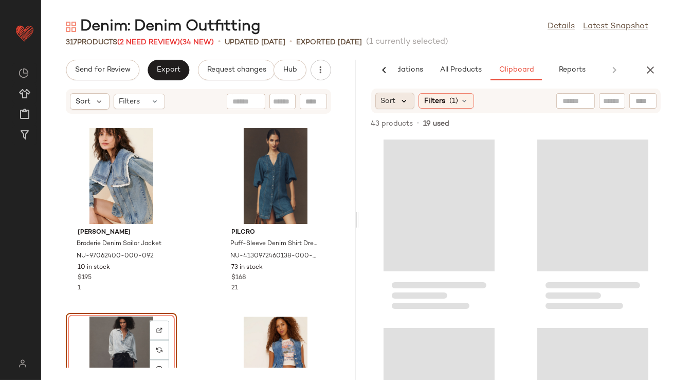
click at [400, 99] on icon at bounding box center [404, 100] width 9 height 9
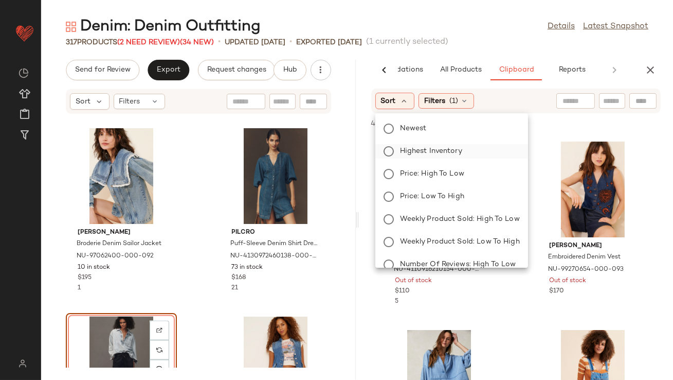
click at [406, 145] on label "Highest Inventory" at bounding box center [458, 151] width 124 height 14
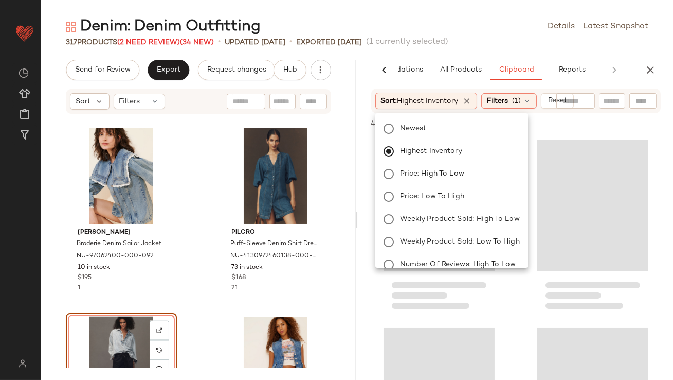
click at [412, 17] on div "Denim: Denim Outfitting Details Latest Snapshot" at bounding box center [357, 26] width 632 height 21
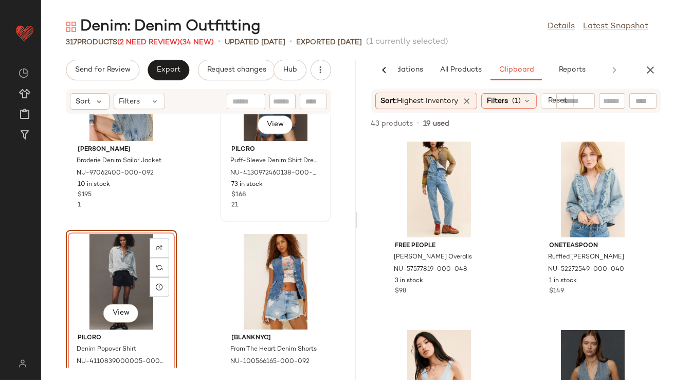
scroll to position [3877, 0]
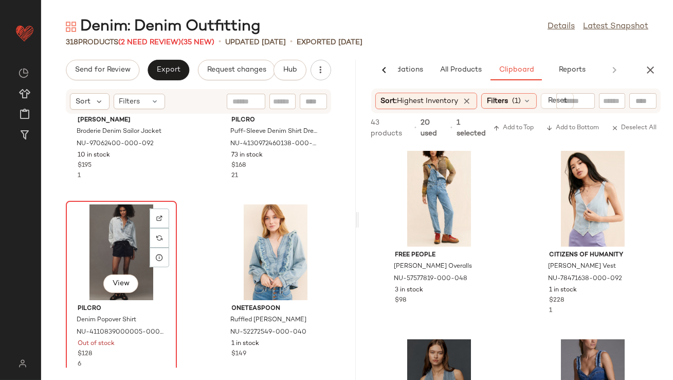
click at [109, 235] on div "View" at bounding box center [121, 252] width 104 height 96
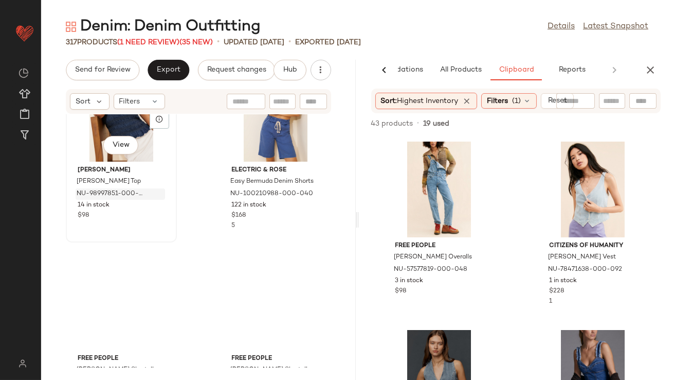
scroll to position [7087, 0]
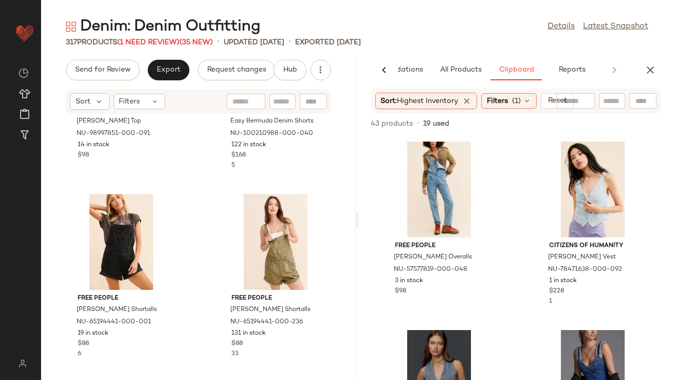
click at [153, 51] on div "Denim: Denim Outfitting Details Latest Snapshot 317 Products (1 Need Review) (3…" at bounding box center [357, 197] width 632 height 363
click at [150, 48] on div "Denim: Denim Outfitting Details Latest Snapshot 317 Products (1 Need Review) (3…" at bounding box center [357, 197] width 632 height 363
click at [147, 39] on span "(1 Need Review)" at bounding box center [148, 43] width 62 height 8
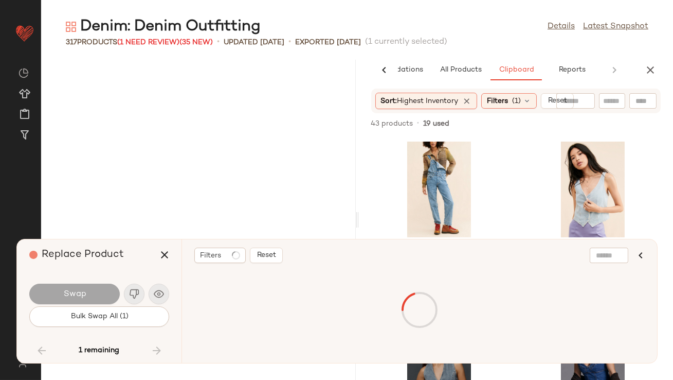
scroll to position [28990, 0]
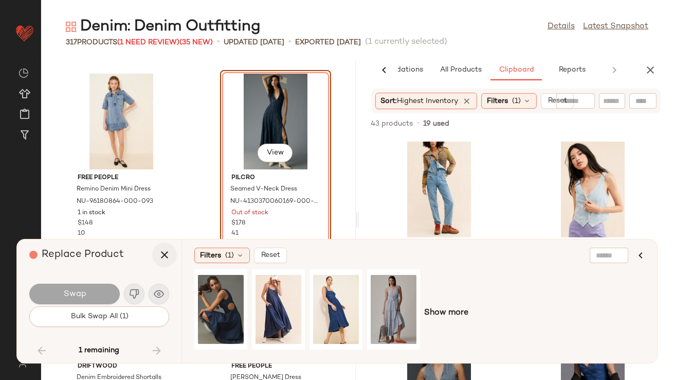
click at [165, 252] on icon "button" at bounding box center [164, 254] width 12 height 12
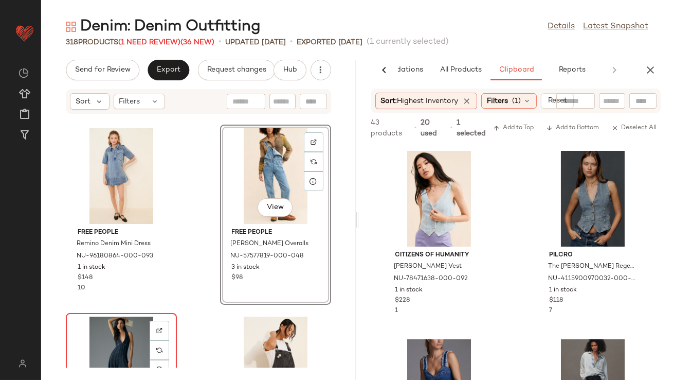
click at [100, 343] on div "View" at bounding box center [121, 364] width 104 height 96
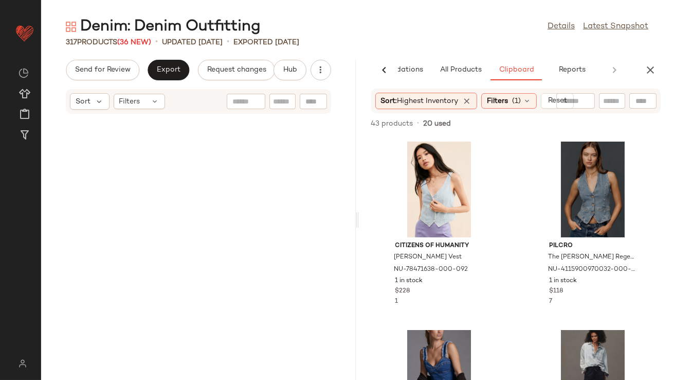
scroll to position [2213, 0]
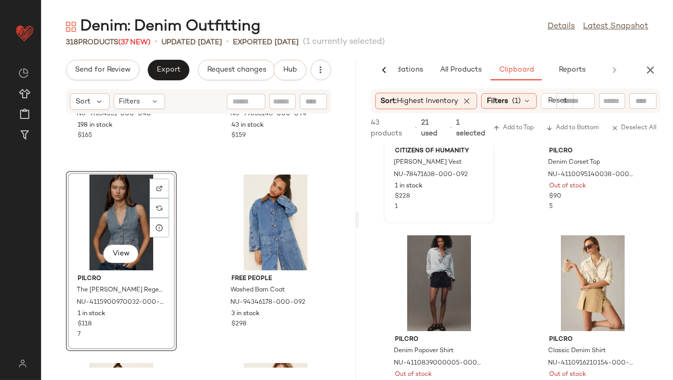
scroll to position [111, 0]
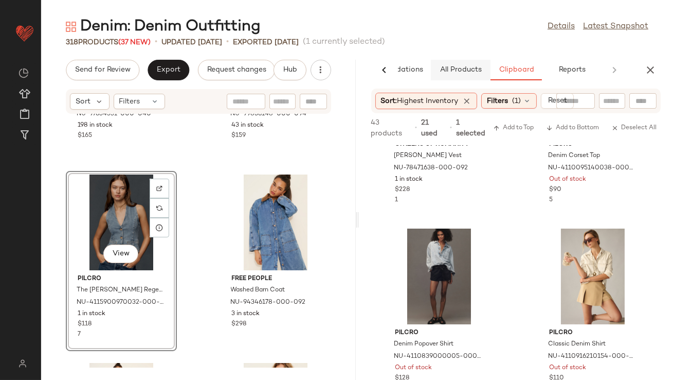
click at [462, 75] on button "All Products" at bounding box center [461, 70] width 60 height 21
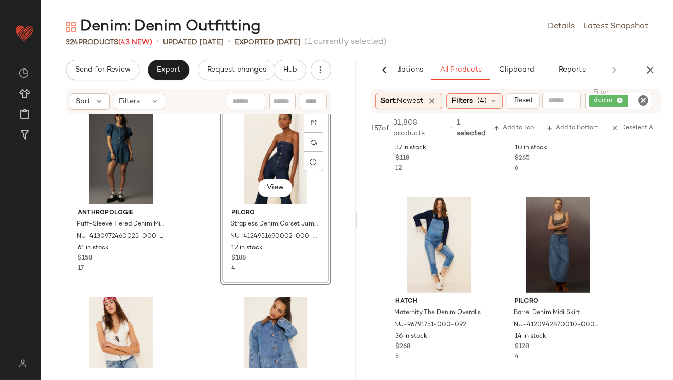
scroll to position [2702, 0]
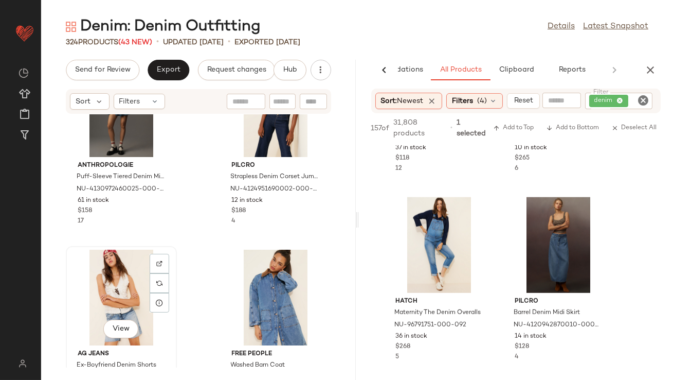
click at [122, 275] on div "View" at bounding box center [121, 297] width 104 height 96
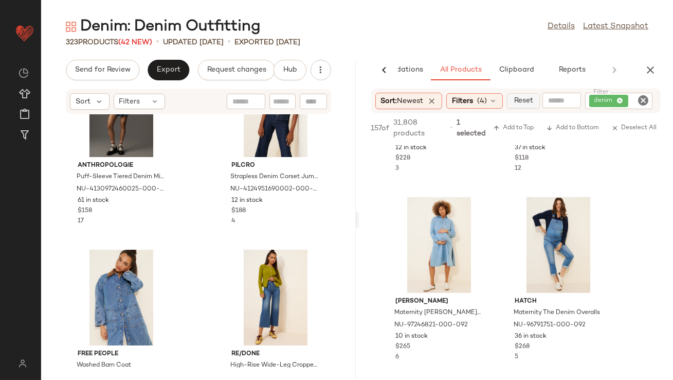
click at [526, 103] on span "Reset" at bounding box center [524, 101] width 20 height 8
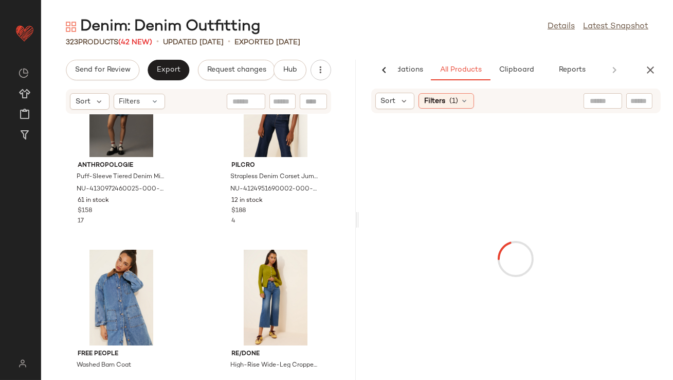
click at [486, 25] on div "Denim: Denim Outfitting Details Latest Snapshot" at bounding box center [357, 26] width 632 height 21
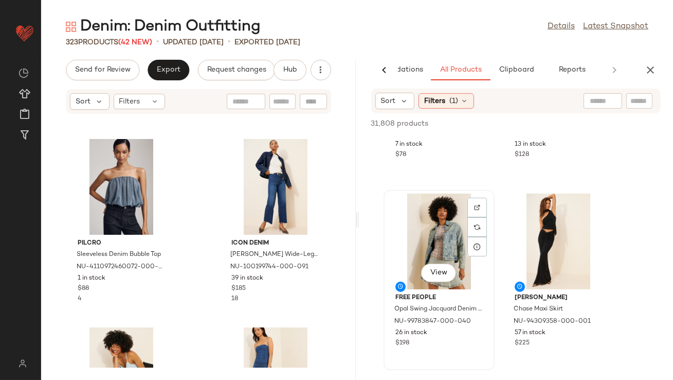
scroll to position [330, 0]
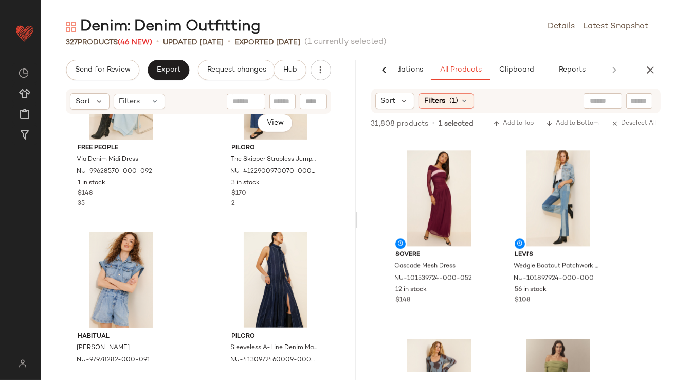
scroll to position [908, 0]
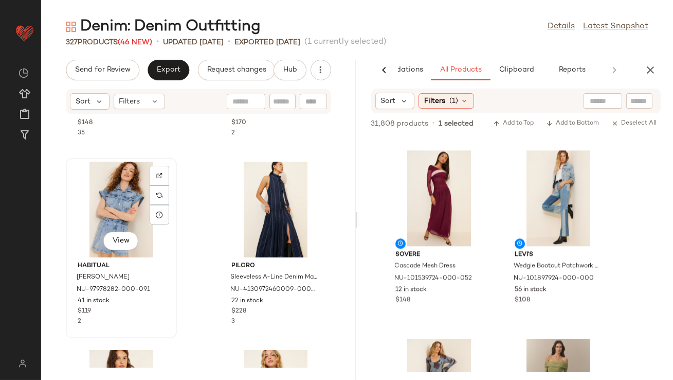
click at [121, 204] on div "View" at bounding box center [121, 209] width 104 height 96
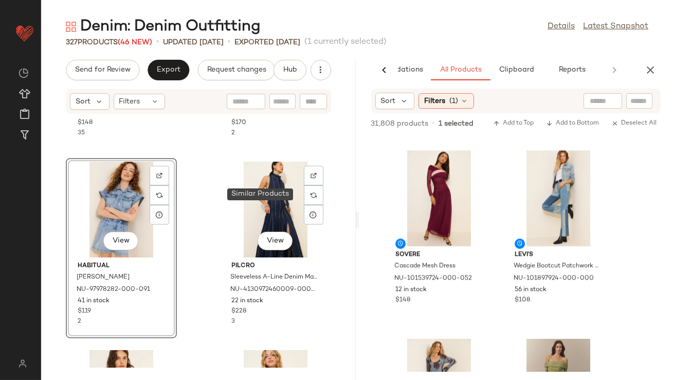
click at [304, 193] on div at bounding box center [314, 195] width 20 height 20
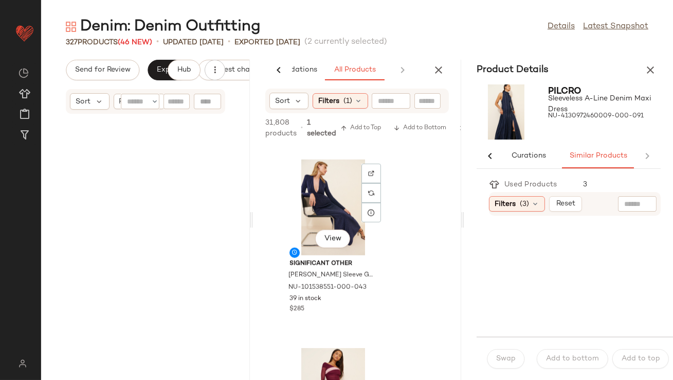
scroll to position [2070, 0]
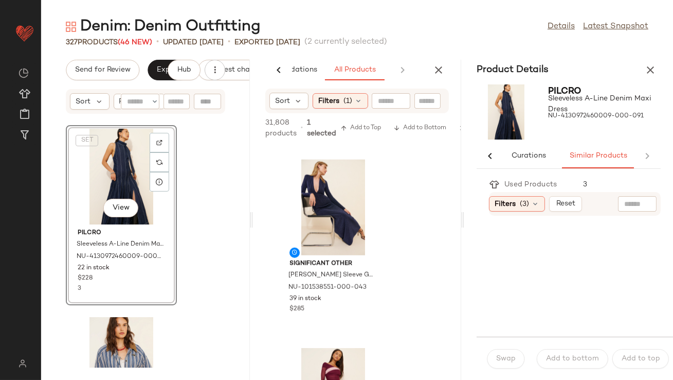
click at [657, 73] on button "button" at bounding box center [650, 70] width 21 height 21
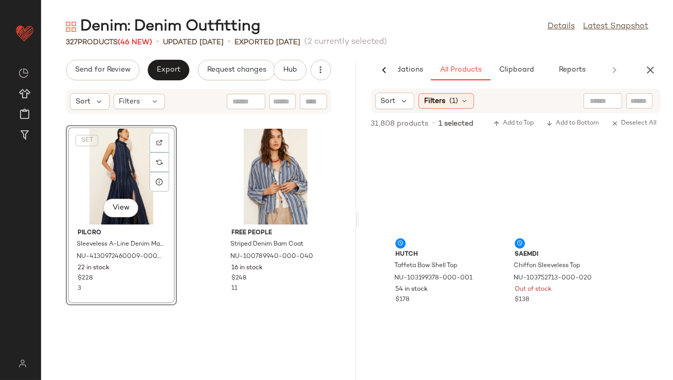
scroll to position [4884, 0]
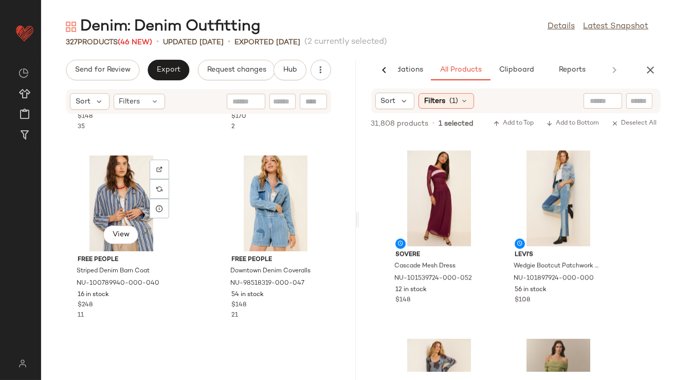
scroll to position [1104, 0]
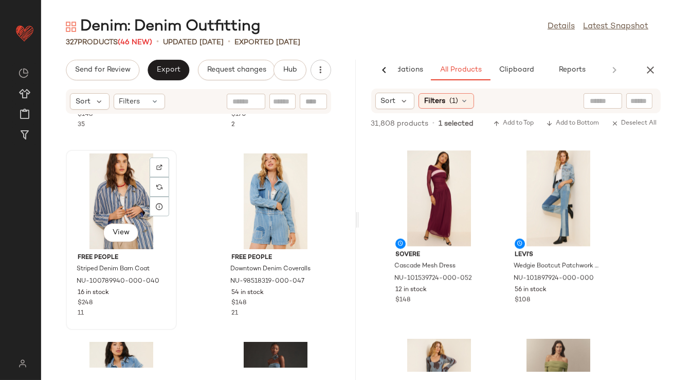
click at [127, 185] on div "View" at bounding box center [121, 201] width 104 height 96
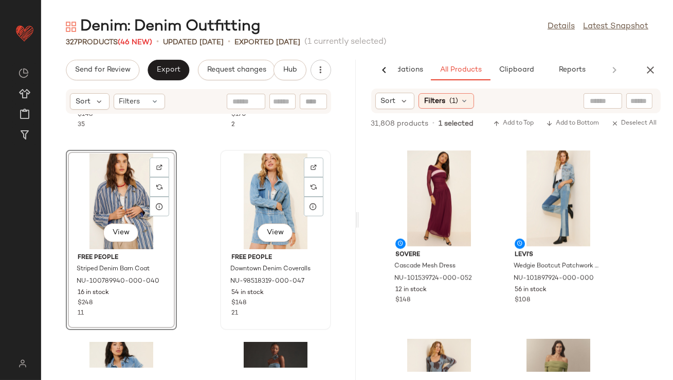
click at [227, 185] on div "View" at bounding box center [276, 201] width 104 height 96
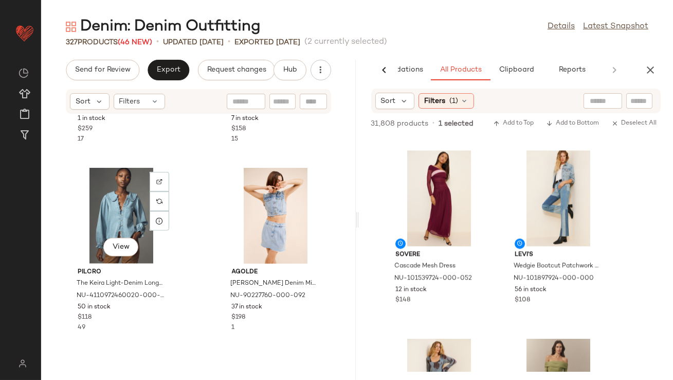
scroll to position [1481, 0]
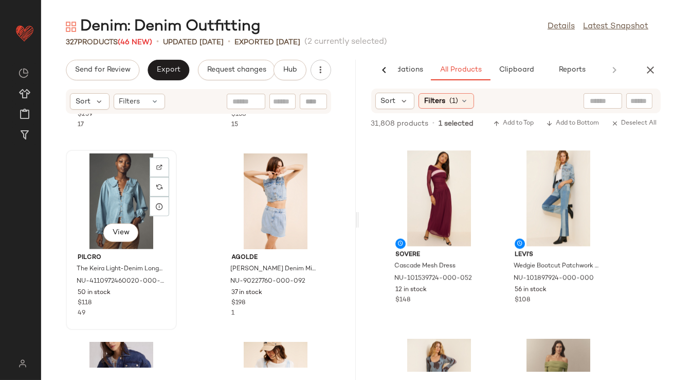
click at [107, 221] on div "View" at bounding box center [121, 201] width 104 height 96
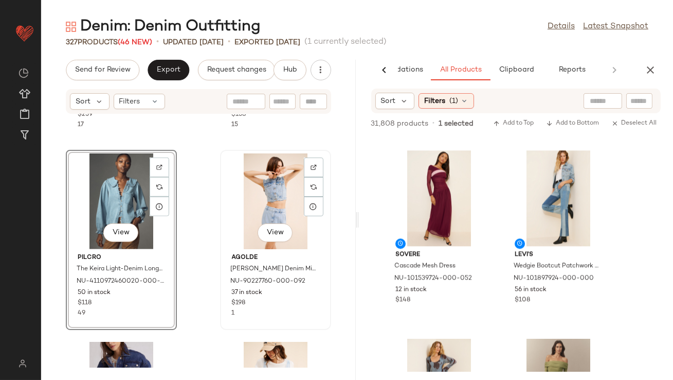
click at [256, 202] on div "View" at bounding box center [276, 201] width 104 height 96
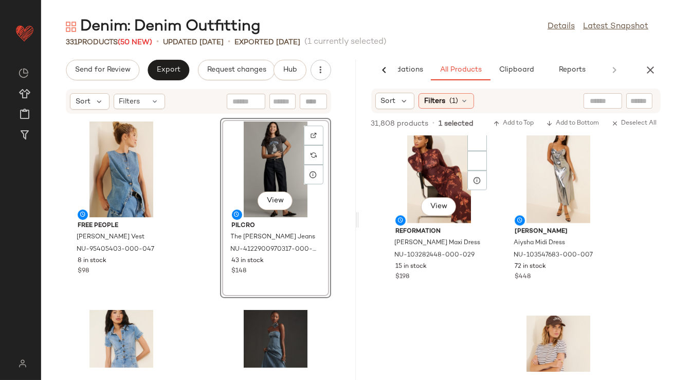
scroll to position [13329, 0]
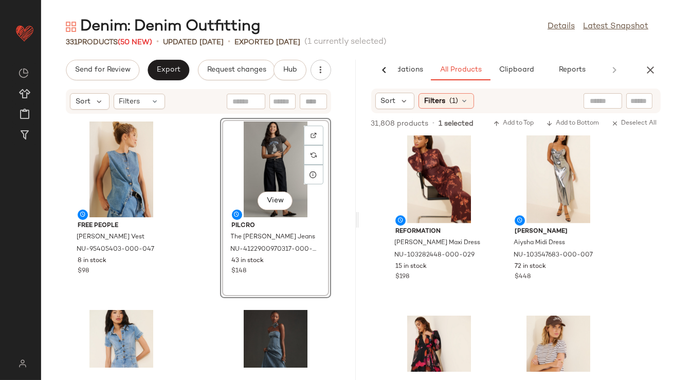
click at [647, 77] on button "button" at bounding box center [650, 70] width 21 height 21
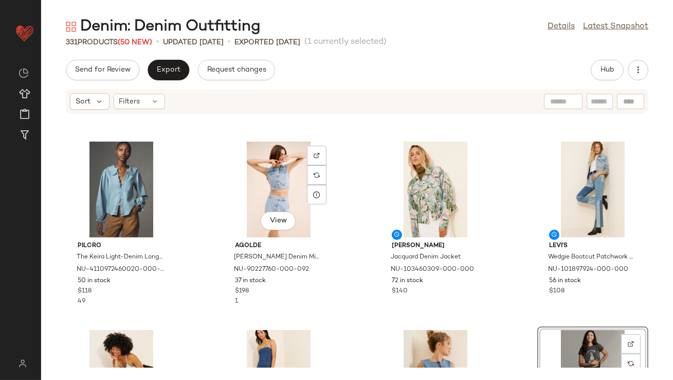
scroll to position [567, 0]
